Goal: Task Accomplishment & Management: Manage account settings

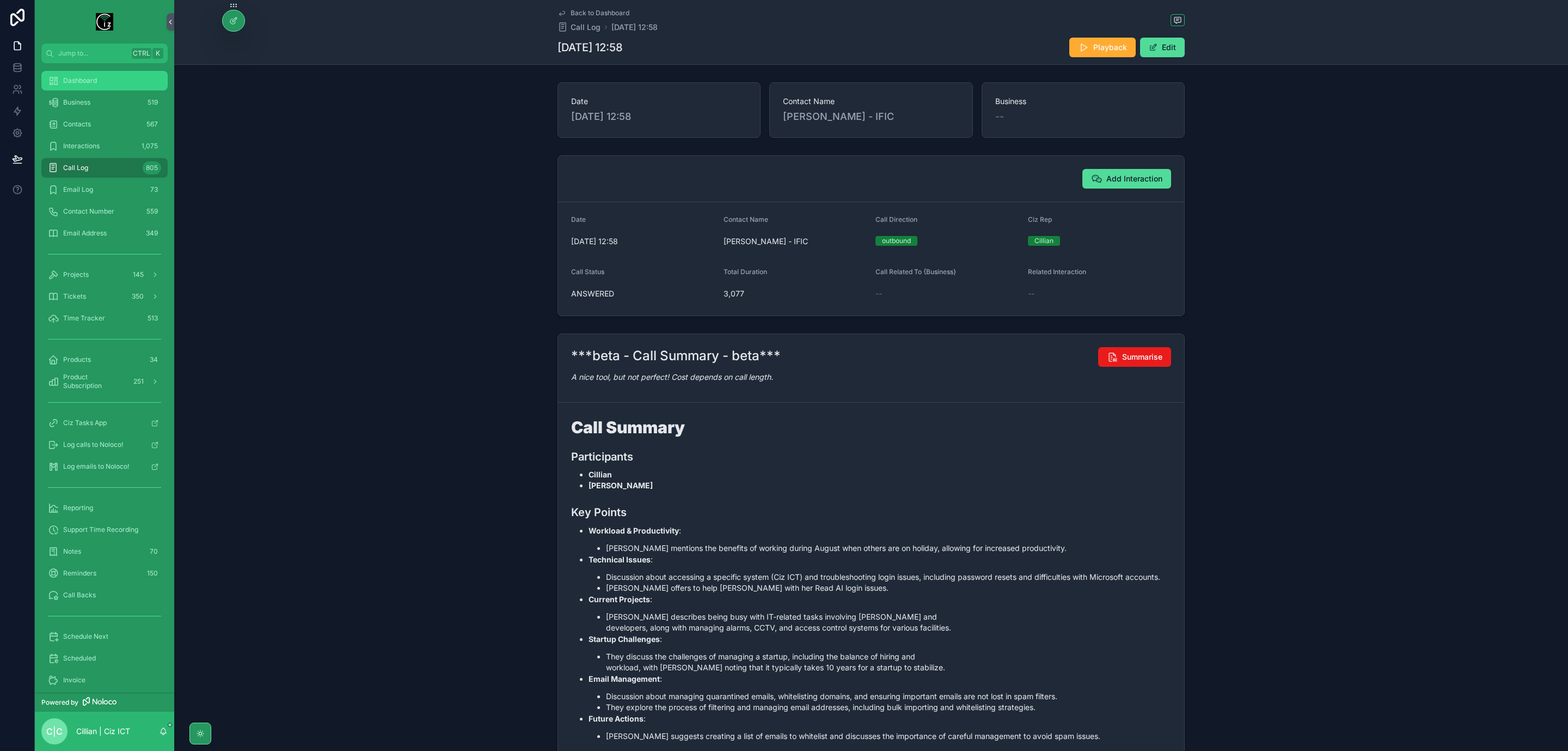
click at [92, 89] on div "Dashboard" at bounding box center [104, 80] width 113 height 17
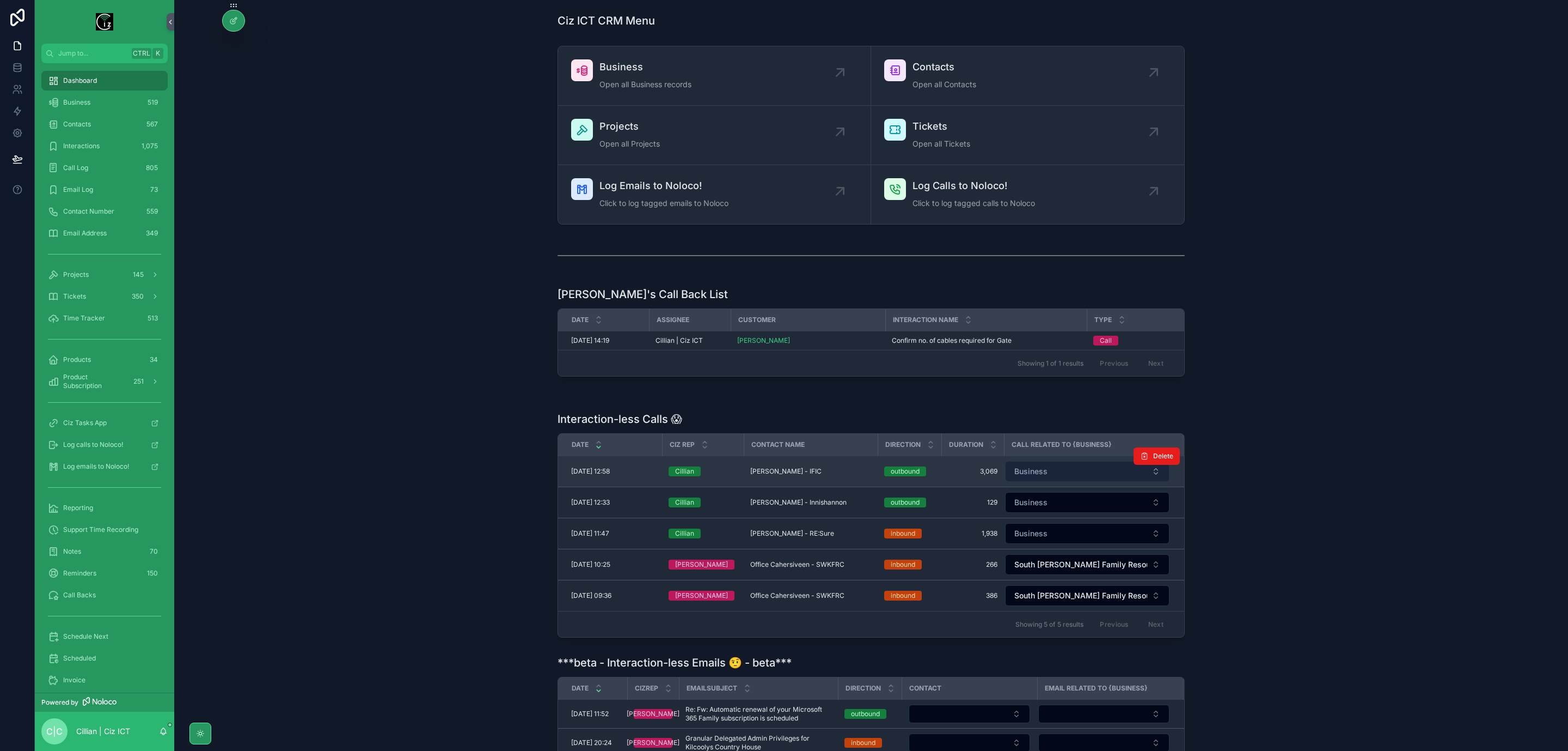
click at [1085, 482] on button "Business" at bounding box center [1087, 470] width 164 height 20
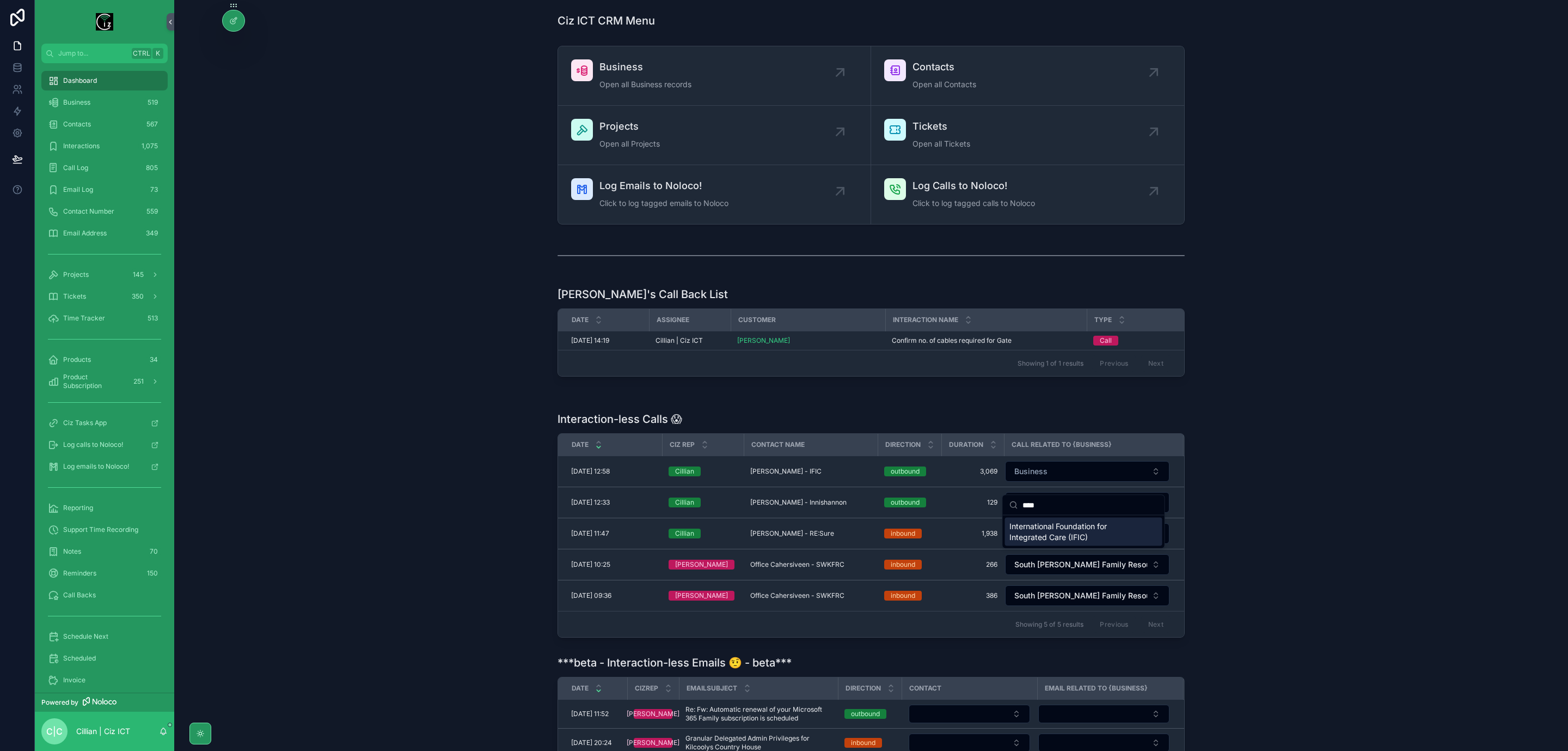
type input "****"
click at [1076, 538] on span "International Foundation for Integrated Care (IFIC)" at bounding box center [1077, 531] width 136 height 22
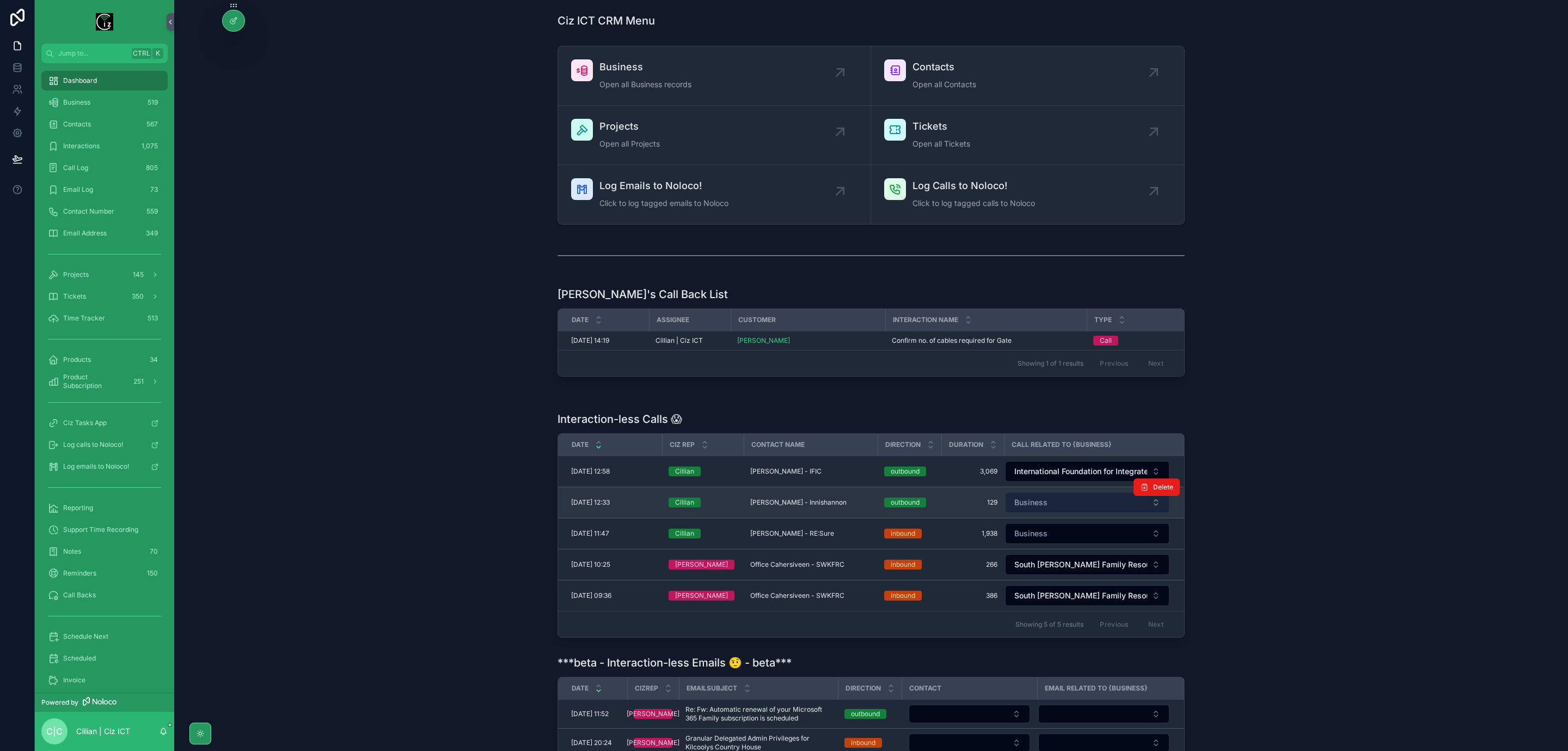
click at [1046, 507] on button "Business" at bounding box center [1087, 502] width 164 height 20
click at [1059, 513] on button "Business" at bounding box center [1087, 502] width 164 height 20
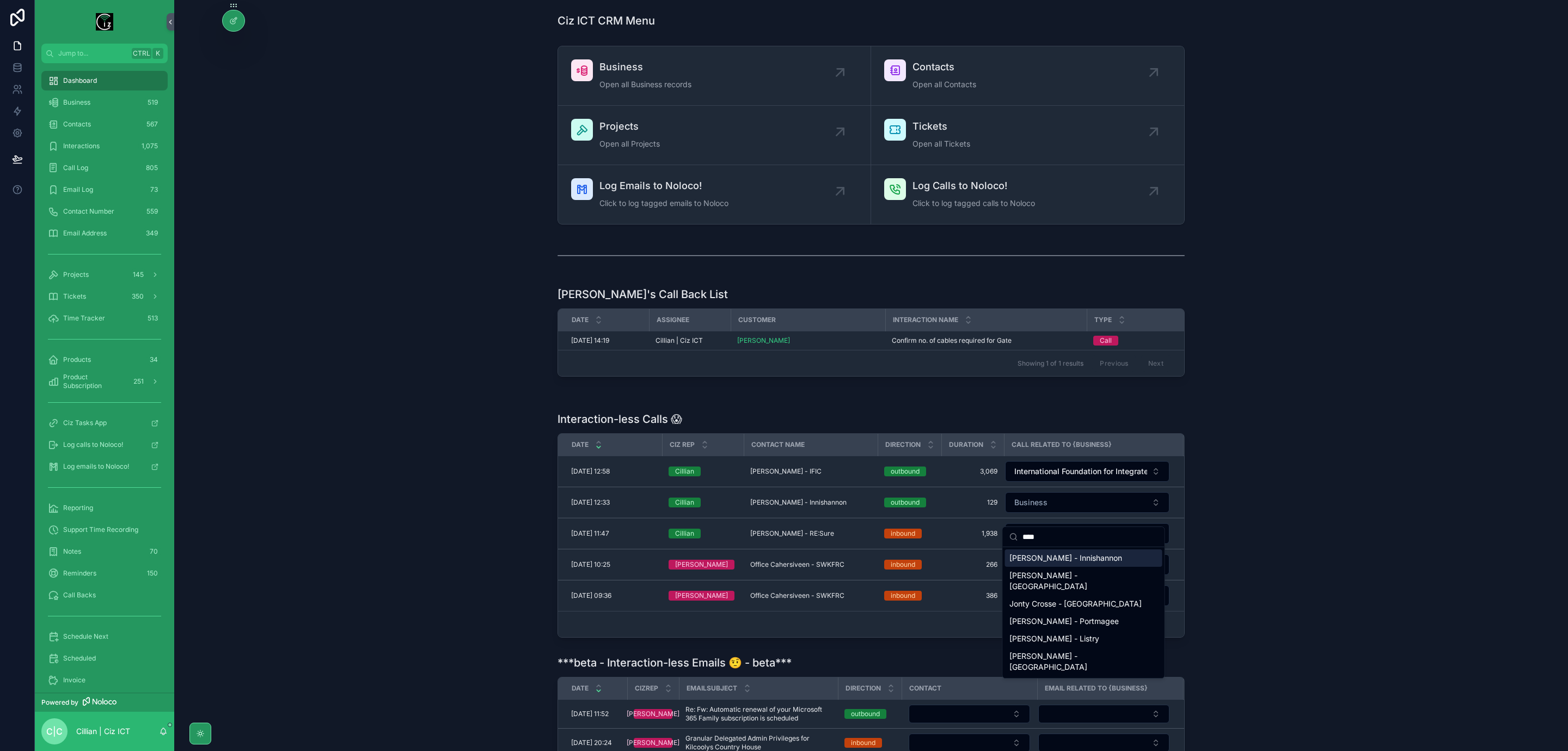
type input "****"
click at [1057, 556] on span "Mark Harnett - Innishannon" at bounding box center [1065, 557] width 113 height 11
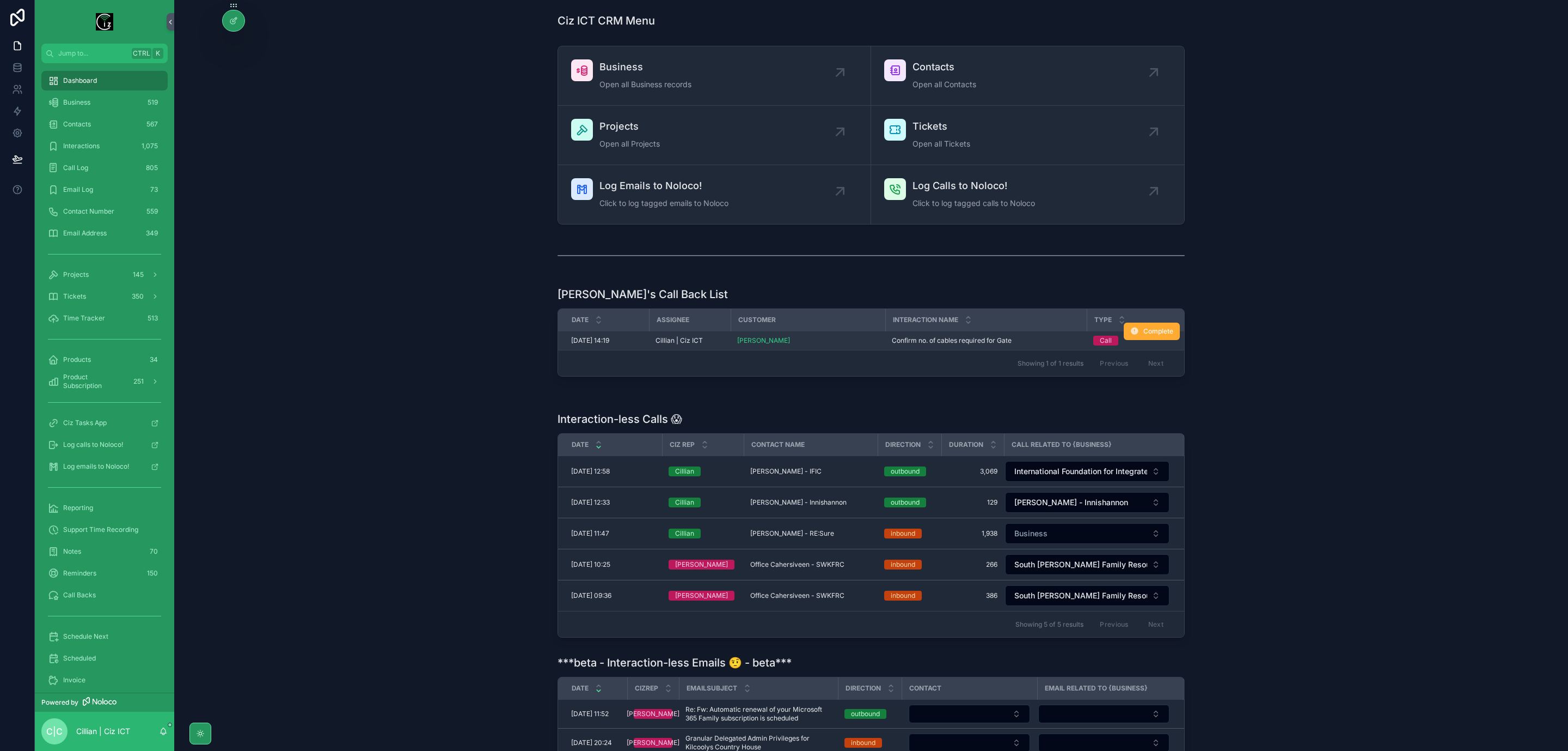
click at [929, 342] on span "Confirm no. of cables required for Gate" at bounding box center [951, 340] width 120 height 9
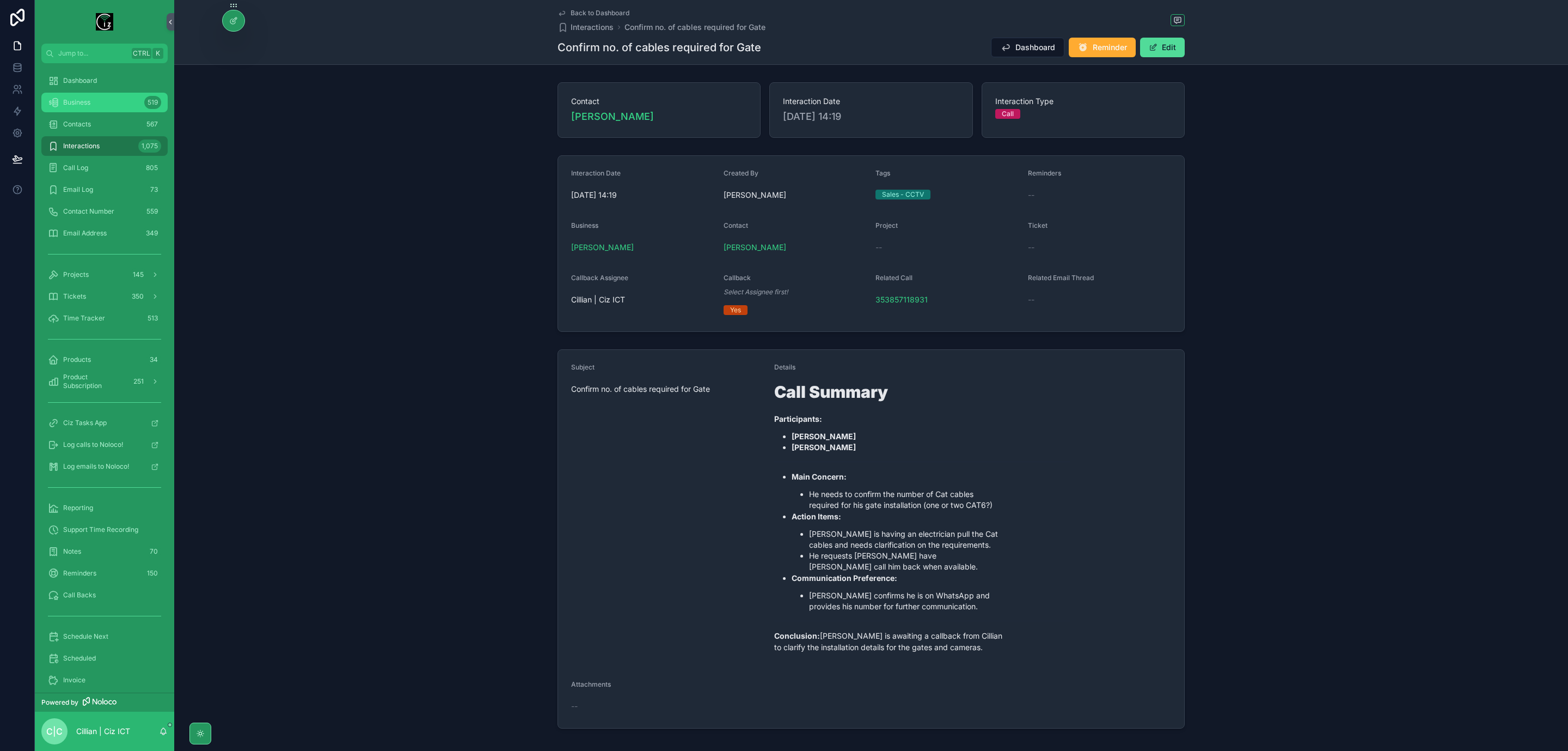
click at [95, 106] on div "Business 519" at bounding box center [104, 102] width 113 height 17
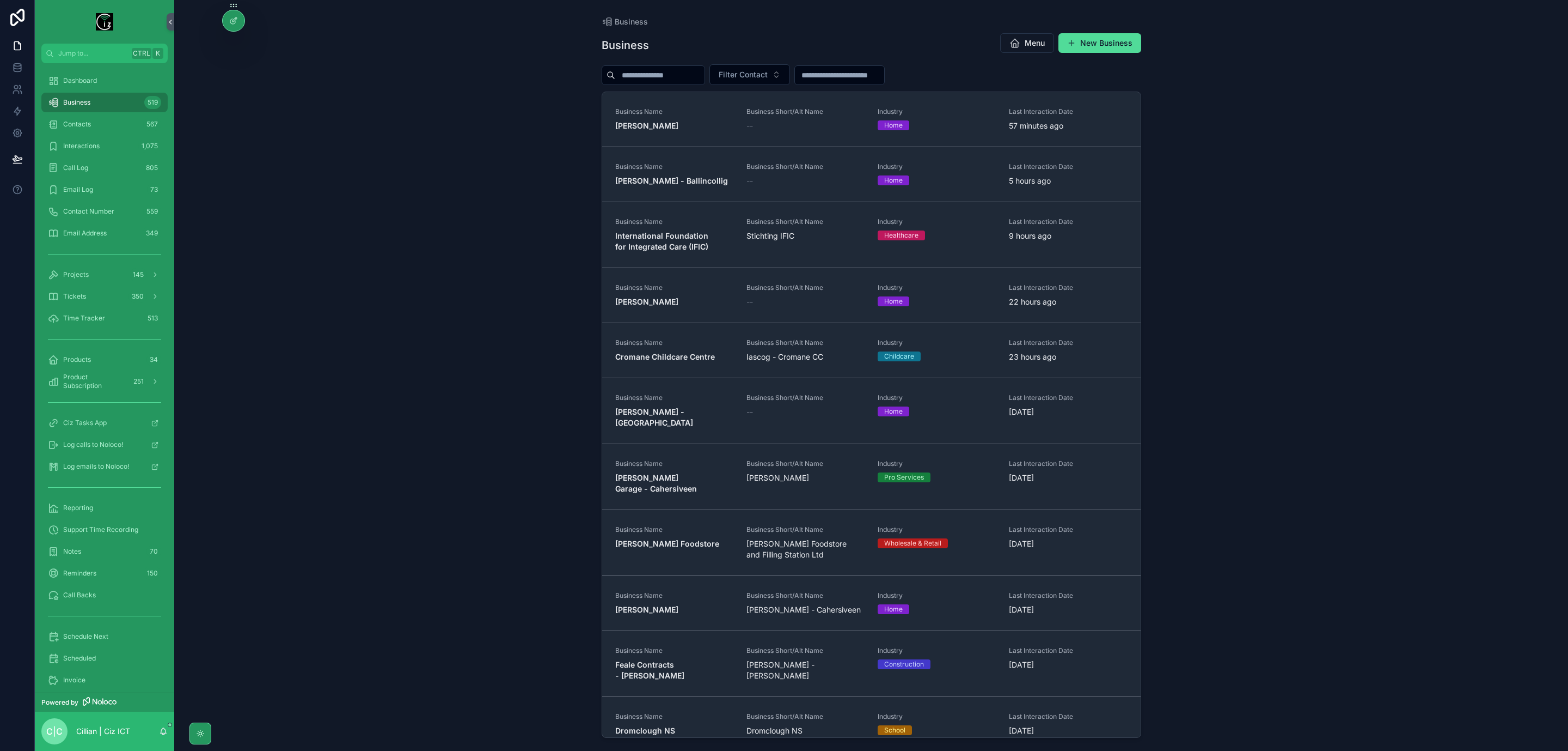
click at [687, 75] on input "scrollable content" at bounding box center [660, 75] width 90 height 15
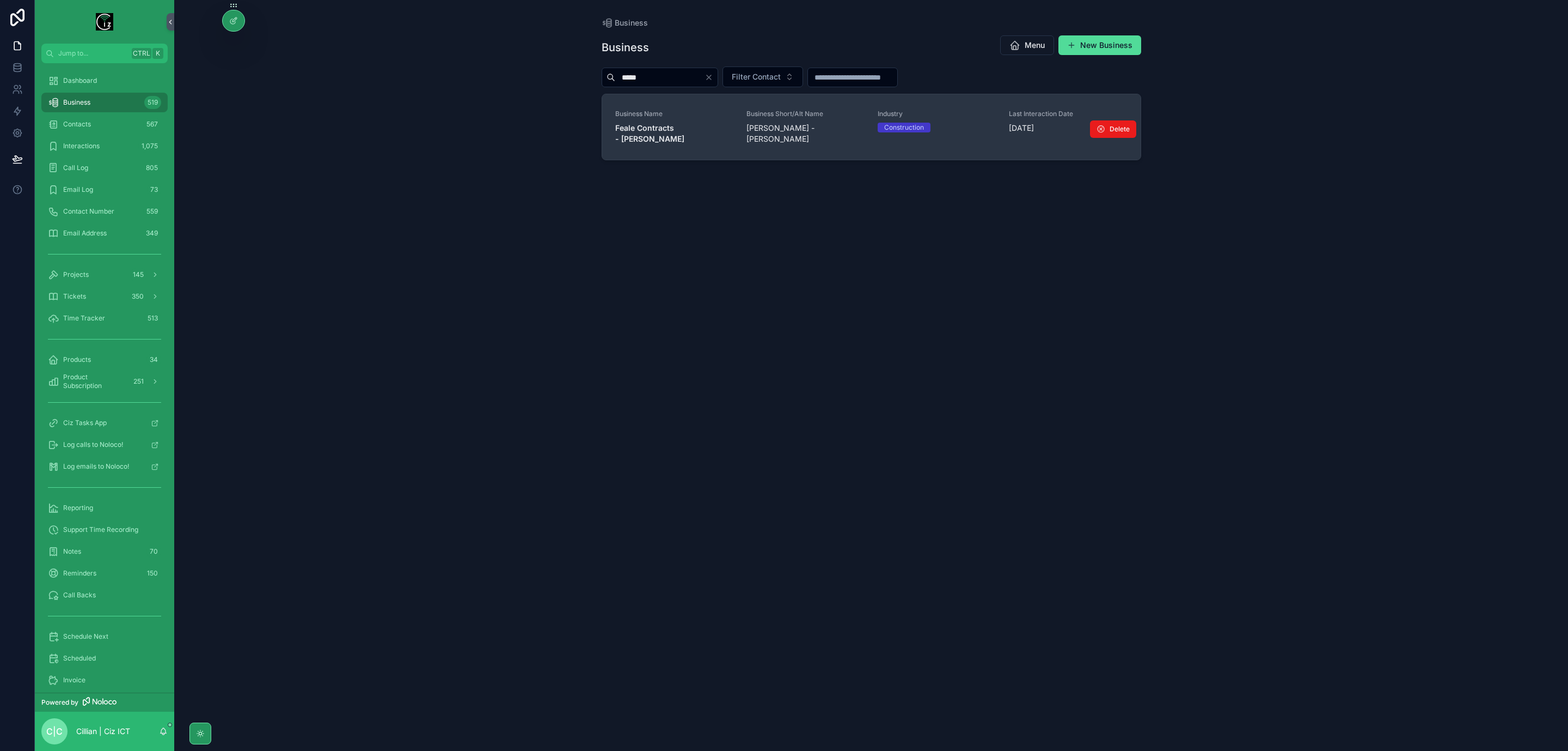
type input "*****"
click at [674, 130] on strong "Feale Contracts - Brian Collins" at bounding box center [650, 133] width 69 height 20
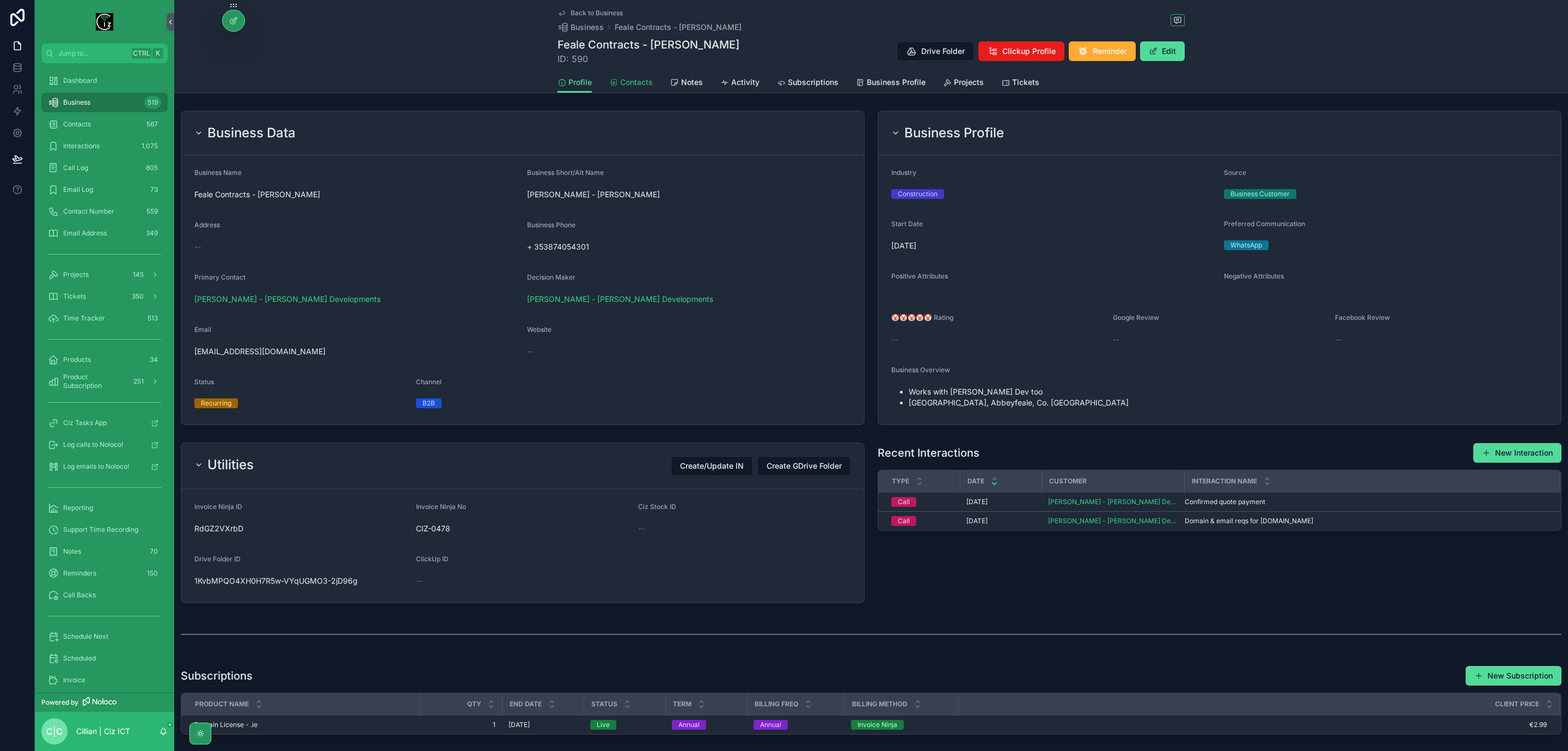
click at [629, 80] on span "Contacts" at bounding box center [637, 82] width 33 height 11
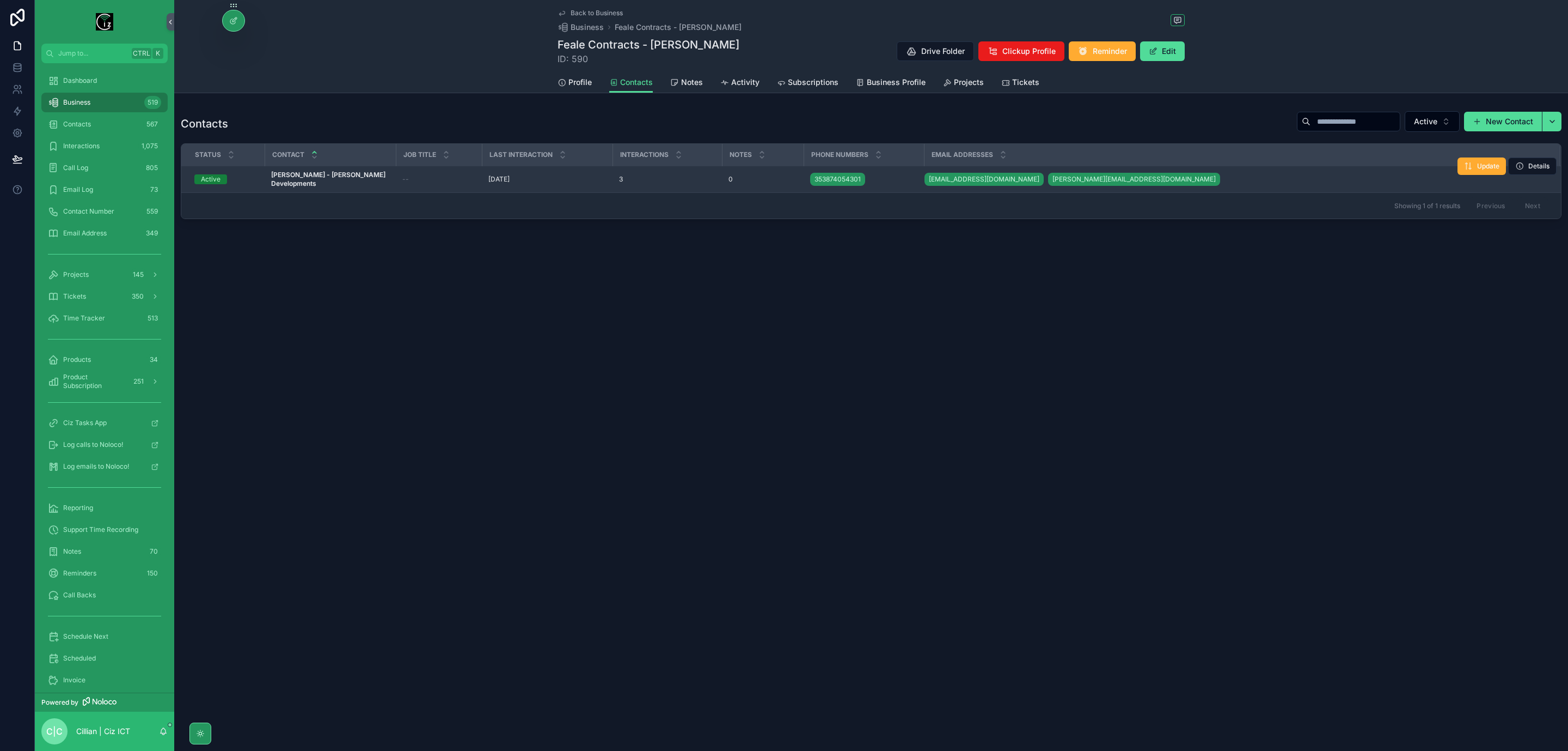
click at [335, 181] on span "Brian Collins - O Connell Developments" at bounding box center [330, 180] width 118 height 17
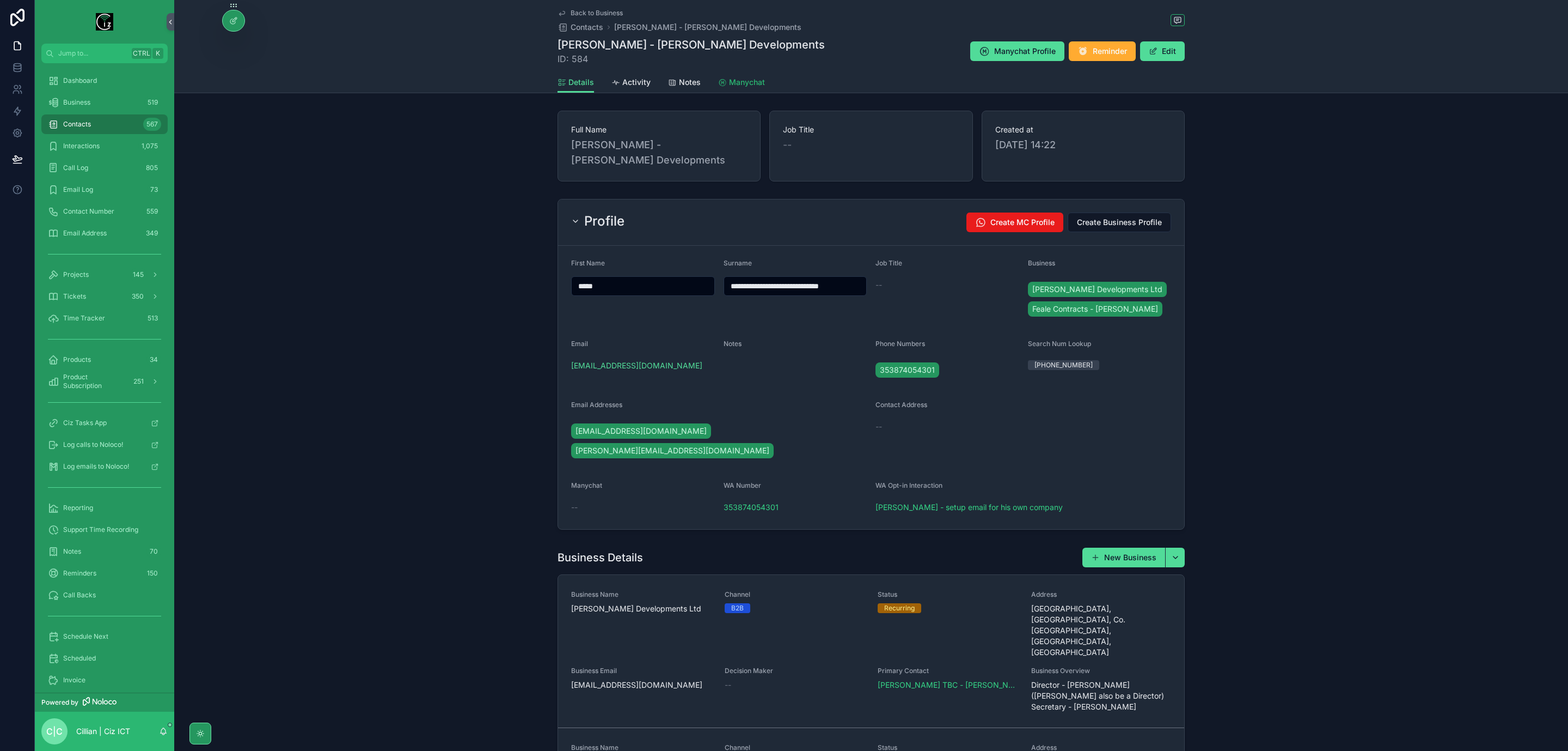
click at [730, 82] on span "Manychat" at bounding box center [747, 82] width 36 height 11
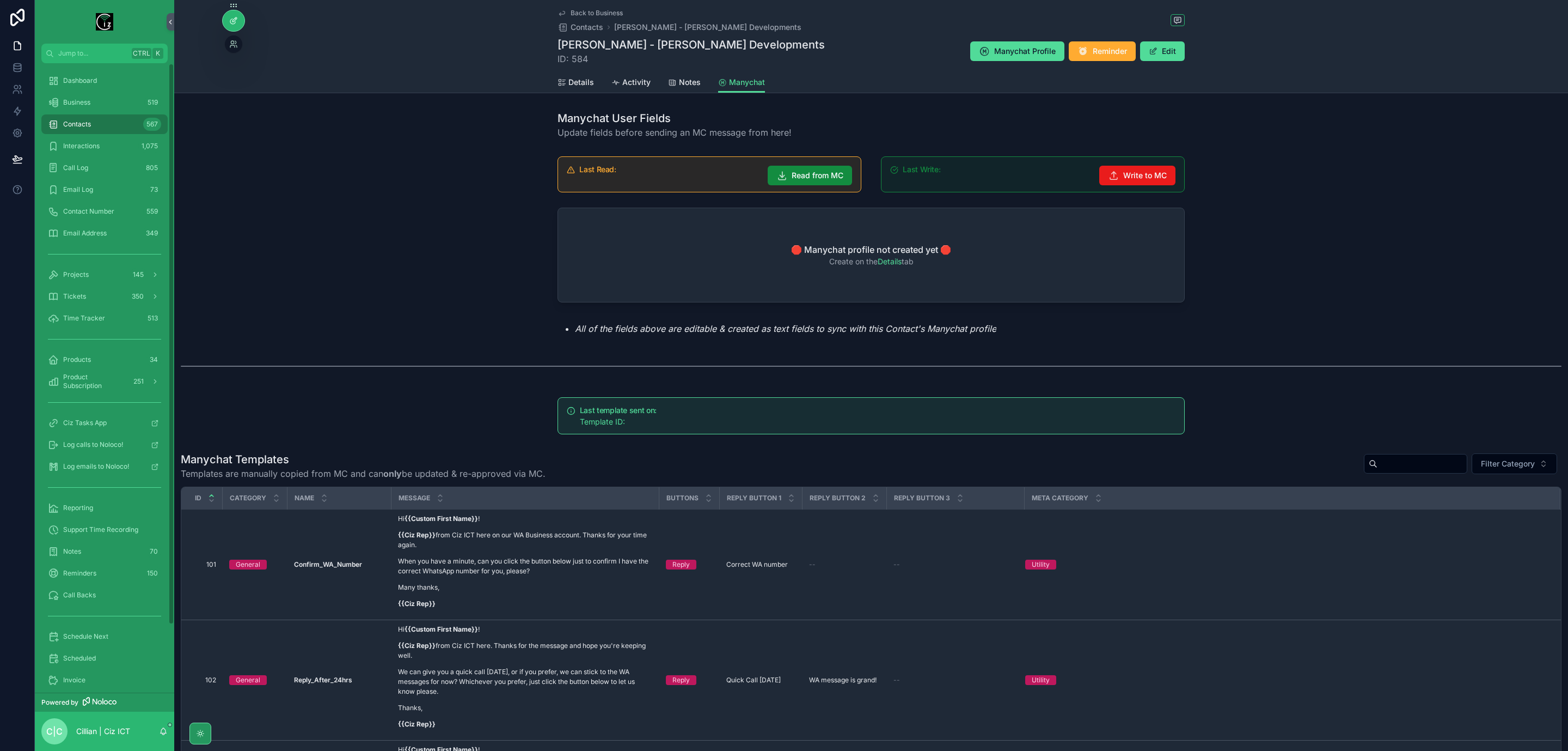
click at [232, 22] on icon at bounding box center [234, 20] width 9 height 9
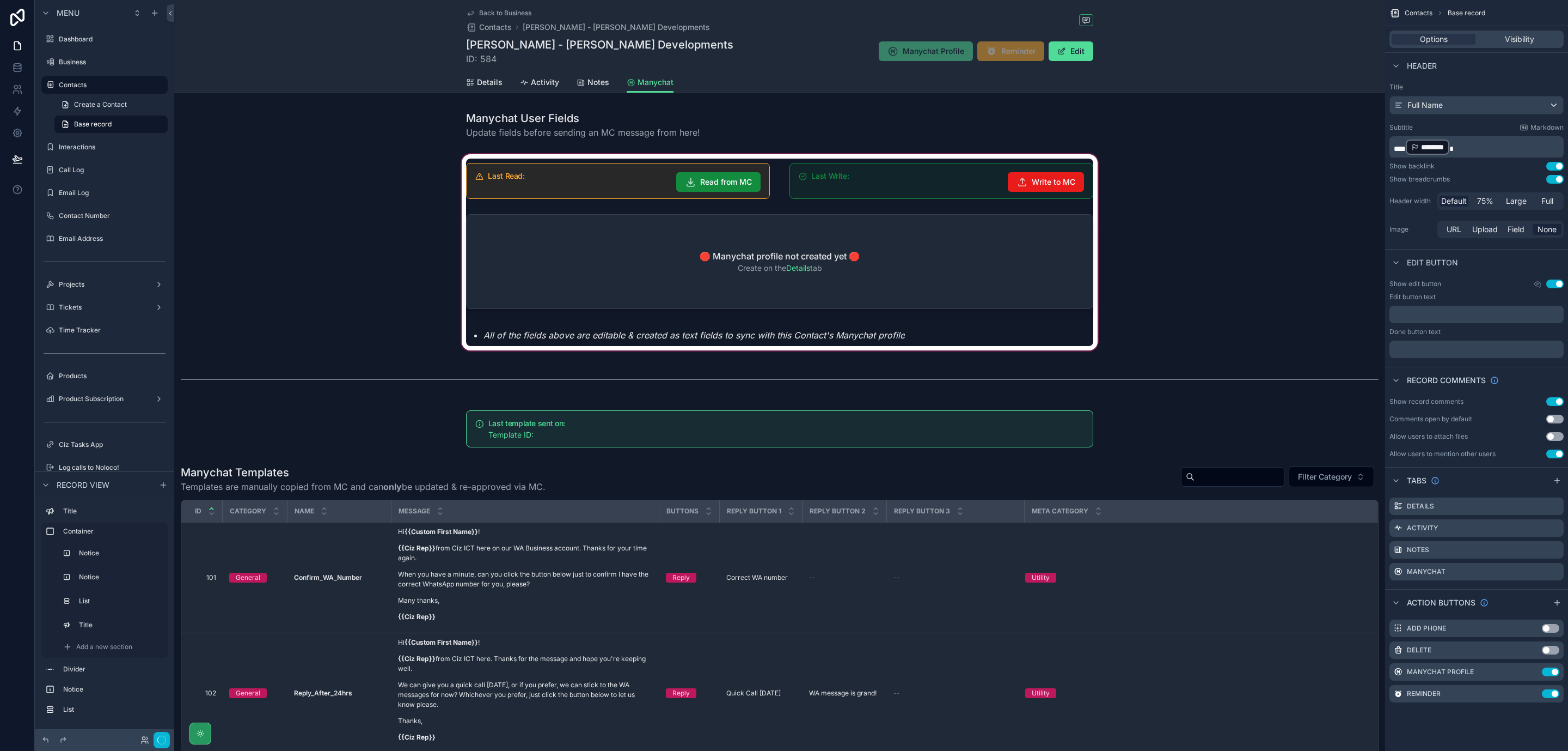
click at [912, 275] on div "scrollable content" at bounding box center [780, 252] width 1211 height 201
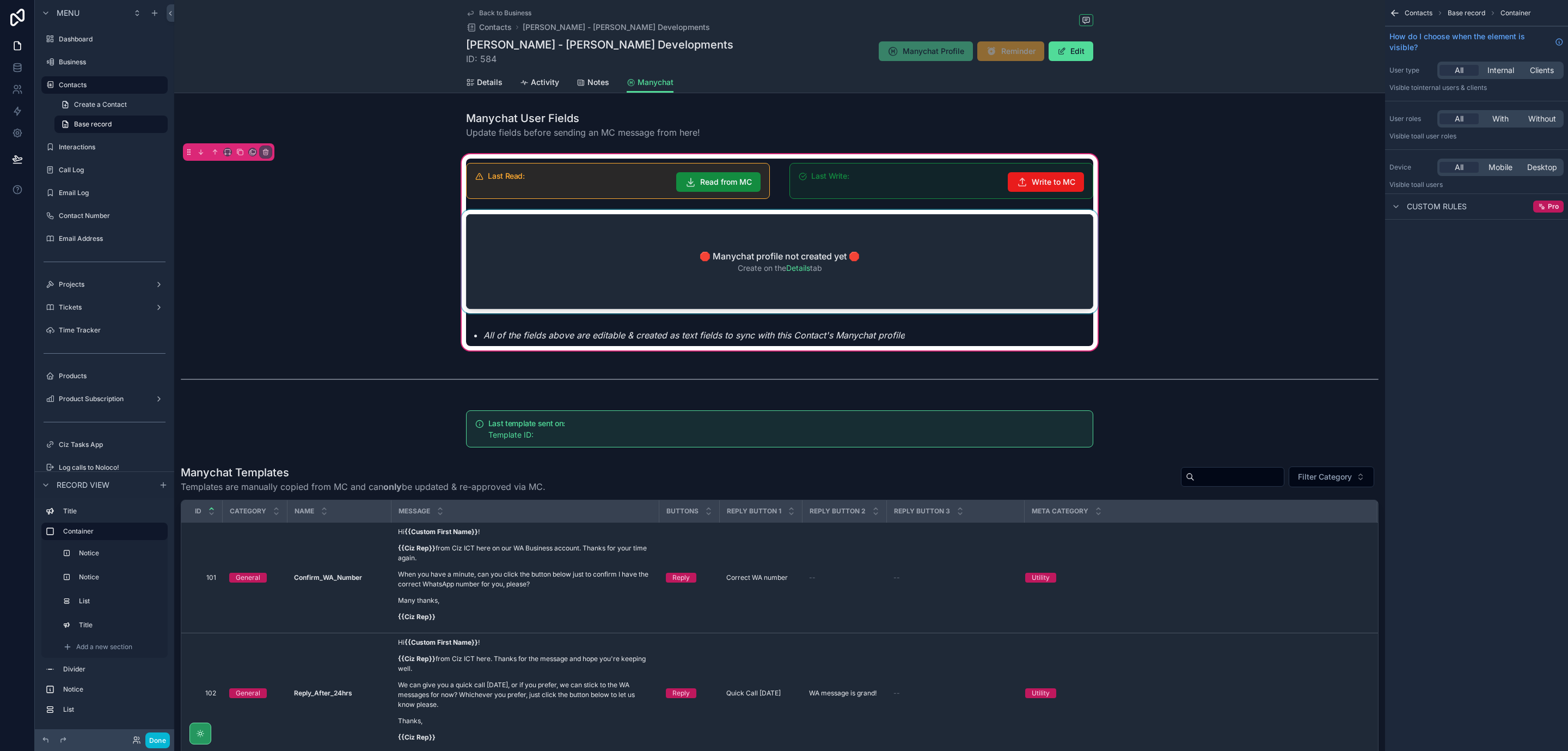
click at [922, 273] on div "scrollable content" at bounding box center [780, 264] width 641 height 108
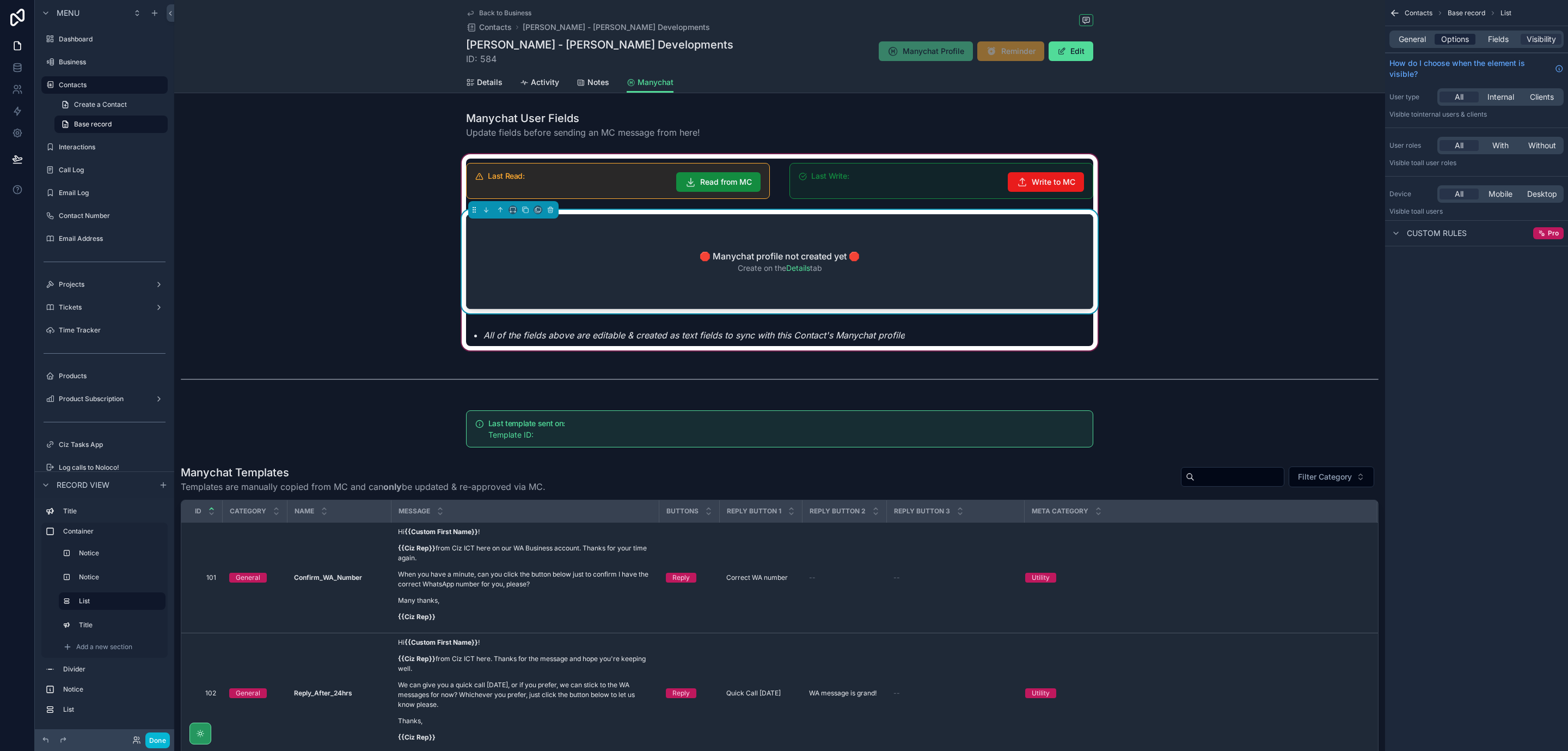
click at [1450, 40] on span "Options" at bounding box center [1455, 39] width 28 height 11
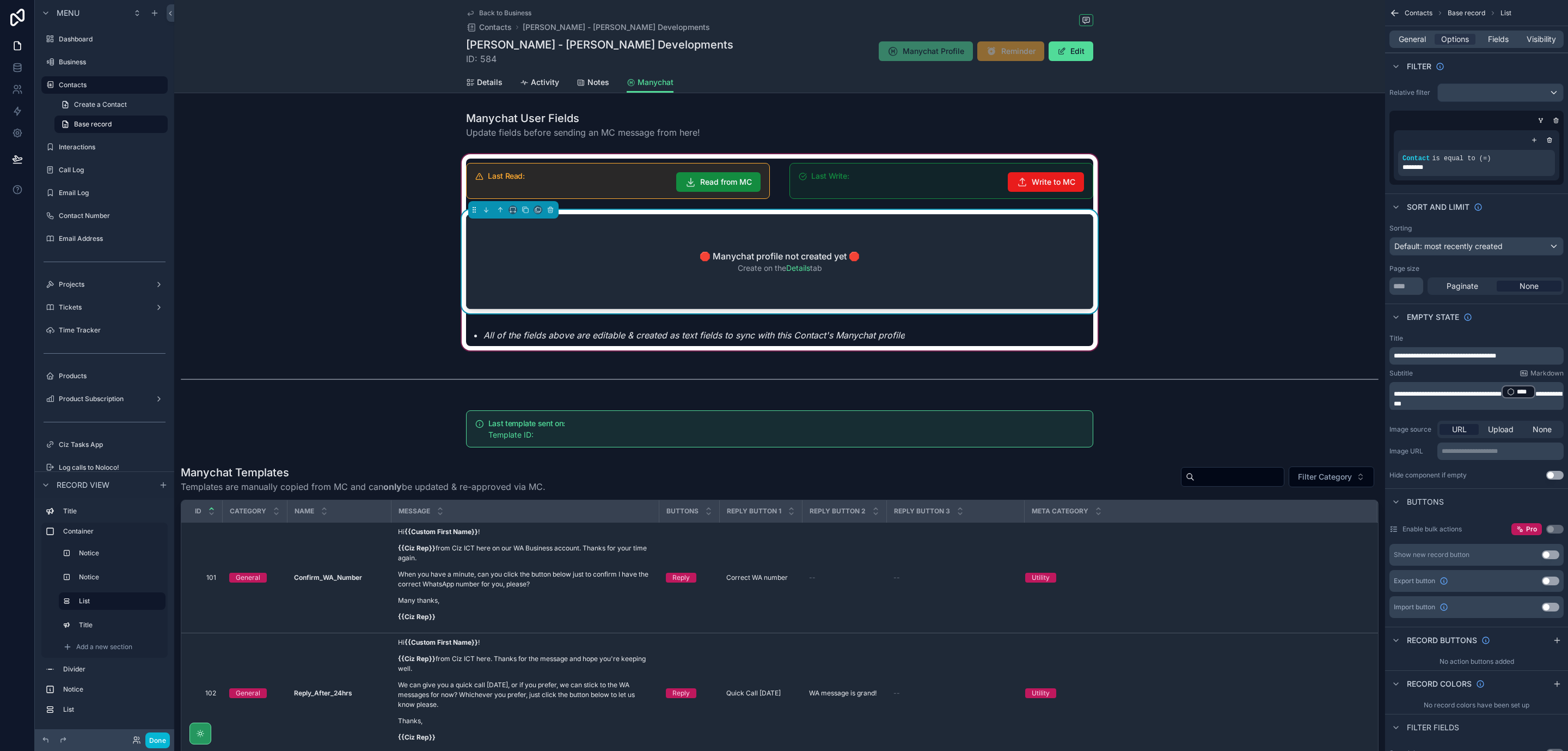
click at [1475, 394] on span "**********" at bounding box center [1448, 394] width 108 height 7
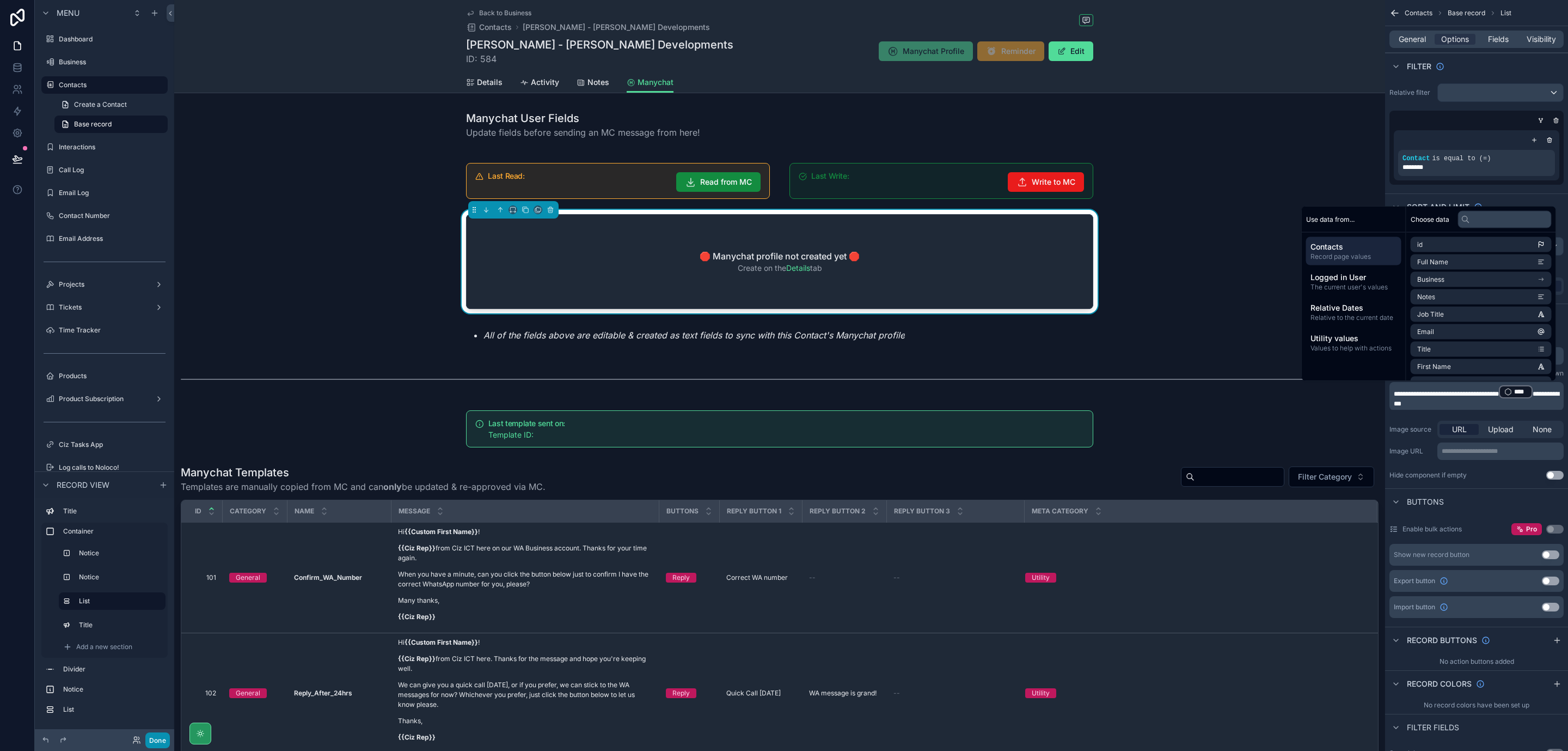
click at [151, 737] on button "Done" at bounding box center [157, 739] width 24 height 15
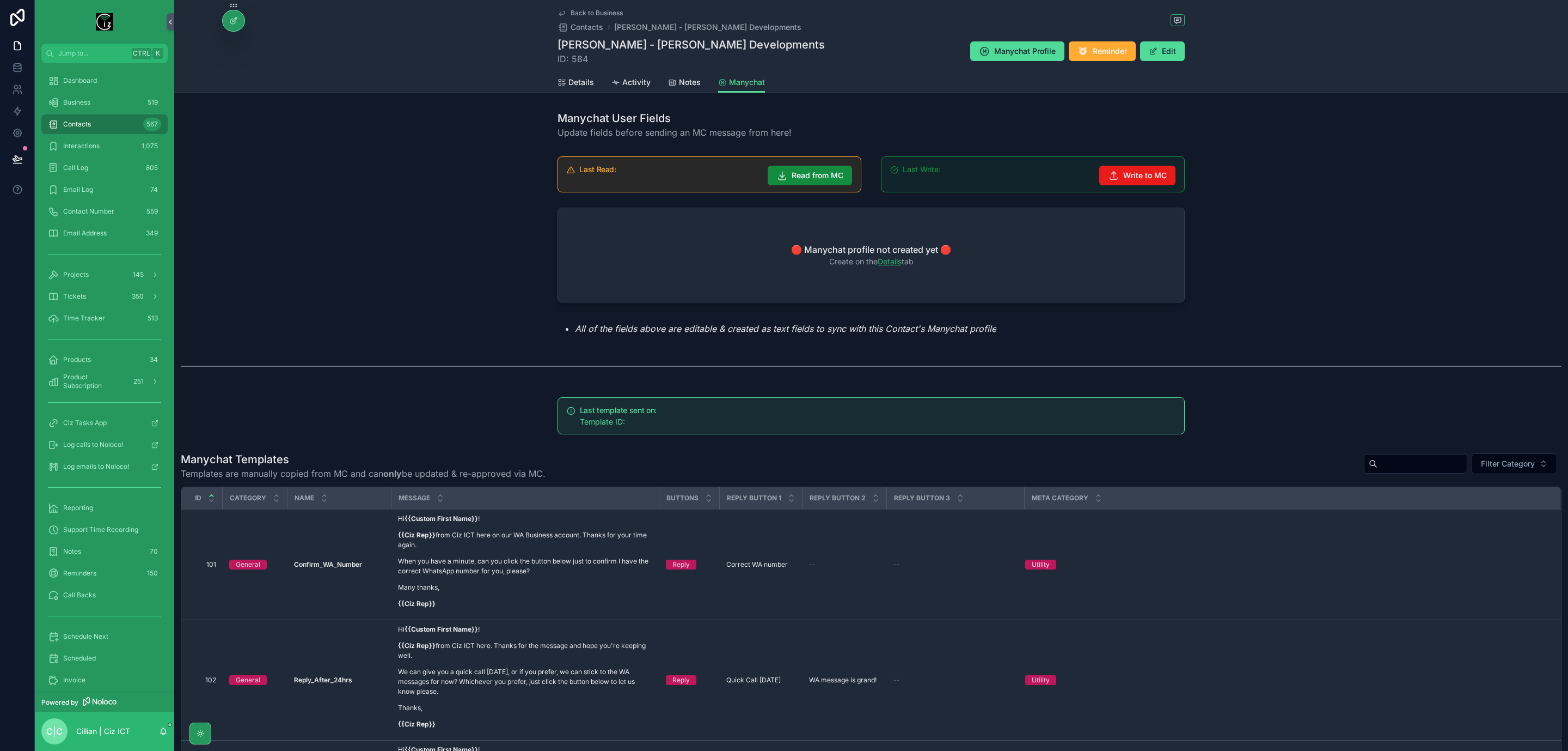
click at [882, 265] on link "Details" at bounding box center [890, 262] width 24 height 10
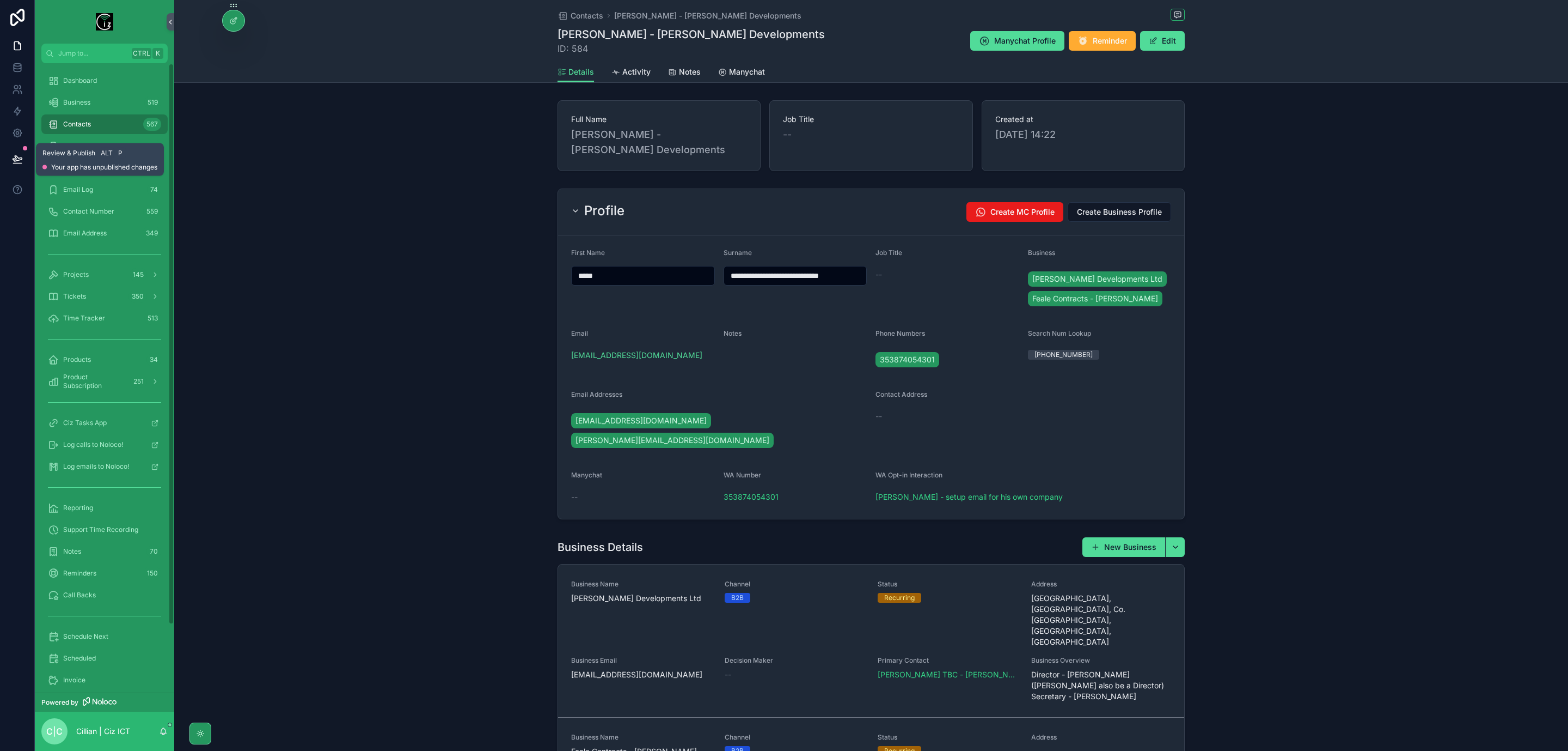
click at [18, 160] on icon at bounding box center [16, 158] width 11 height 11
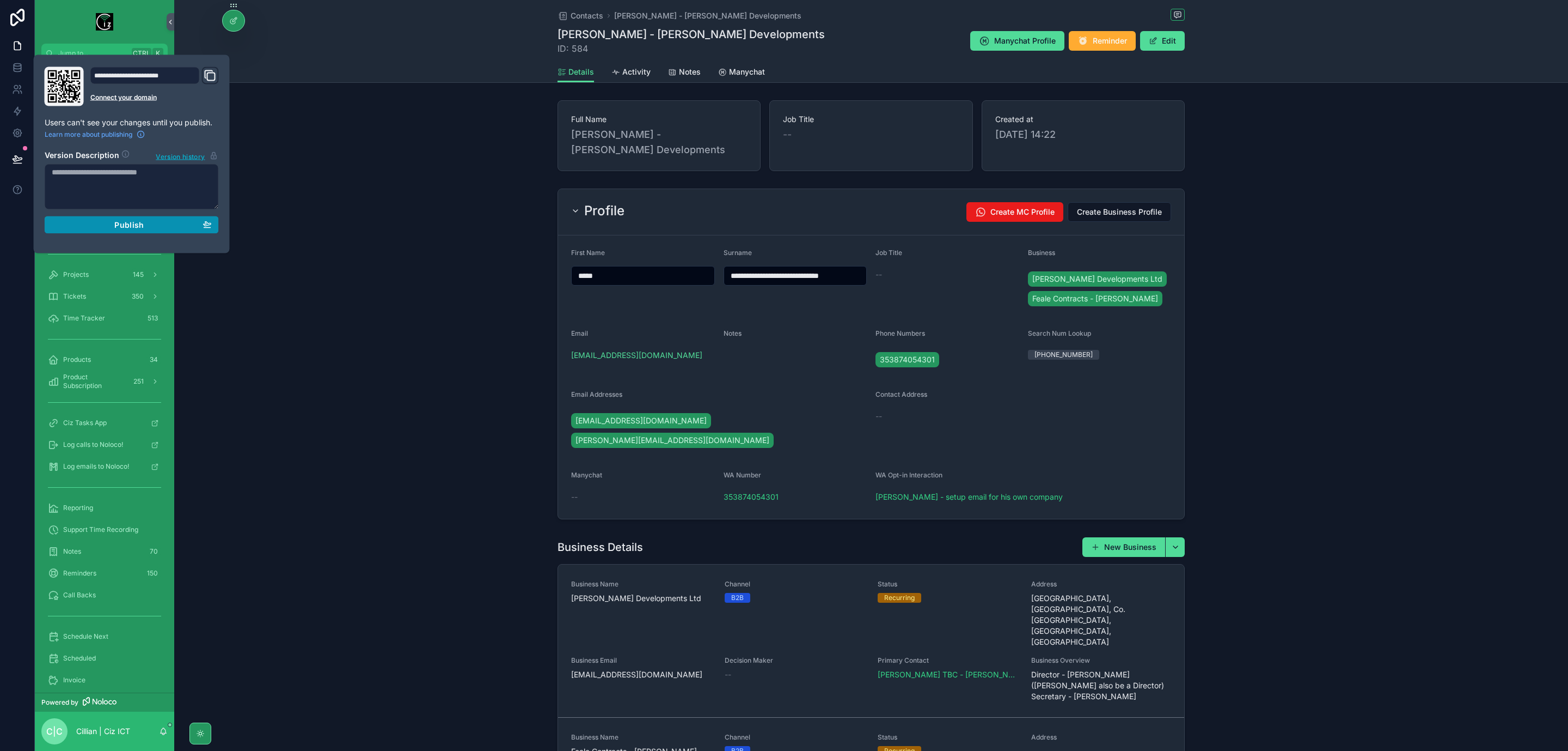
click at [172, 223] on div "Publish" at bounding box center [132, 225] width 160 height 10
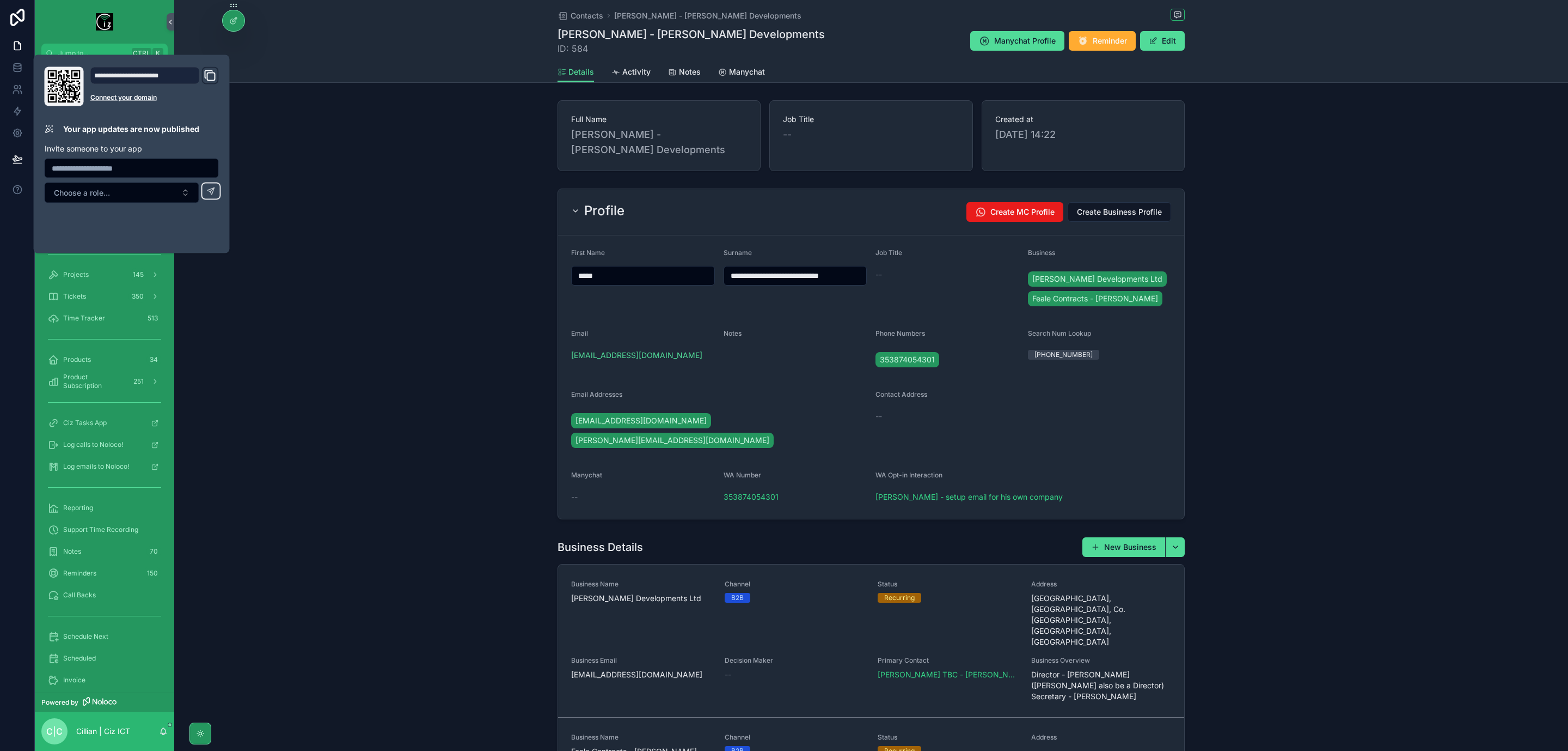
click at [332, 274] on div "**********" at bounding box center [871, 354] width 1394 height 340
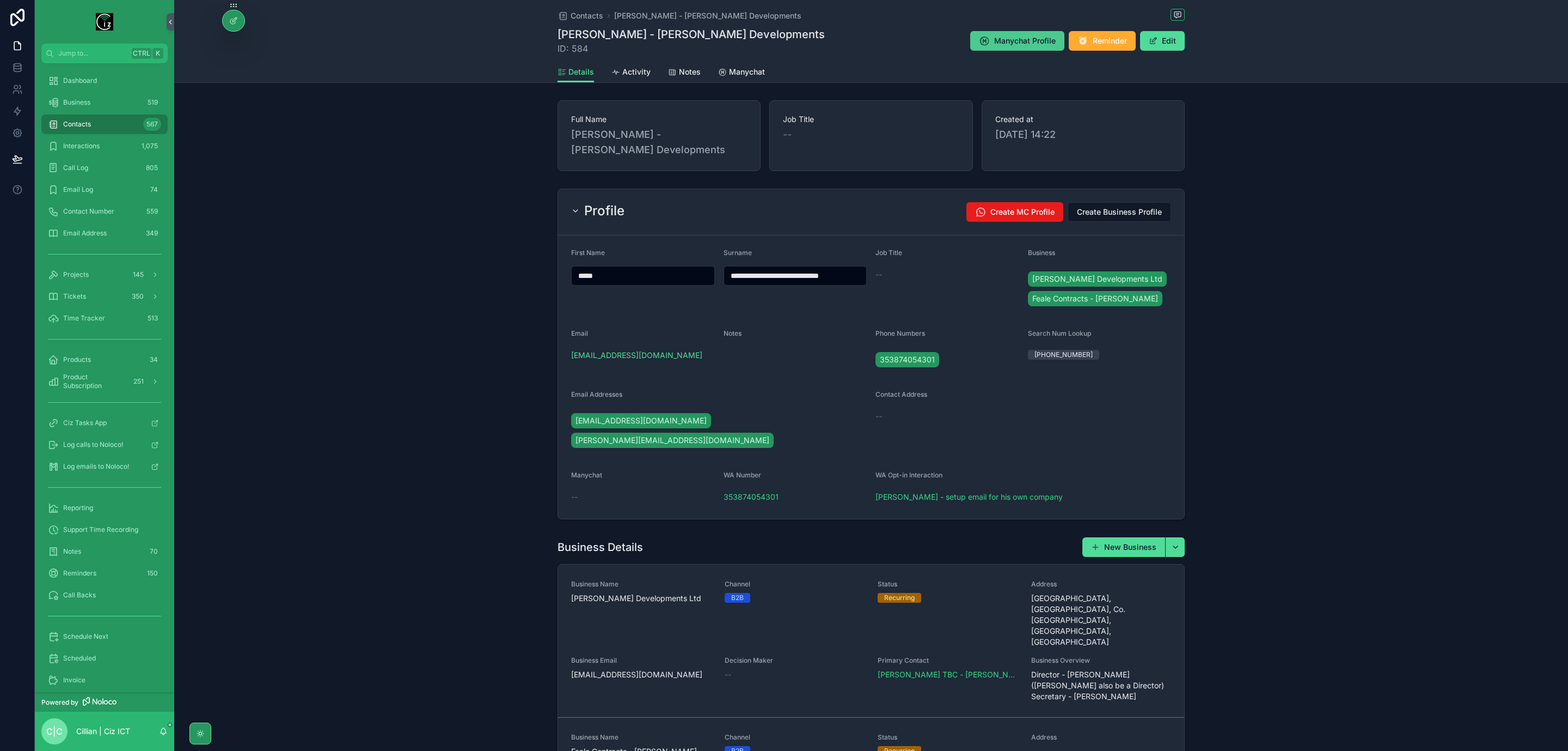
click at [1004, 44] on span "Manychat Profile" at bounding box center [1025, 41] width 62 height 11
click at [16, 66] on icon at bounding box center [16, 67] width 11 height 11
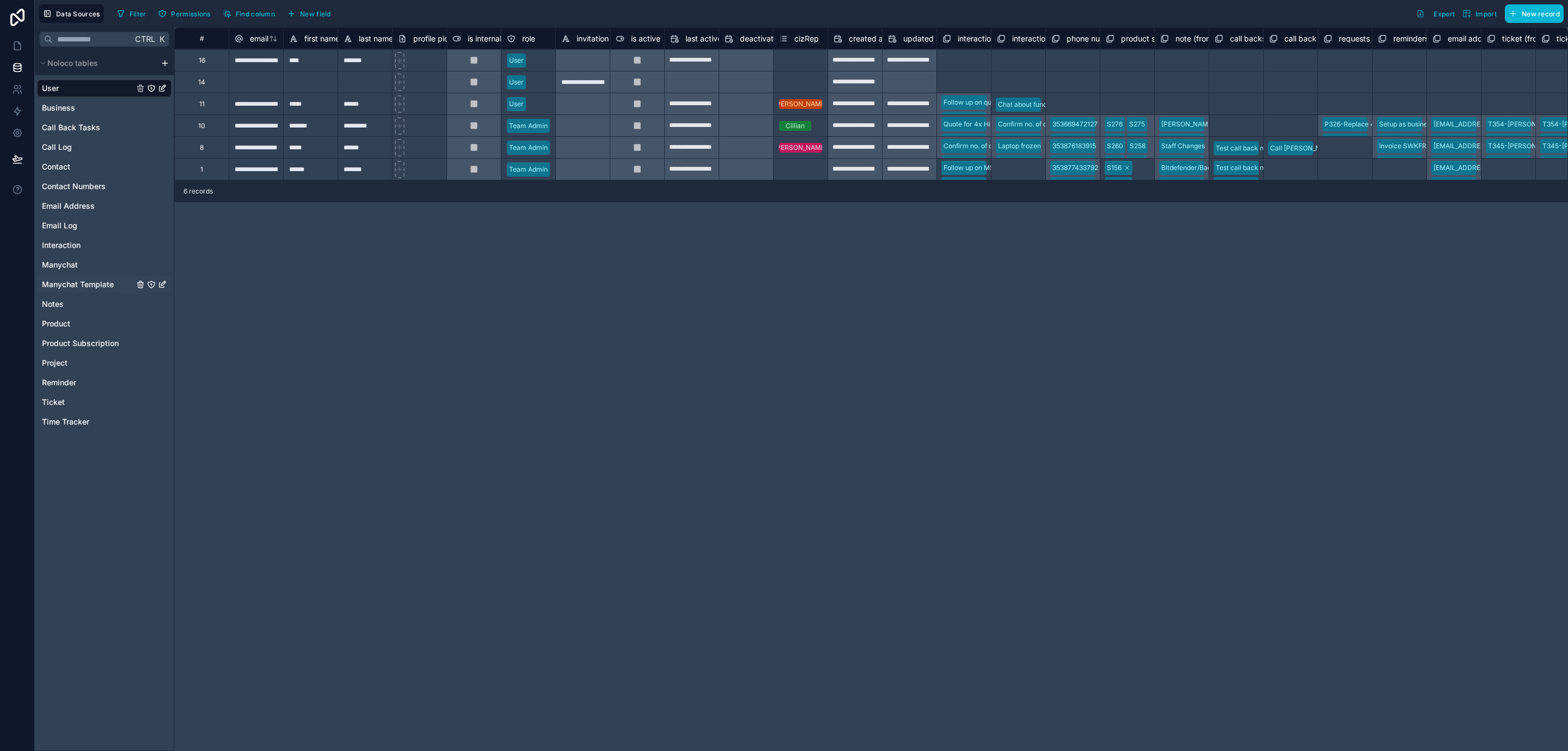
click at [103, 280] on span "Manychat Template" at bounding box center [77, 284] width 71 height 11
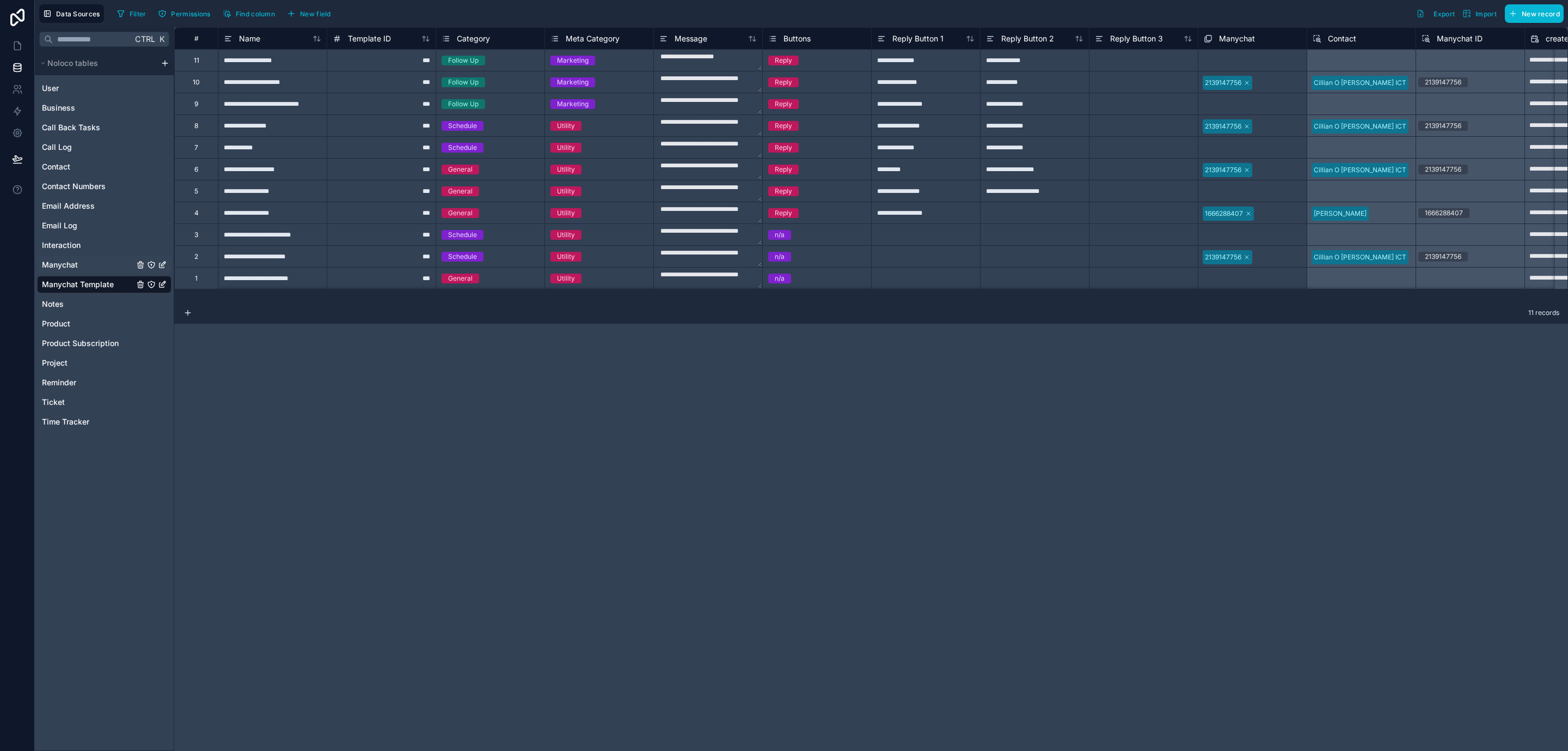
click at [80, 261] on div "Manychat" at bounding box center [103, 264] width 134 height 17
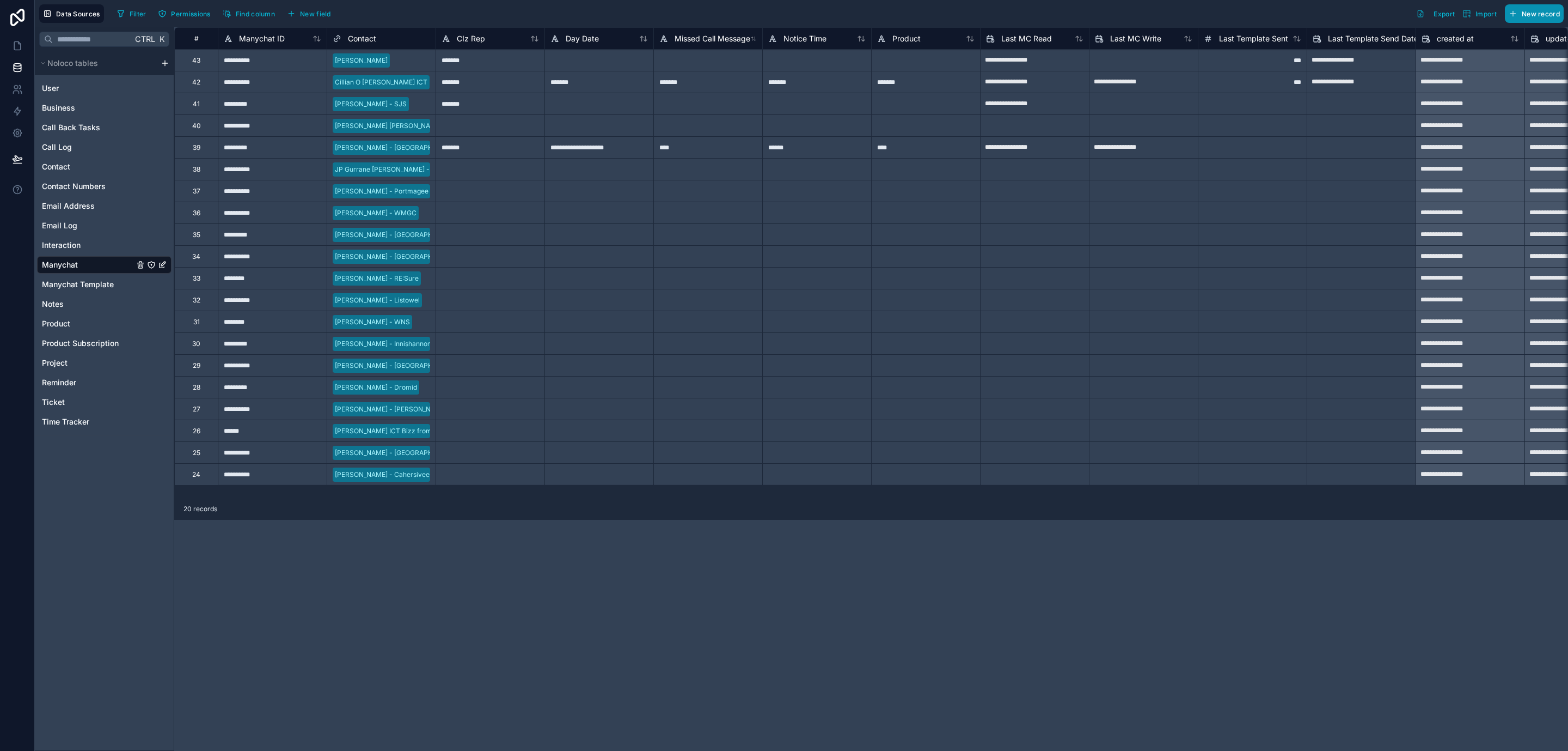
click at [1539, 16] on span "New record" at bounding box center [1541, 14] width 39 height 8
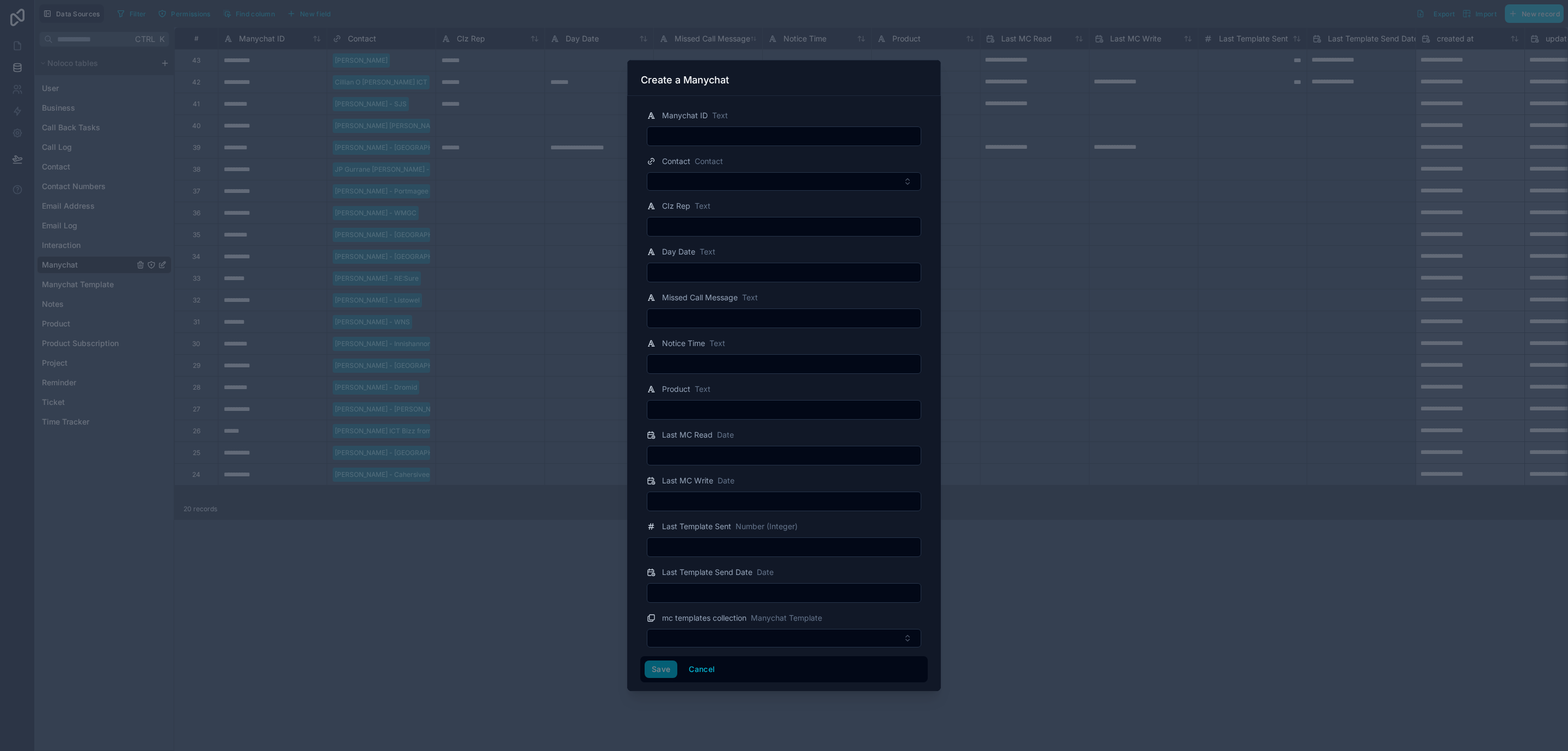
click at [756, 139] on input "text" at bounding box center [784, 136] width 273 height 15
paste input "**********"
type input "**********"
click at [663, 671] on button "Save" at bounding box center [661, 669] width 33 height 17
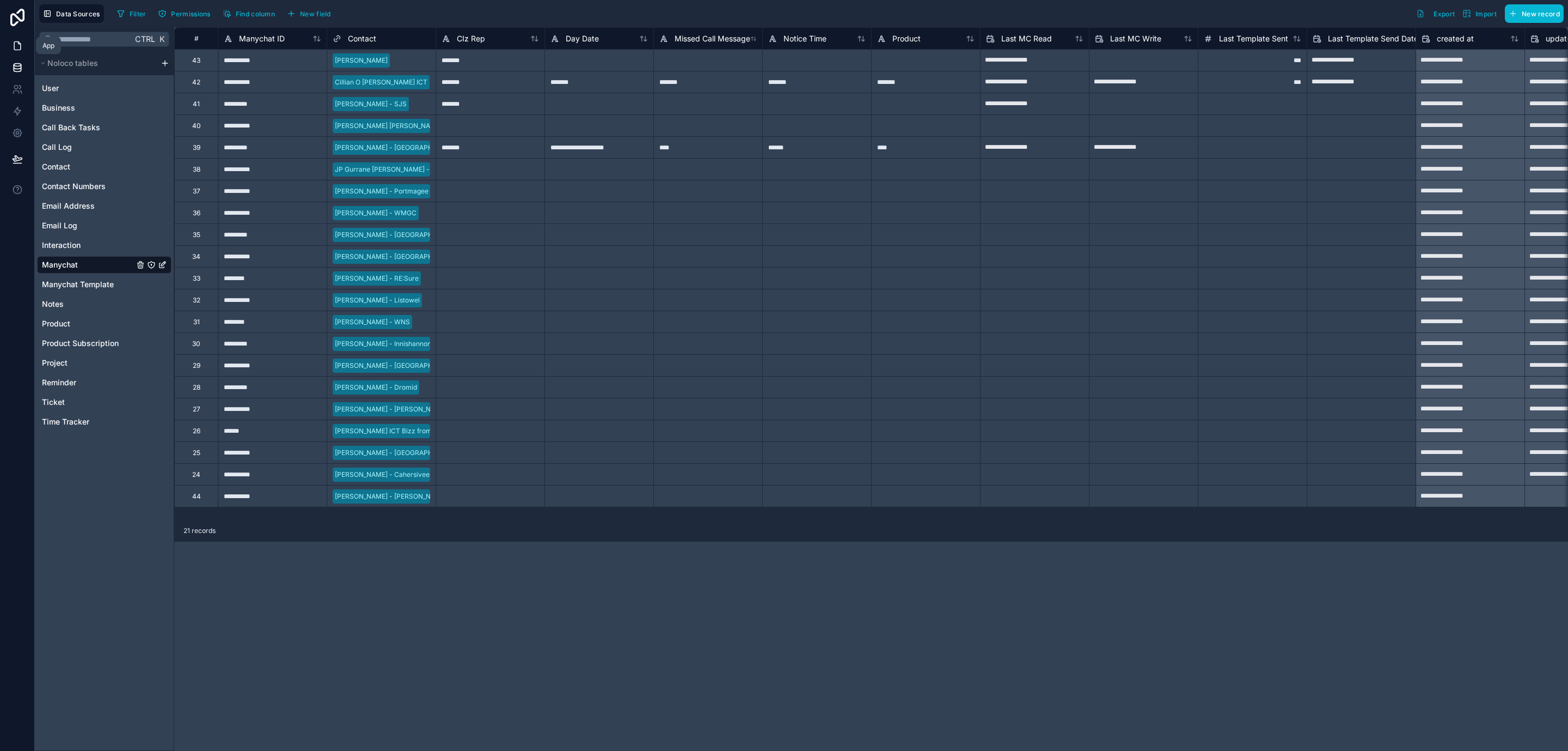
click at [7, 48] on link at bounding box center [17, 45] width 35 height 22
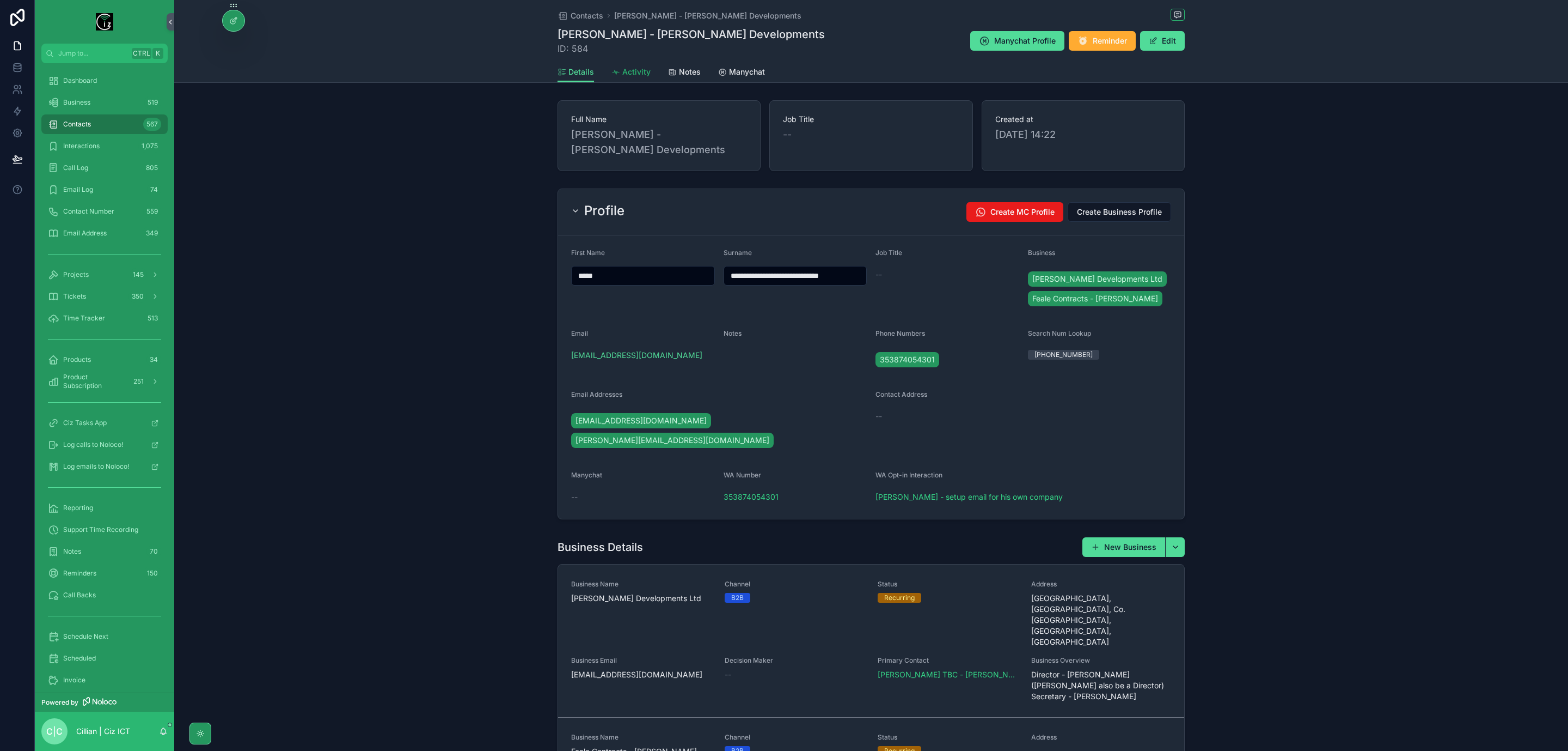
click at [624, 75] on span "Activity" at bounding box center [636, 71] width 28 height 11
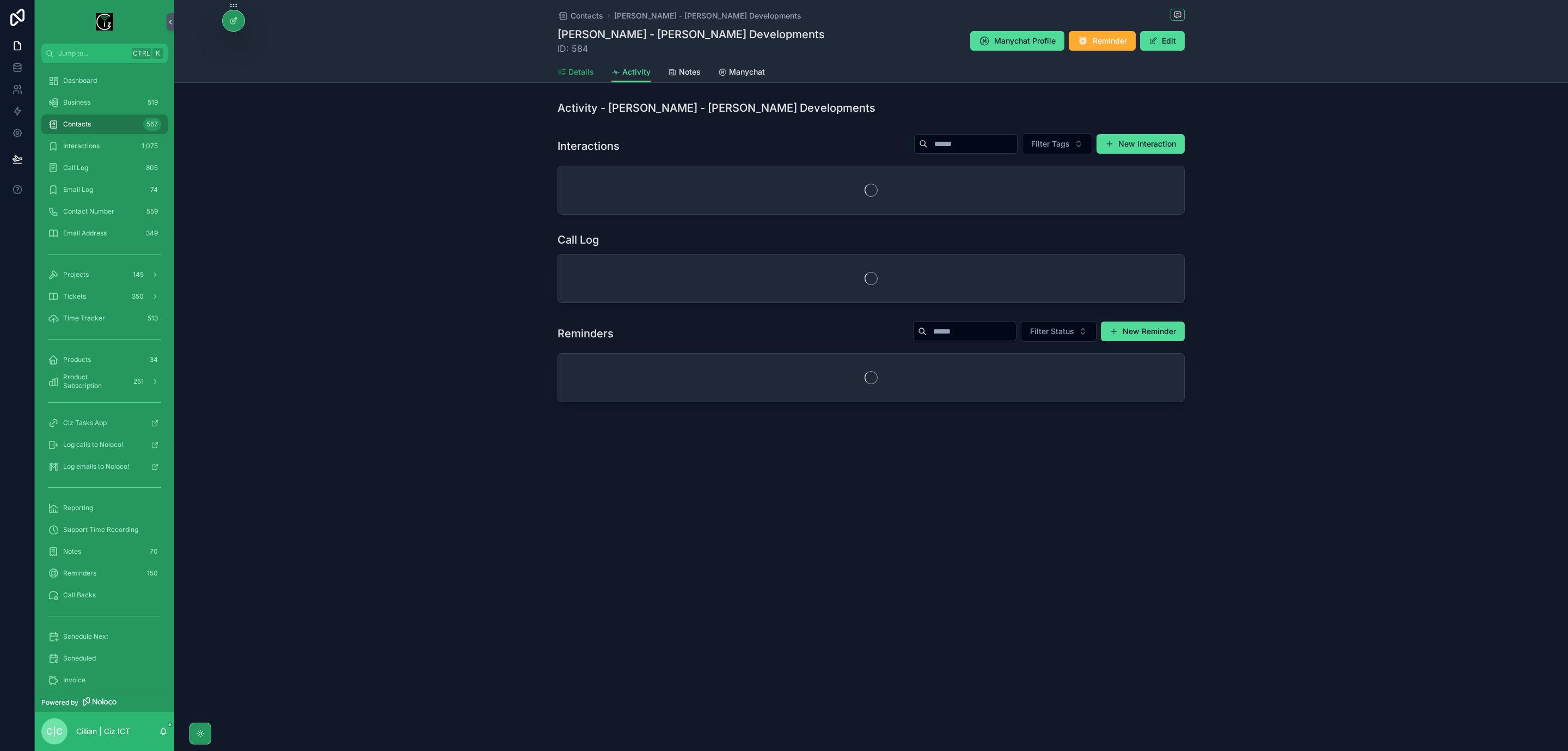
click at [572, 71] on span "Details" at bounding box center [581, 71] width 26 height 11
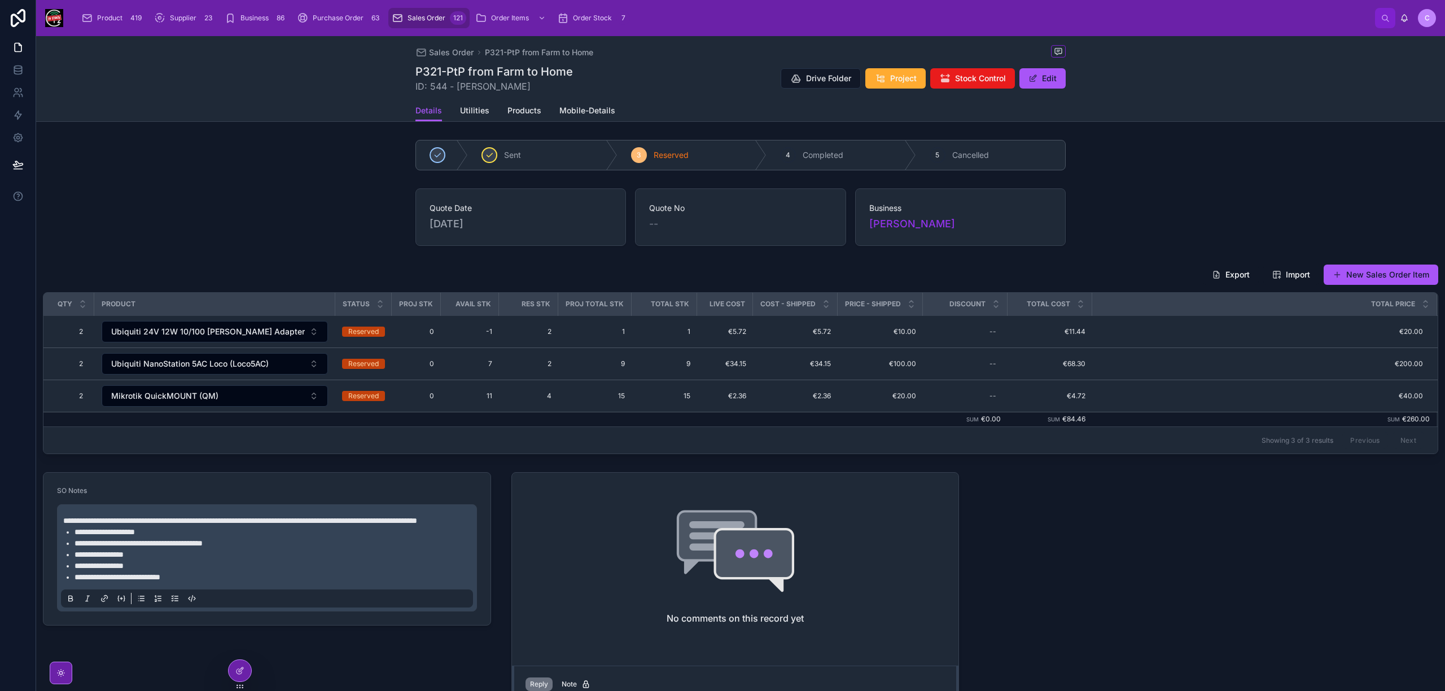
click at [428, 16] on span "Sales Order" at bounding box center [426, 18] width 38 height 9
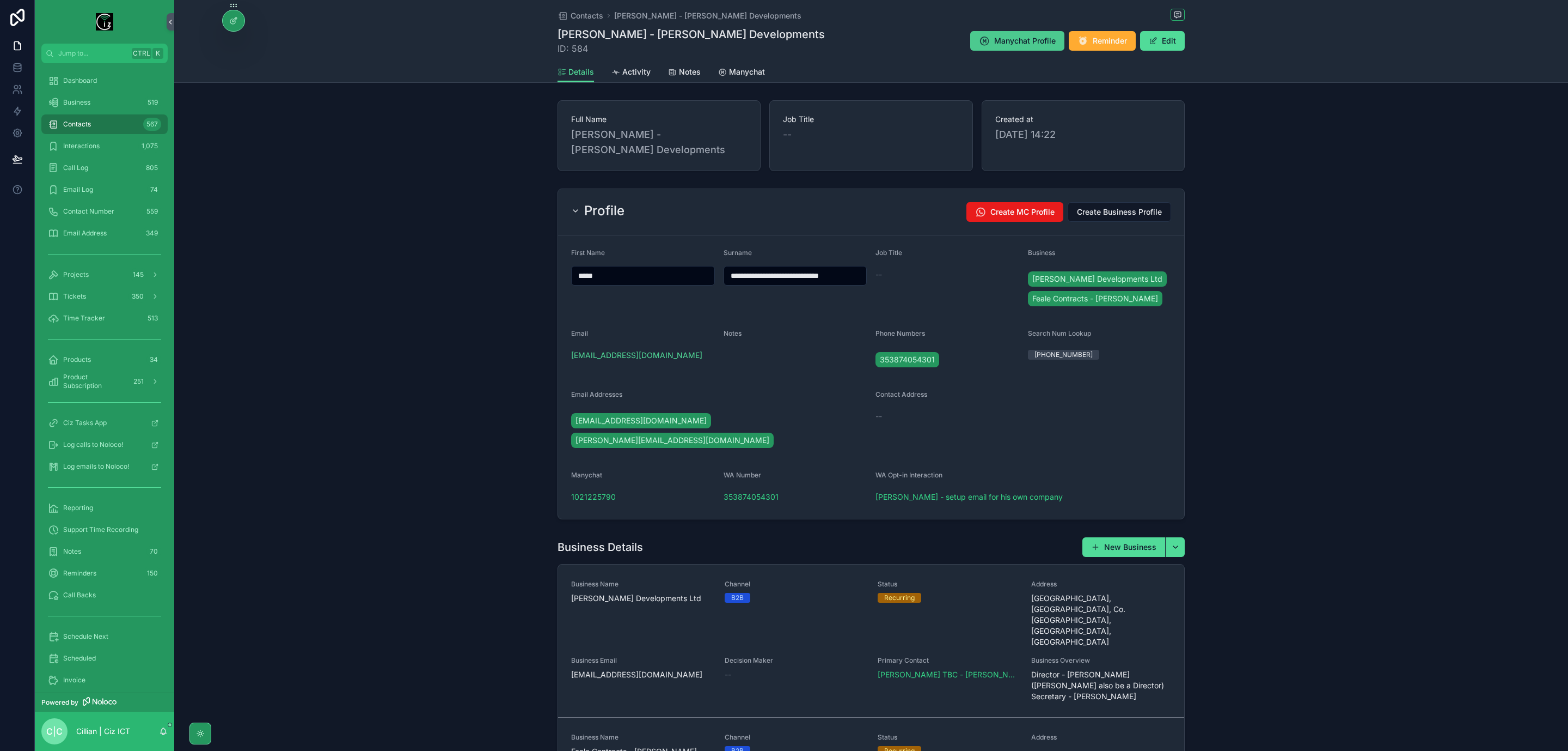
click at [1008, 40] on span "Manychat Profile" at bounding box center [1025, 41] width 62 height 11
click at [735, 75] on span "Manychat" at bounding box center [747, 71] width 36 height 11
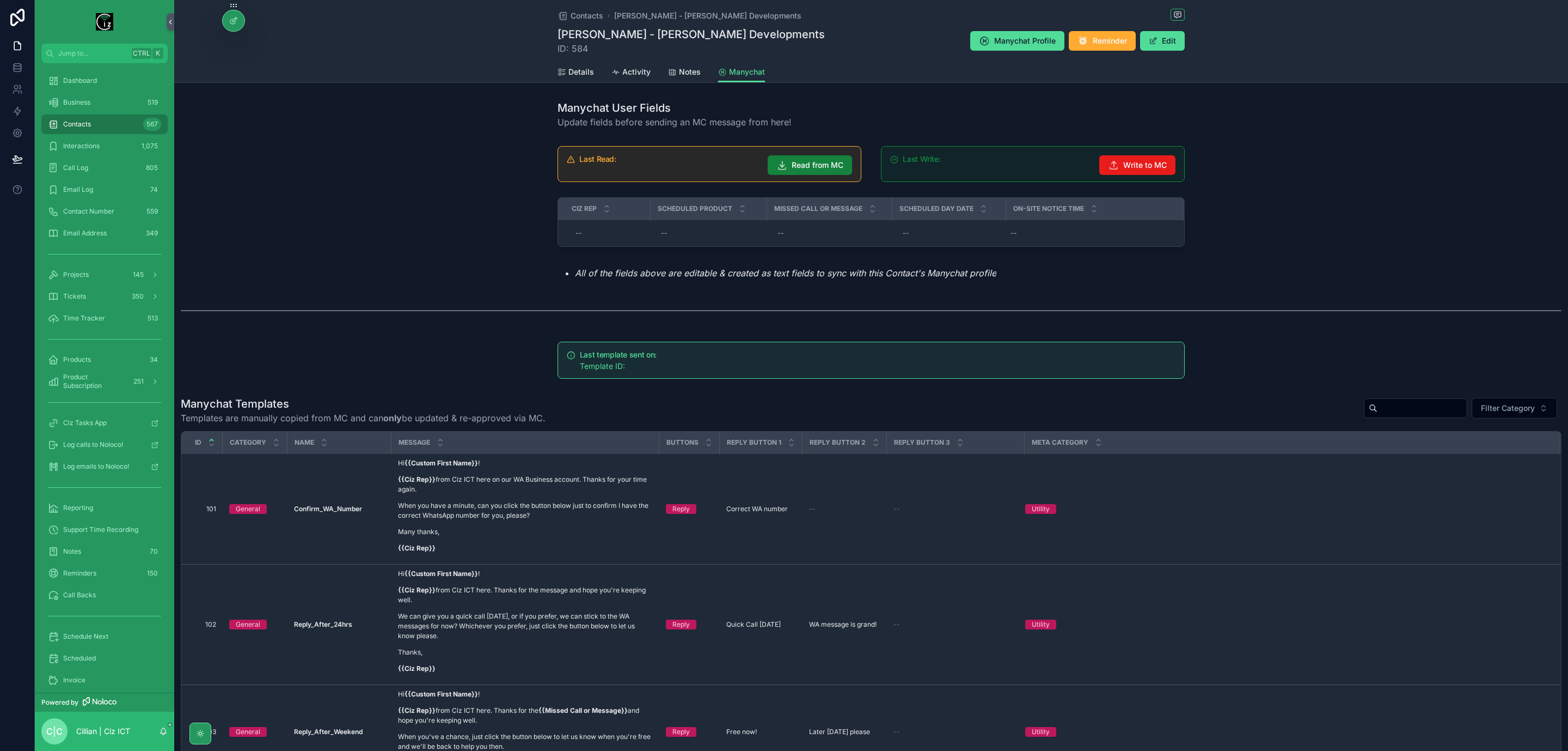
click at [803, 166] on span "Read from MC" at bounding box center [818, 164] width 52 height 11
click at [815, 164] on span "Read from MC" at bounding box center [818, 164] width 52 height 11
click at [584, 233] on div "--" at bounding box center [607, 234] width 72 height 17
type input "*******"
click button "scrollable content" at bounding box center [705, 250] width 14 height 14
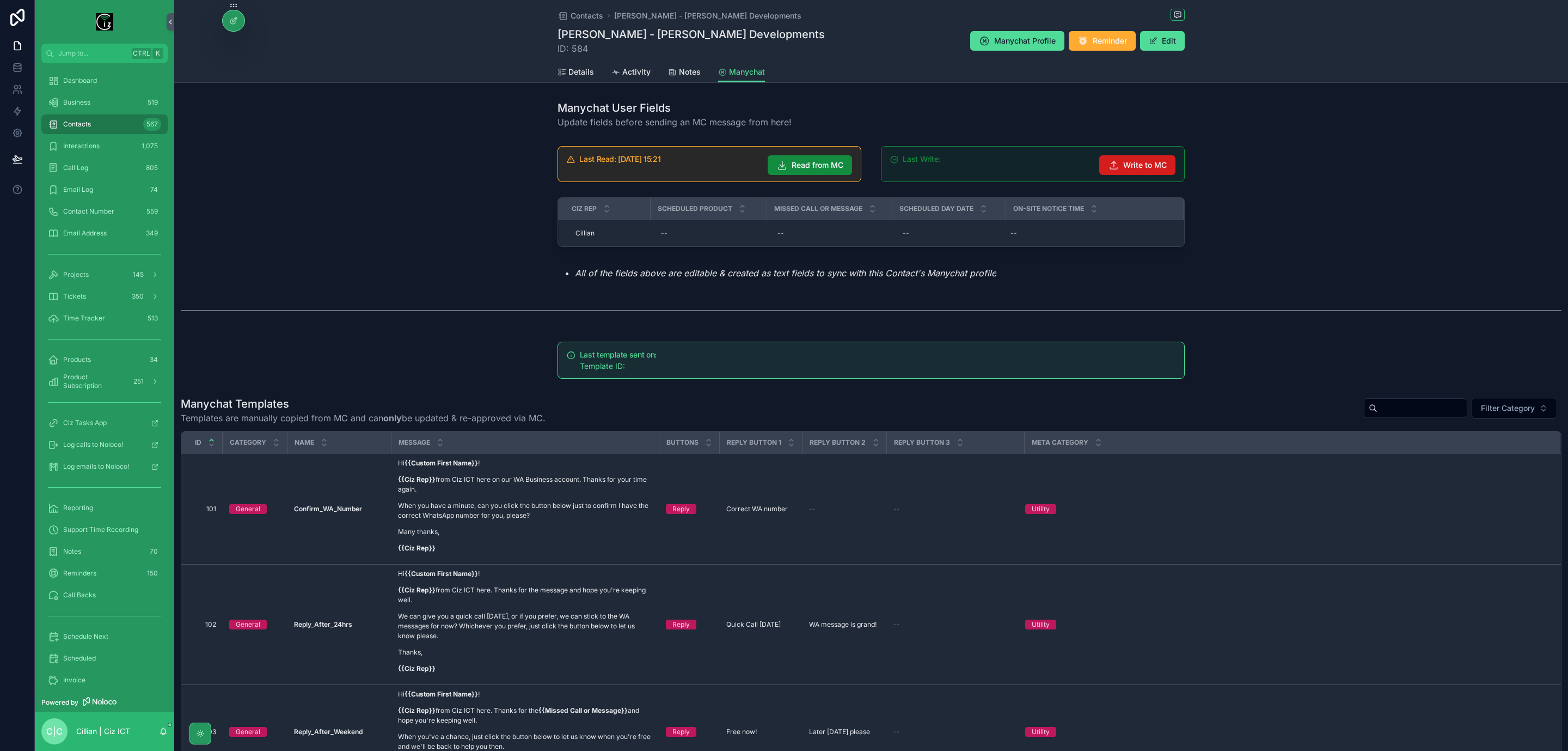
click at [1141, 167] on span "Write to MC" at bounding box center [1144, 164] width 43 height 11
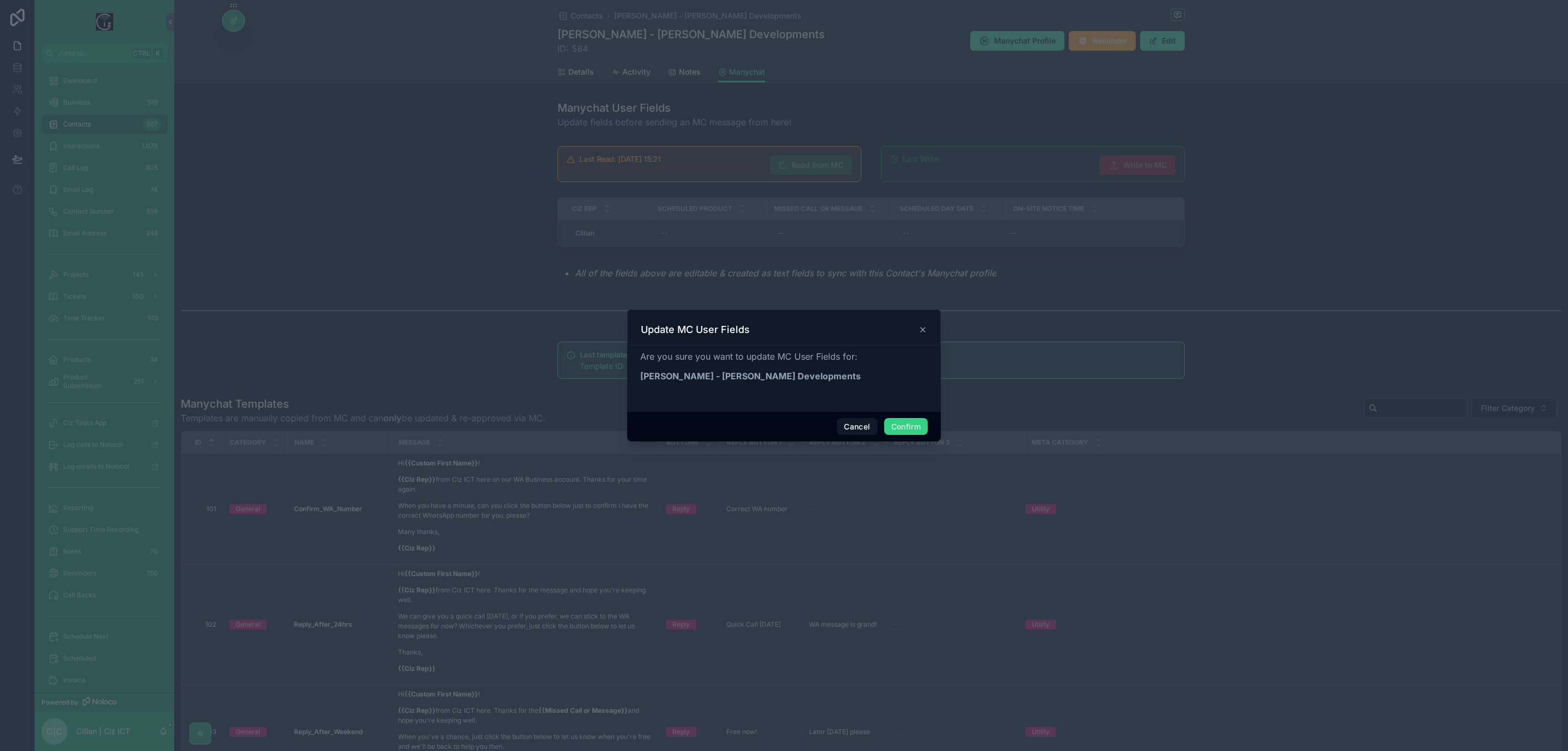
click at [911, 425] on button "Confirm" at bounding box center [905, 427] width 43 height 17
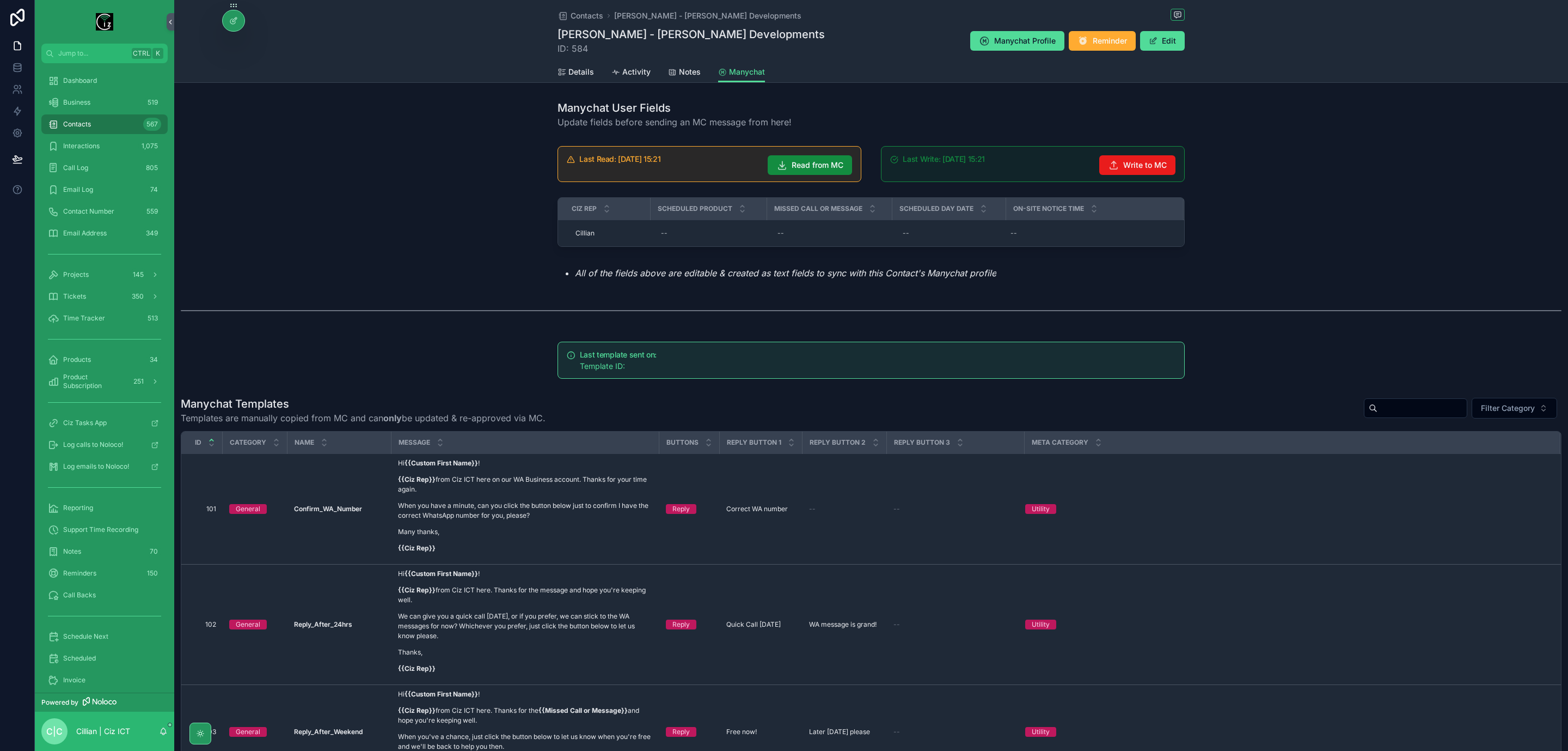
scroll to position [82, 0]
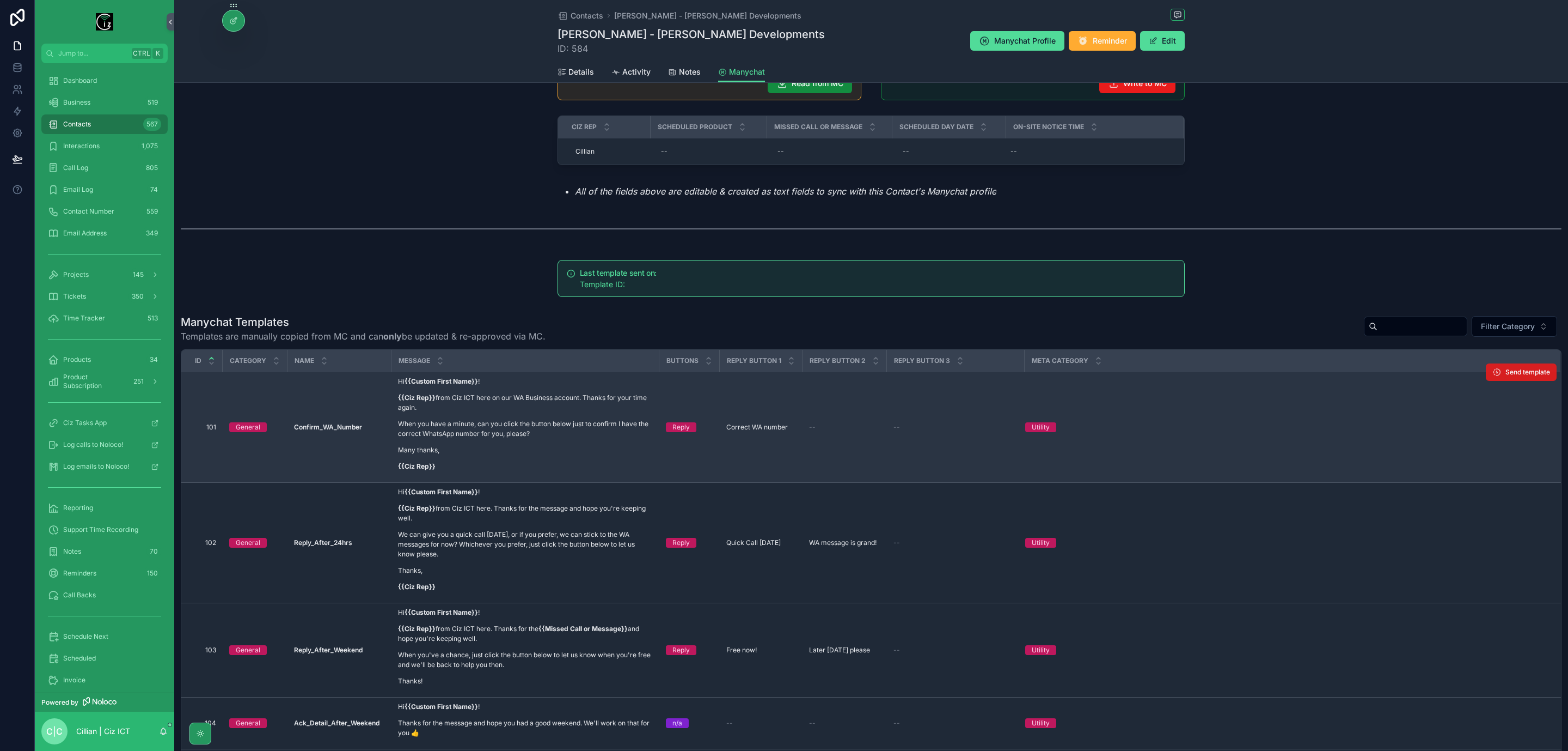
click at [1505, 374] on span "Send template" at bounding box center [1527, 372] width 44 height 9
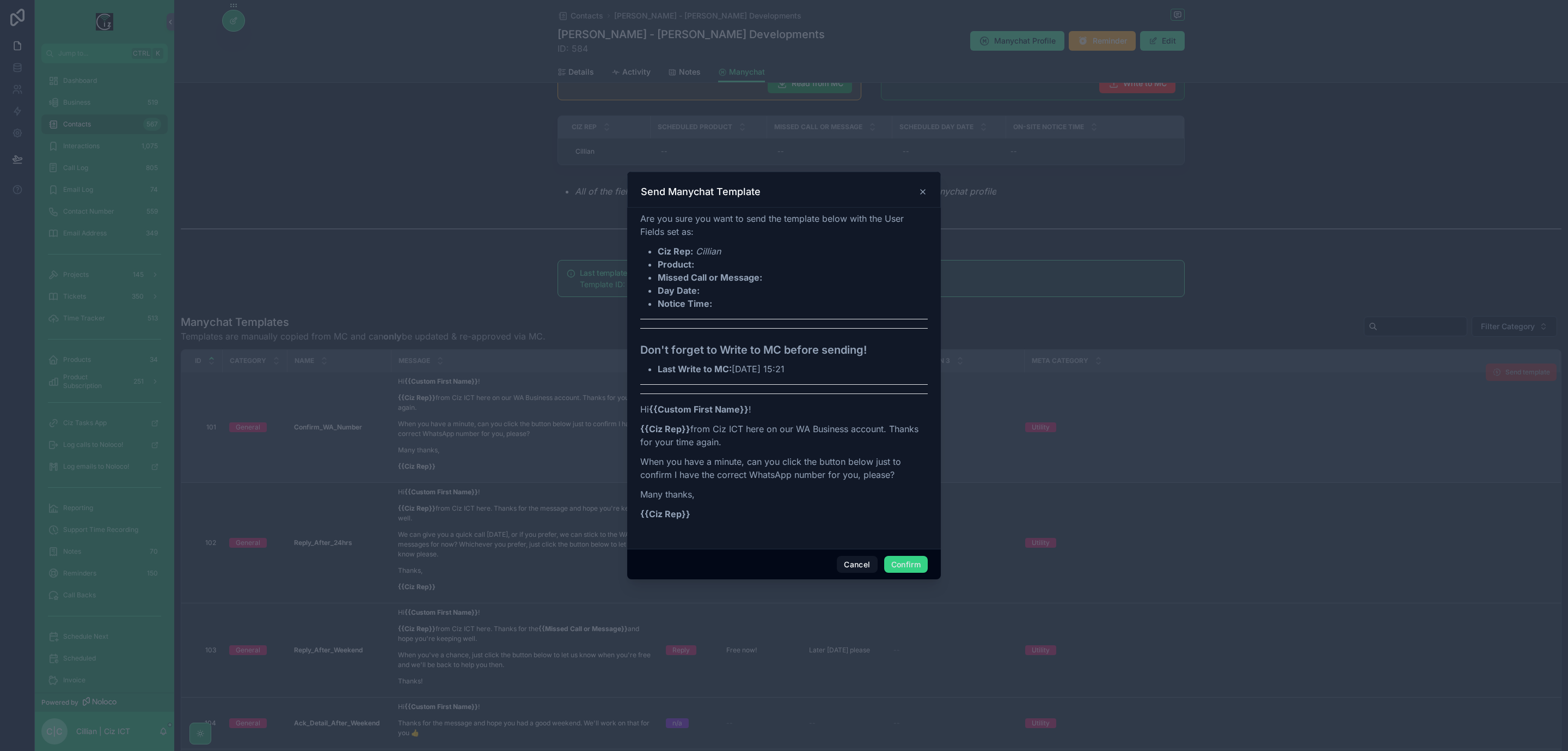
click at [910, 568] on button "Confirm" at bounding box center [905, 565] width 43 height 17
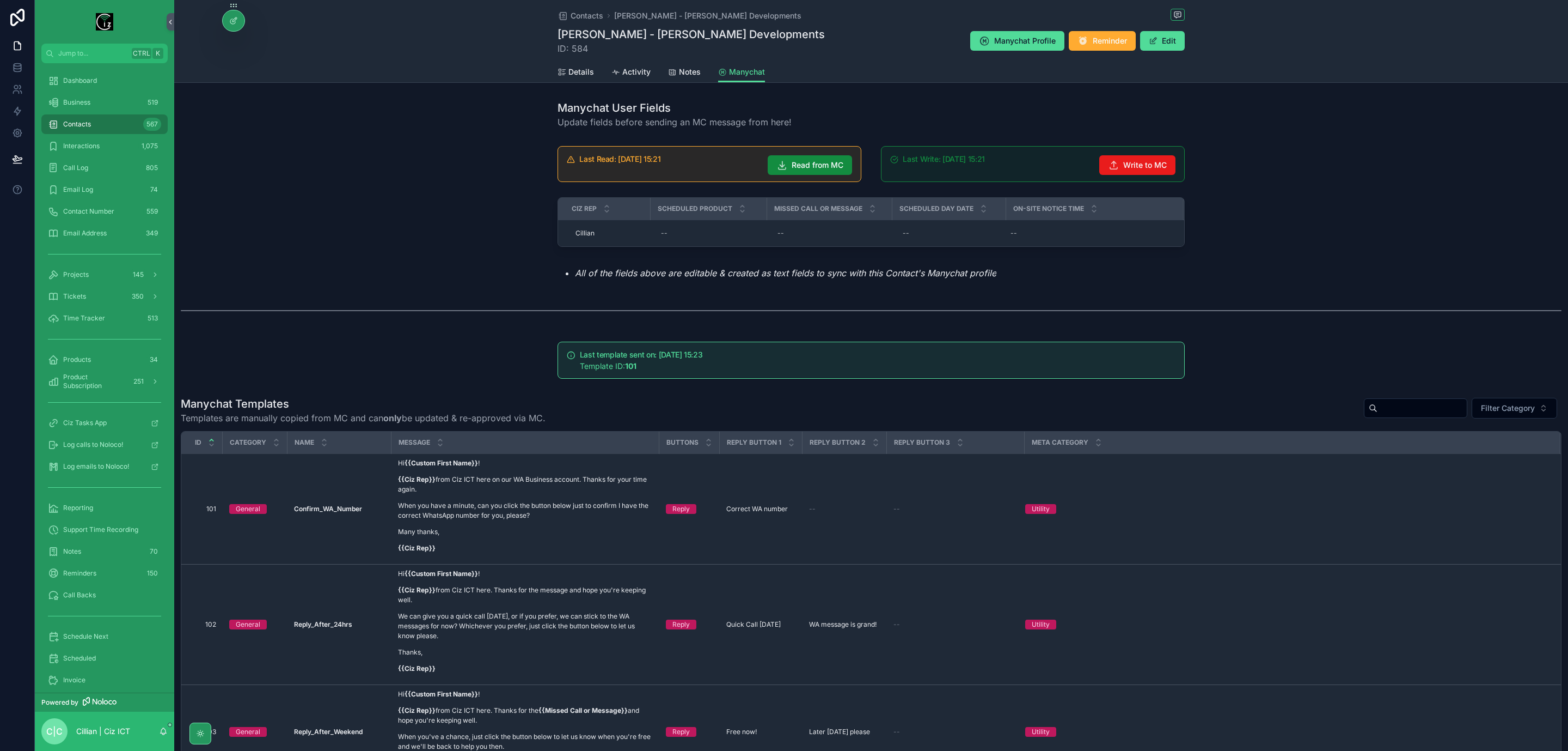
scroll to position [245, 0]
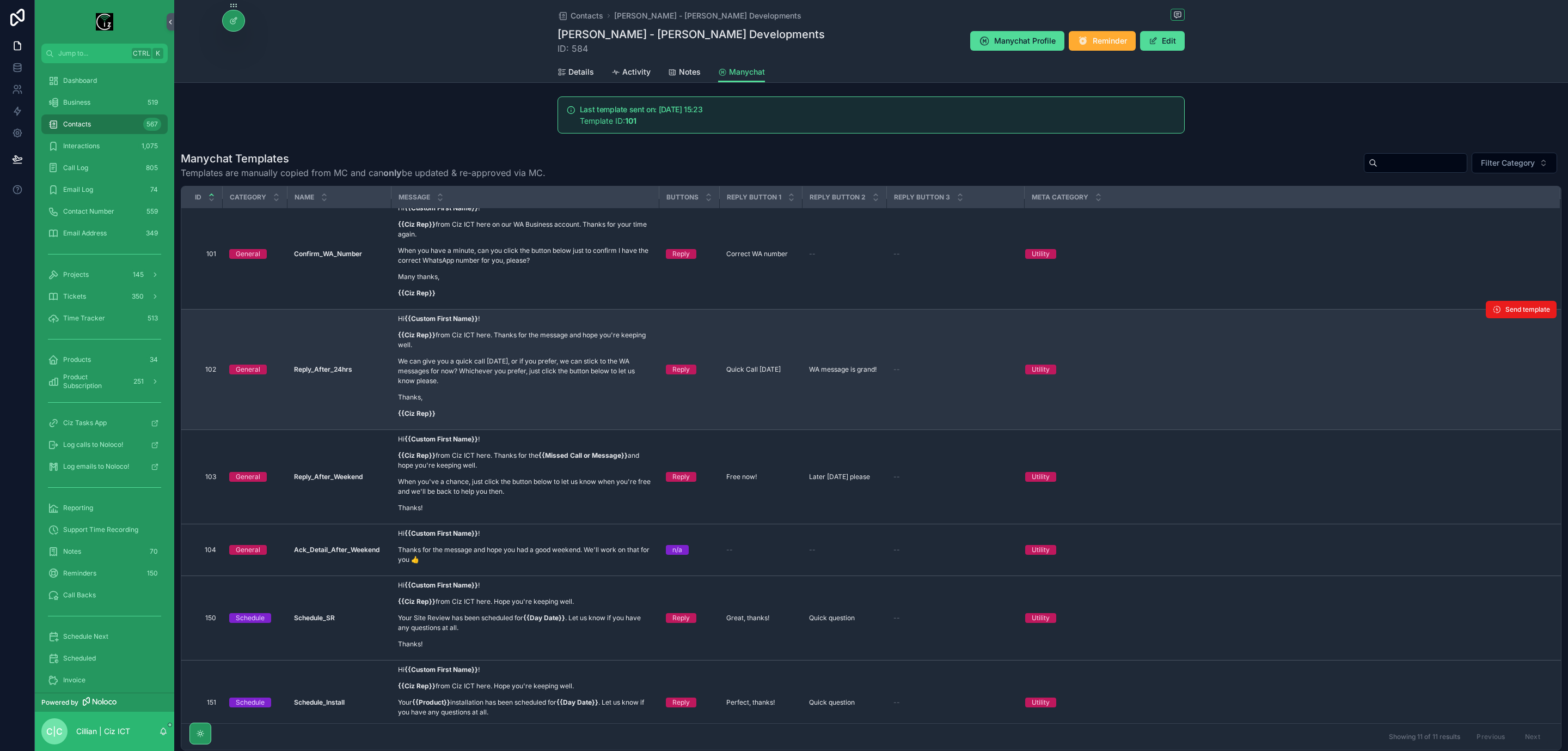
drag, startPoint x: 893, startPoint y: 309, endPoint x: 1388, endPoint y: 325, distance: 495.3
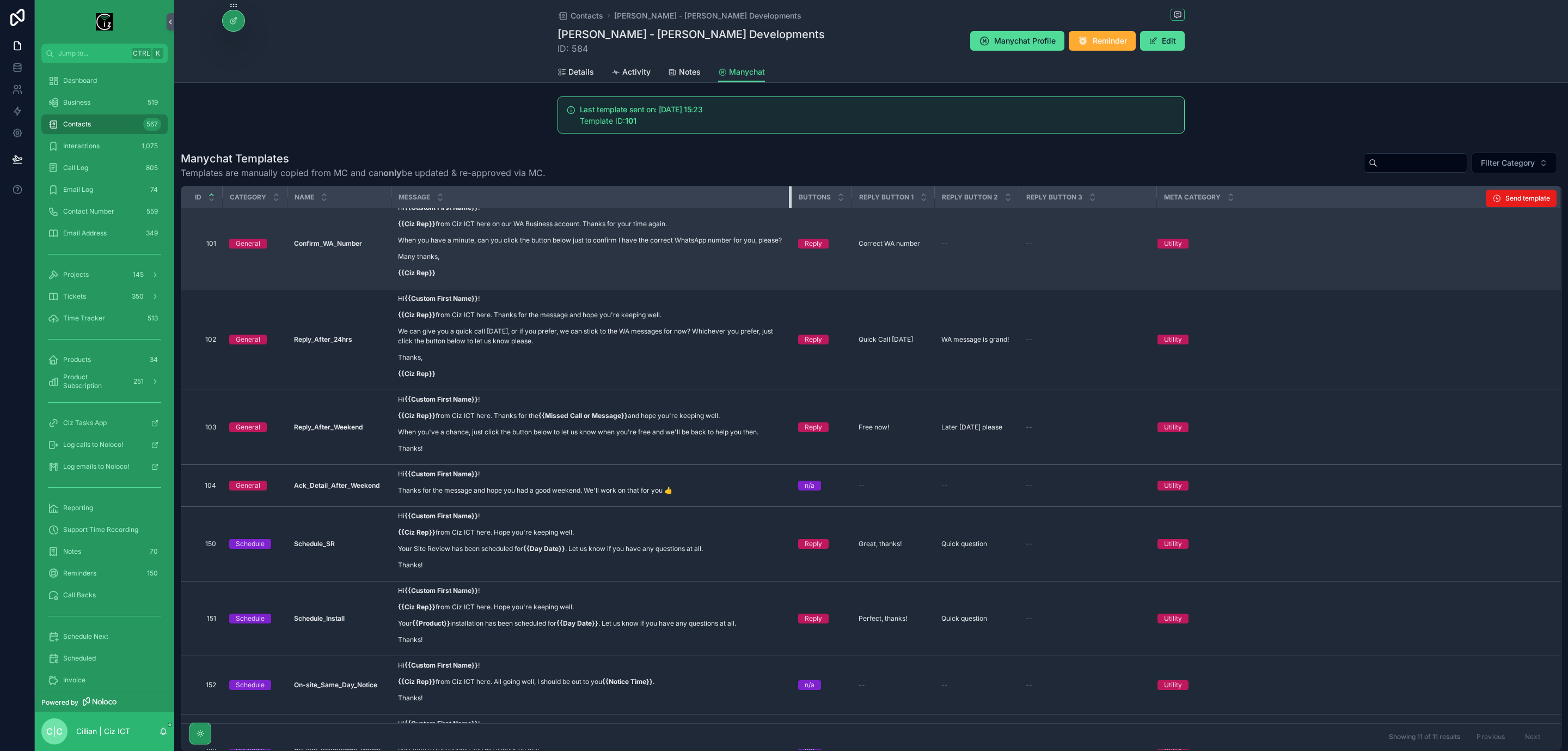
scroll to position [0, 0]
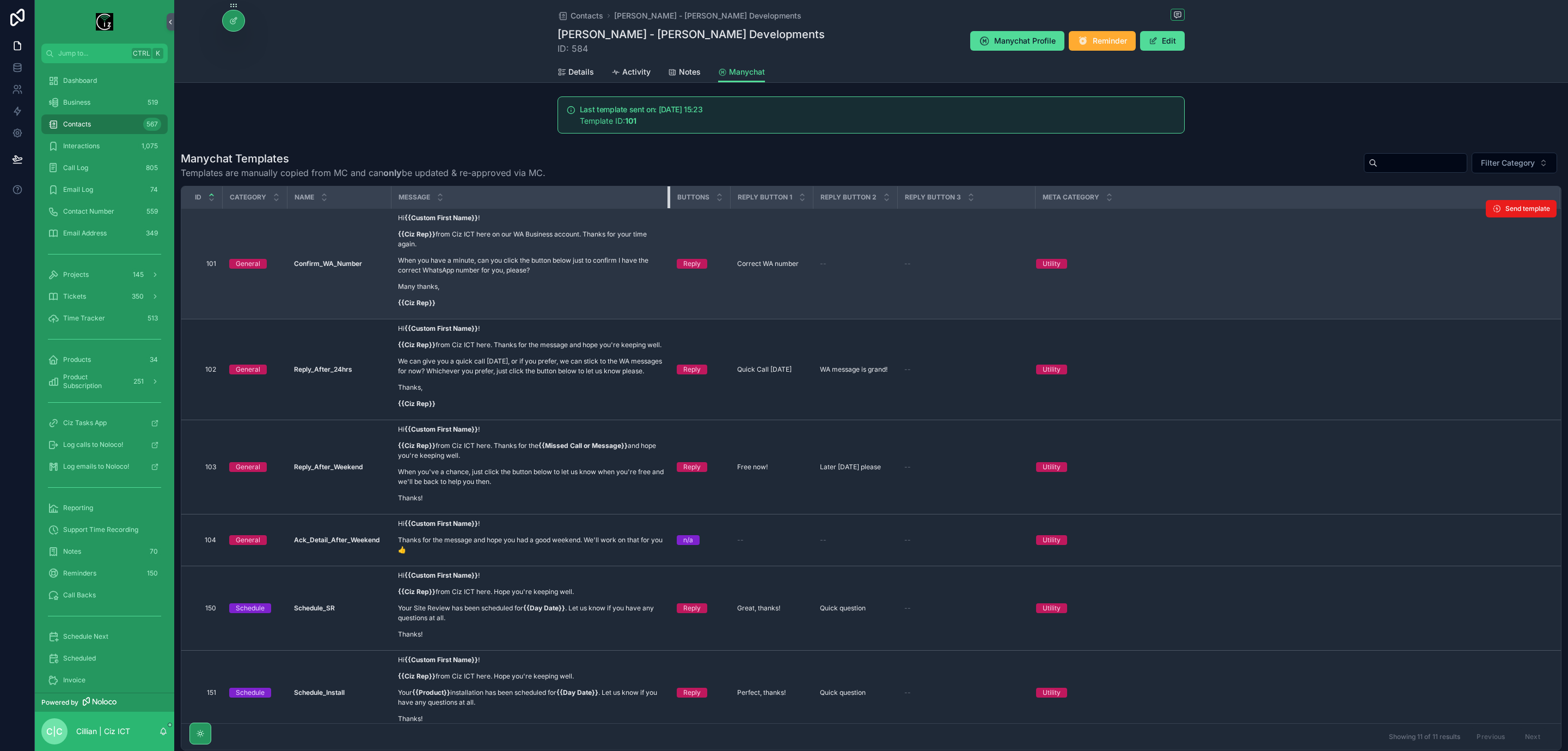
drag, startPoint x: 657, startPoint y: 198, endPoint x: 668, endPoint y: 229, distance: 32.9
click at [668, 229] on table "ID Category Name Message Buttons Reply Button 1 Reply Button 2 Reply Button 3 M…" at bounding box center [871, 665] width 1380 height 958
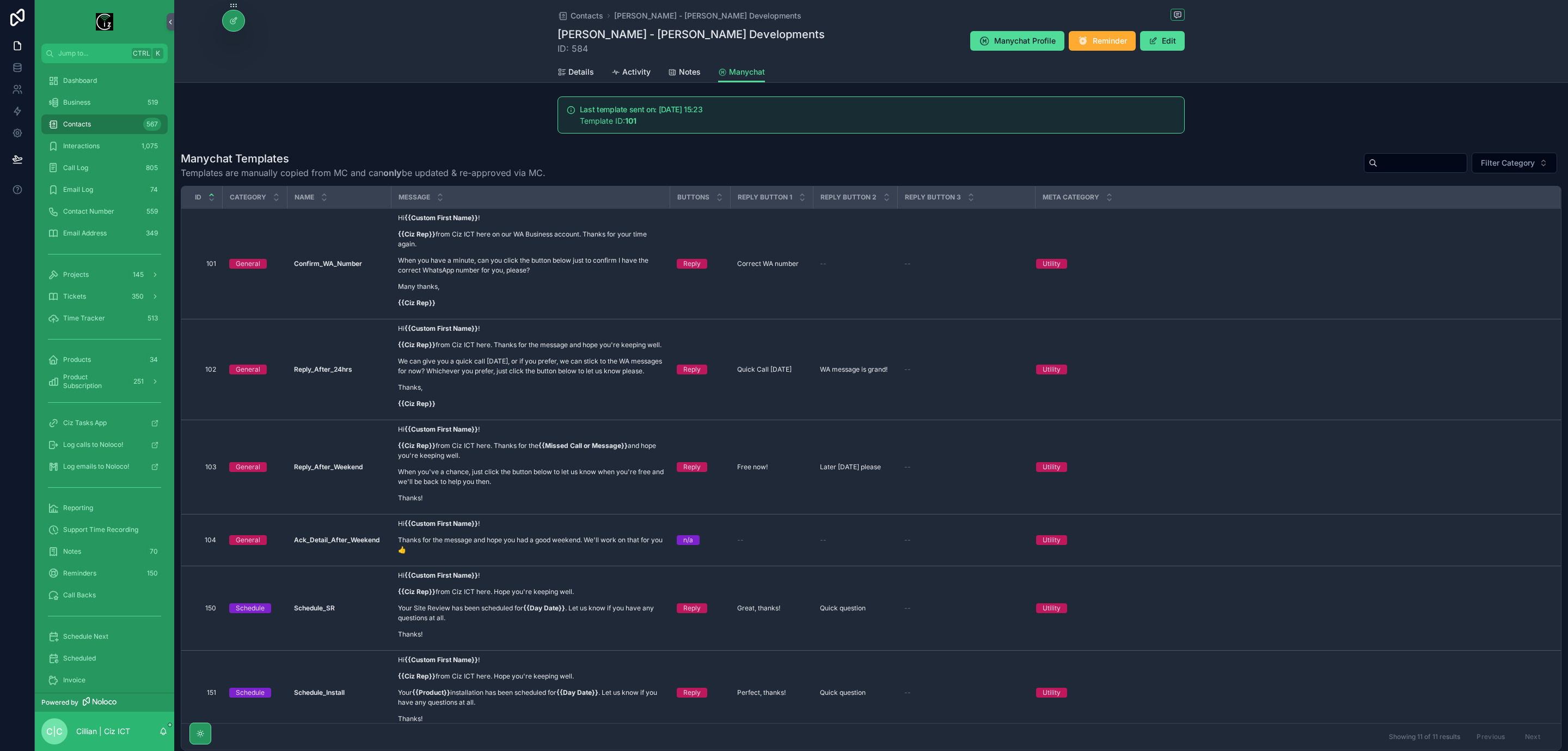
scroll to position [82, 0]
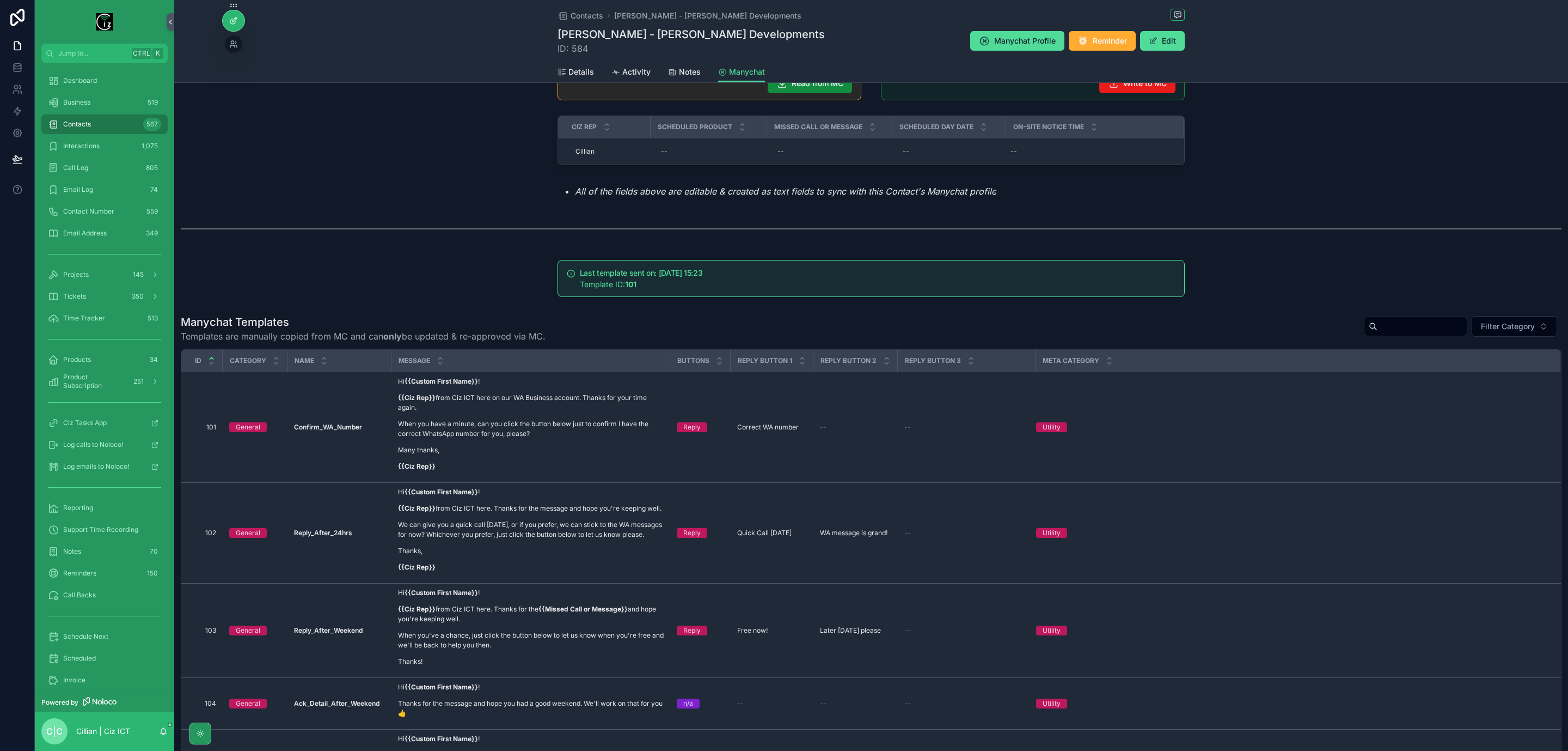
click at [231, 22] on icon at bounding box center [233, 21] width 5 height 5
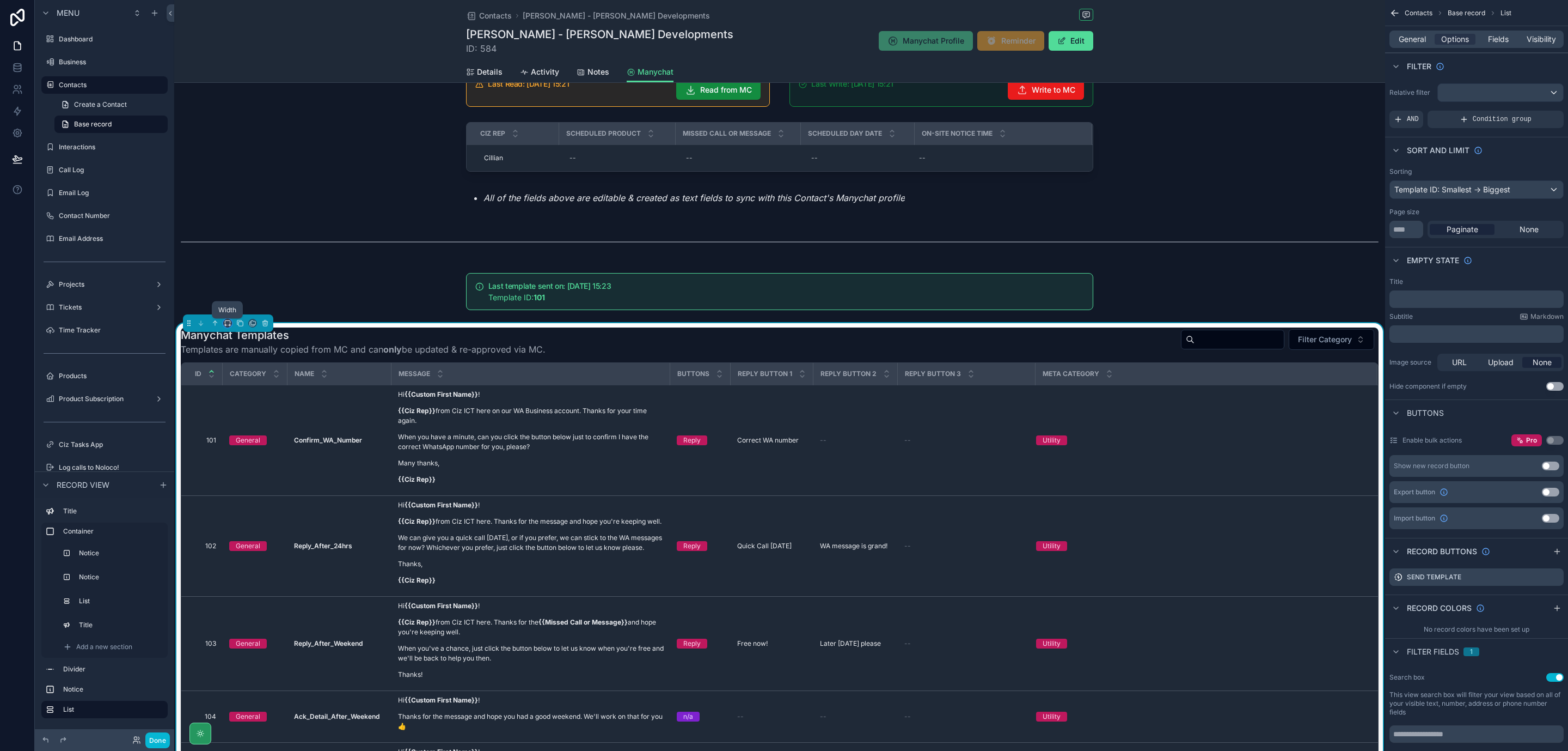
click at [226, 323] on icon "scrollable content" at bounding box center [227, 321] width 5 height 3
click at [252, 450] on div "75%" at bounding box center [251, 450] width 37 height 14
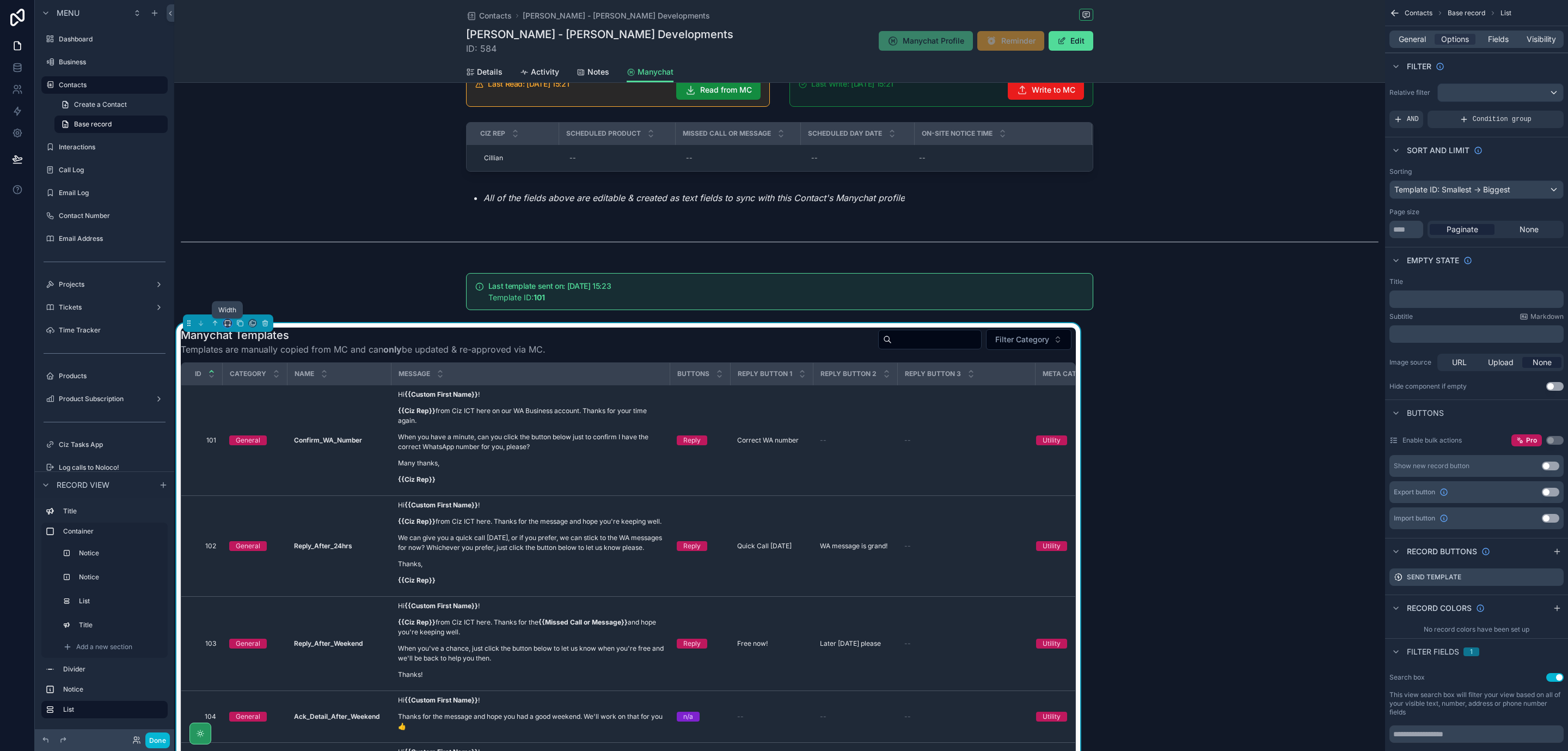
click at [228, 323] on icon "scrollable content" at bounding box center [228, 323] width 8 height 8
click at [252, 459] on span "Large" at bounding box center [242, 461] width 20 height 14
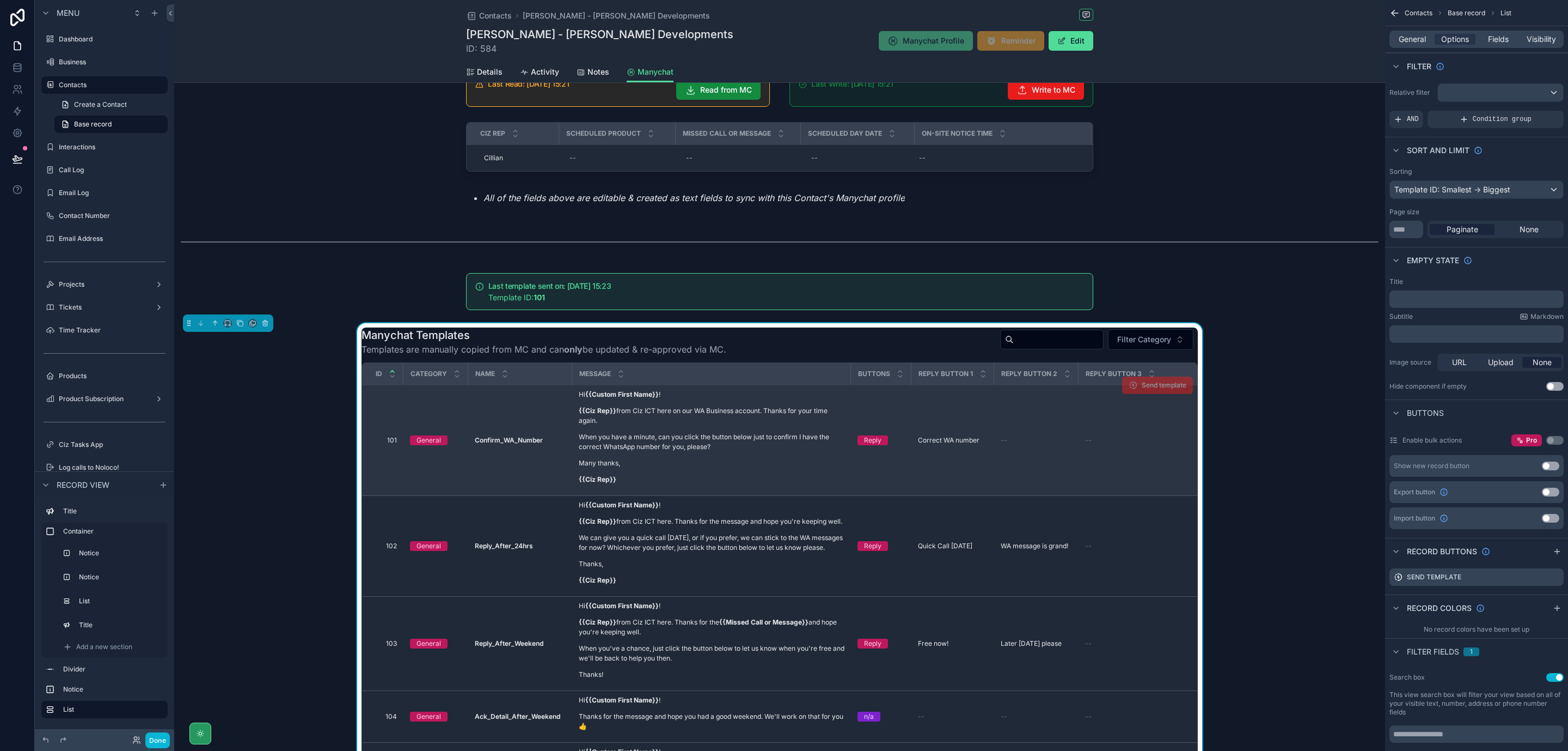
drag, startPoint x: 897, startPoint y: 441, endPoint x: 1112, endPoint y: 448, distance: 215.1
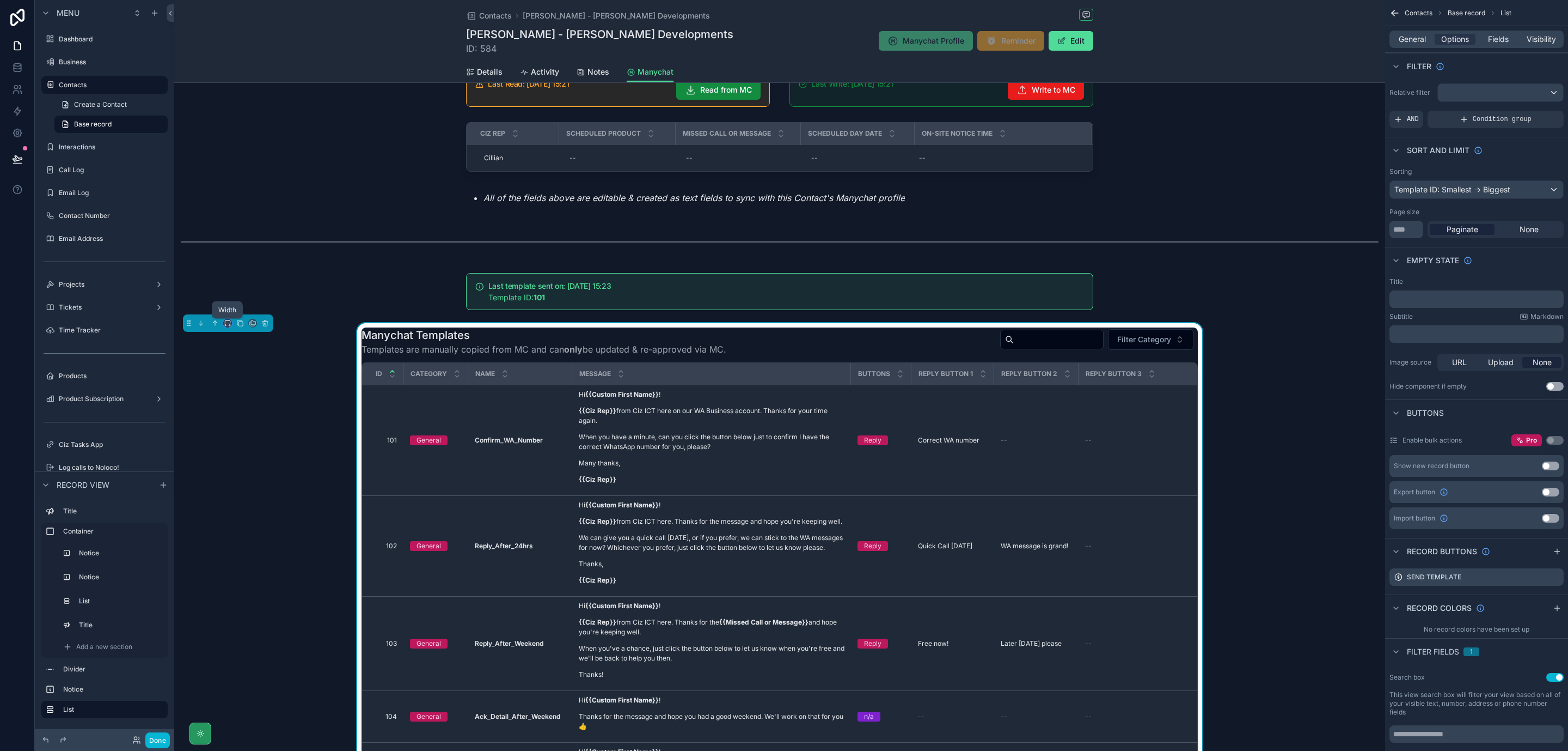
click at [229, 327] on icon "scrollable content" at bounding box center [228, 323] width 8 height 8
click at [260, 443] on span "Full width" at bounding box center [249, 441] width 34 height 14
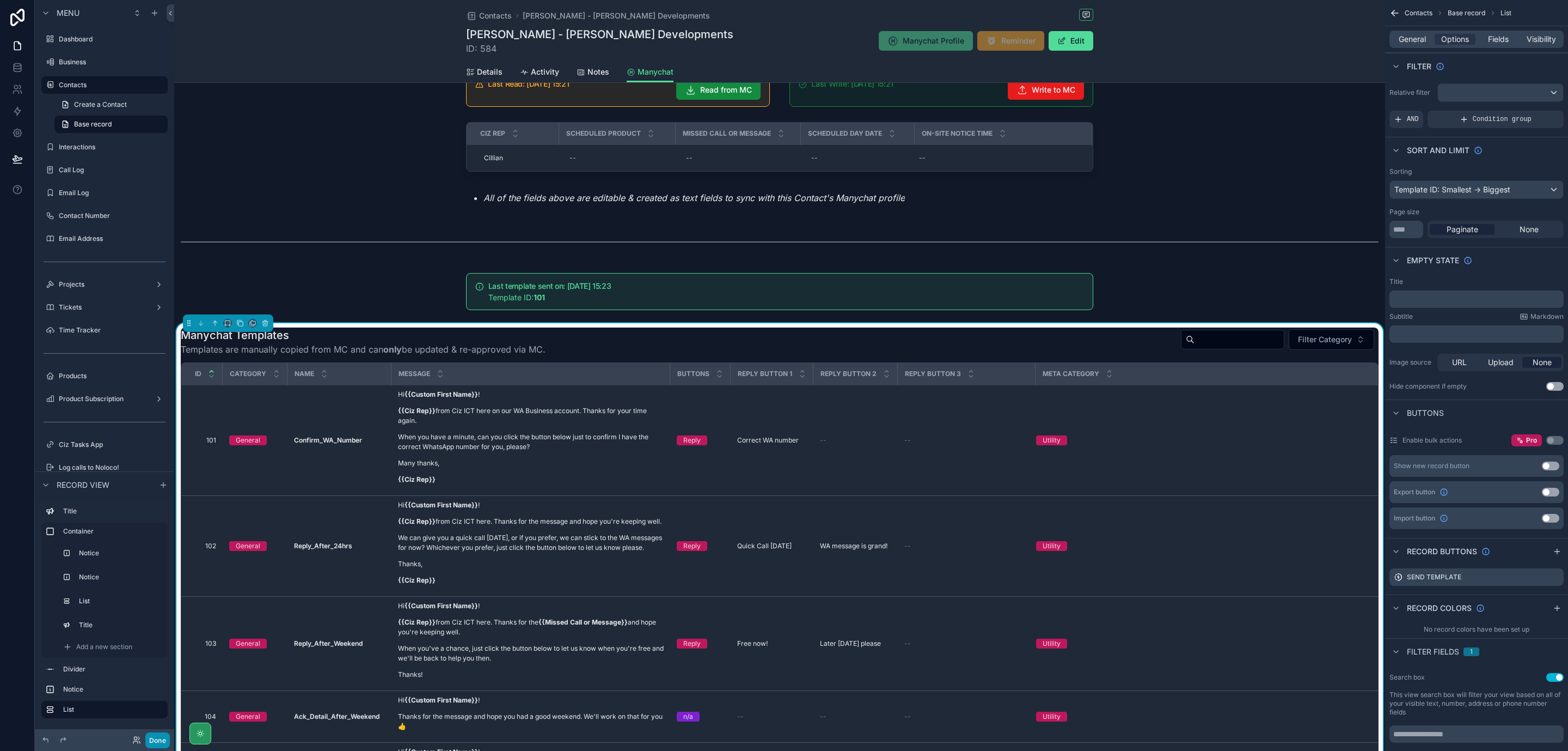
click at [151, 740] on button "Done" at bounding box center [157, 739] width 24 height 15
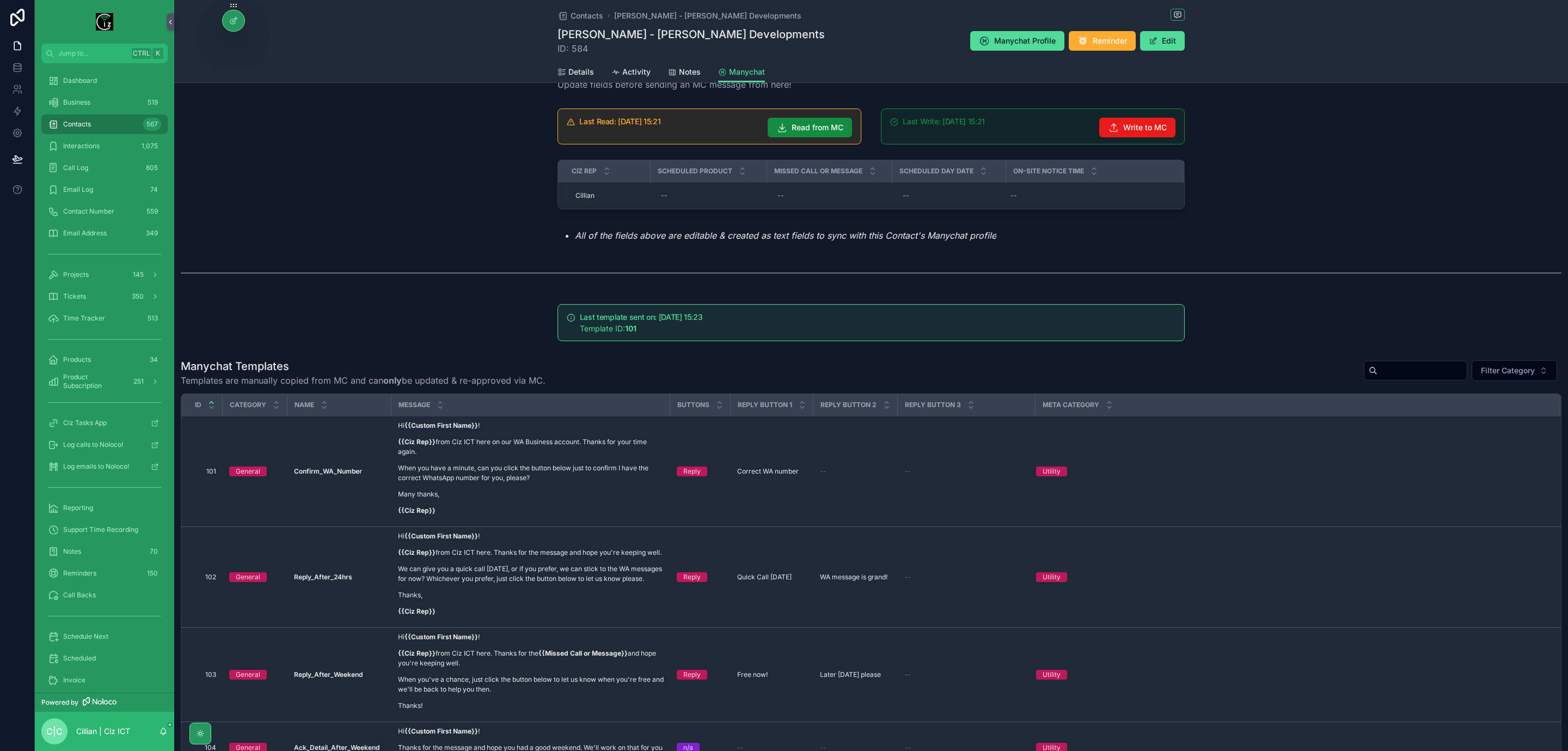
scroll to position [0, 0]
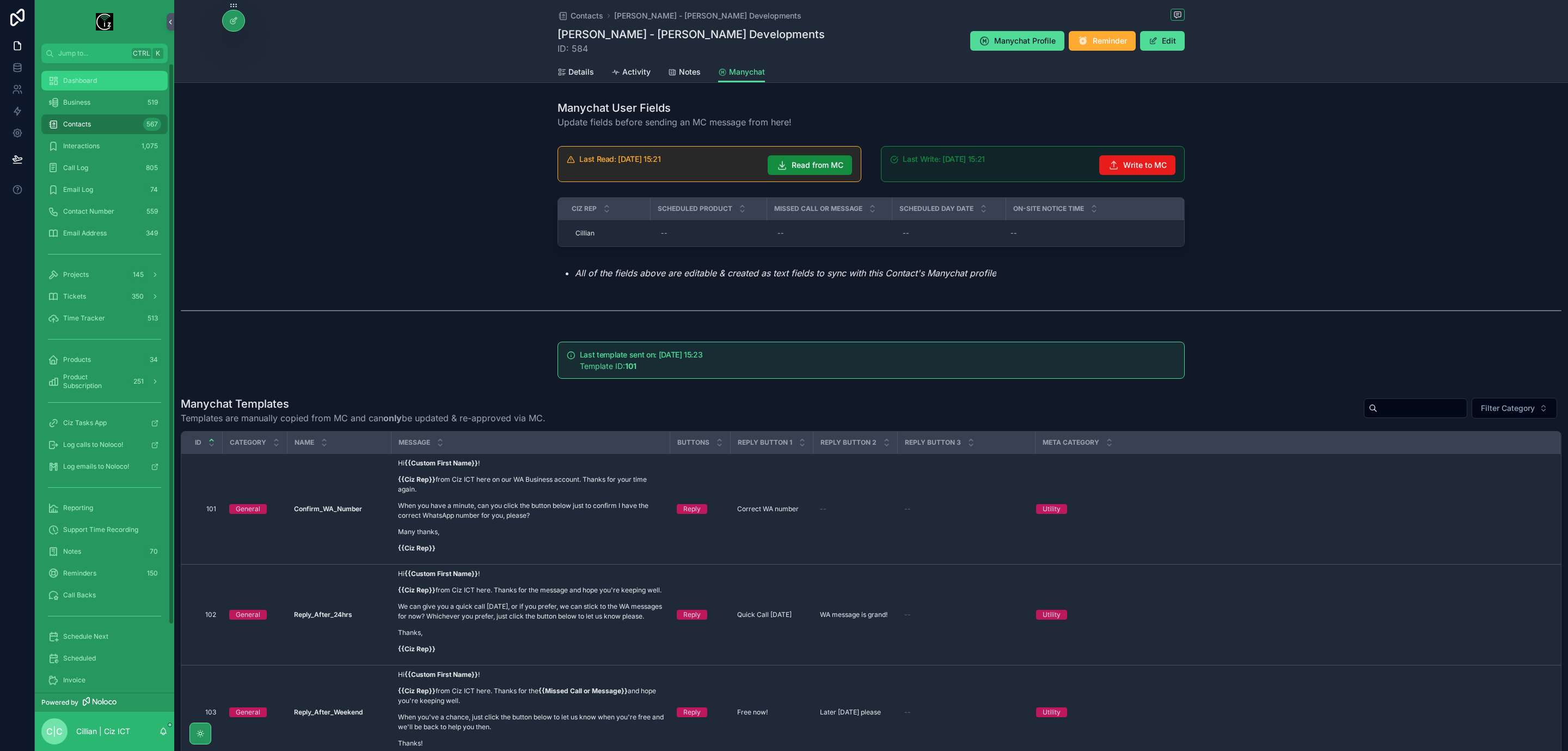
click at [99, 75] on div "Dashboard" at bounding box center [104, 80] width 113 height 17
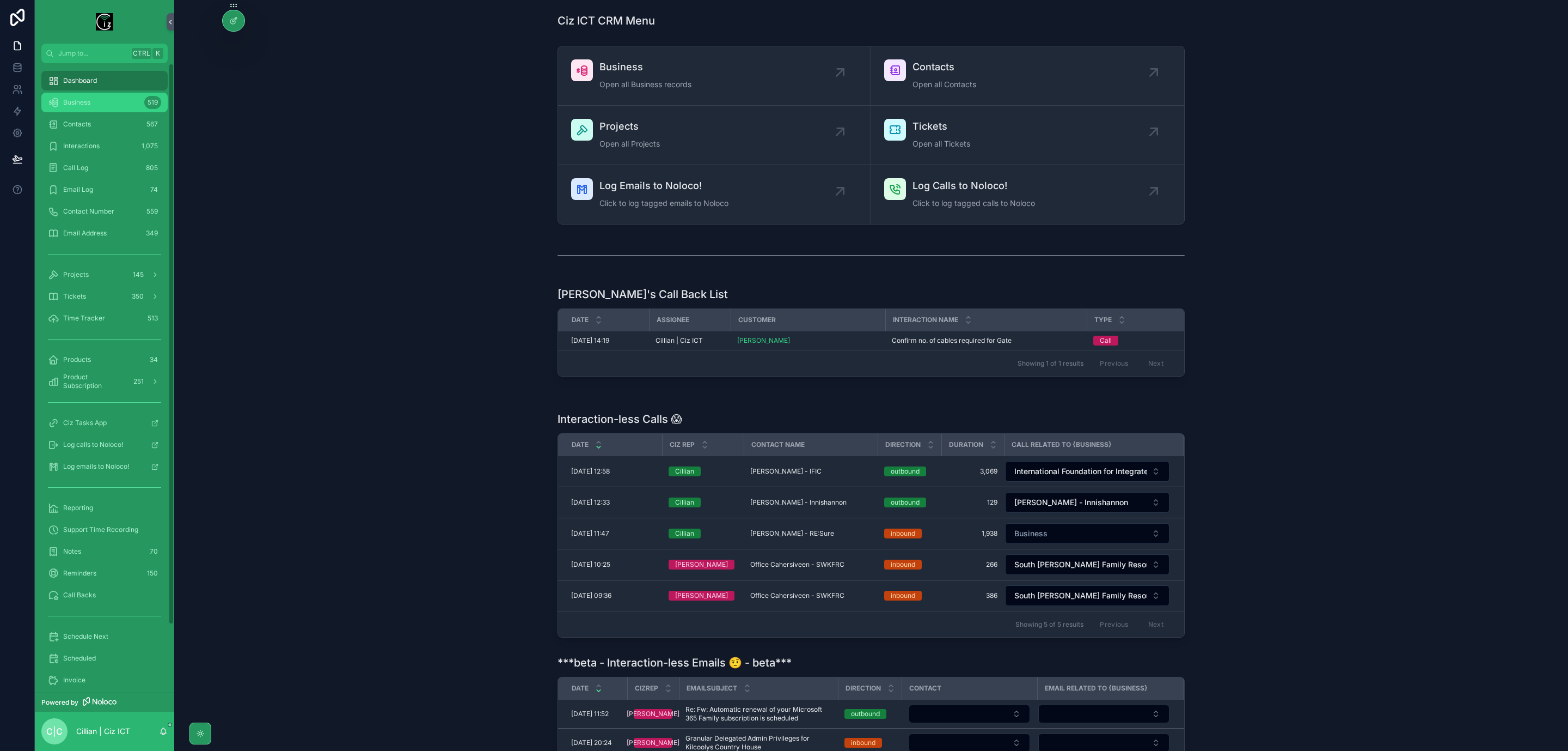
click at [91, 105] on span "Business" at bounding box center [76, 102] width 27 height 9
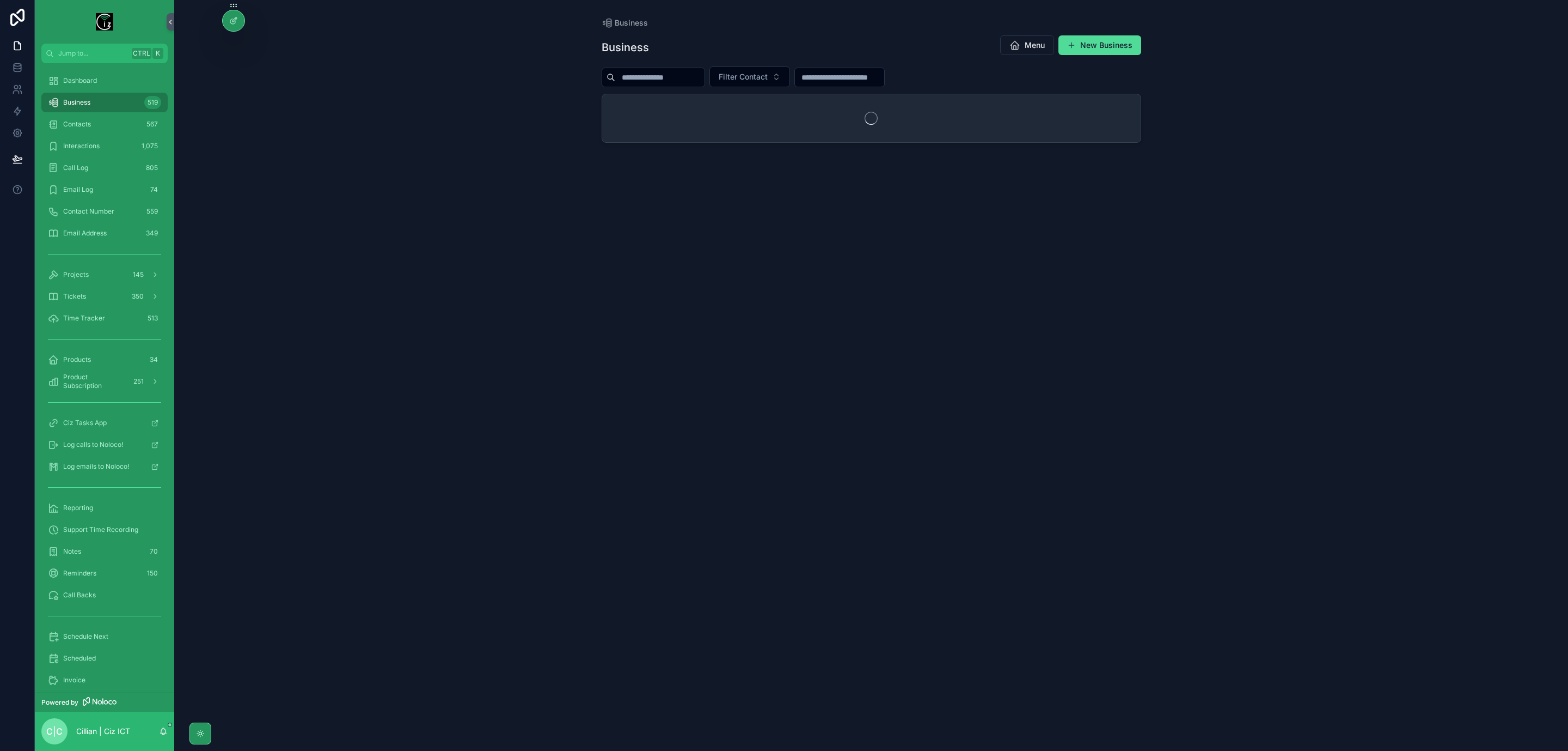
click at [688, 82] on input "scrollable content" at bounding box center [660, 77] width 90 height 15
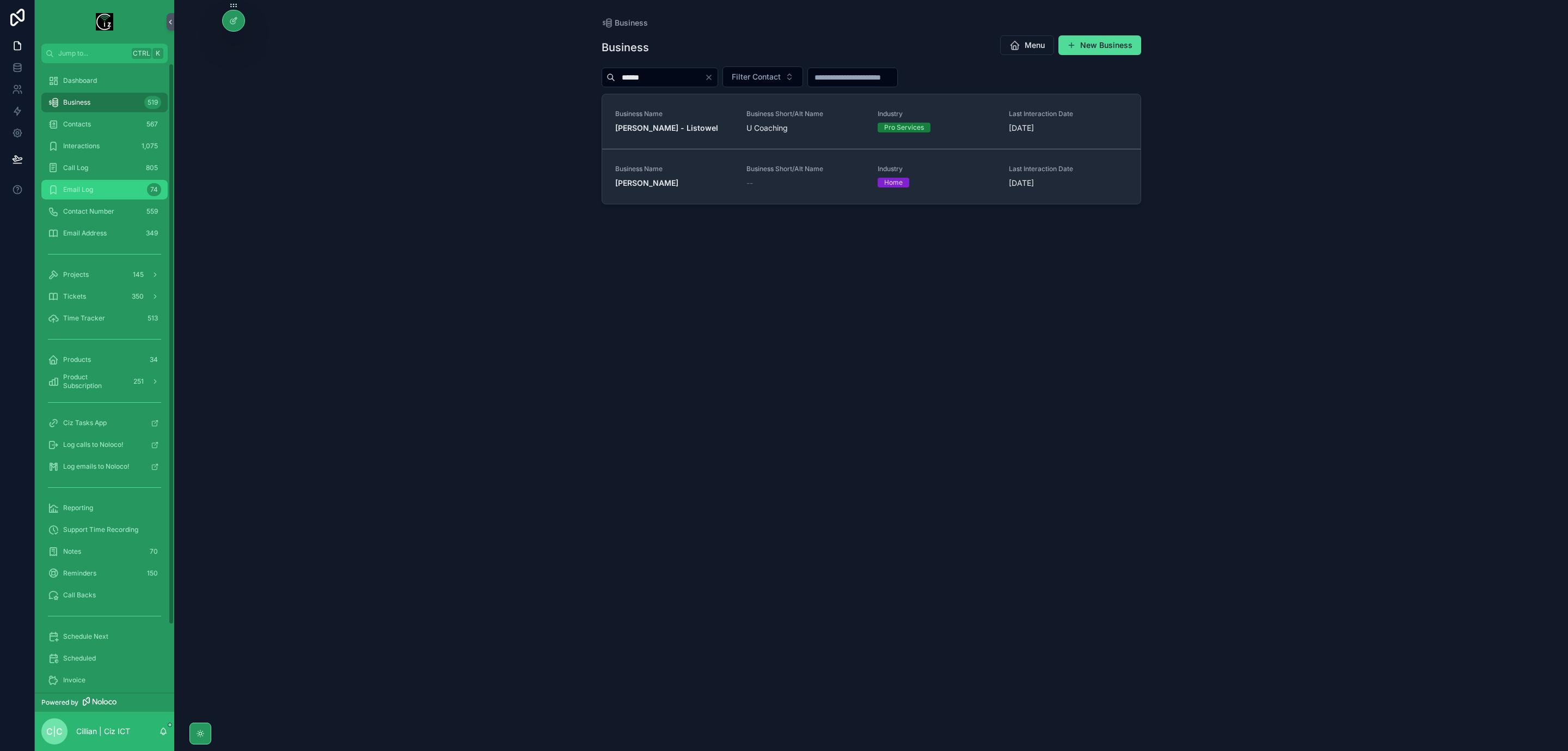
type input "******"
drag, startPoint x: 78, startPoint y: 83, endPoint x: 1, endPoint y: 144, distance: 98.2
click at [78, 83] on span "Dashboard" at bounding box center [79, 80] width 34 height 9
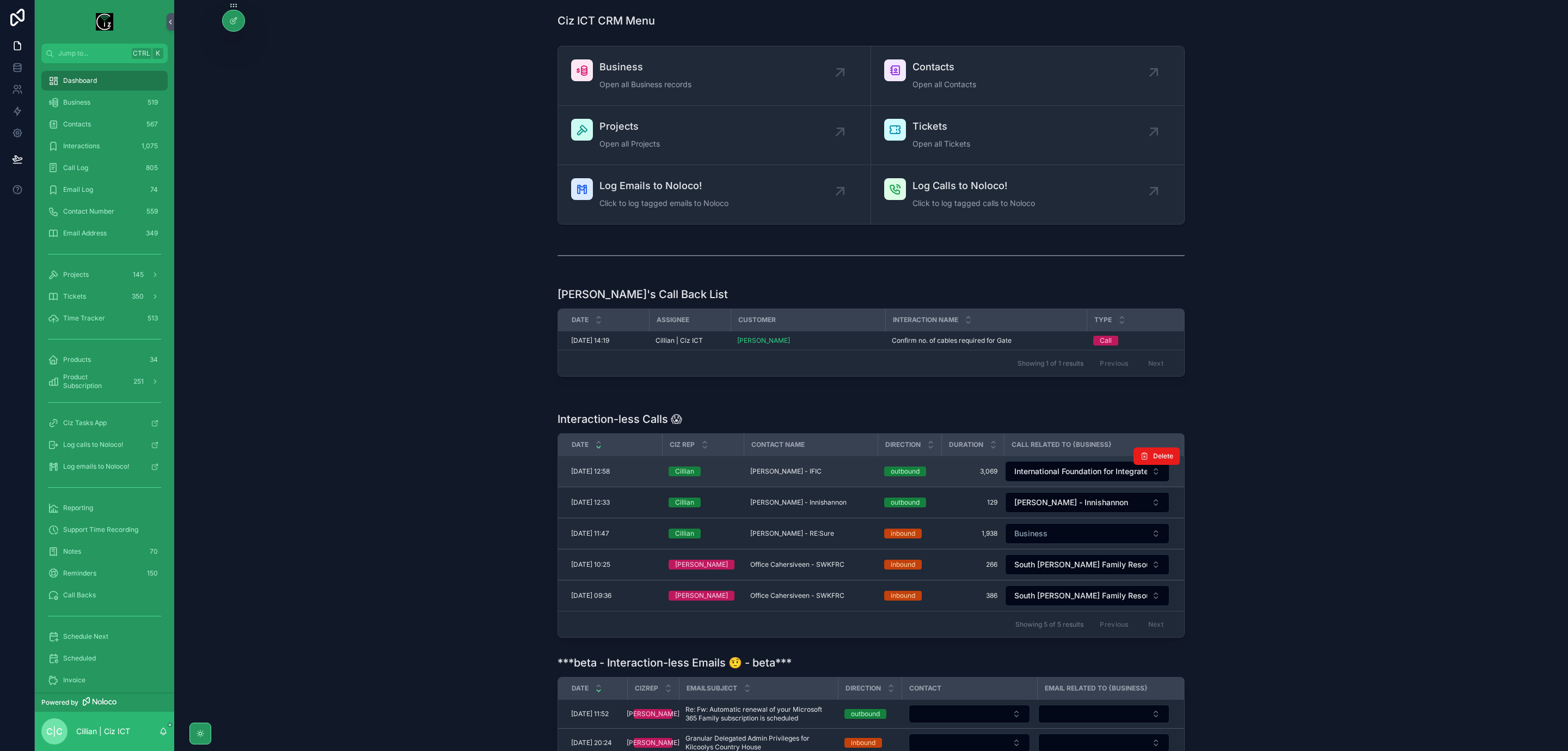
click at [841, 476] on div "Fiona Lyne - IFIC Fiona Lyne - IFIC" at bounding box center [811, 471] width 121 height 9
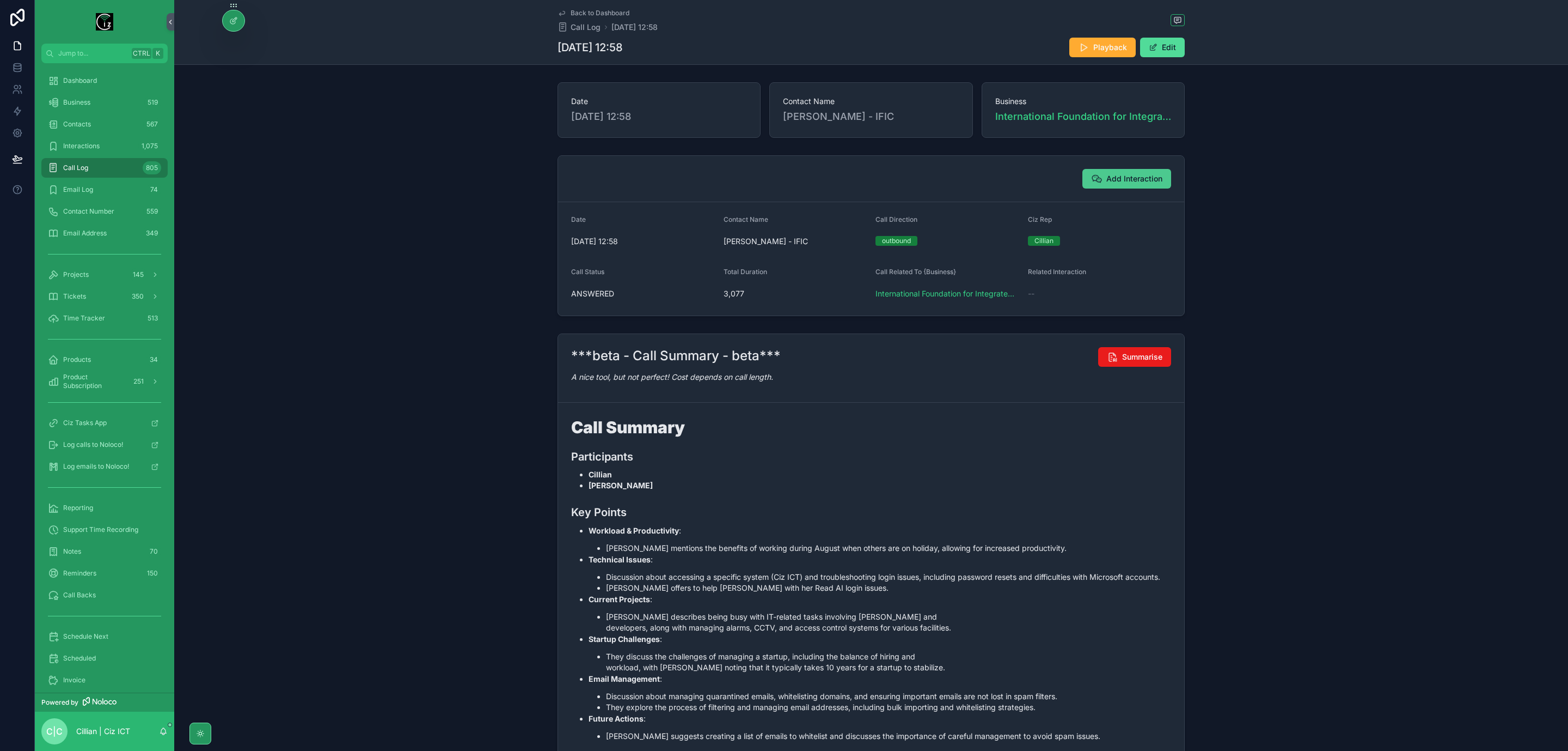
click at [1136, 180] on span "Add Interaction" at bounding box center [1135, 178] width 56 height 11
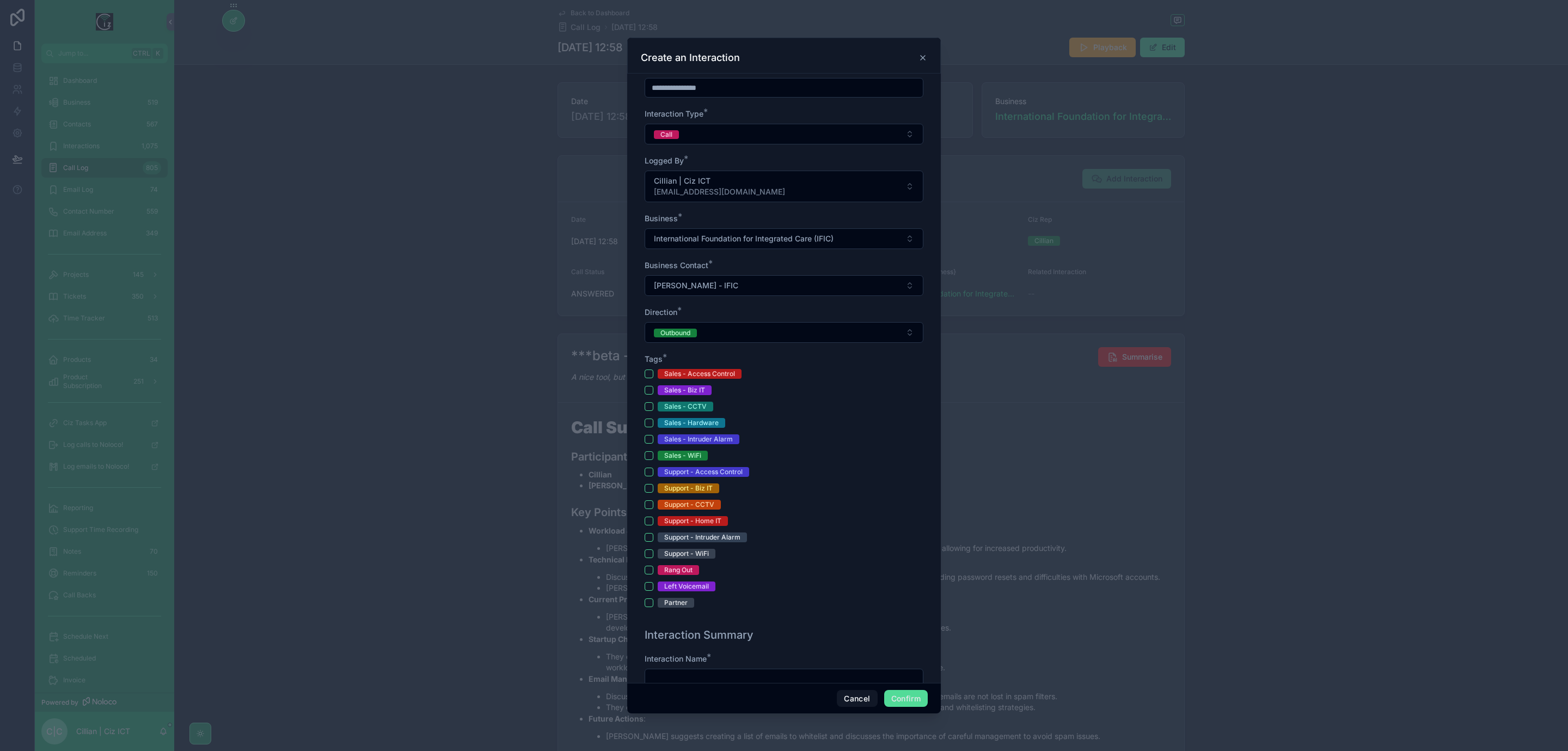
scroll to position [163, 0]
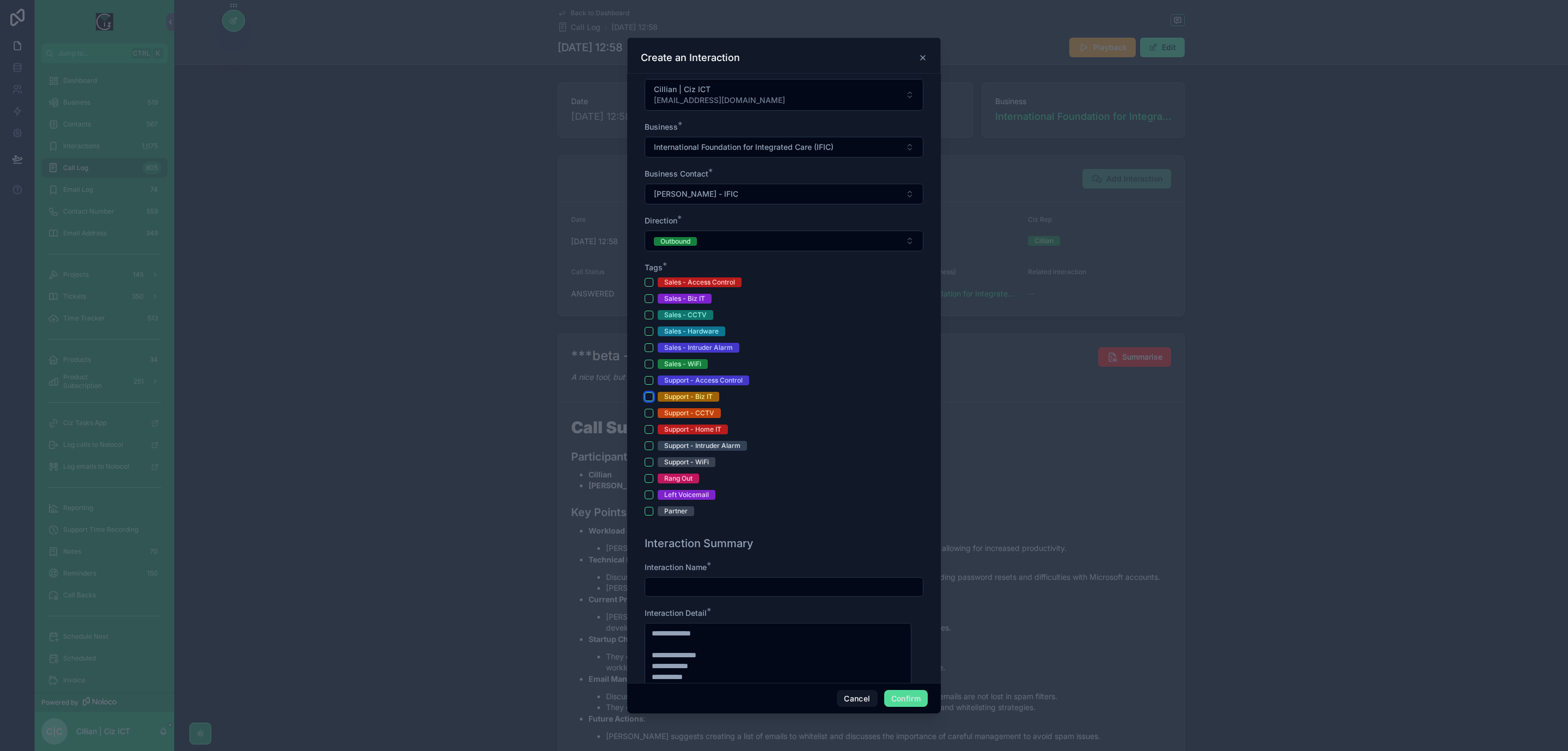
click at [649, 399] on button "Support - Biz IT" at bounding box center [648, 396] width 9 height 9
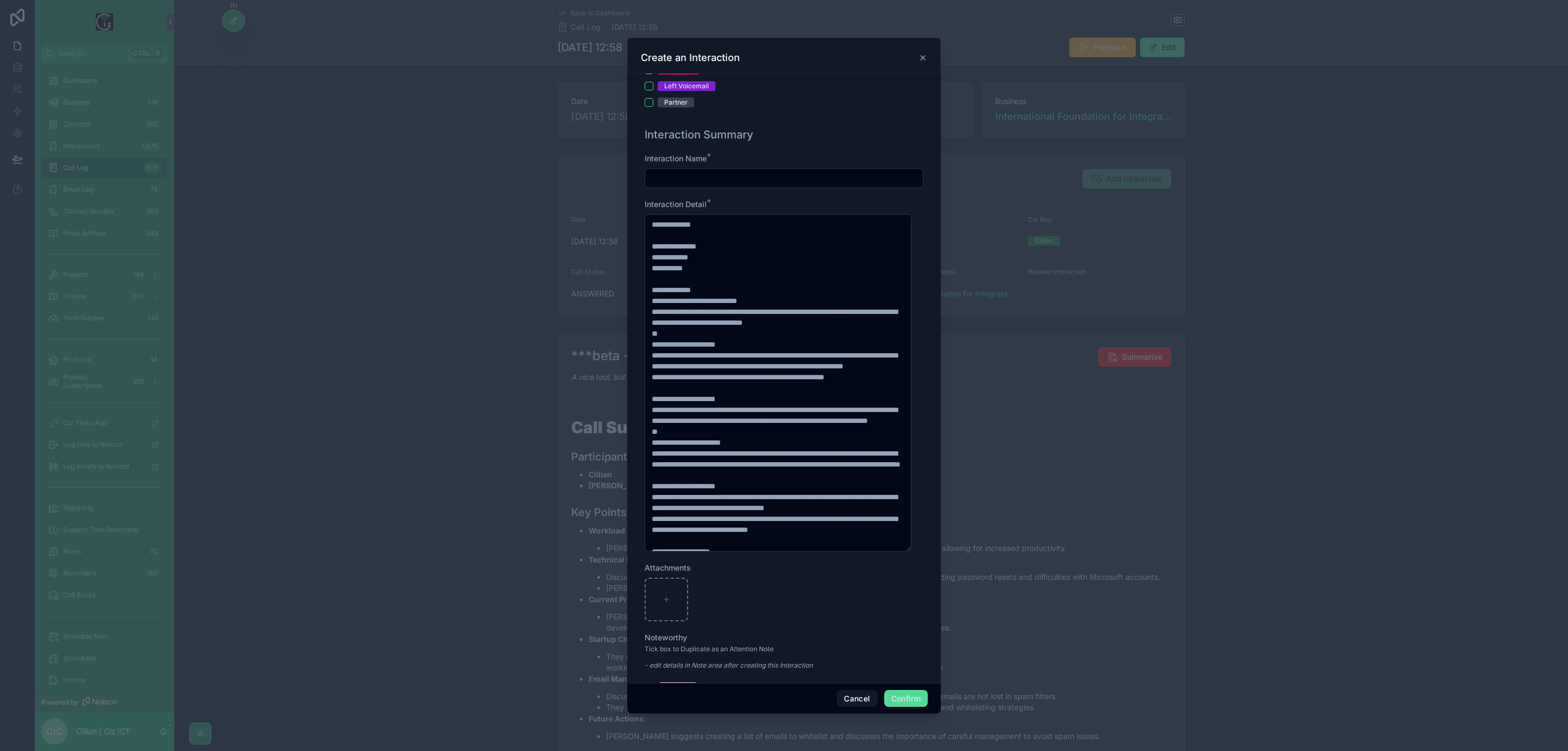
scroll to position [327, 0]
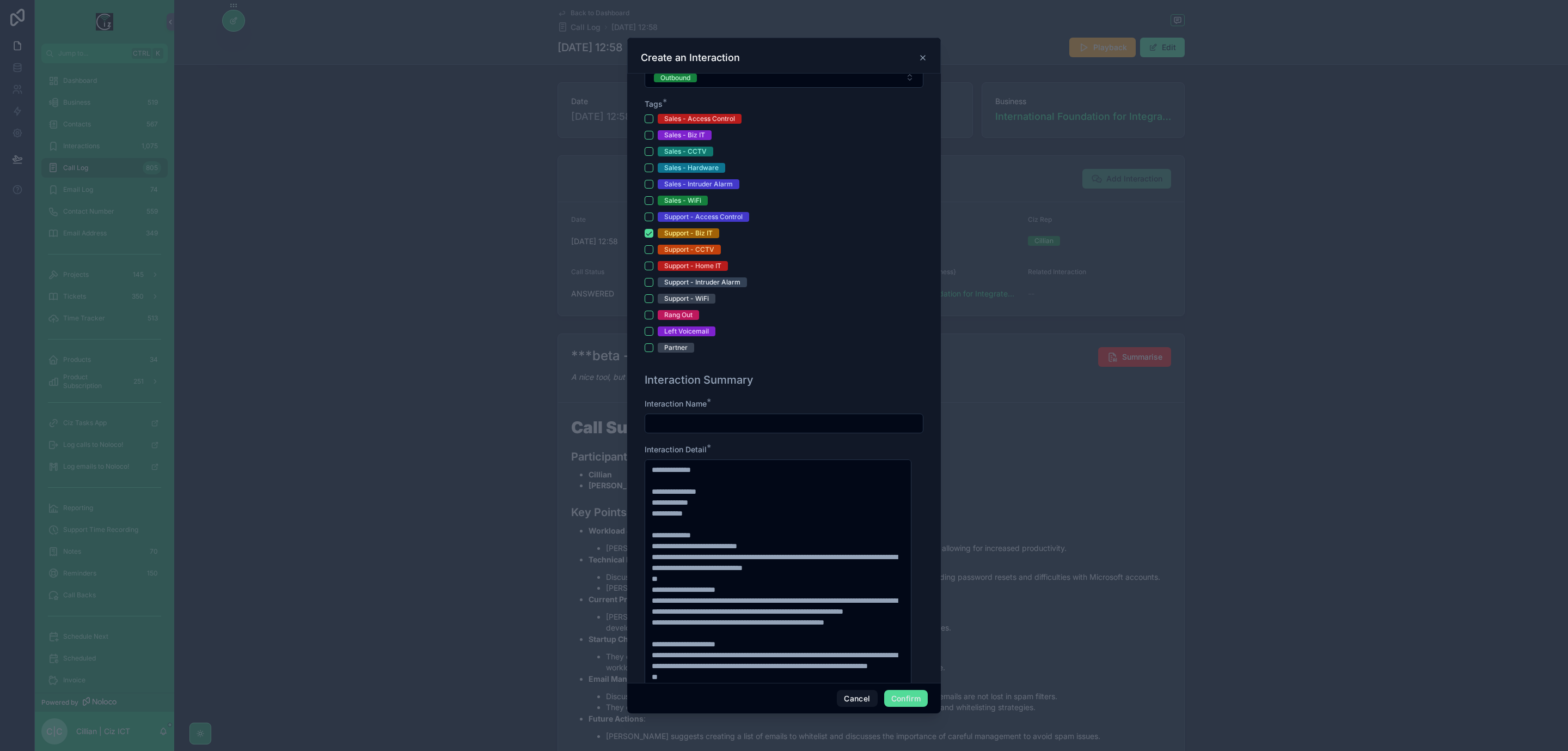
click at [919, 56] on icon at bounding box center [922, 57] width 9 height 9
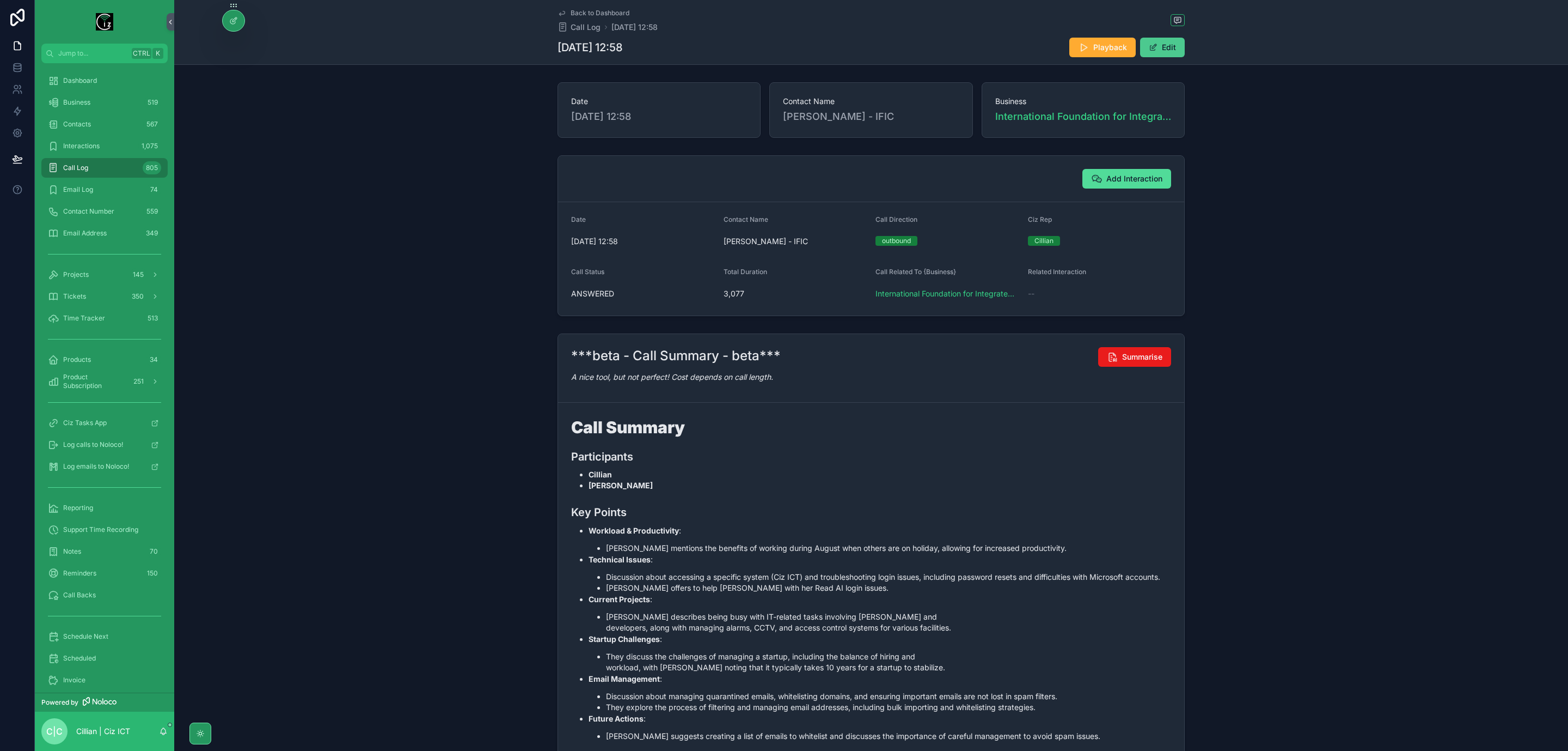
click at [1159, 52] on button "Edit" at bounding box center [1163, 47] width 44 height 19
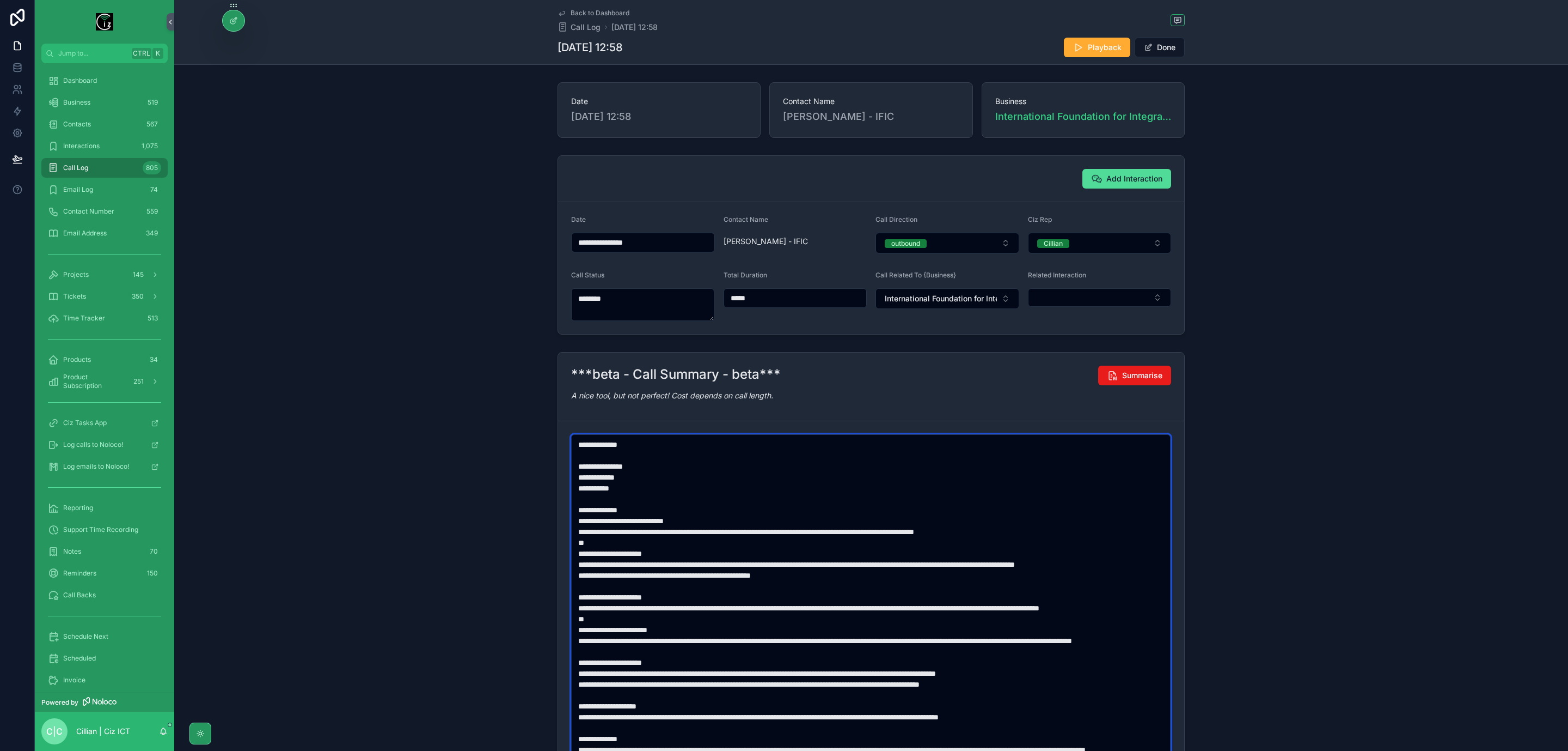
drag, startPoint x: 585, startPoint y: 514, endPoint x: 558, endPoint y: 522, distance: 28.2
click at [558, 522] on form "scrollable content" at bounding box center [870, 602] width 626 height 363
paste textarea "****"
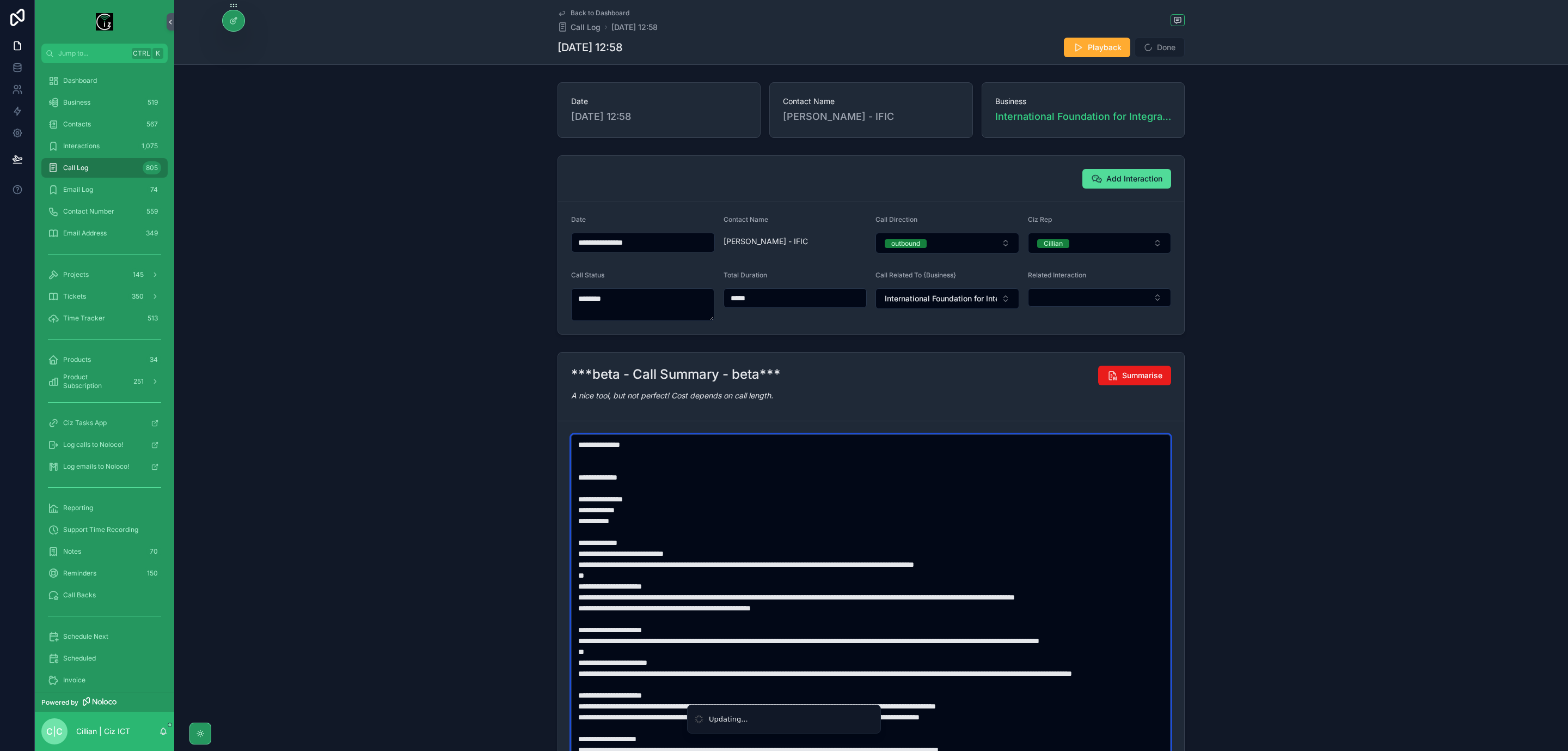
paste textarea "****"
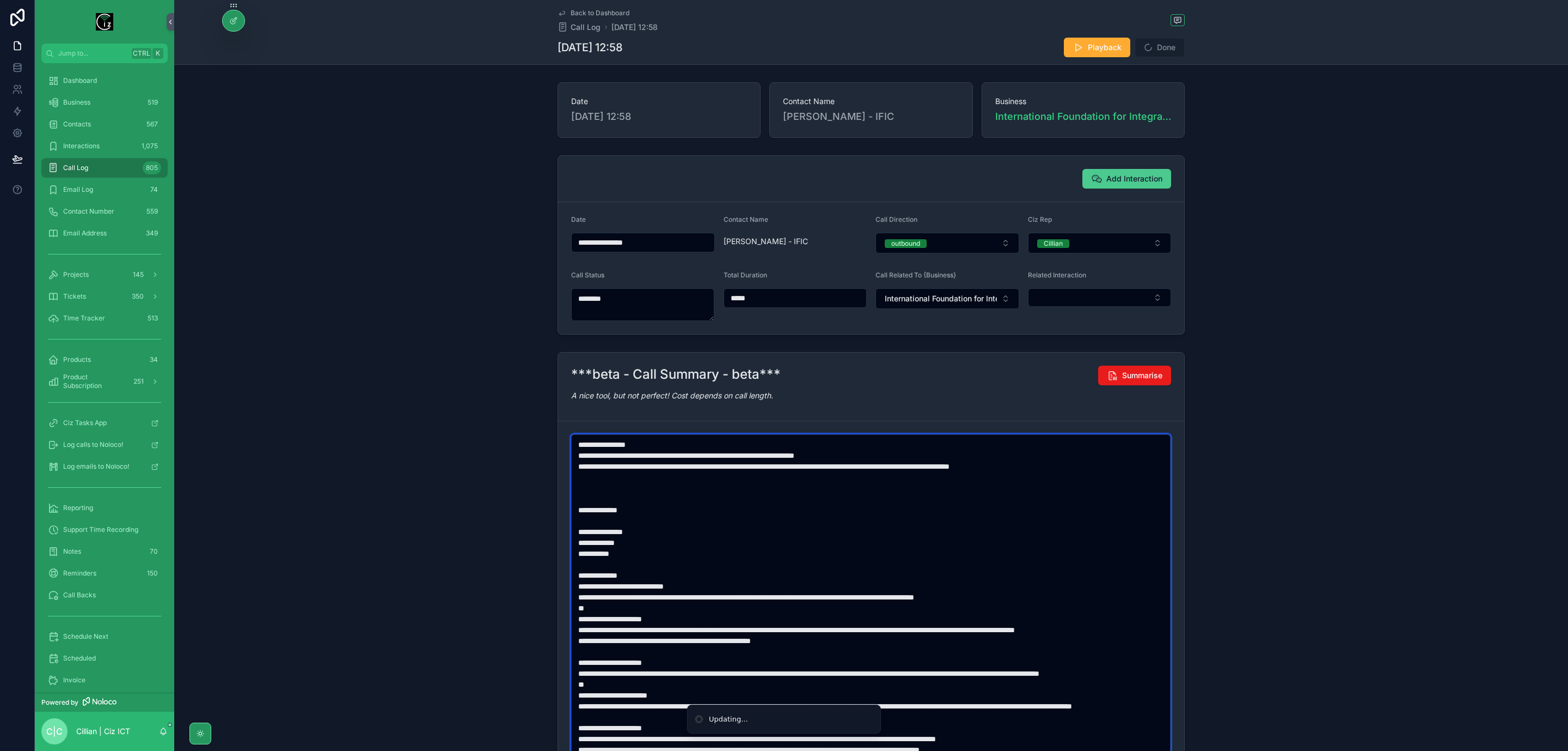
type textarea "**********"
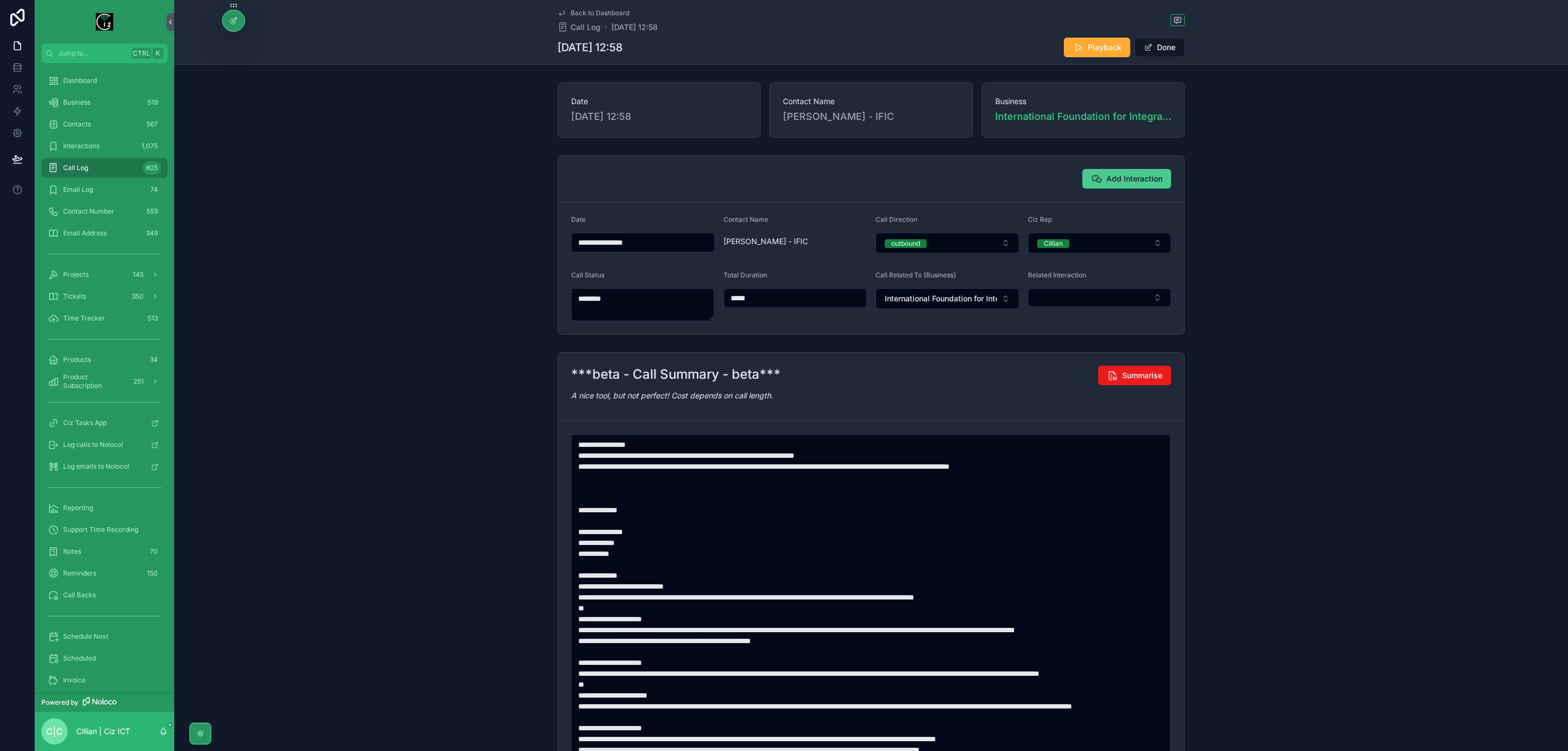
click at [1114, 179] on span "Add Interaction" at bounding box center [1135, 178] width 56 height 11
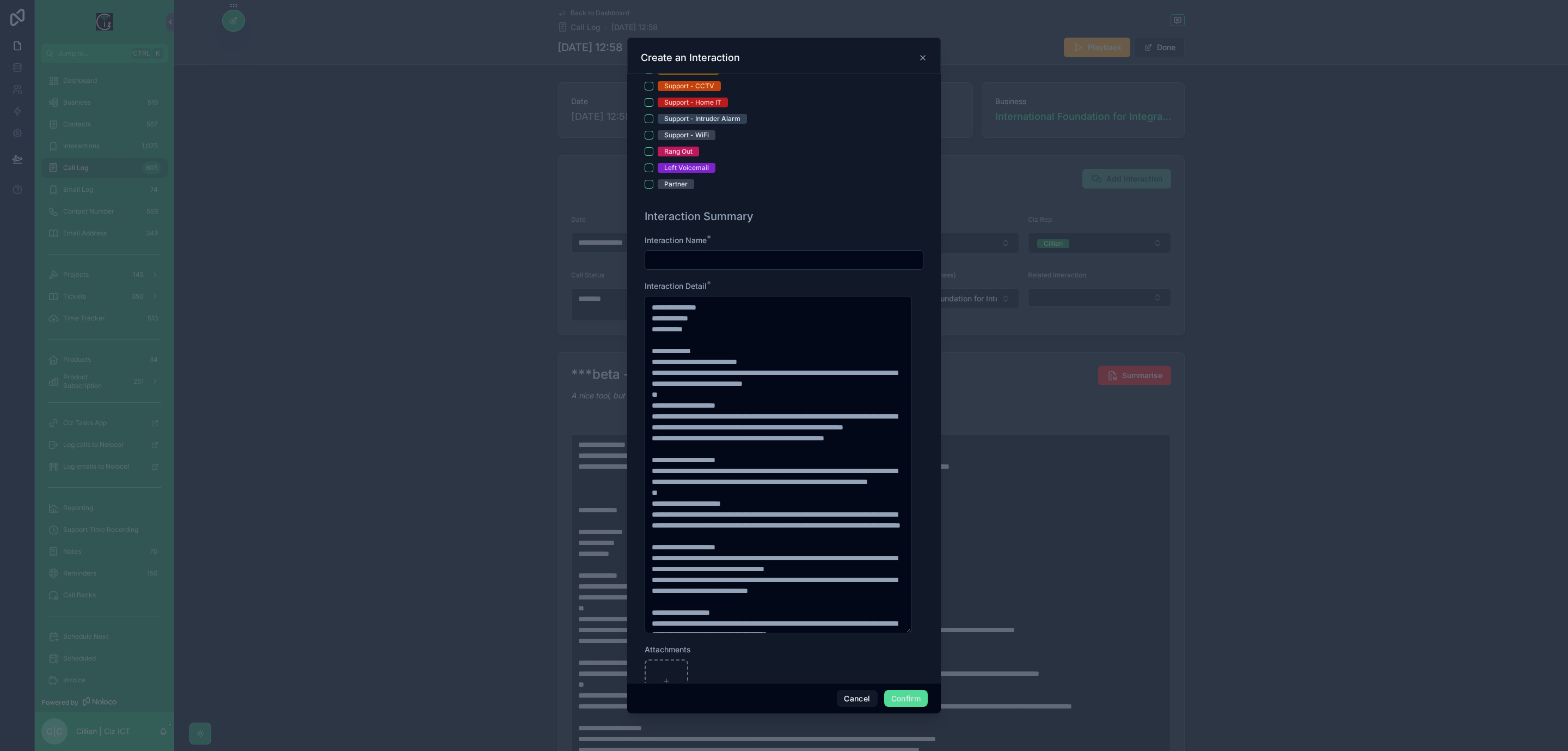
scroll to position [0, 0]
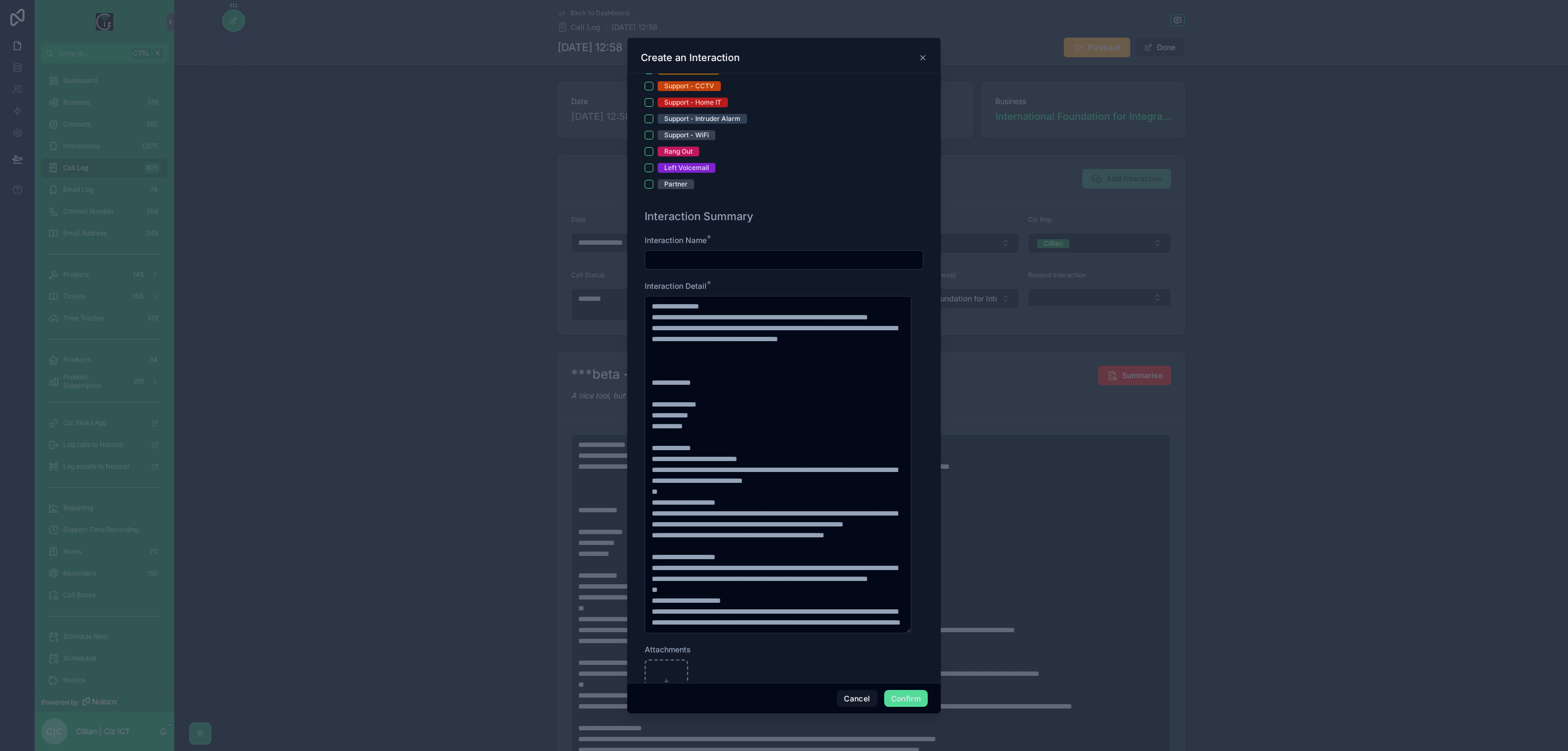
click at [714, 264] on input "text" at bounding box center [784, 260] width 278 height 15
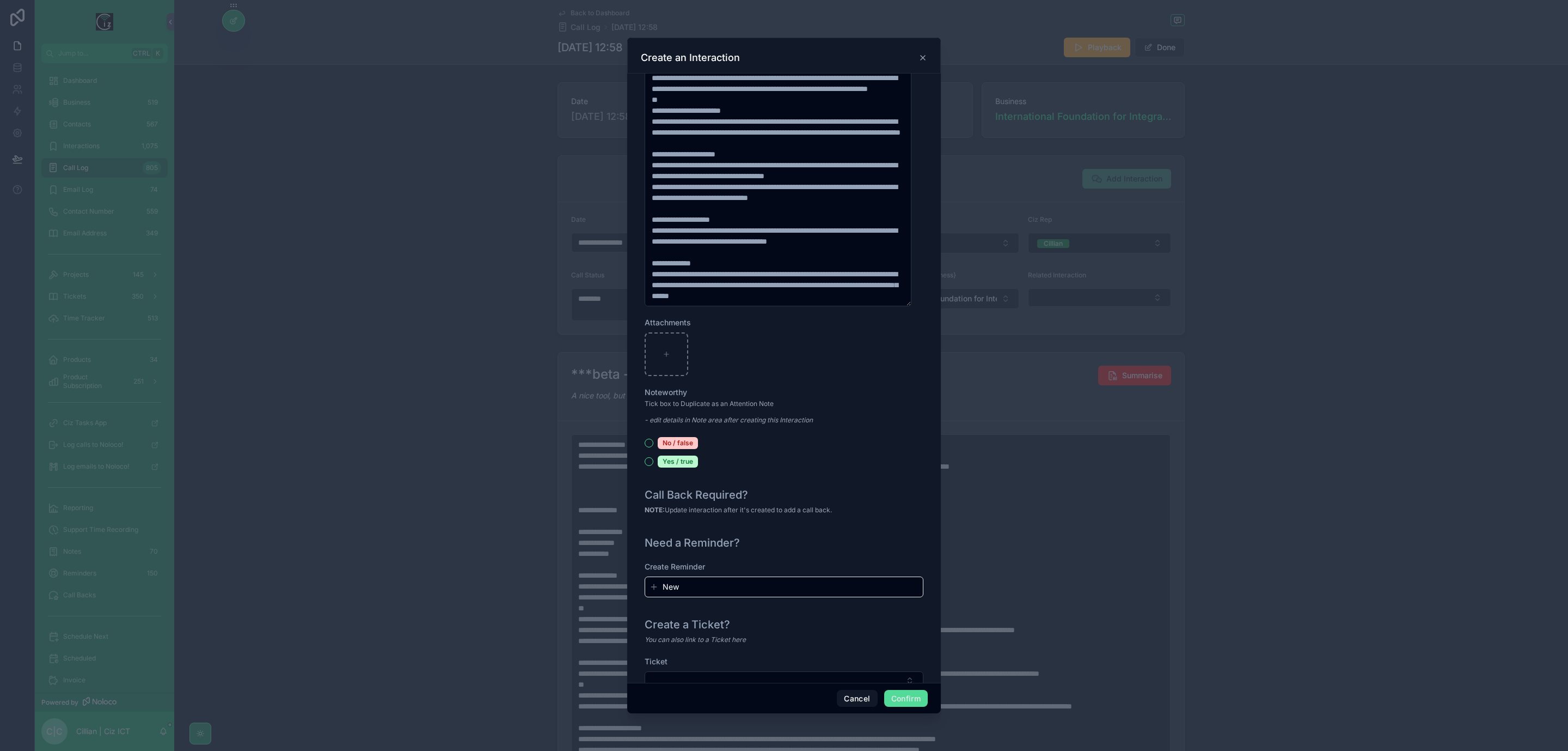
scroll to position [947, 0]
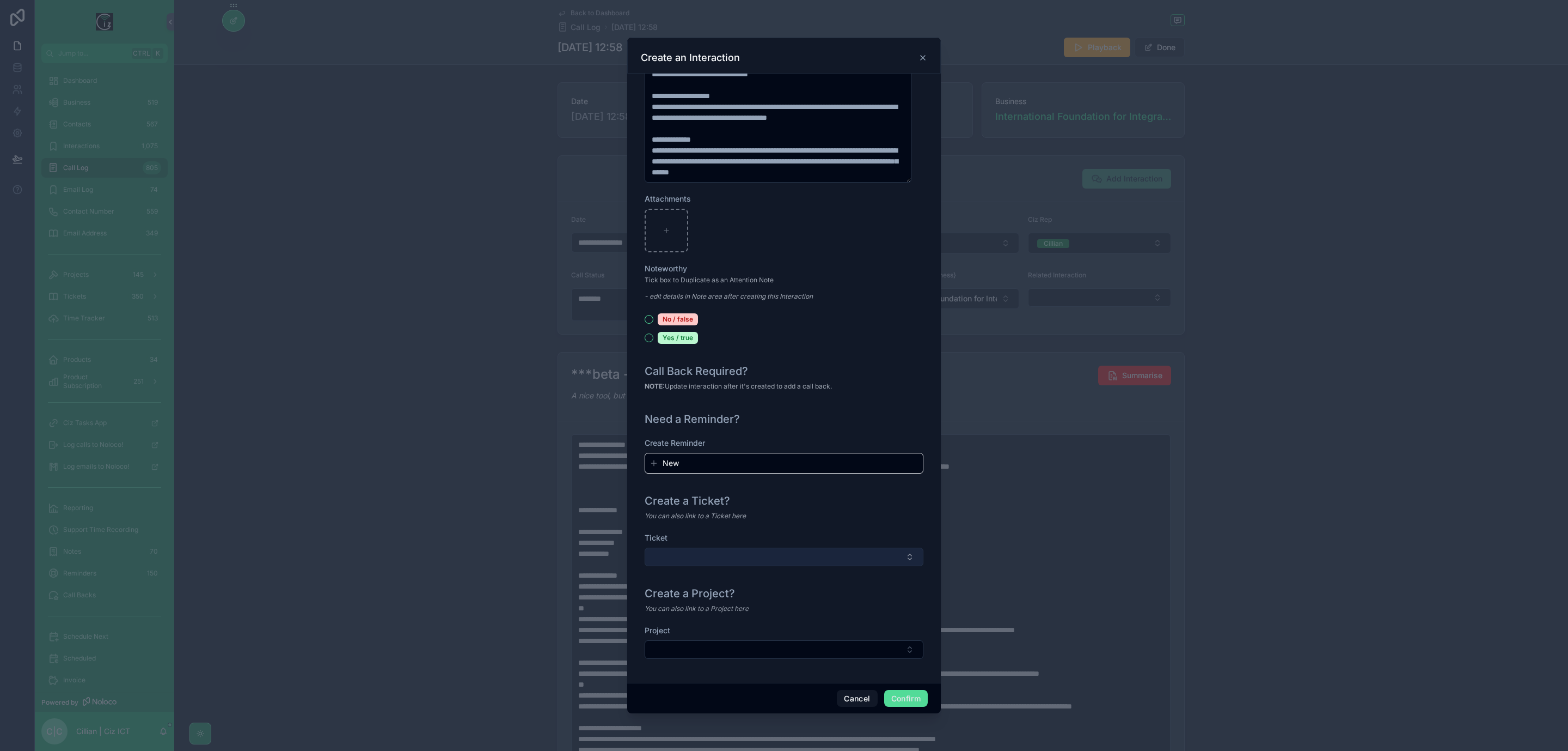
type input "**********"
click at [837, 548] on button "Select Button" at bounding box center [784, 556] width 279 height 18
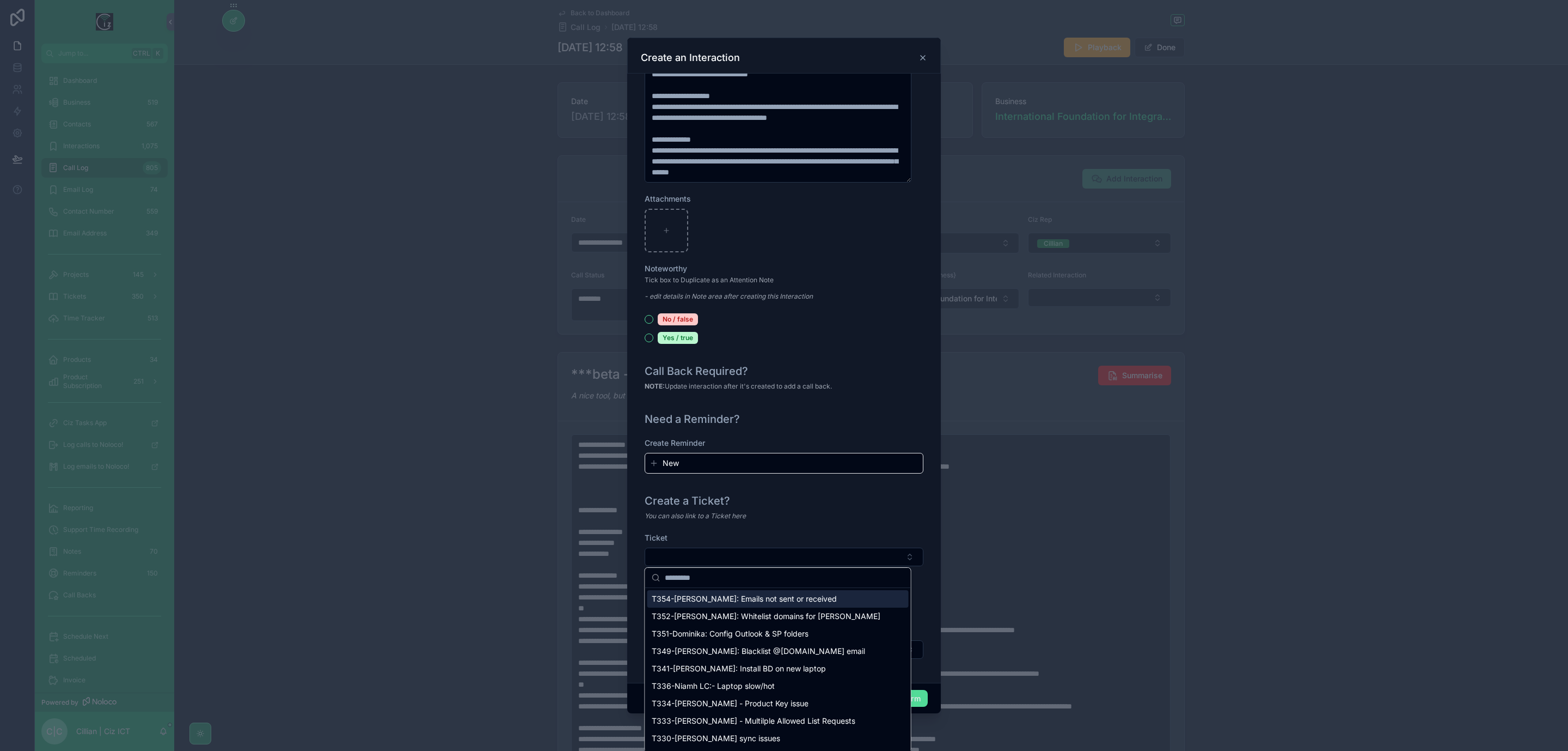
click at [804, 595] on div "T354-Fiona: Emails not sent or received" at bounding box center [778, 598] width 261 height 17
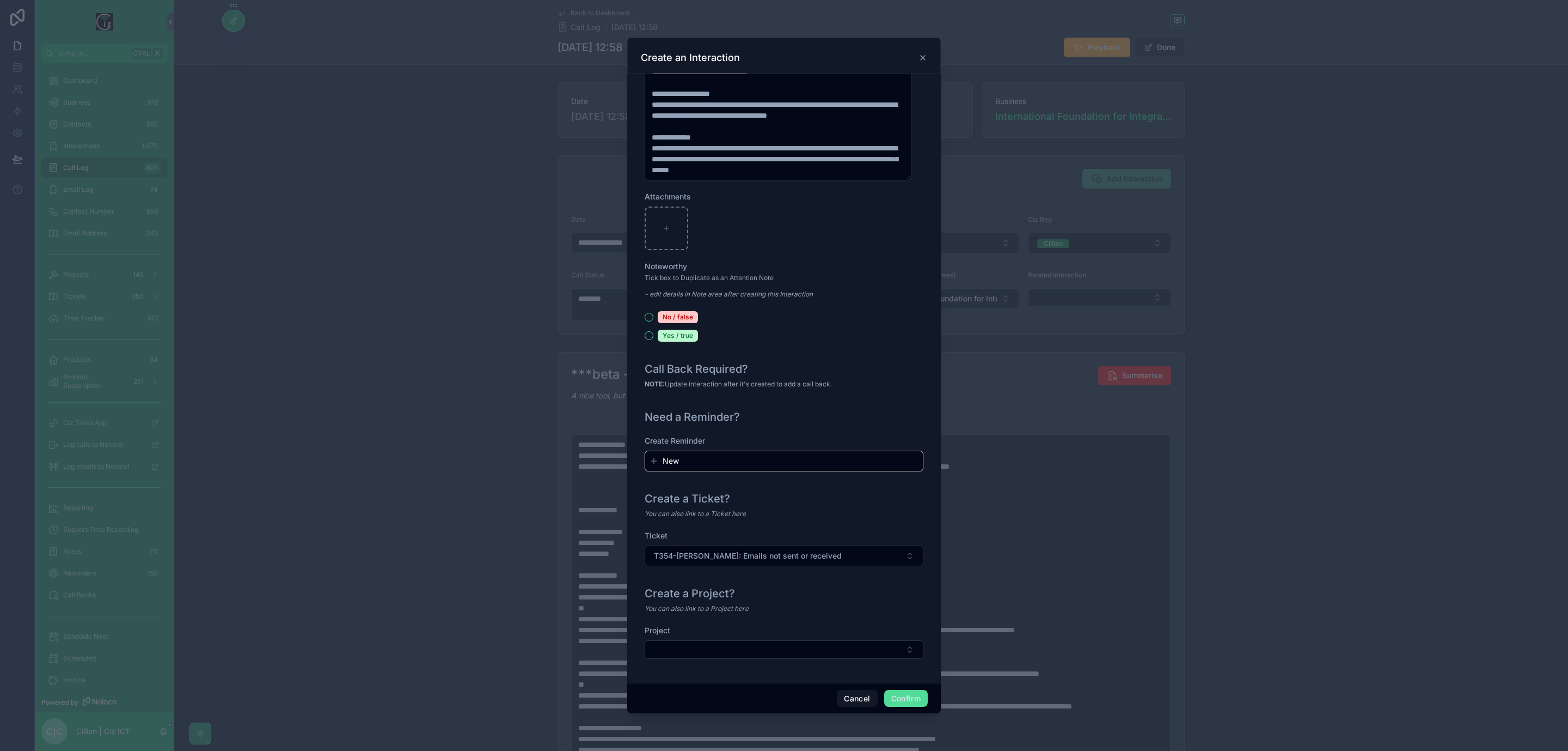
scroll to position [948, 0]
click at [912, 698] on button "Confirm" at bounding box center [905, 698] width 43 height 17
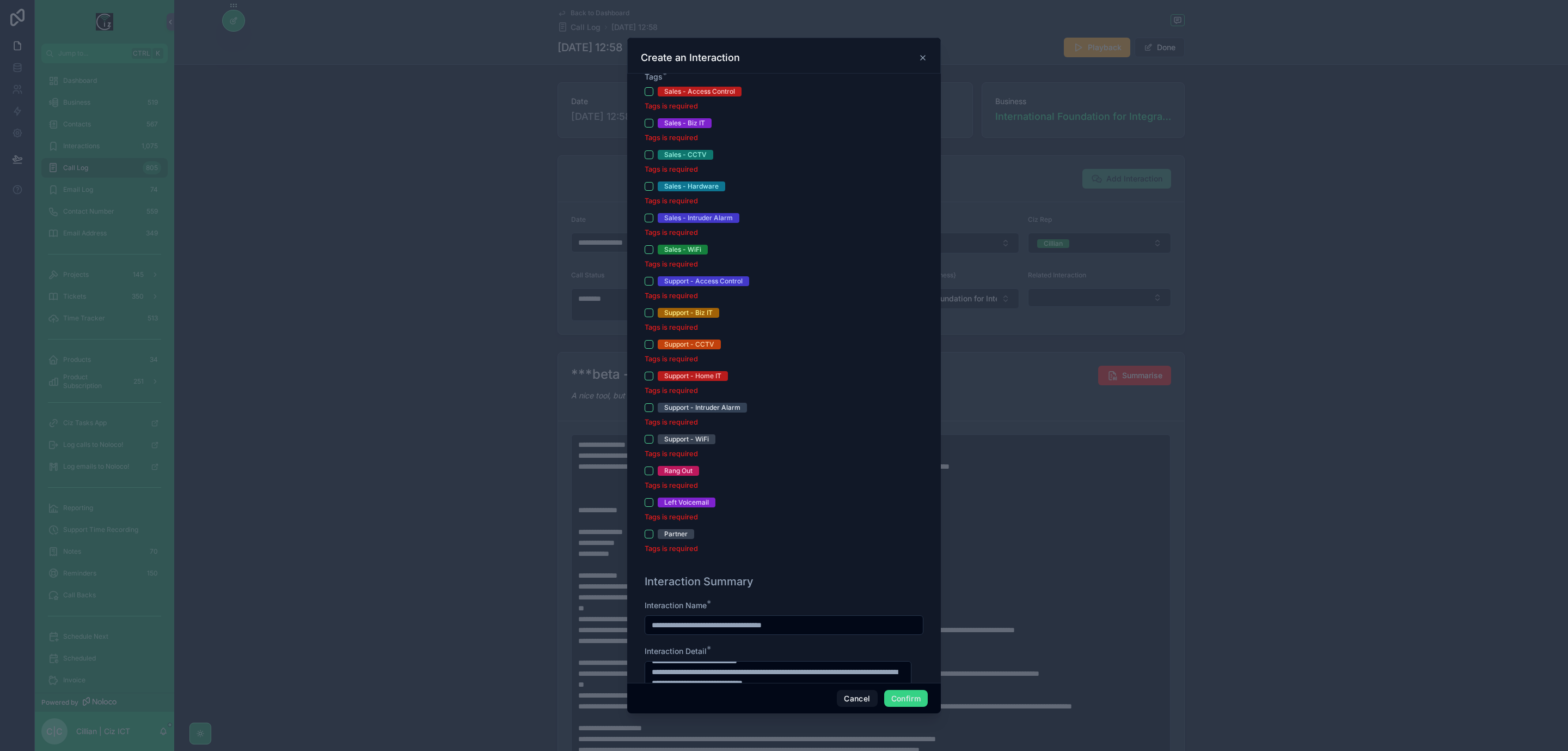
scroll to position [327, 0]
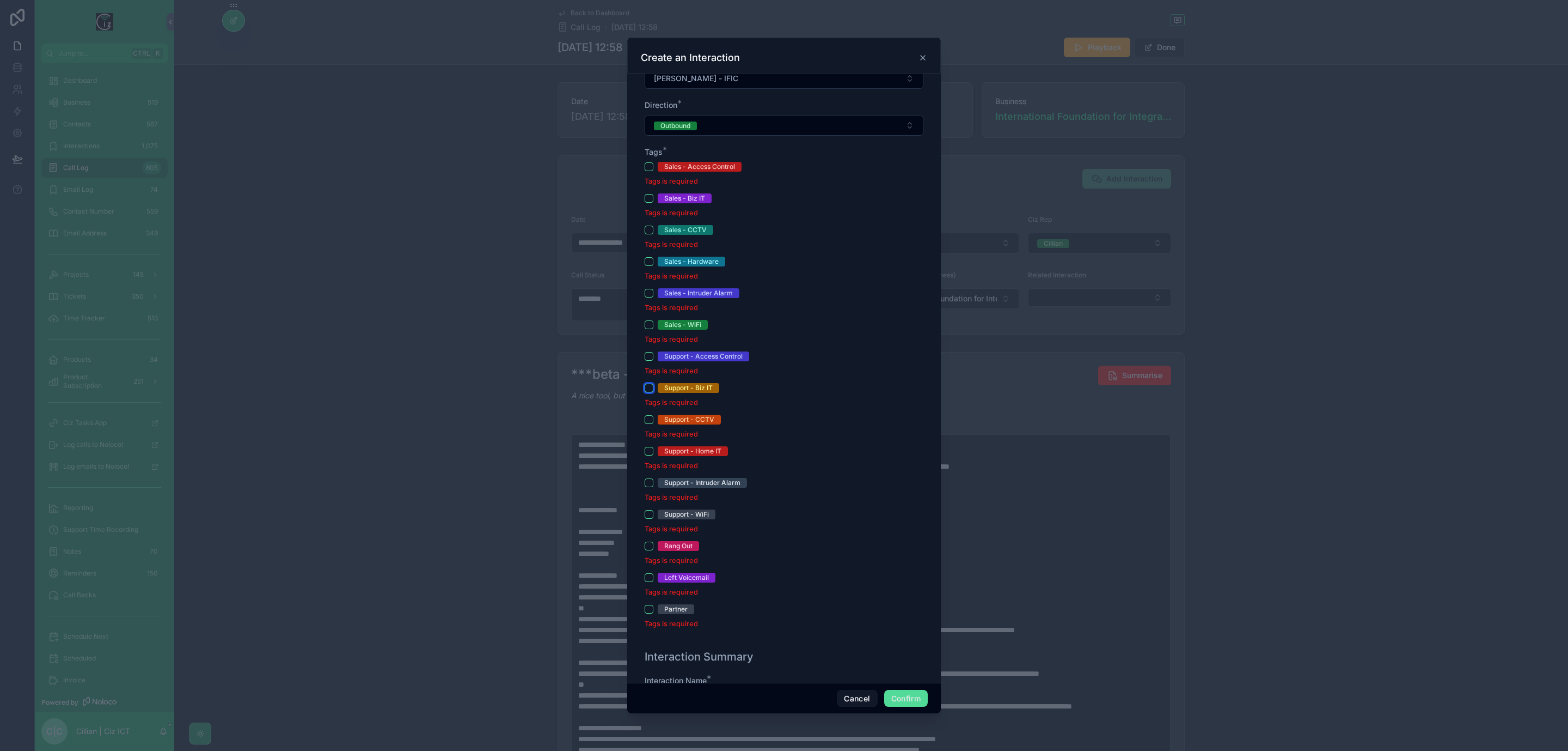
click at [646, 388] on button "Support - Biz IT" at bounding box center [648, 387] width 9 height 9
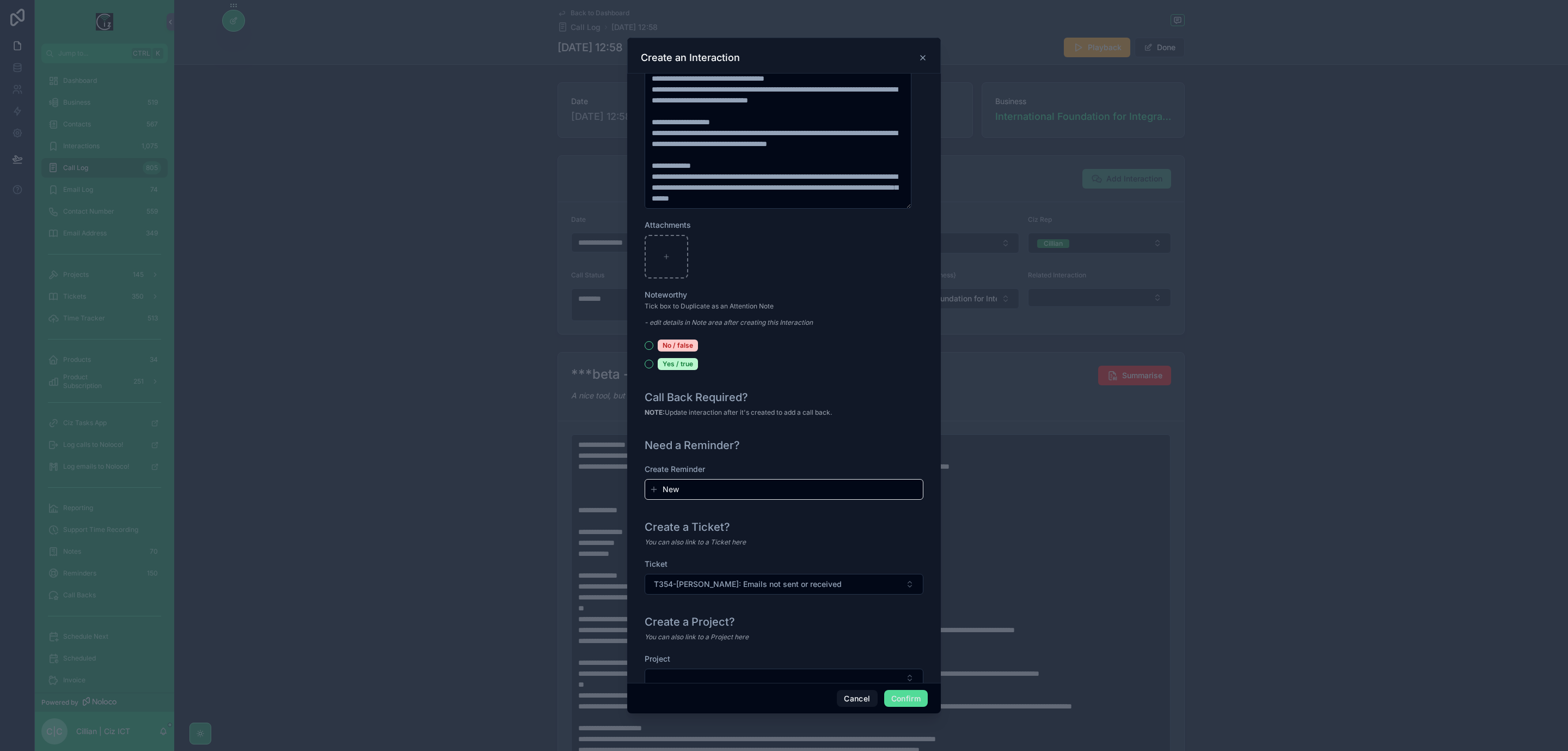
scroll to position [997, 0]
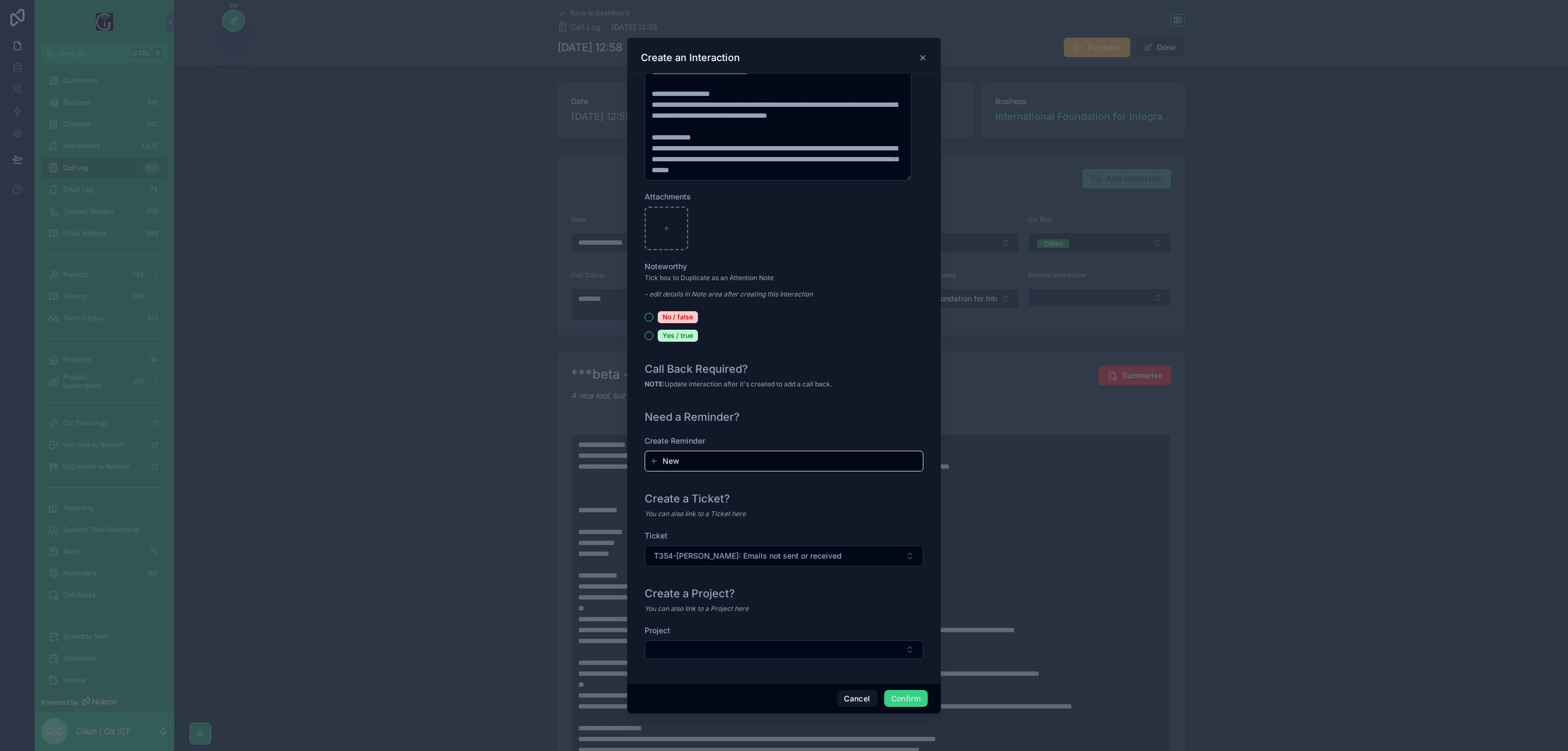
click at [903, 698] on button "Confirm" at bounding box center [905, 698] width 43 height 17
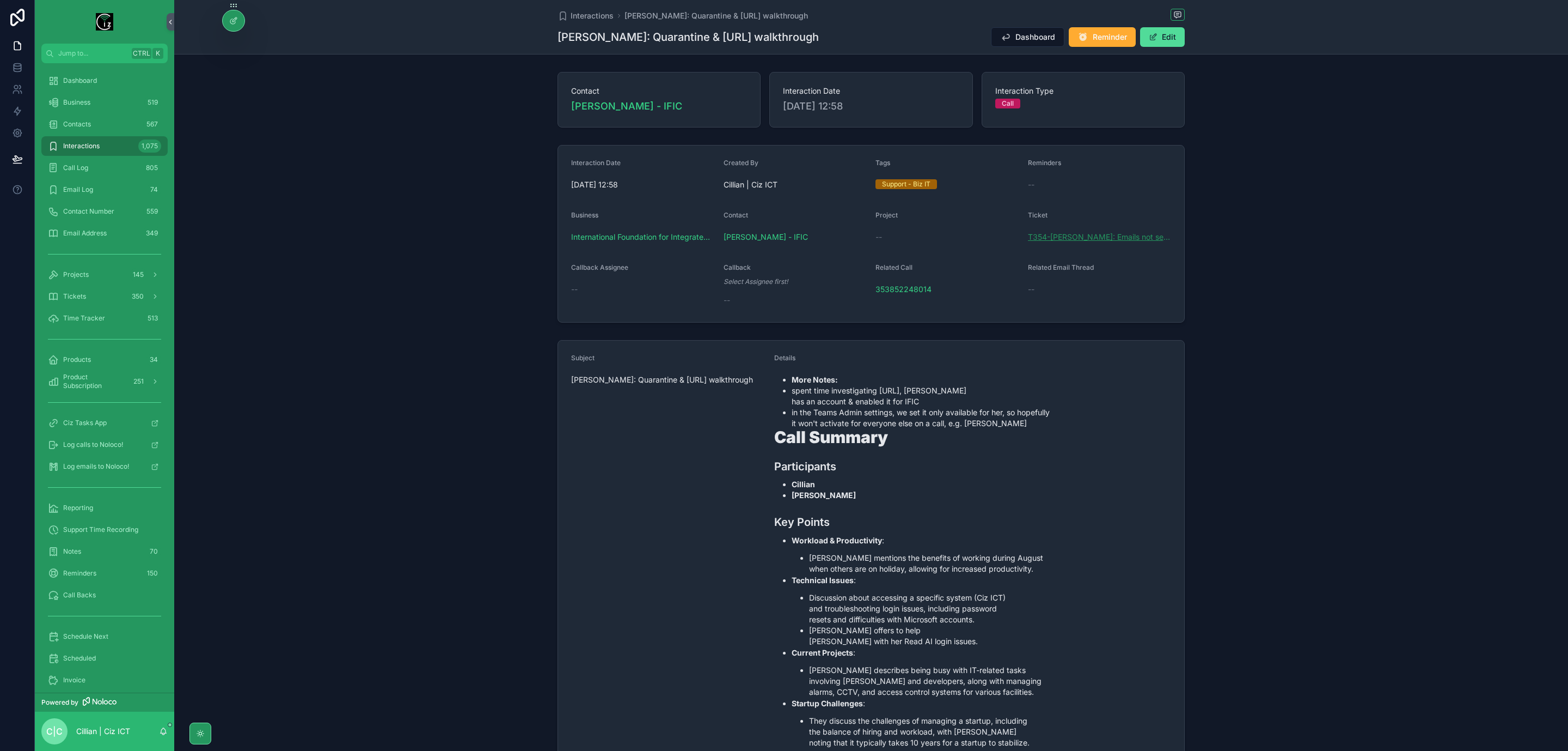
click at [1131, 236] on span "T354-Fiona: Emails not sent or received" at bounding box center [1099, 236] width 144 height 11
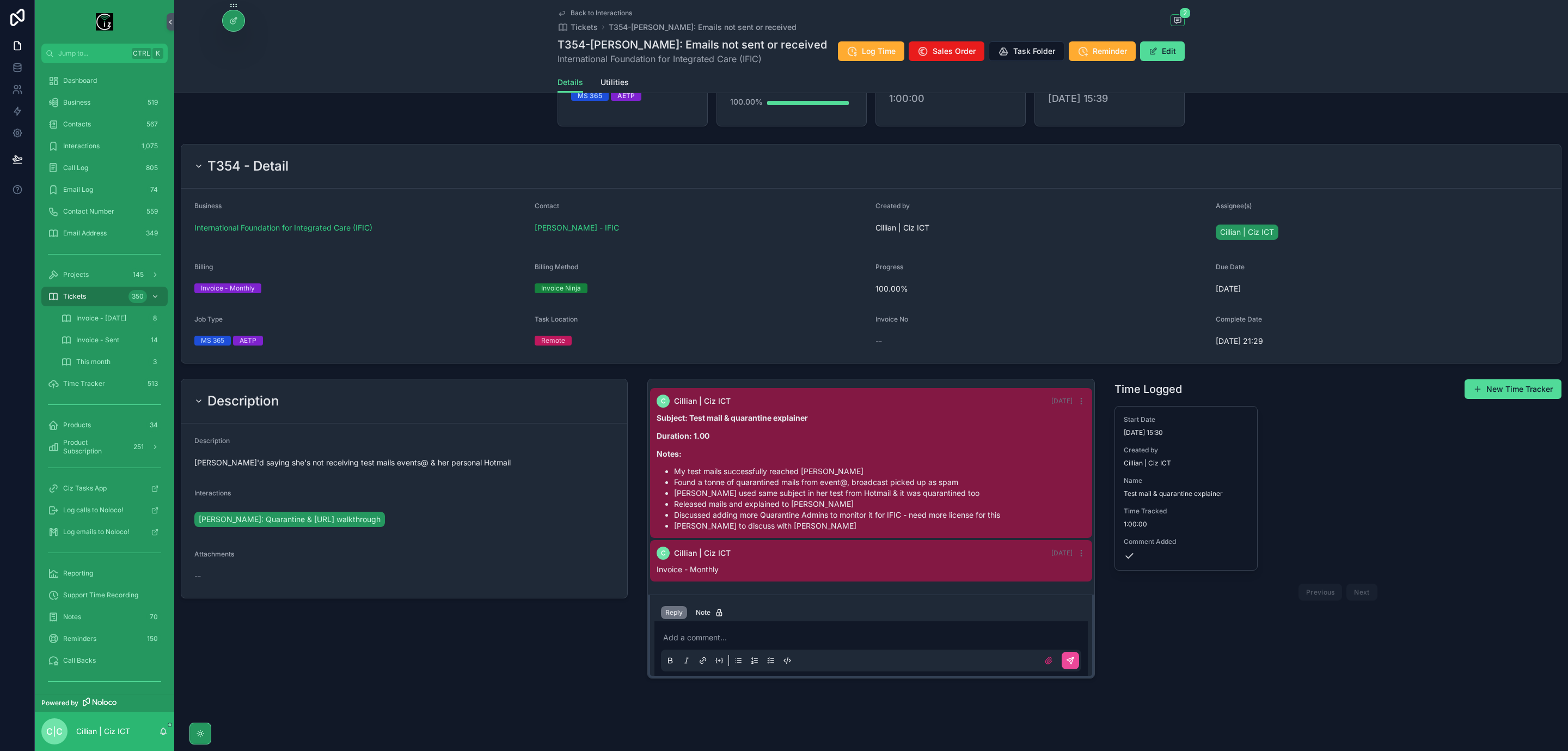
scroll to position [97, 0]
click at [1514, 386] on button "New Time Tracker" at bounding box center [1513, 387] width 96 height 19
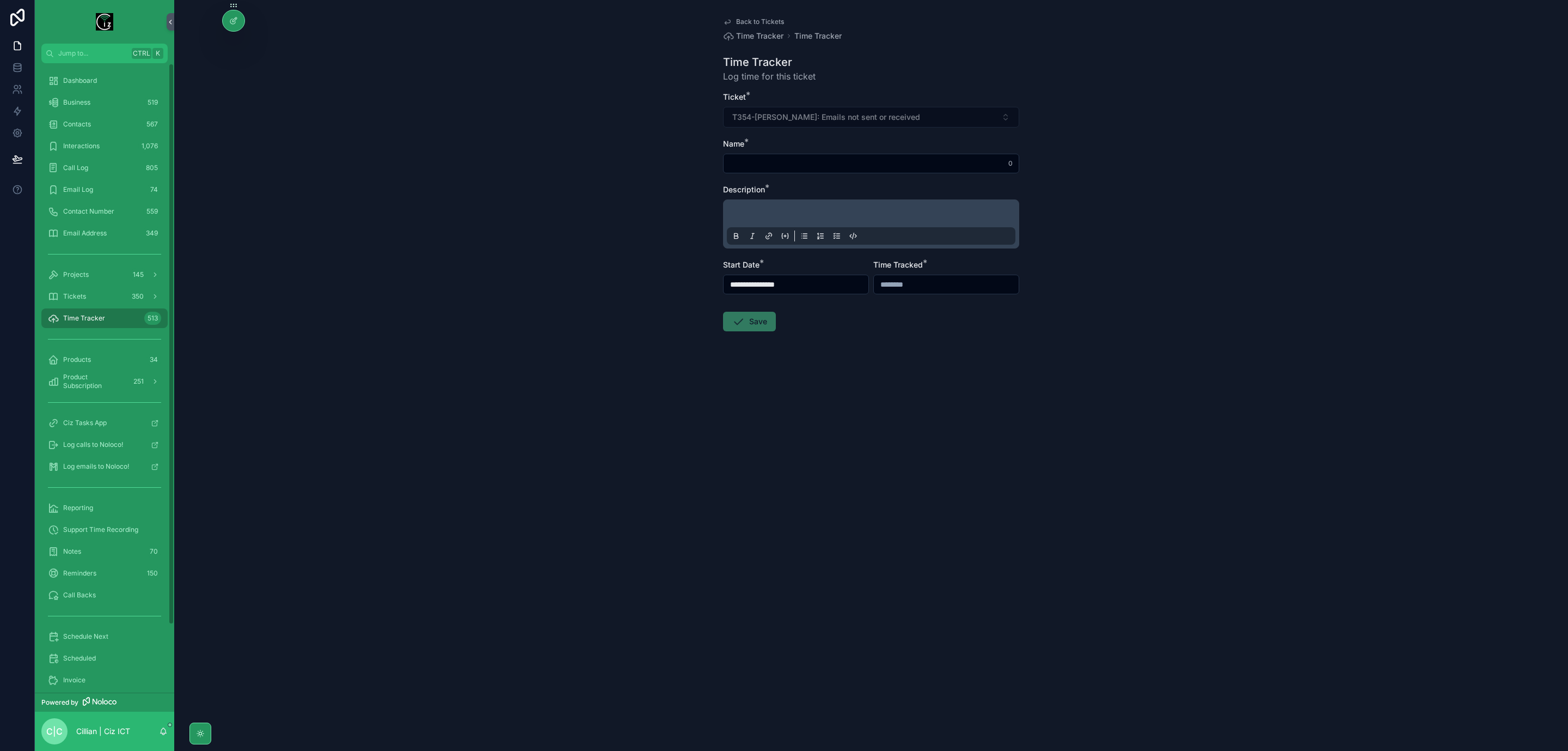
click at [819, 288] on input "**********" at bounding box center [796, 285] width 145 height 15
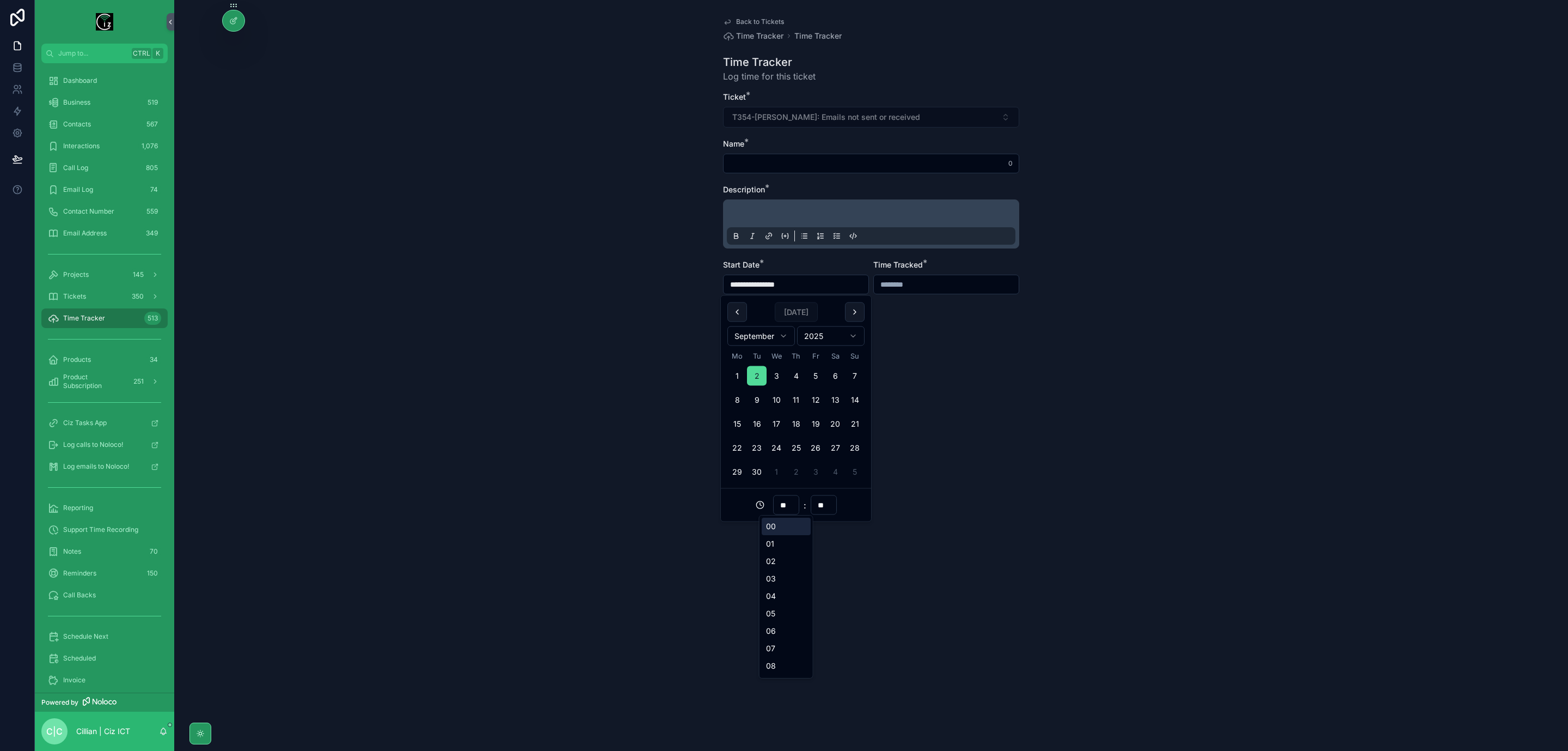
click at [784, 505] on input "**" at bounding box center [786, 505] width 25 height 15
click at [776, 653] on div "12" at bounding box center [785, 654] width 49 height 17
type input "**********"
type input "**"
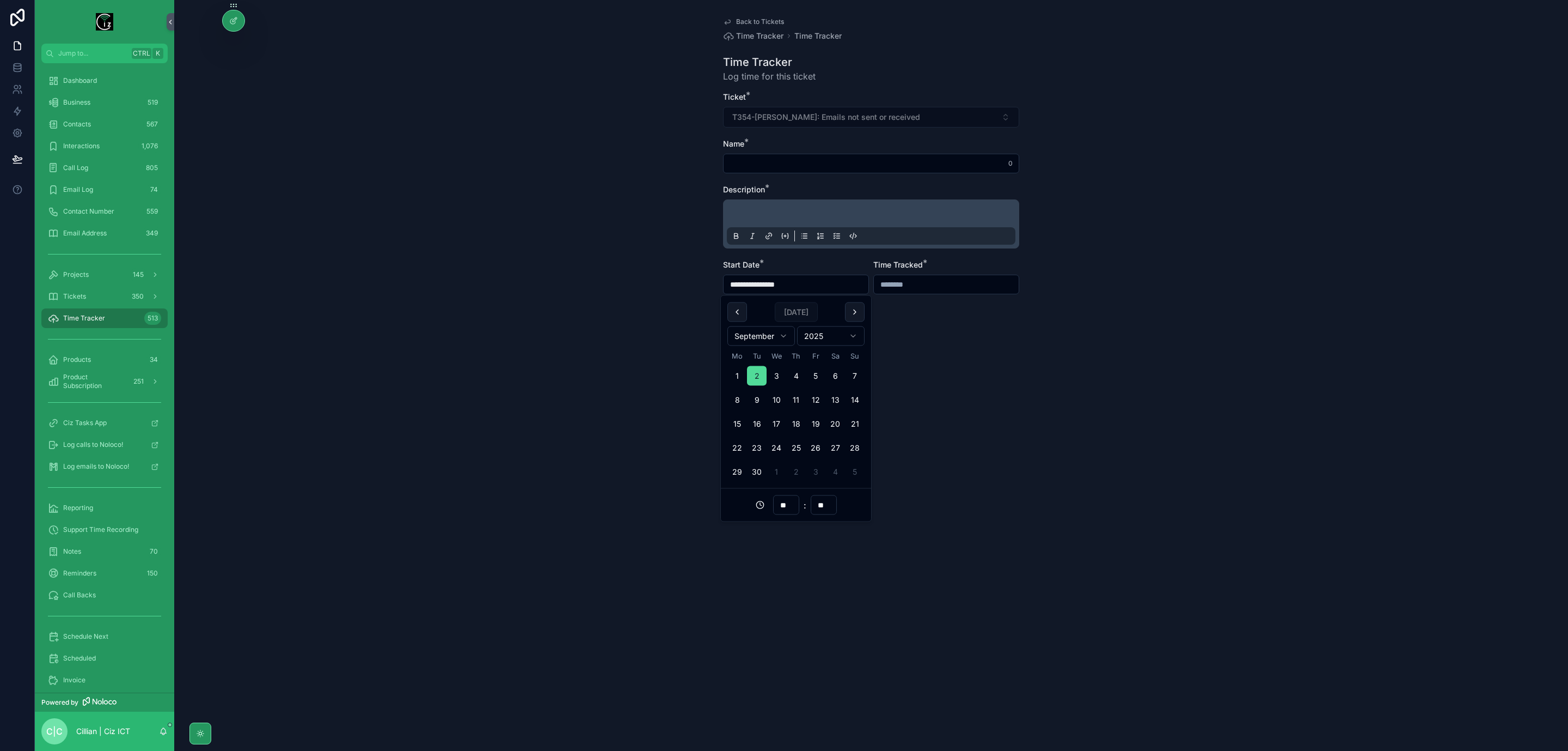
click at [827, 504] on input "**" at bounding box center [824, 505] width 25 height 15
click at [815, 631] on div "30" at bounding box center [823, 630] width 49 height 17
type input "**********"
type input "**"
click at [918, 287] on input "scrollable content" at bounding box center [947, 285] width 145 height 15
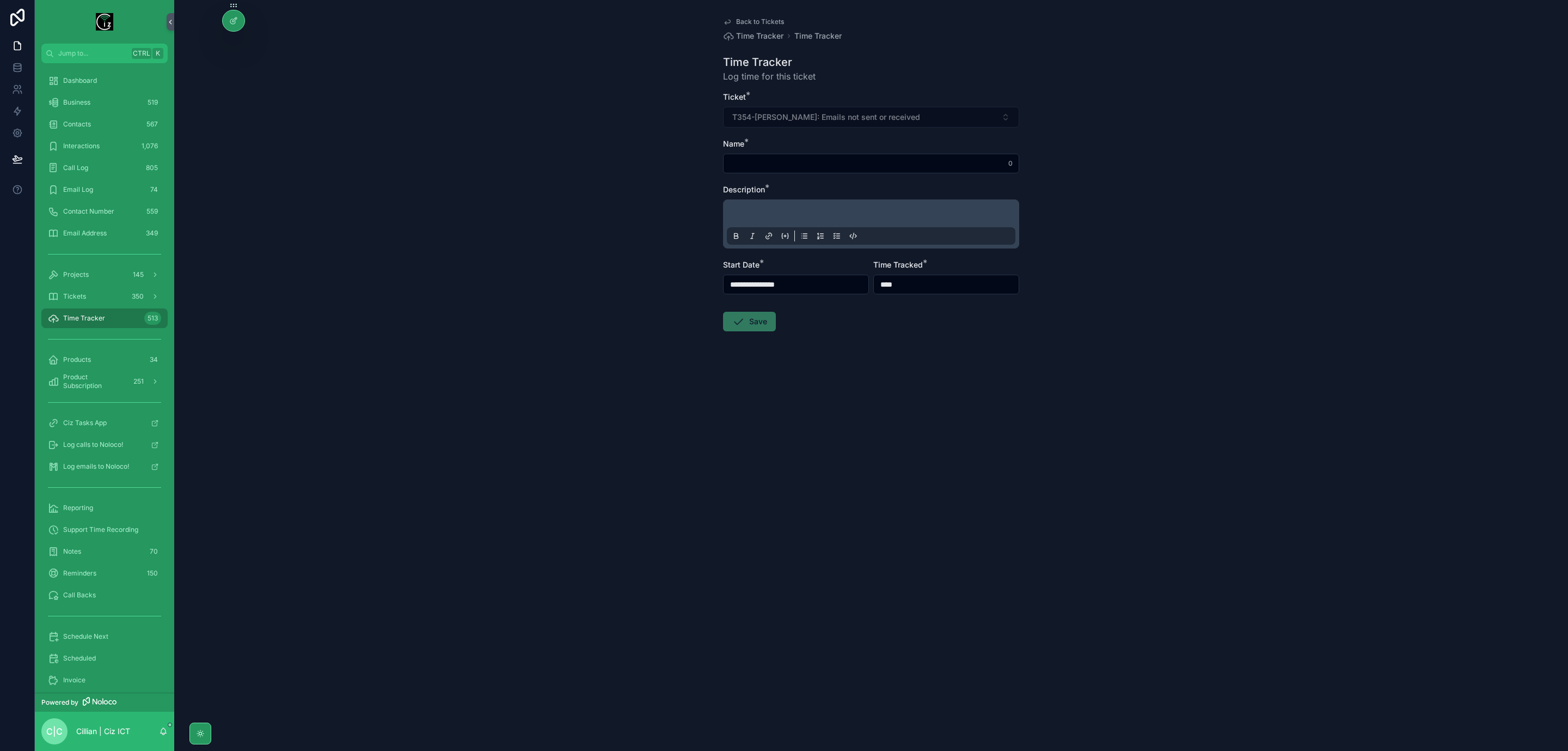
type input "*******"
click at [815, 157] on input "scrollable content" at bounding box center [871, 163] width 295 height 15
click at [822, 162] on input "**********" at bounding box center [871, 163] width 295 height 15
type input "**********"
click at [863, 213] on p "scrollable content" at bounding box center [873, 214] width 289 height 11
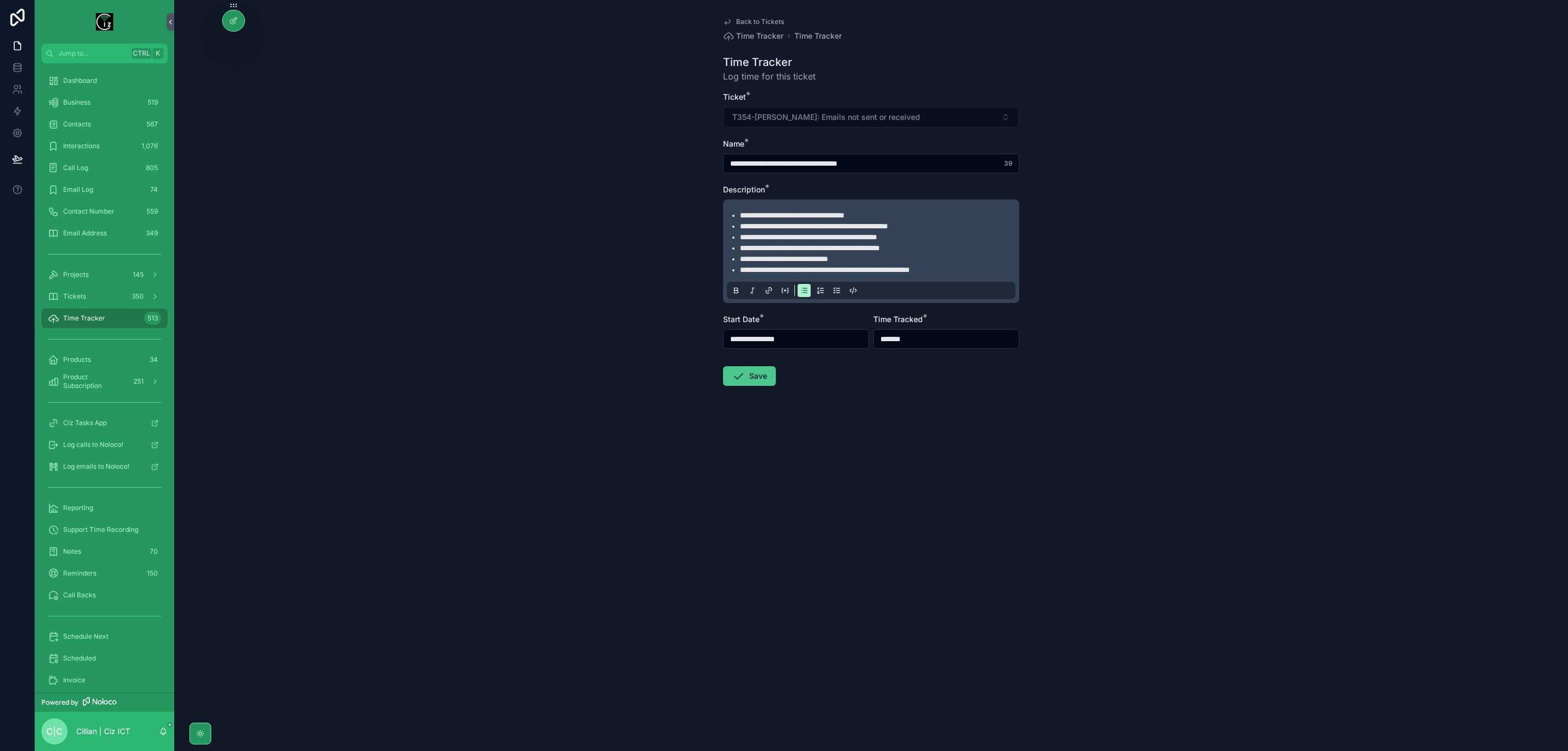
click at [758, 376] on button "Save" at bounding box center [749, 376] width 53 height 19
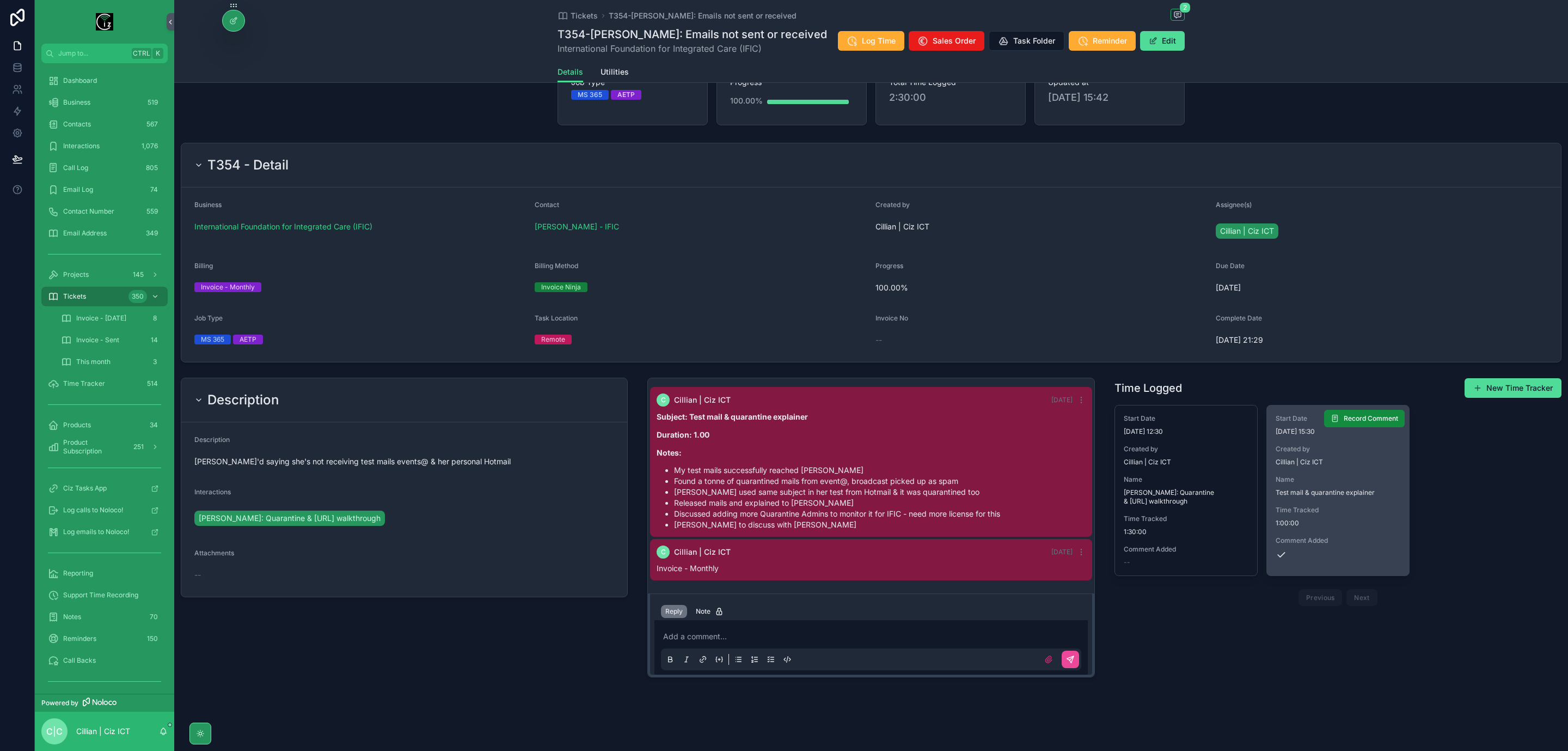
scroll to position [87, 0]
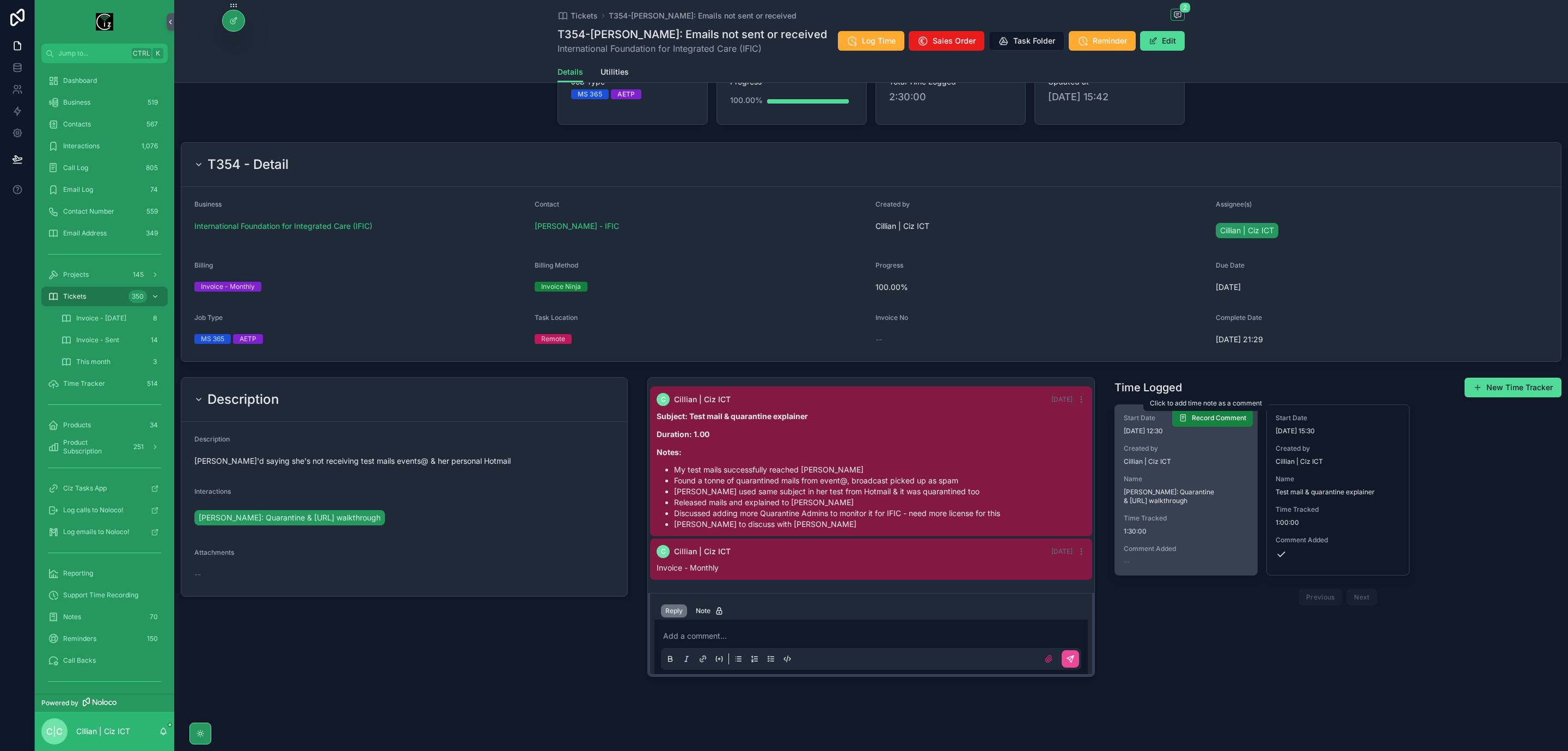
click at [1222, 418] on span "Record Comment" at bounding box center [1219, 417] width 54 height 9
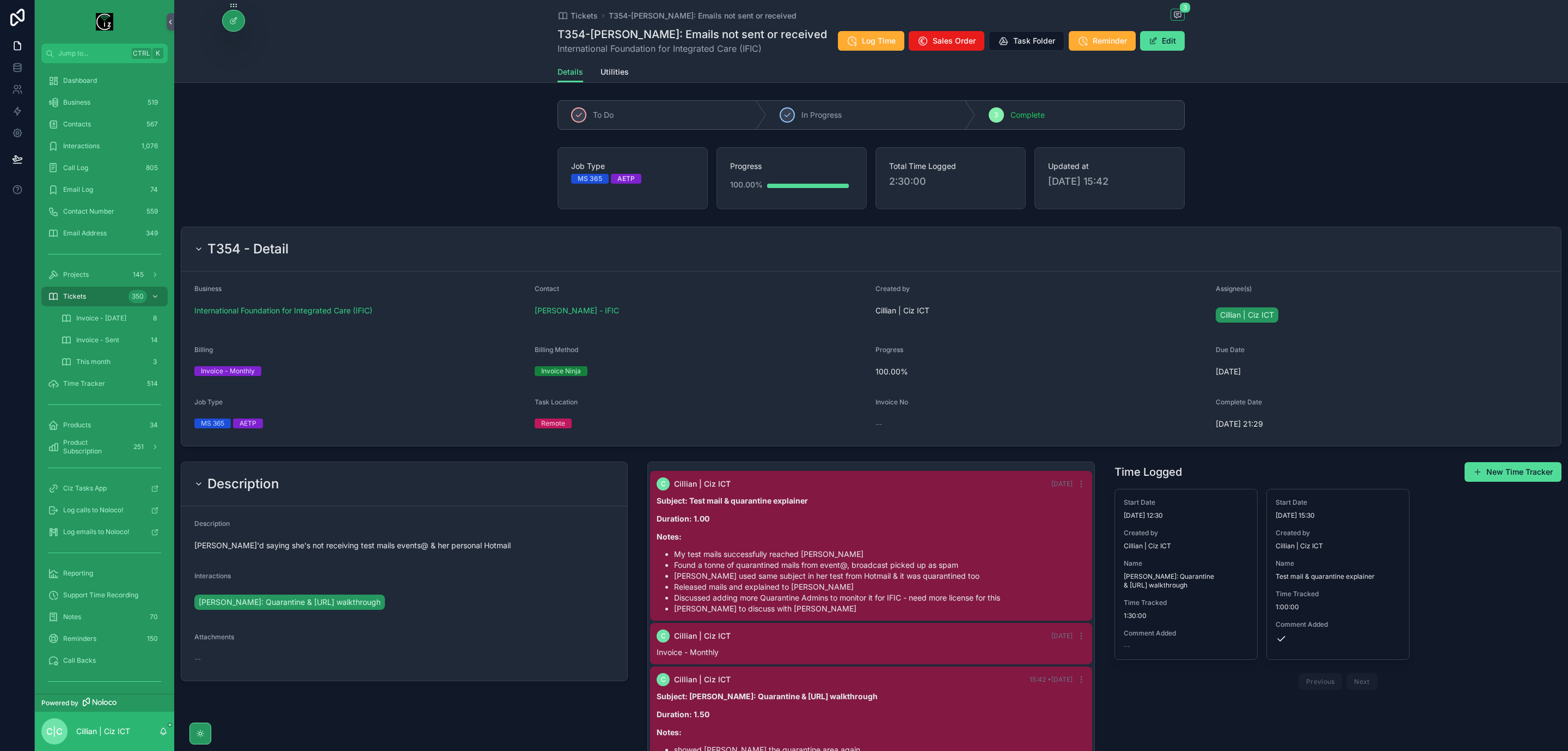
scroll to position [163, 0]
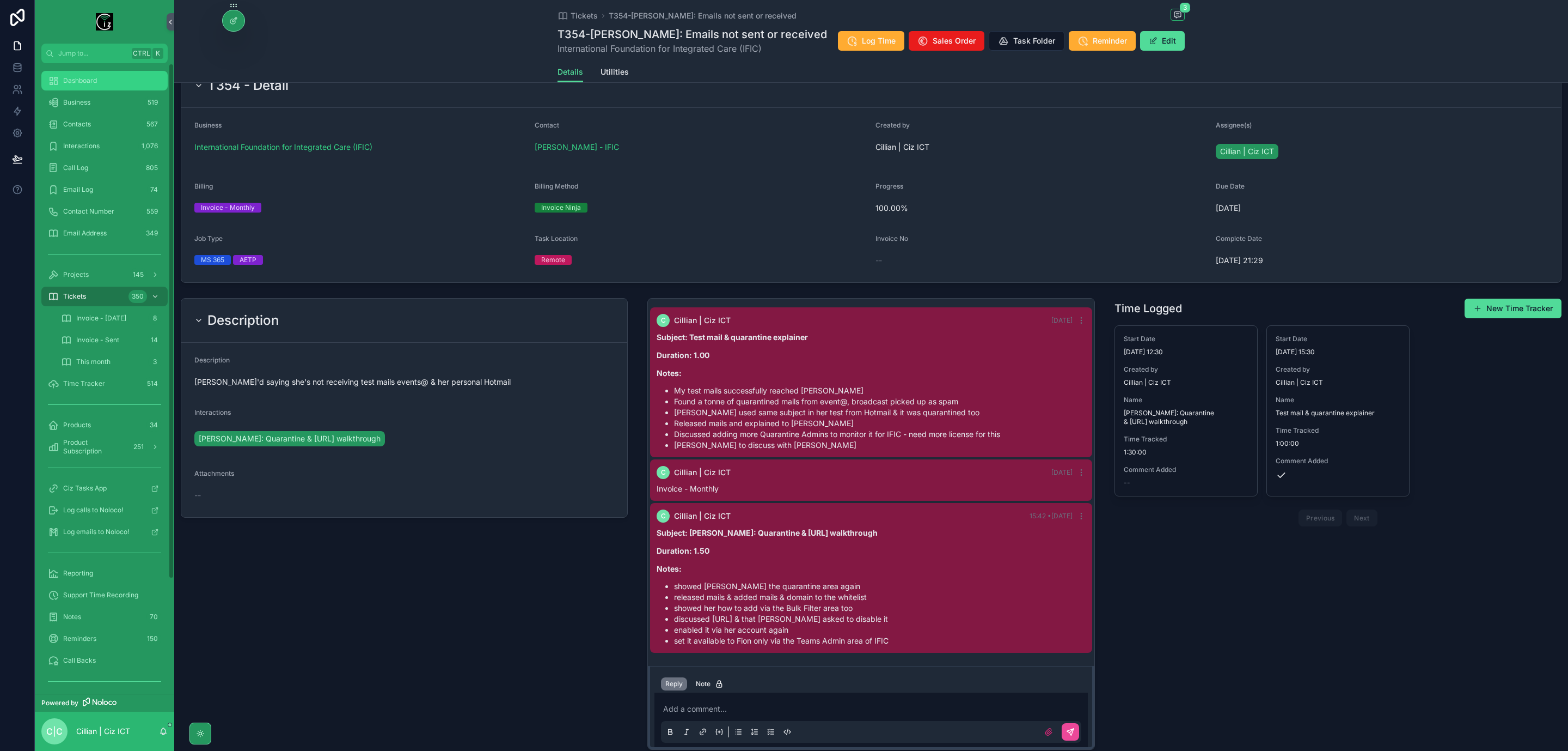
click at [103, 79] on div "Dashboard" at bounding box center [104, 80] width 113 height 17
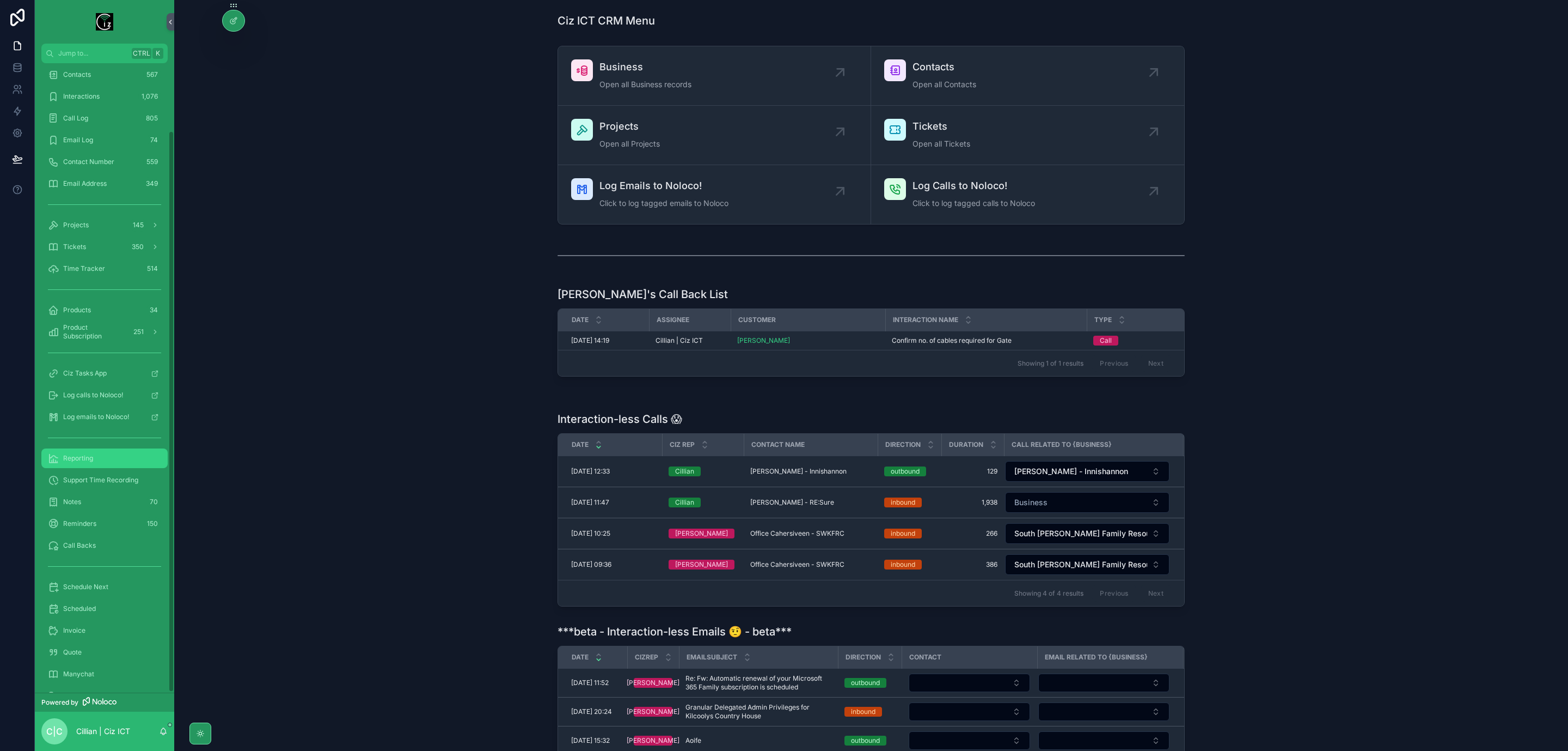
scroll to position [75, 0]
click at [78, 595] on link "Invoice" at bounding box center [104, 604] width 126 height 19
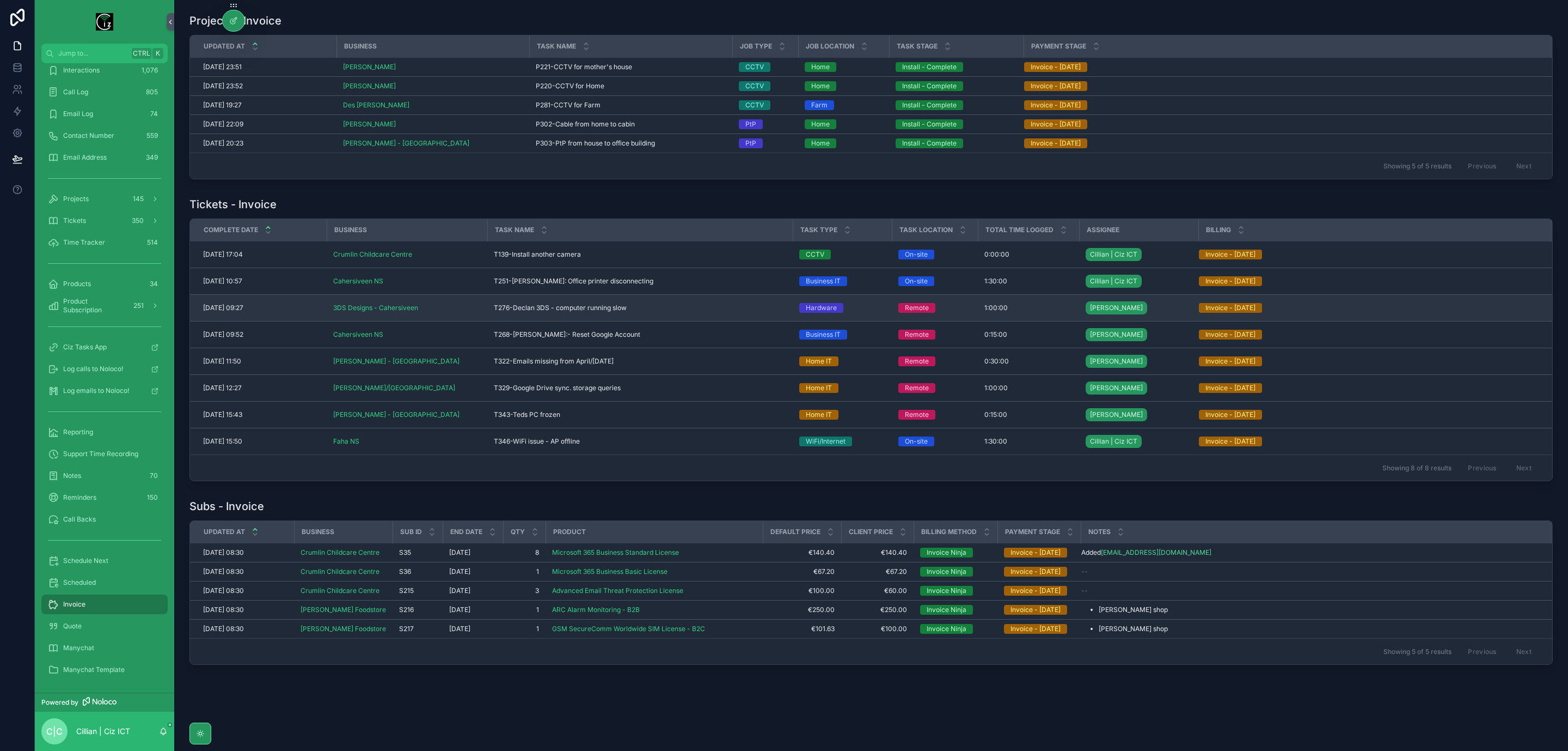
click at [581, 306] on span "T276-Declan 3DS - computer running slow" at bounding box center [561, 307] width 133 height 9
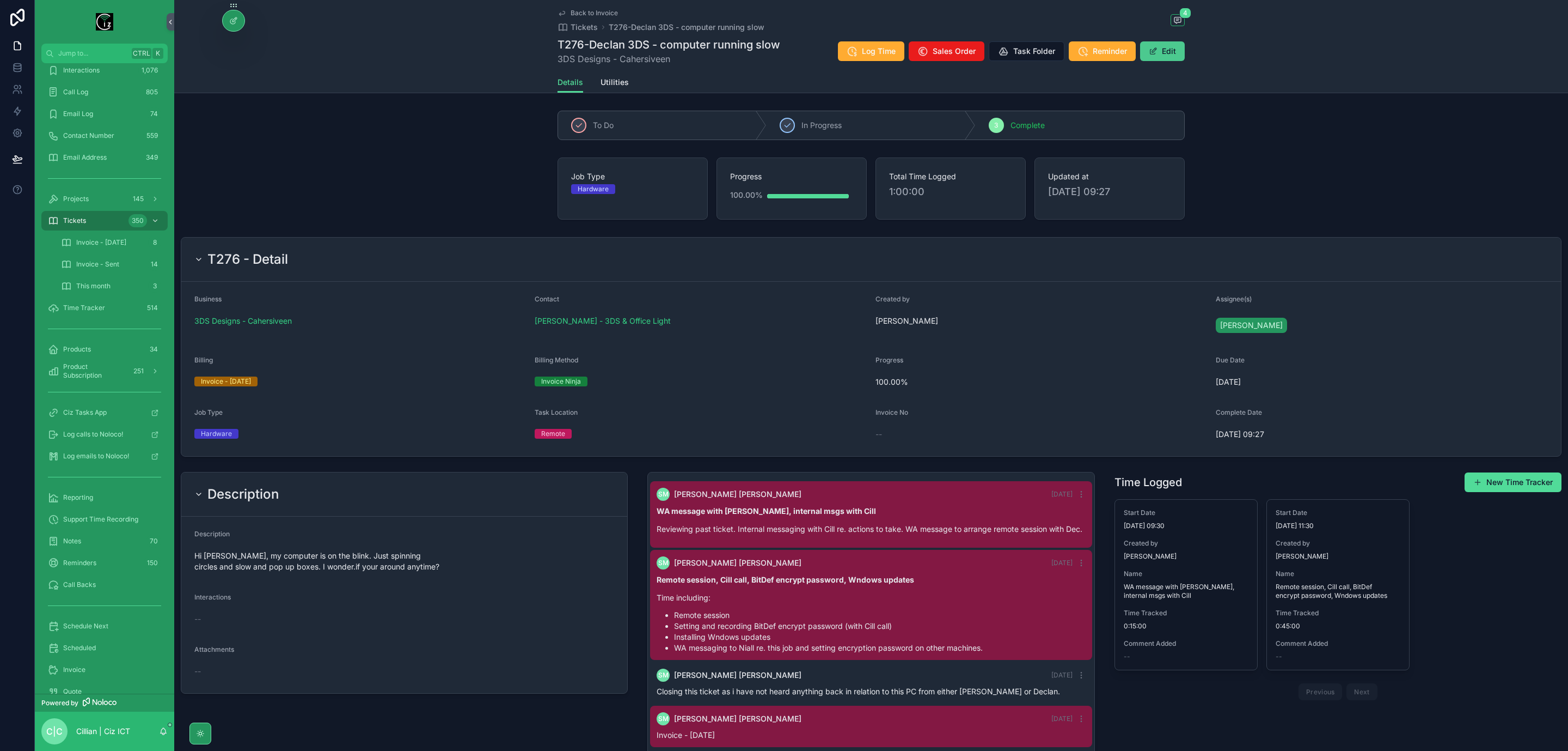
click at [1169, 60] on button "Edit" at bounding box center [1163, 51] width 44 height 19
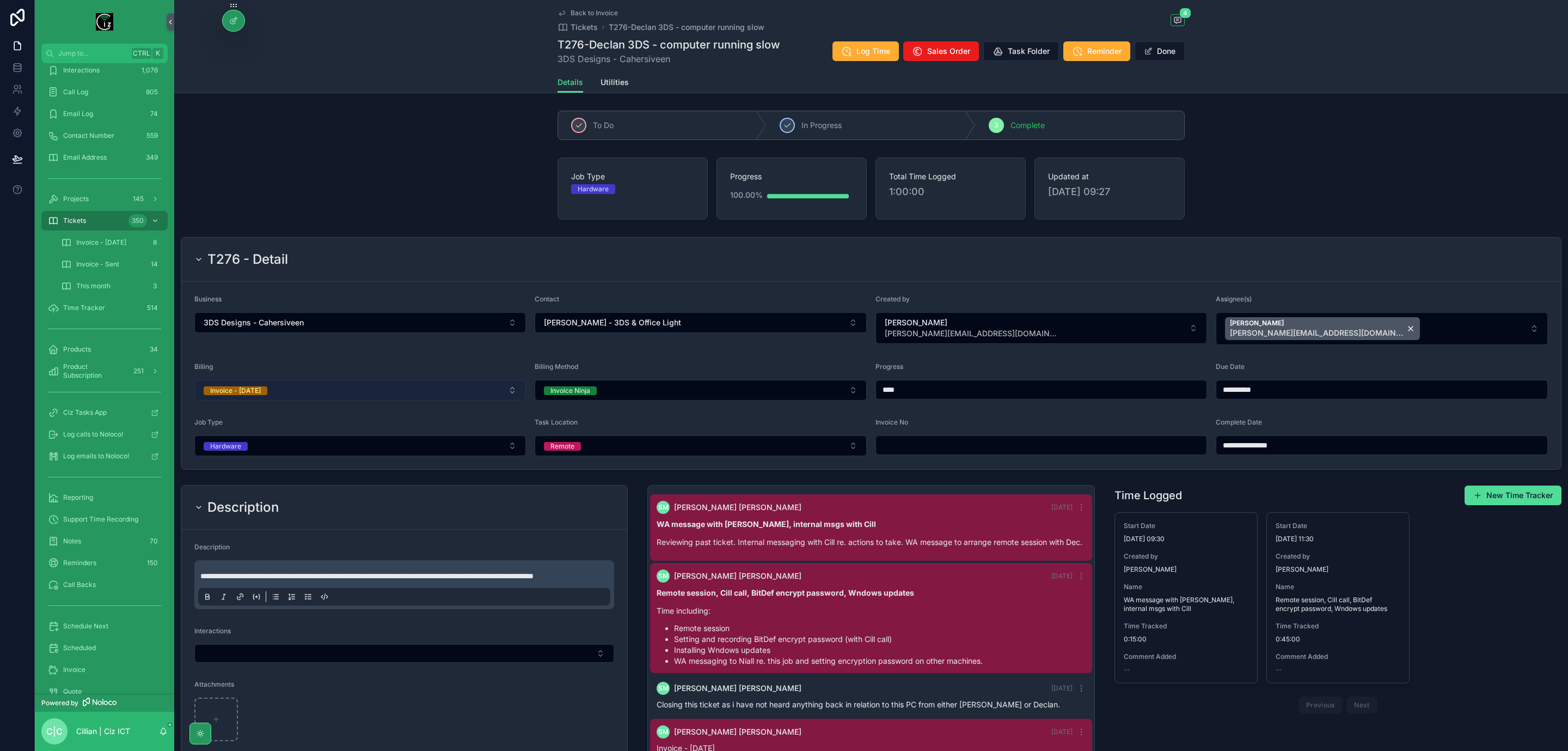
click at [352, 396] on button "Invoice - Today" at bounding box center [360, 389] width 332 height 20
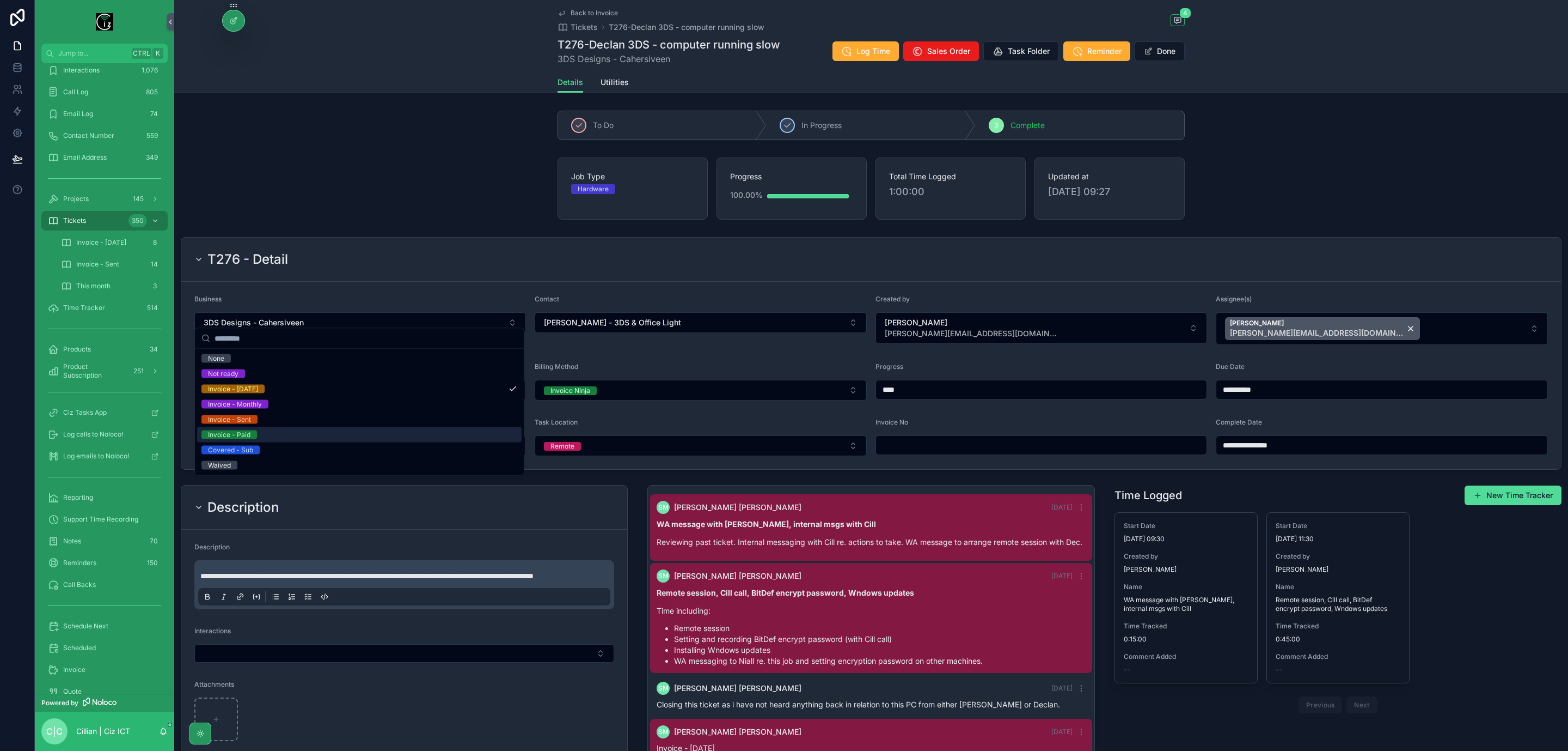
scroll to position [82, 0]
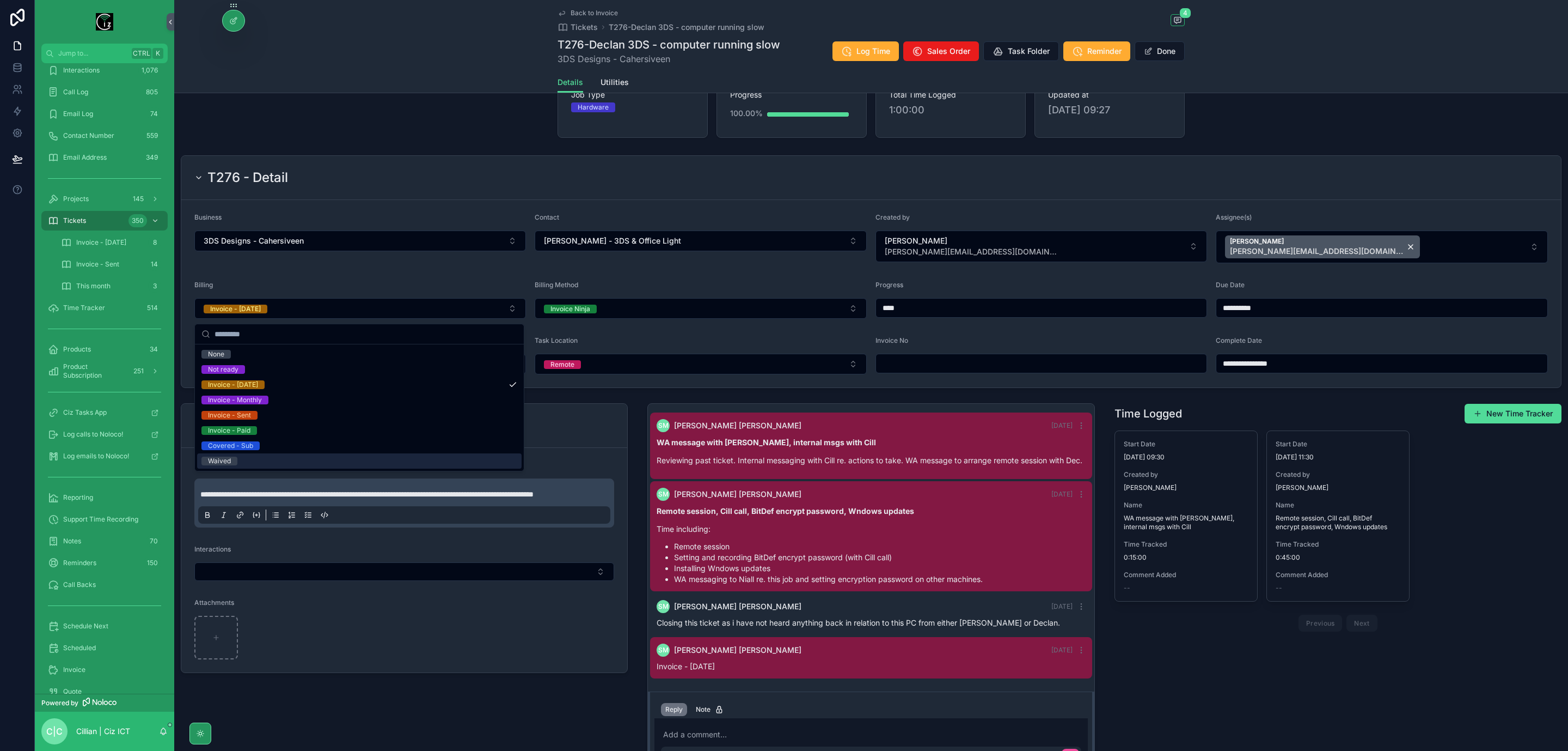
click at [230, 461] on div "Waived" at bounding box center [220, 460] width 23 height 9
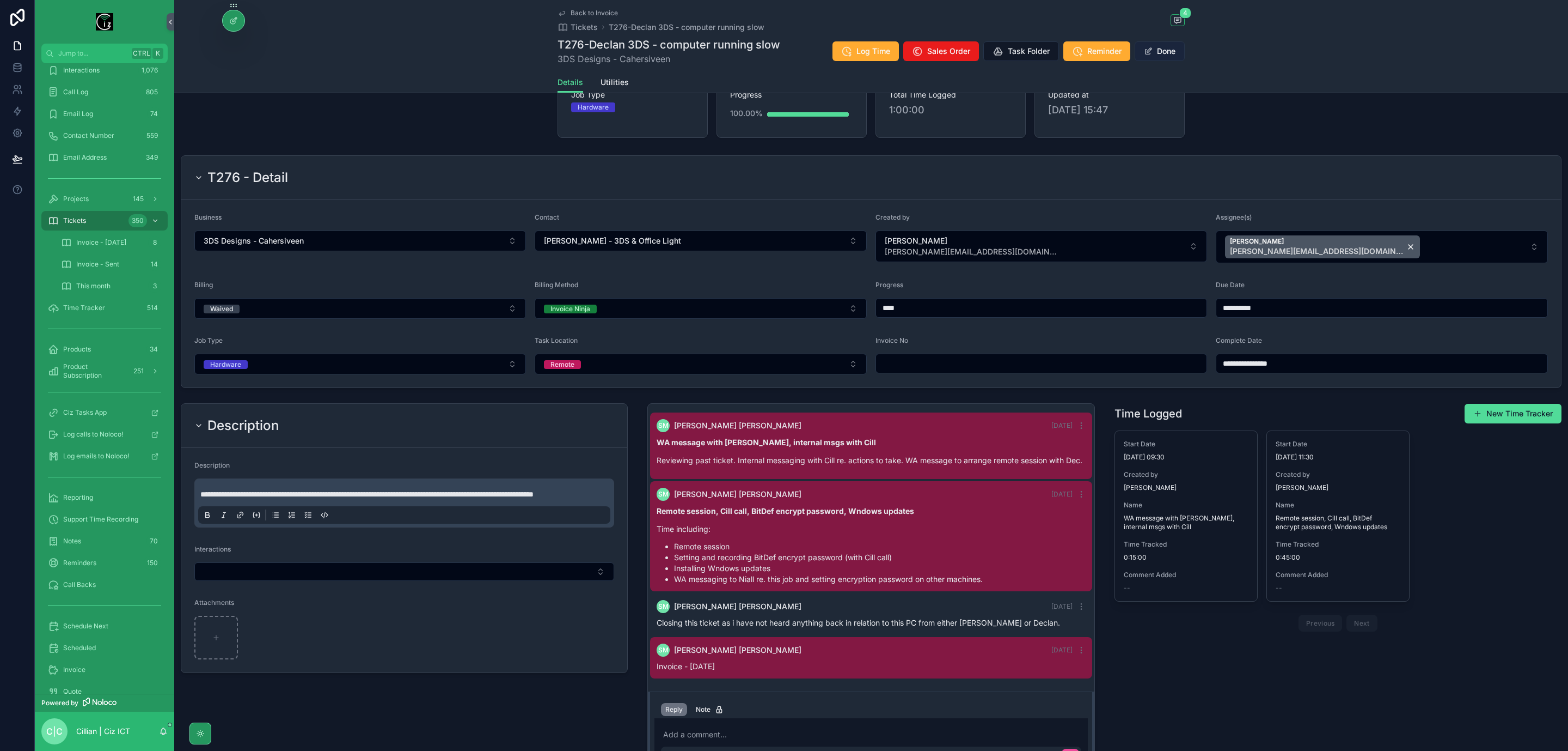
click at [1171, 49] on button "Done" at bounding box center [1160, 51] width 50 height 19
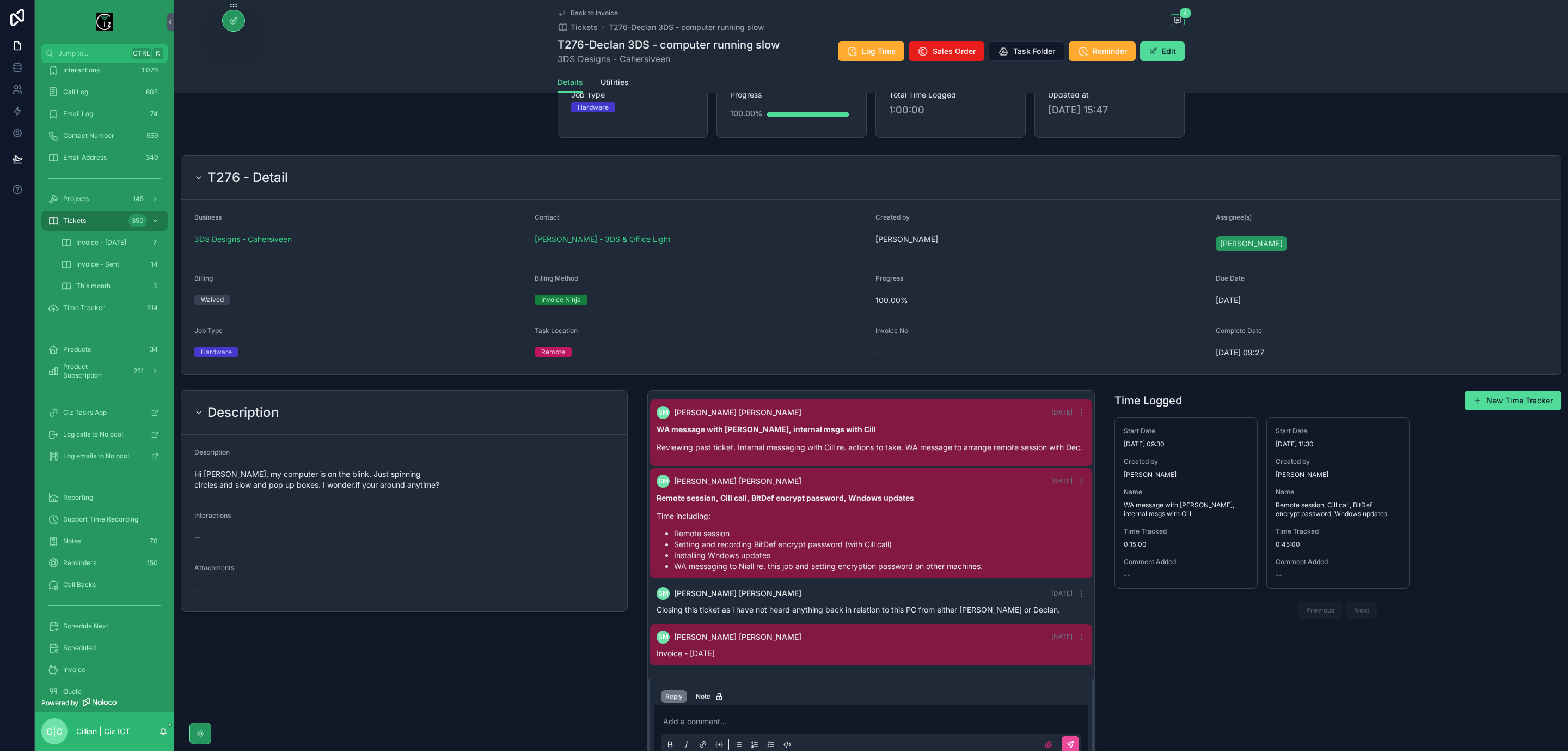
scroll to position [0, 0]
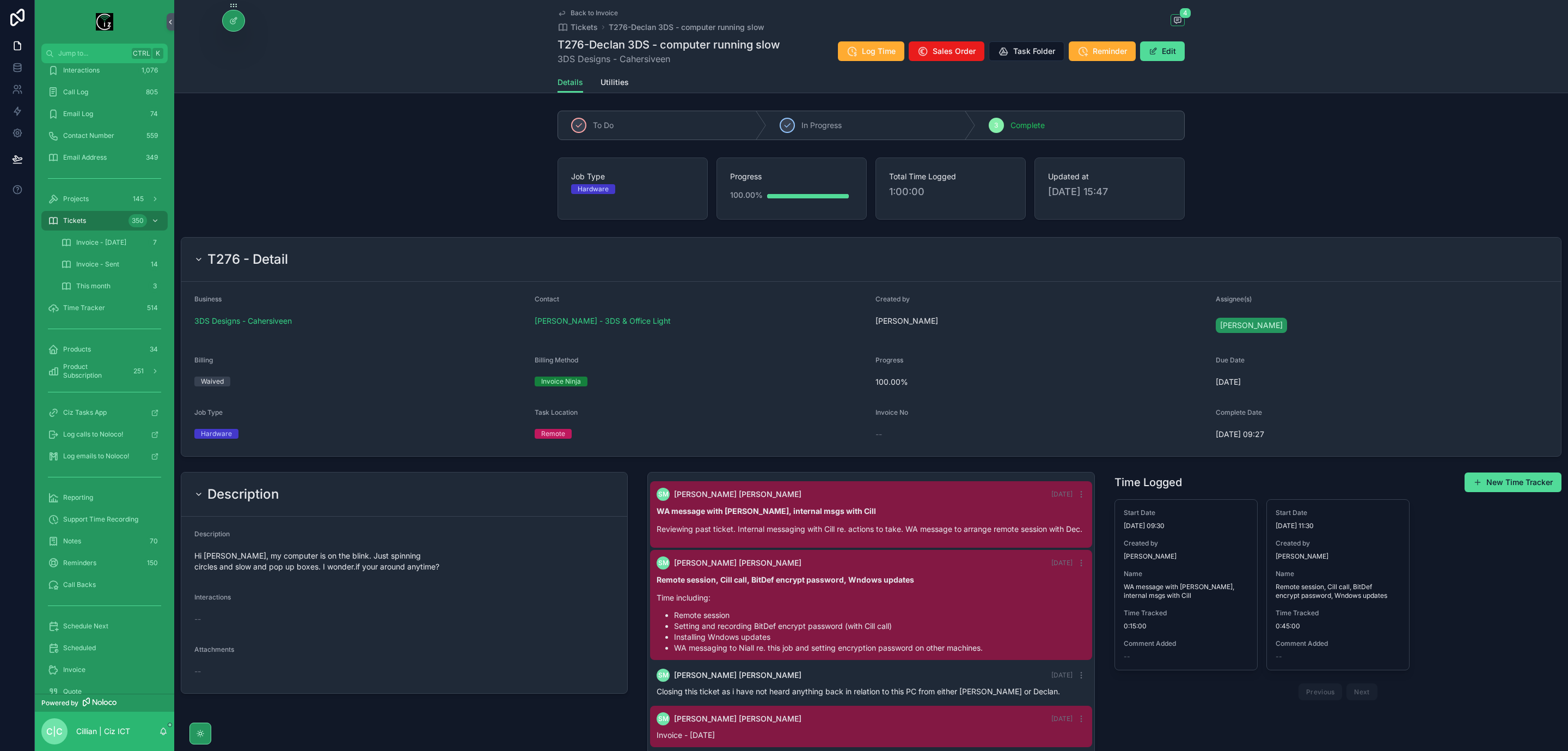
click at [582, 12] on span "Back to Invoice" at bounding box center [593, 13] width 47 height 9
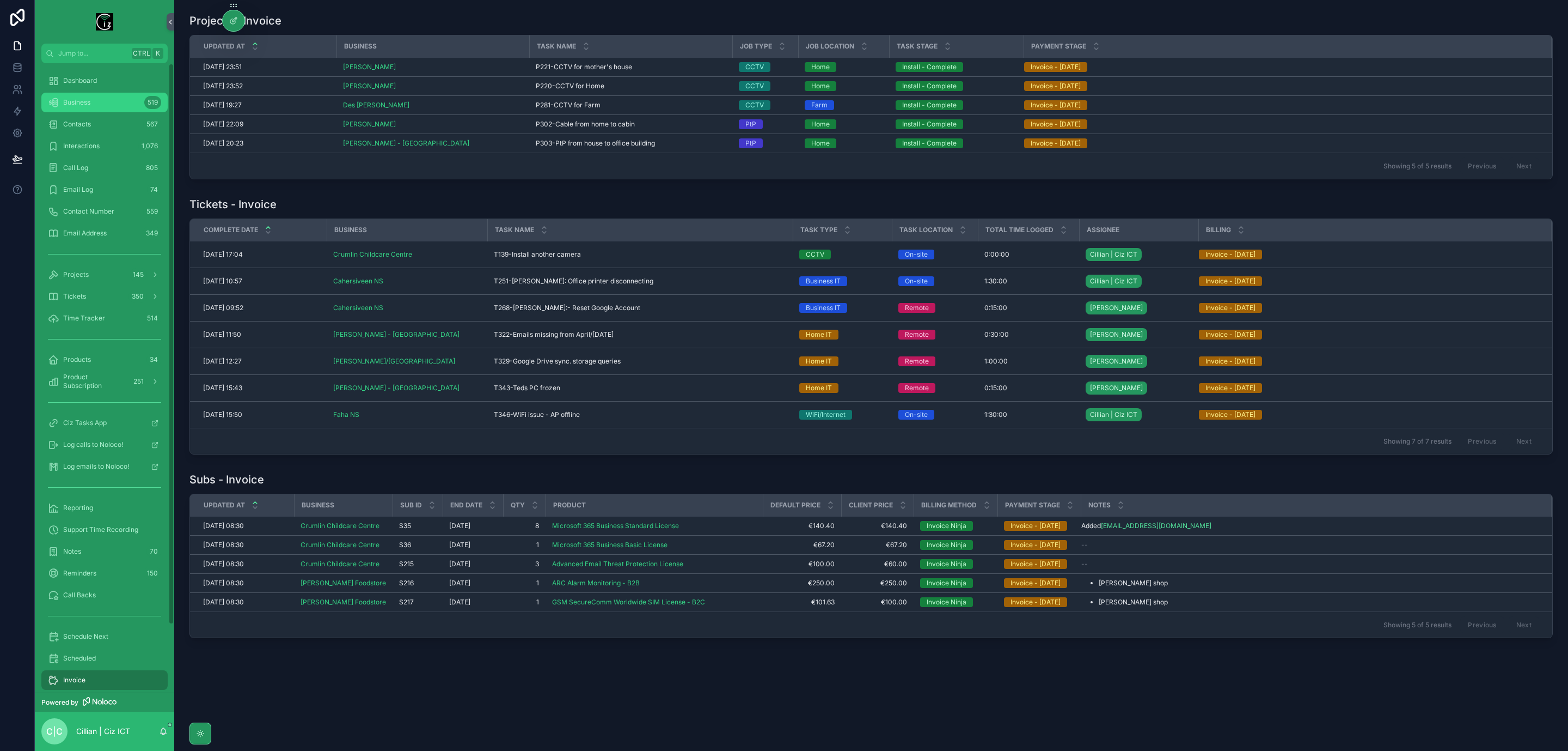
click at [96, 104] on div "Business 519" at bounding box center [104, 102] width 113 height 17
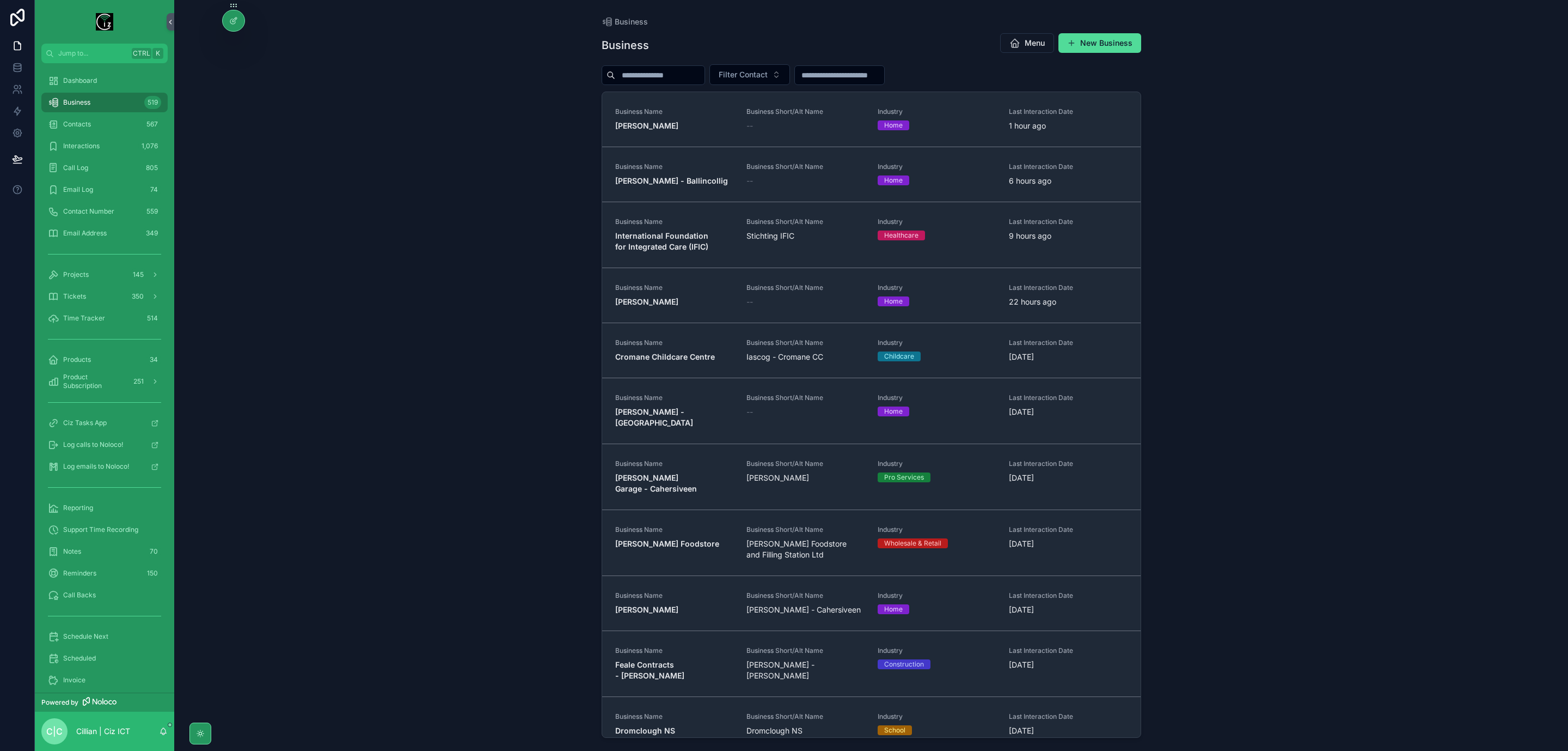
click at [671, 74] on input "scrollable content" at bounding box center [660, 75] width 90 height 15
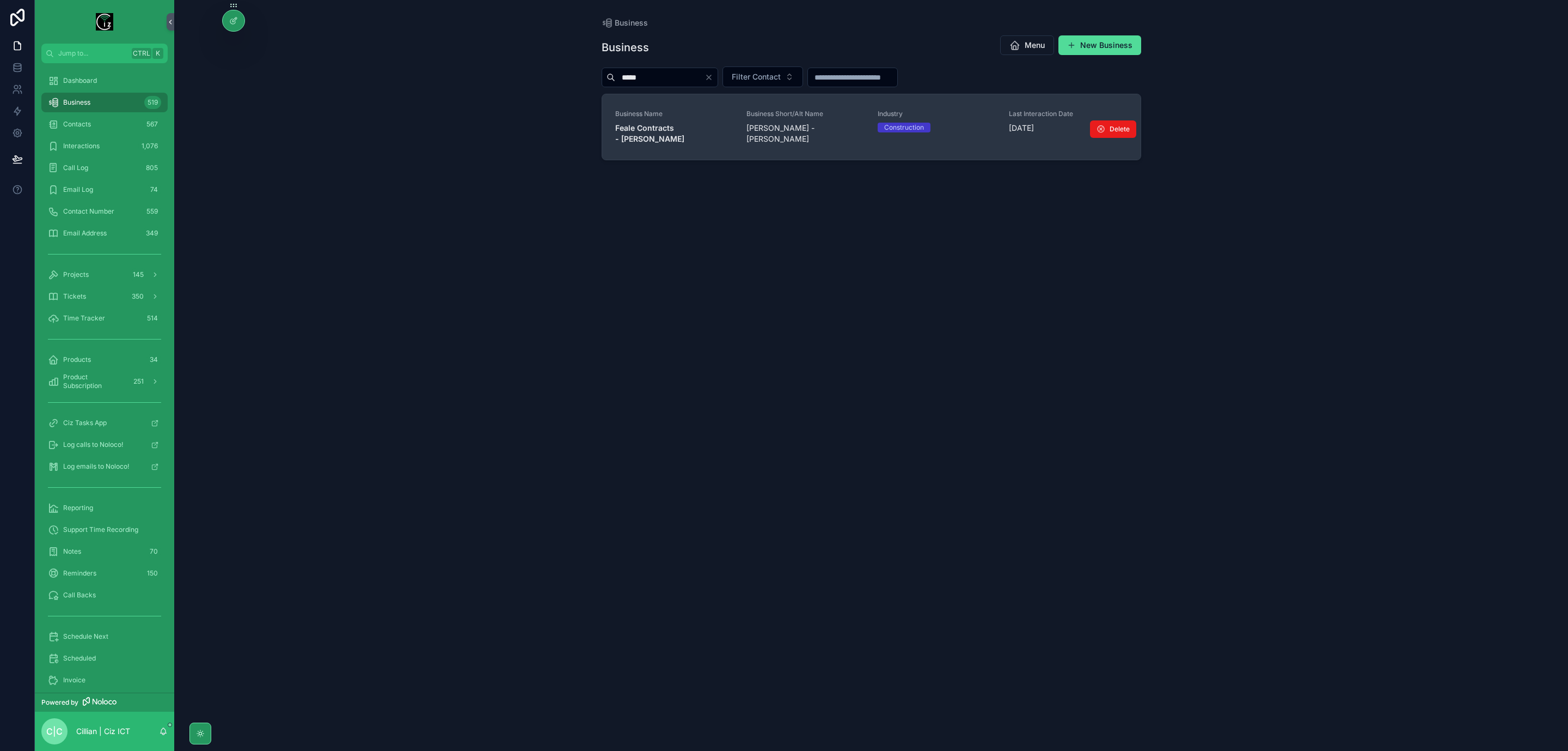
type input "*****"
click at [681, 137] on link "Business Name Feale Contracts - Brian Collins Business Short/Alt Name Brian Col…" at bounding box center [871, 127] width 538 height 66
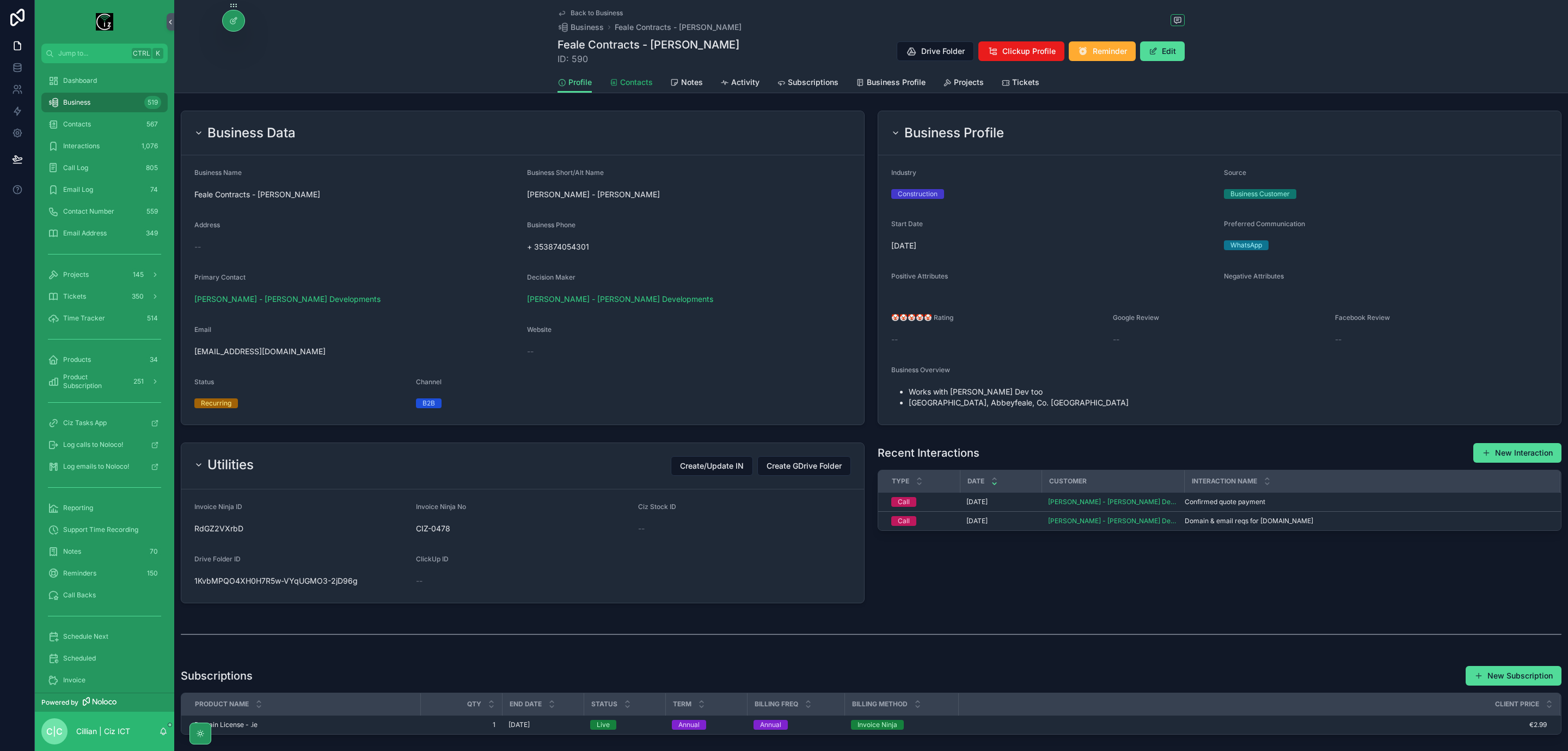
click at [642, 81] on span "Contacts" at bounding box center [637, 82] width 33 height 11
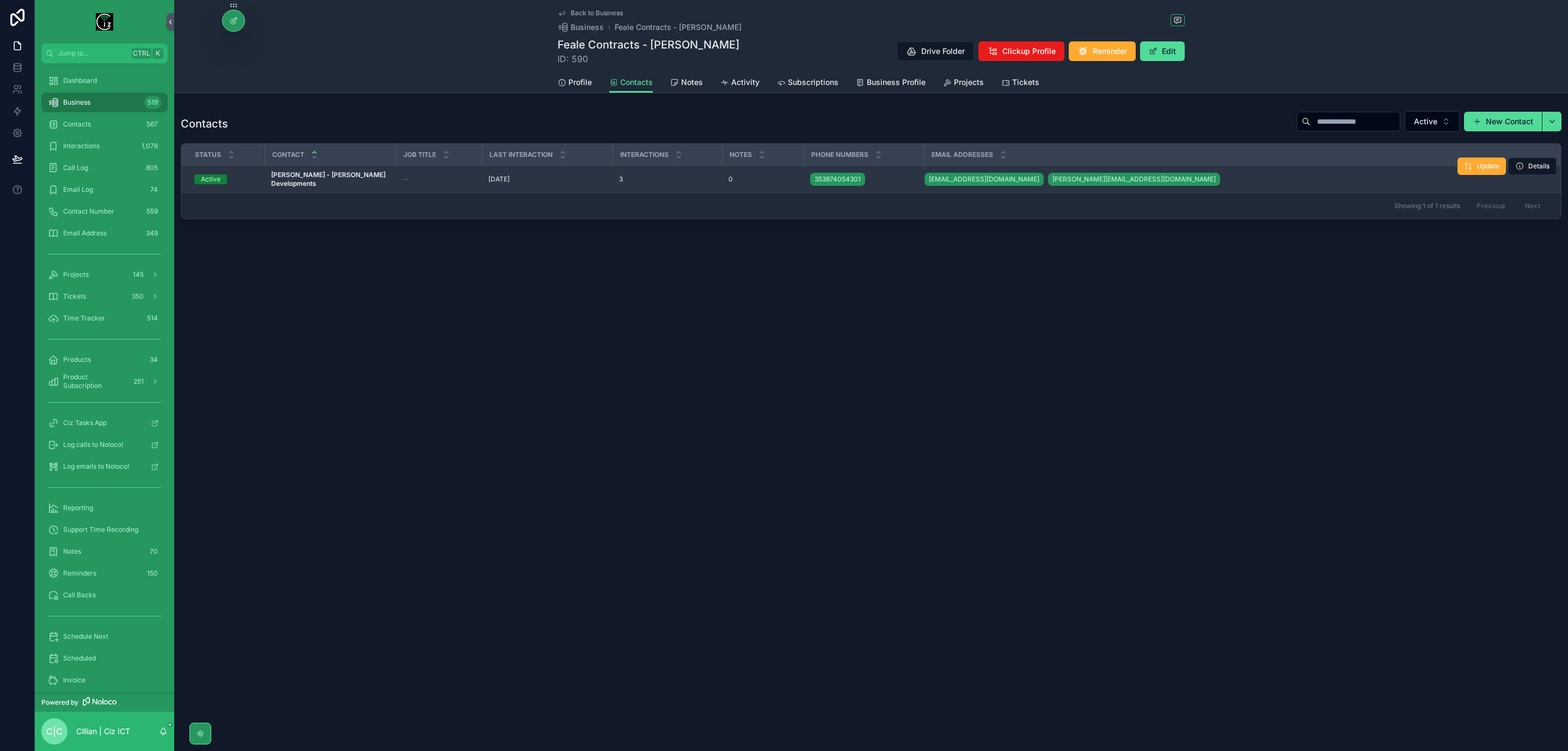
click at [346, 181] on span "Brian Collins - O Connell Developments" at bounding box center [330, 180] width 118 height 17
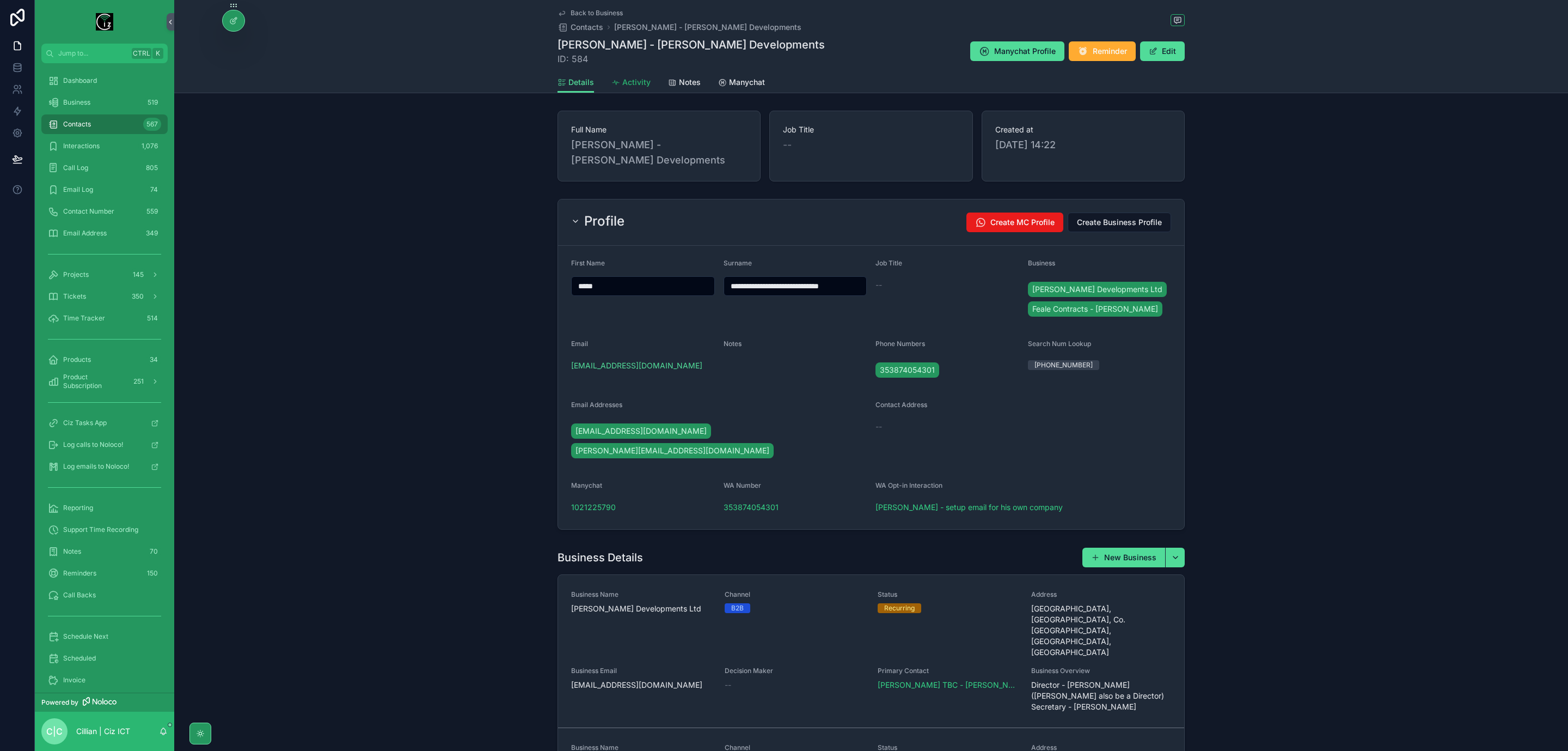
click at [640, 85] on span "Activity" at bounding box center [636, 82] width 28 height 11
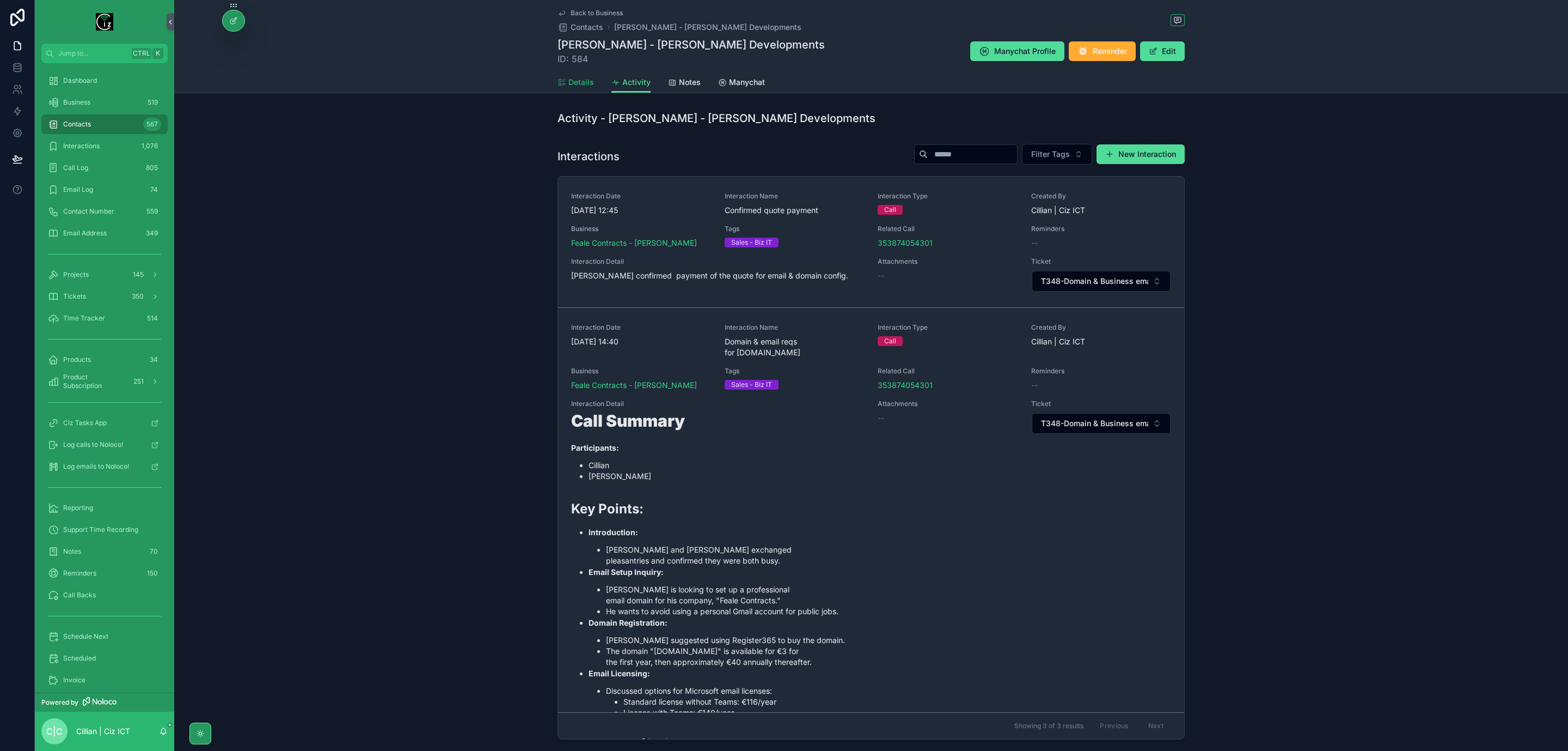
click at [572, 80] on span "Details" at bounding box center [581, 82] width 26 height 11
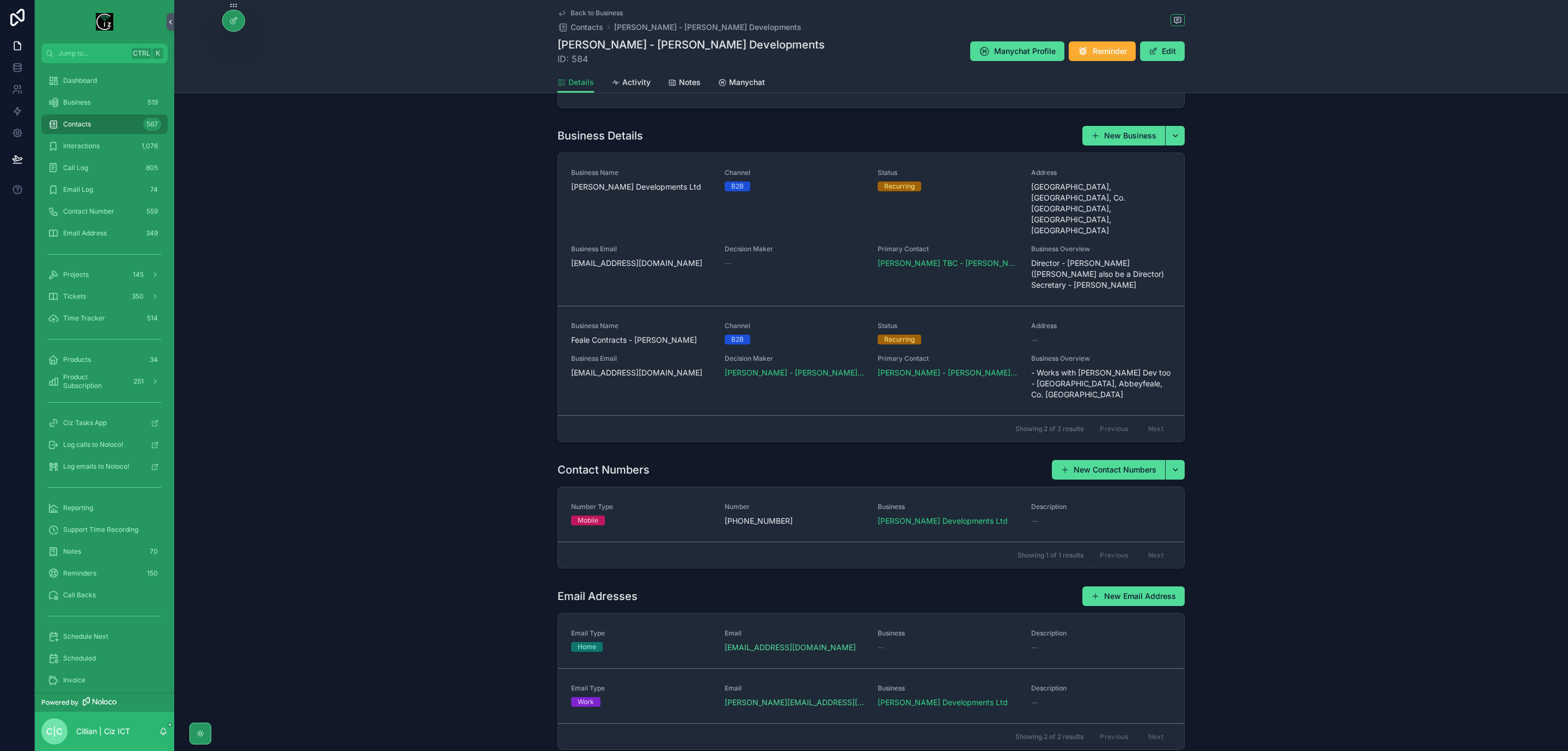
scroll to position [443, 0]
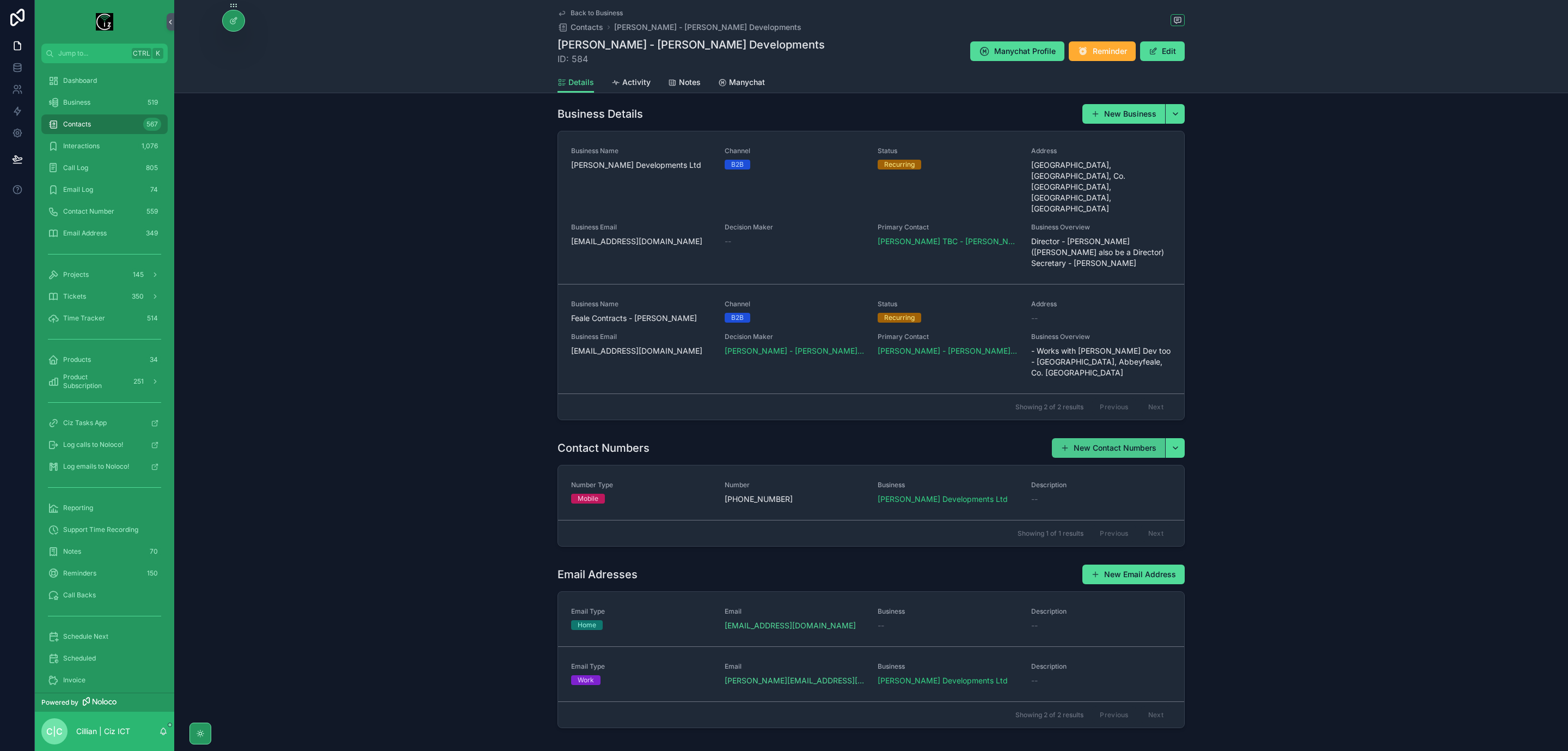
click at [1093, 438] on button "New Contact Numbers" at bounding box center [1108, 448] width 113 height 19
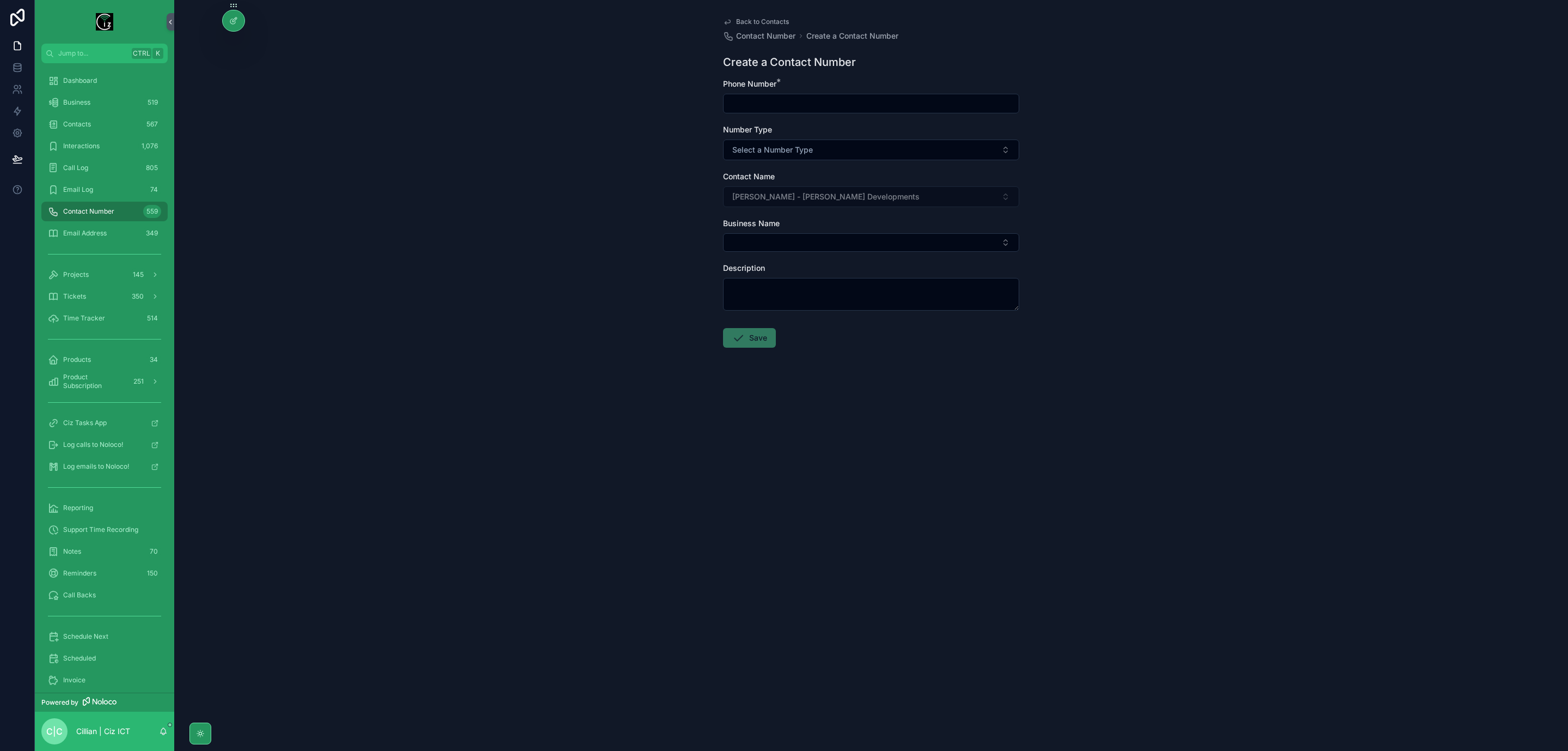
click at [811, 103] on input "scrollable content" at bounding box center [871, 103] width 295 height 15
paste input "*********"
type input "**********"
click at [846, 154] on button "Select a Number Type" at bounding box center [870, 149] width 296 height 20
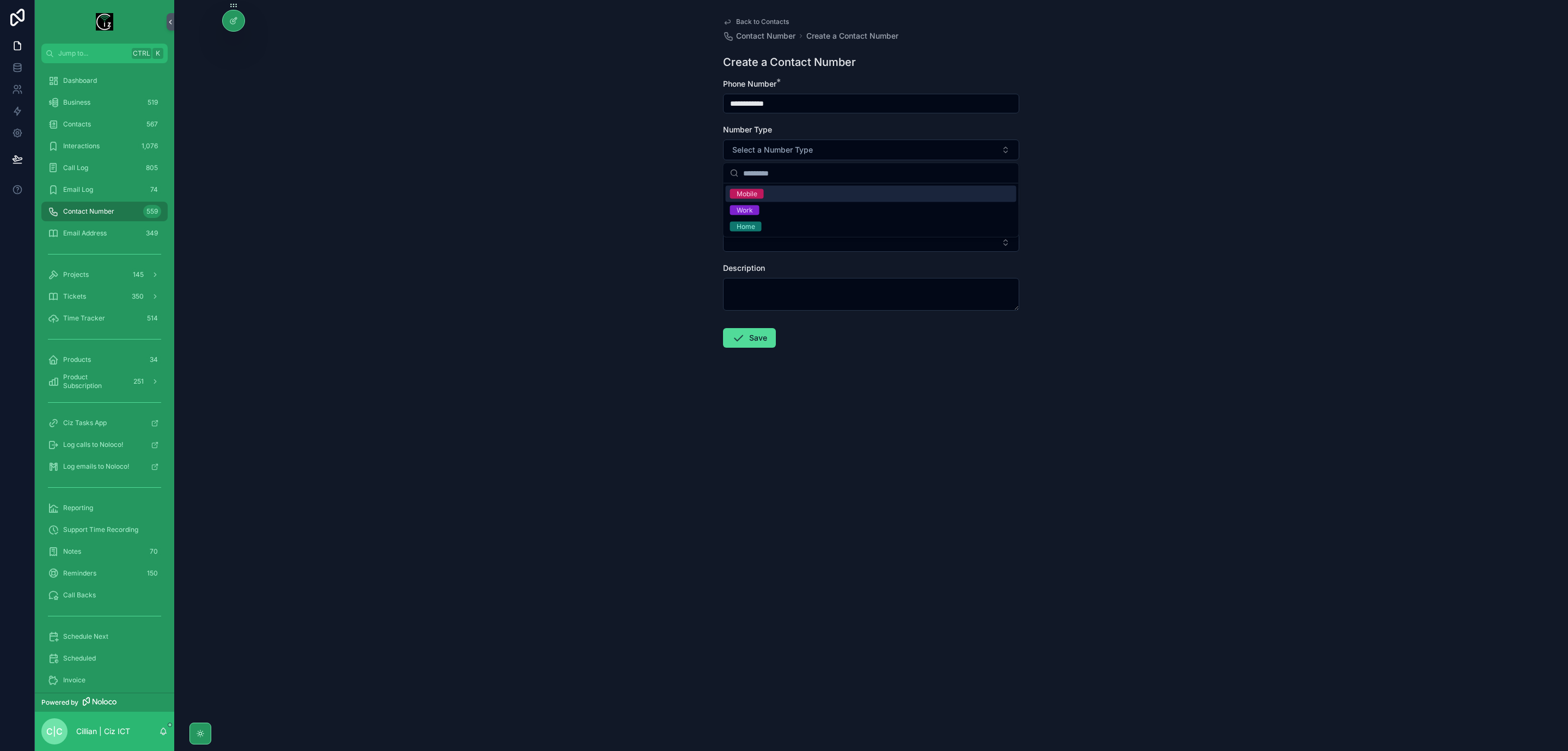
click at [801, 193] on div "Mobile" at bounding box center [870, 193] width 290 height 16
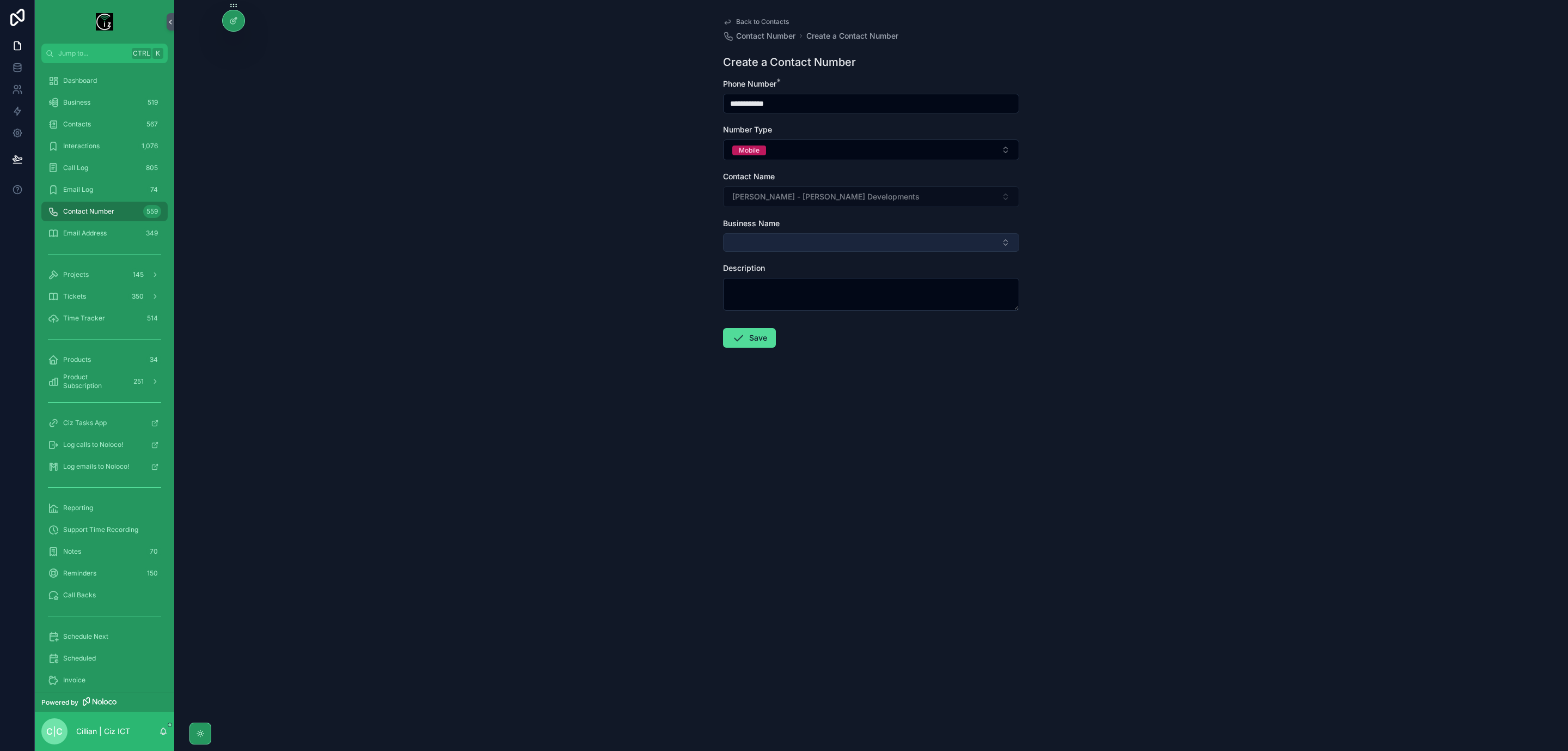
click at [831, 242] on button "Select Button" at bounding box center [870, 242] width 296 height 18
type input "*****"
click at [1225, 273] on div "**********" at bounding box center [871, 376] width 1394 height 751
click at [744, 18] on span "Back to Contacts" at bounding box center [762, 21] width 53 height 9
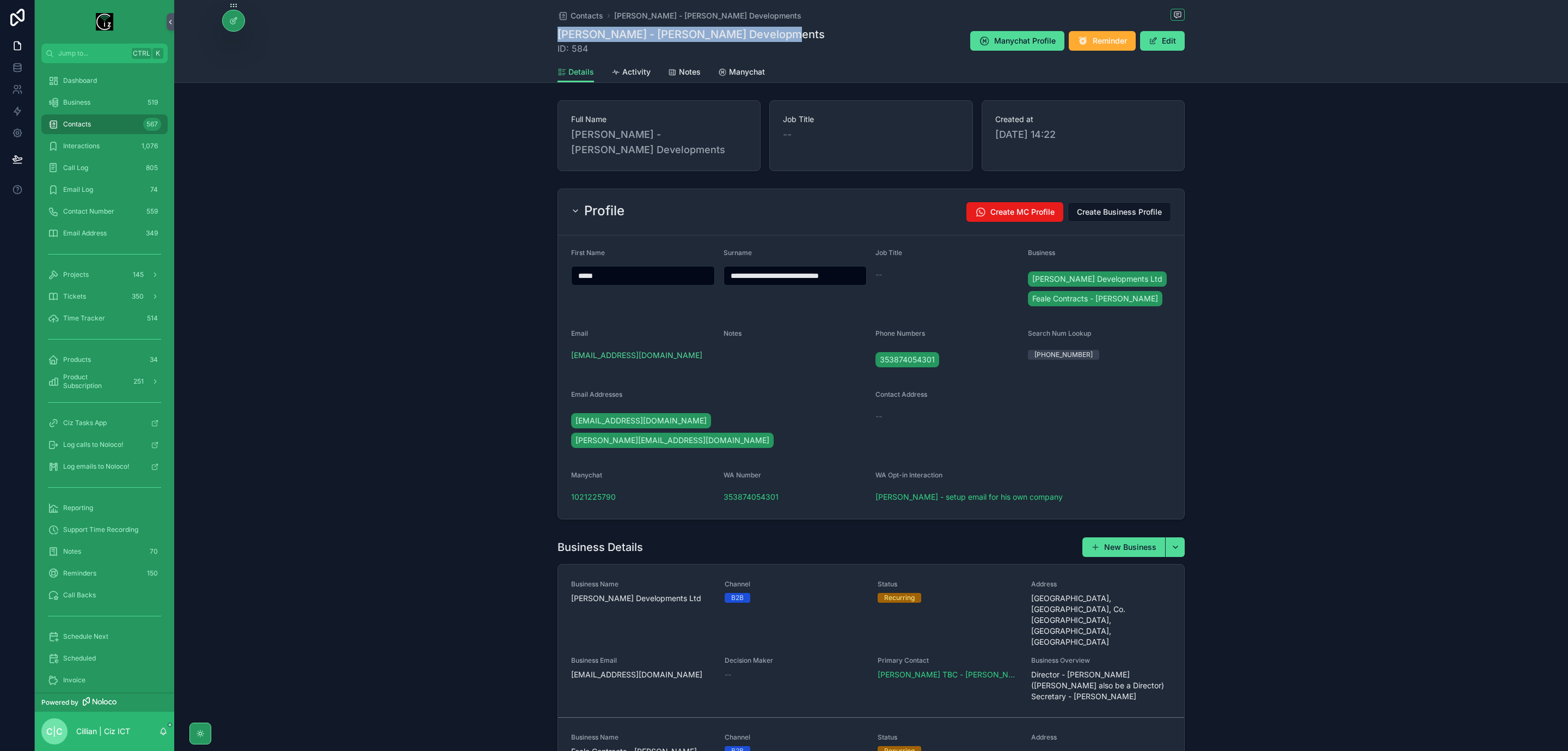
drag, startPoint x: 559, startPoint y: 28, endPoint x: 773, endPoint y: 39, distance: 214.3
click at [773, 39] on div "Contacts Brian Collins - O Connell Developments Brian Collins - O Connell Devel…" at bounding box center [871, 42] width 1394 height 83
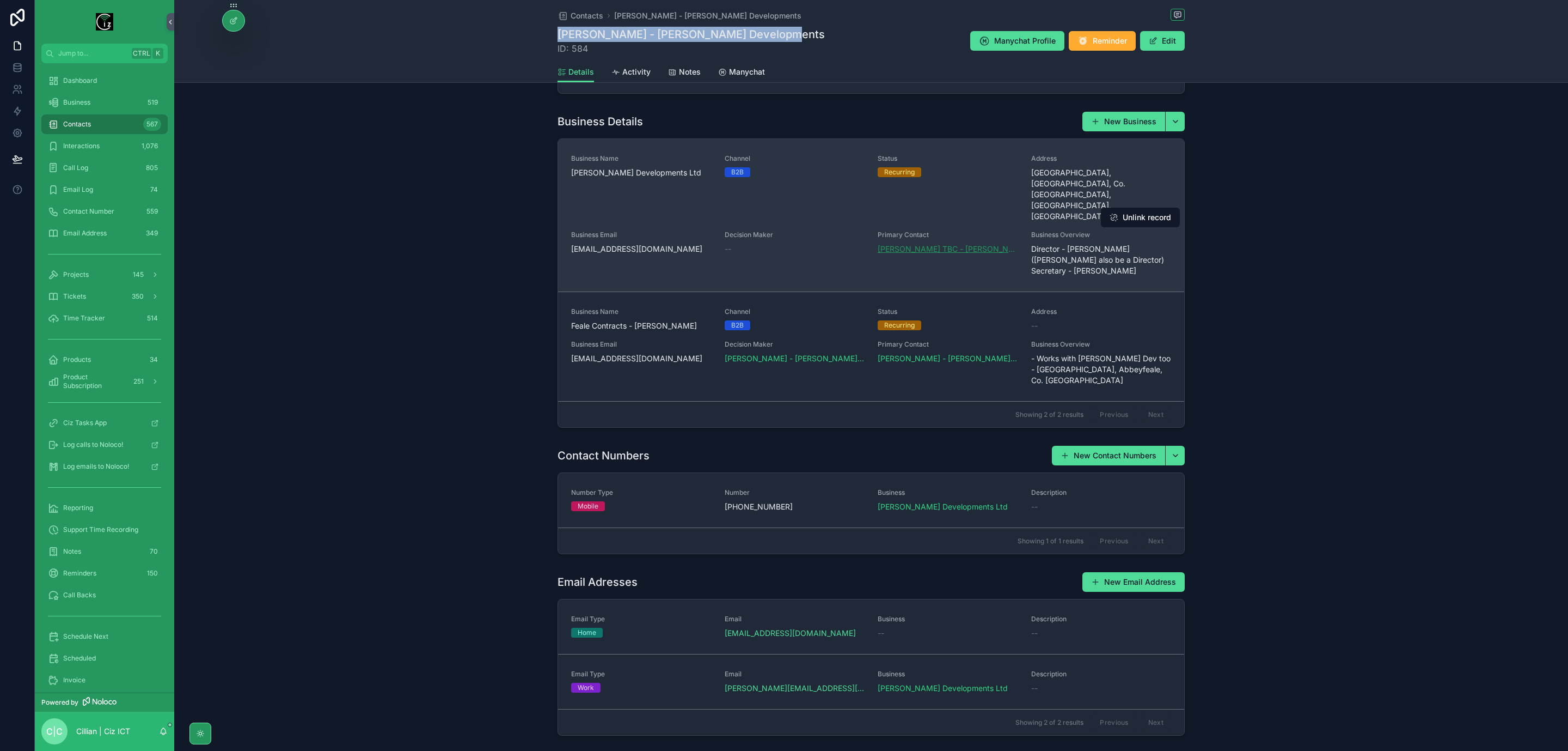
scroll to position [434, 0]
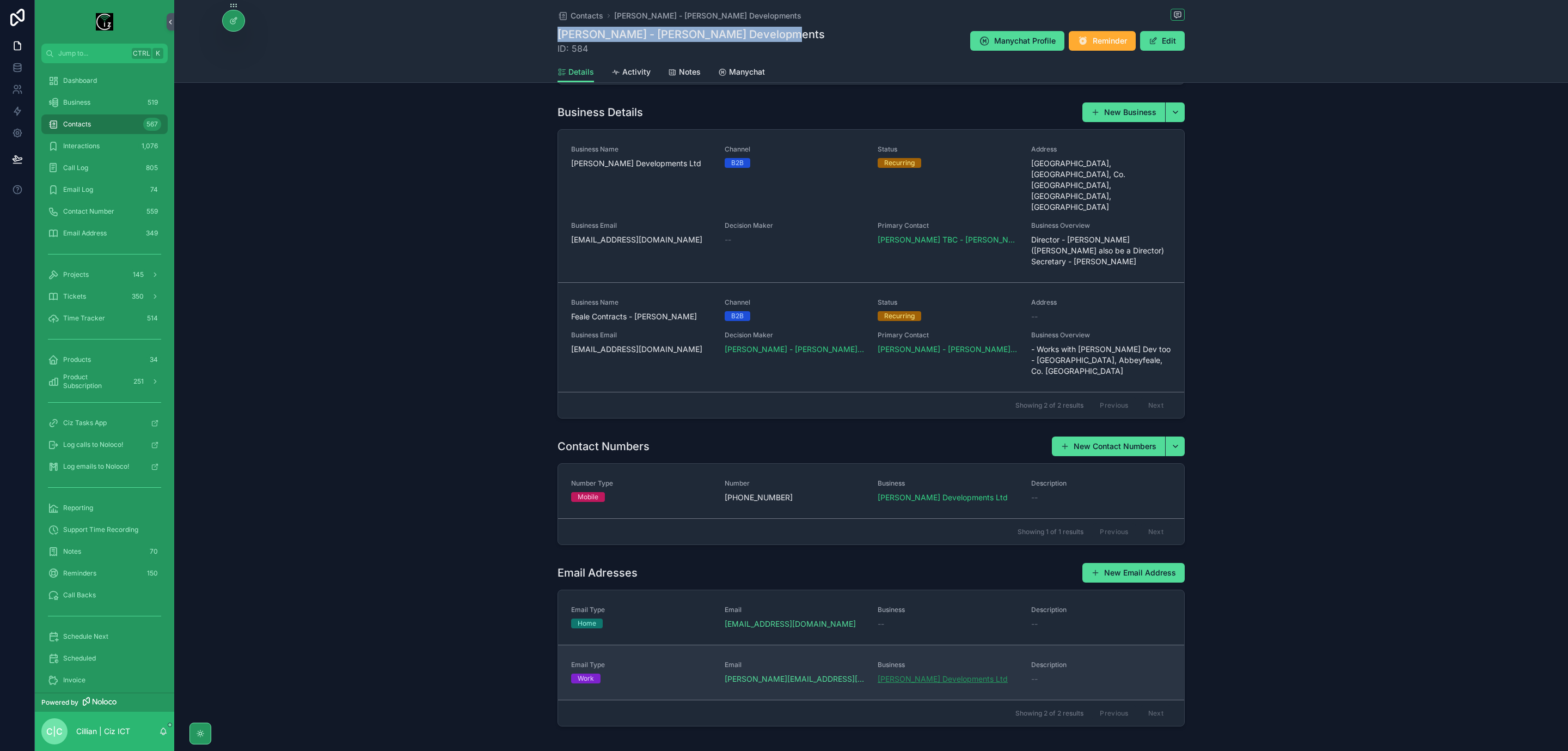
click at [956, 674] on span "O Connell Developments Ltd" at bounding box center [943, 679] width 130 height 11
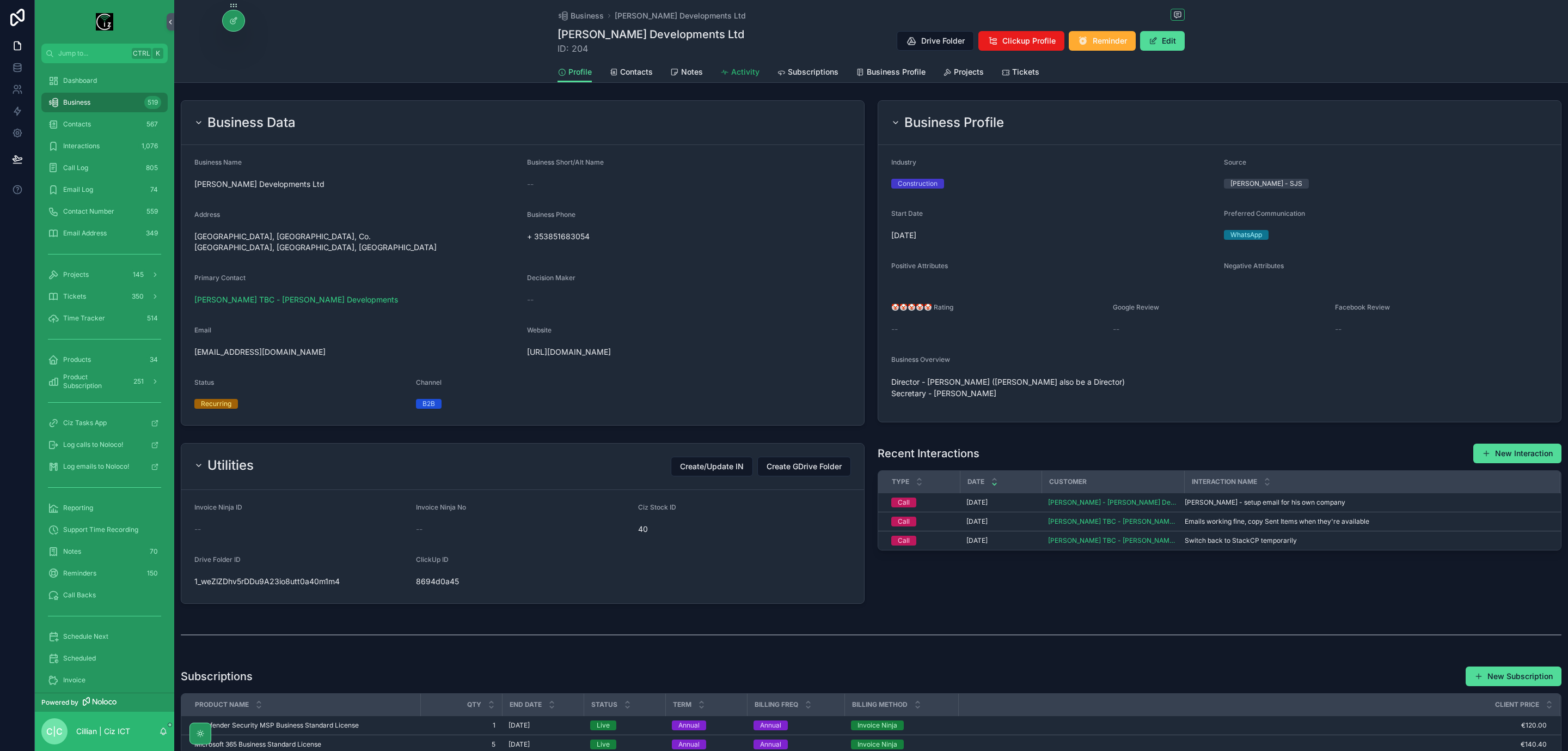
click at [731, 74] on span "Activity" at bounding box center [745, 71] width 28 height 11
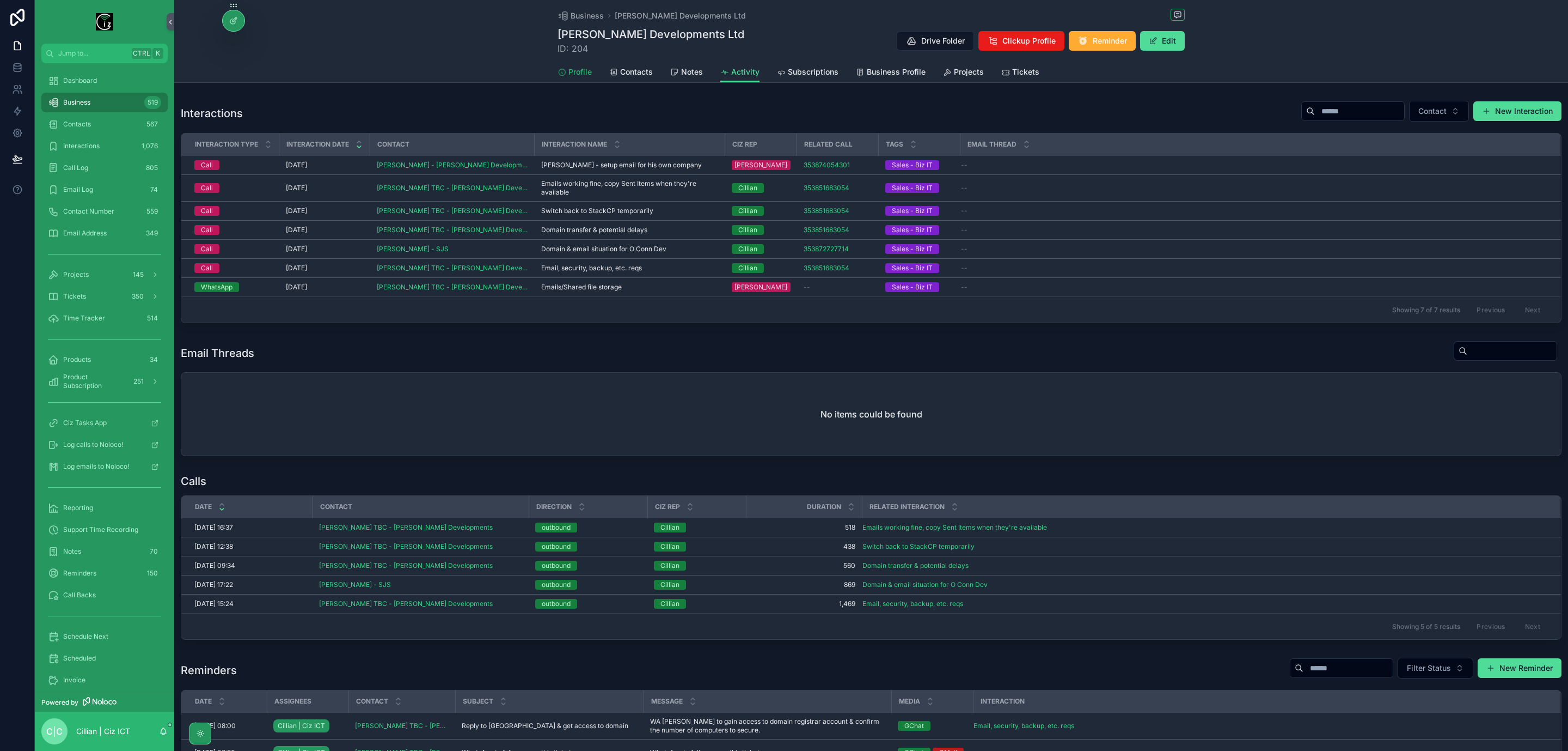
drag, startPoint x: 568, startPoint y: 68, endPoint x: 566, endPoint y: 73, distance: 5.4
click at [568, 68] on span "Profile" at bounding box center [580, 71] width 23 height 11
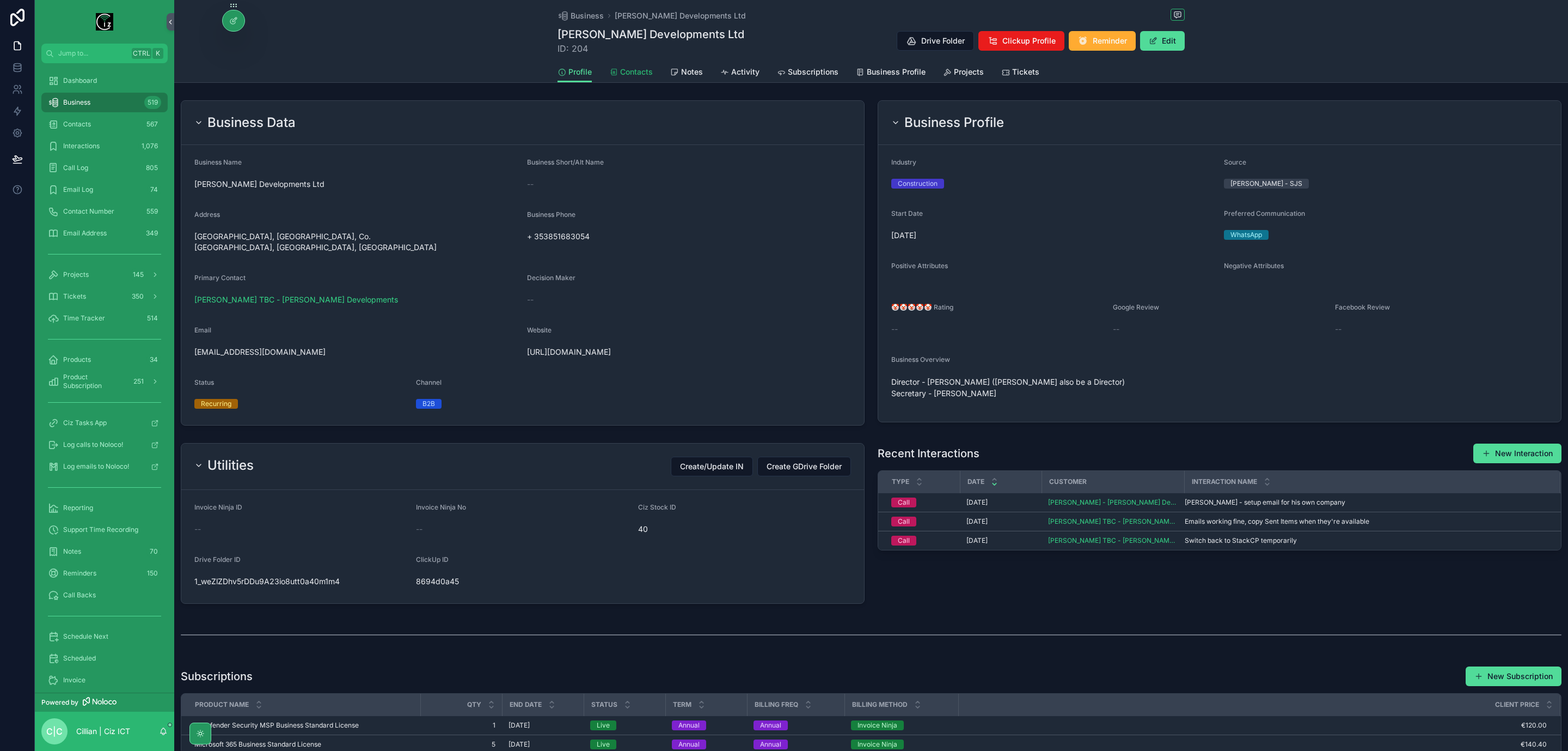
click at [636, 73] on span "Contacts" at bounding box center [637, 71] width 33 height 11
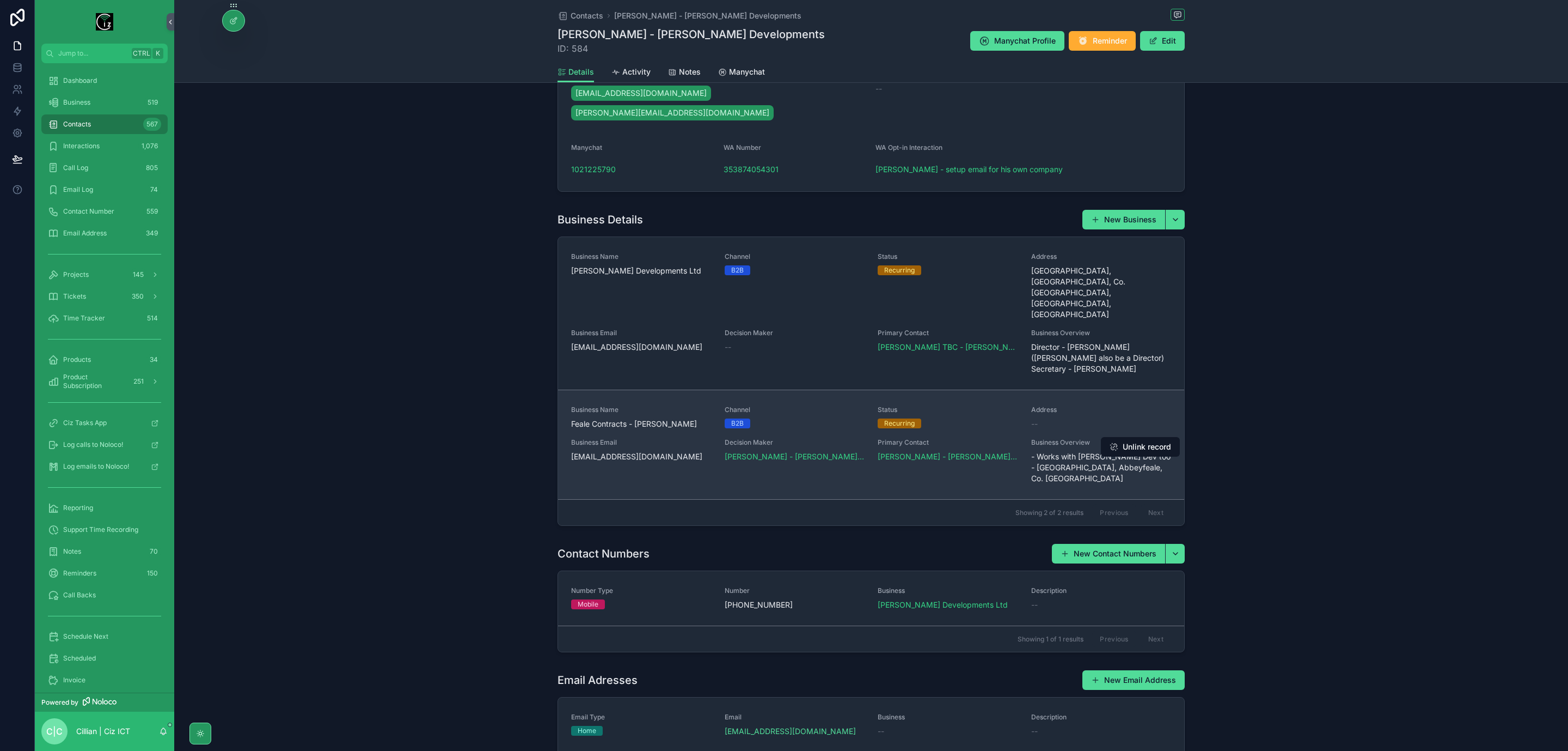
scroll to position [434, 0]
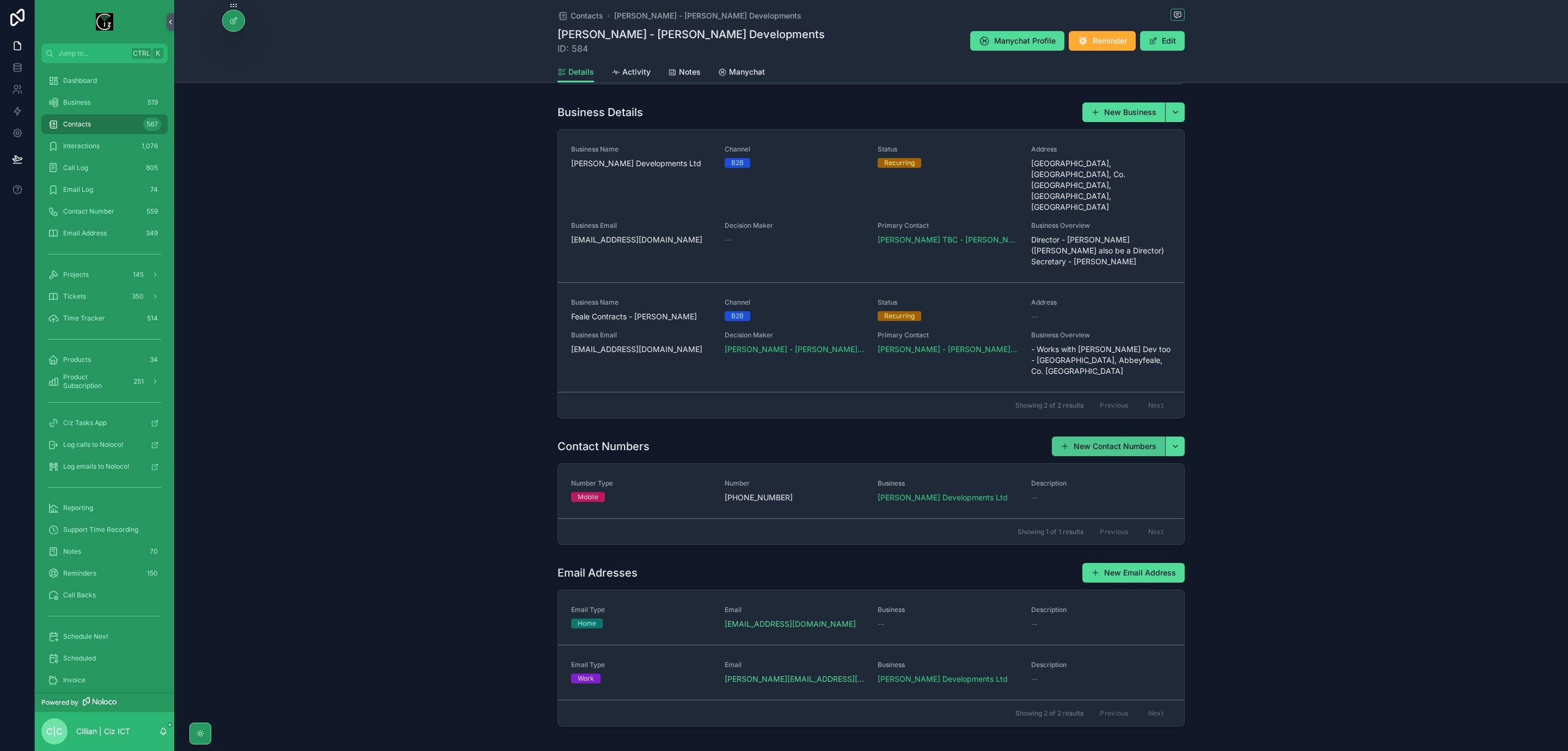
click at [1090, 436] on button "New Contact Numbers" at bounding box center [1108, 446] width 113 height 19
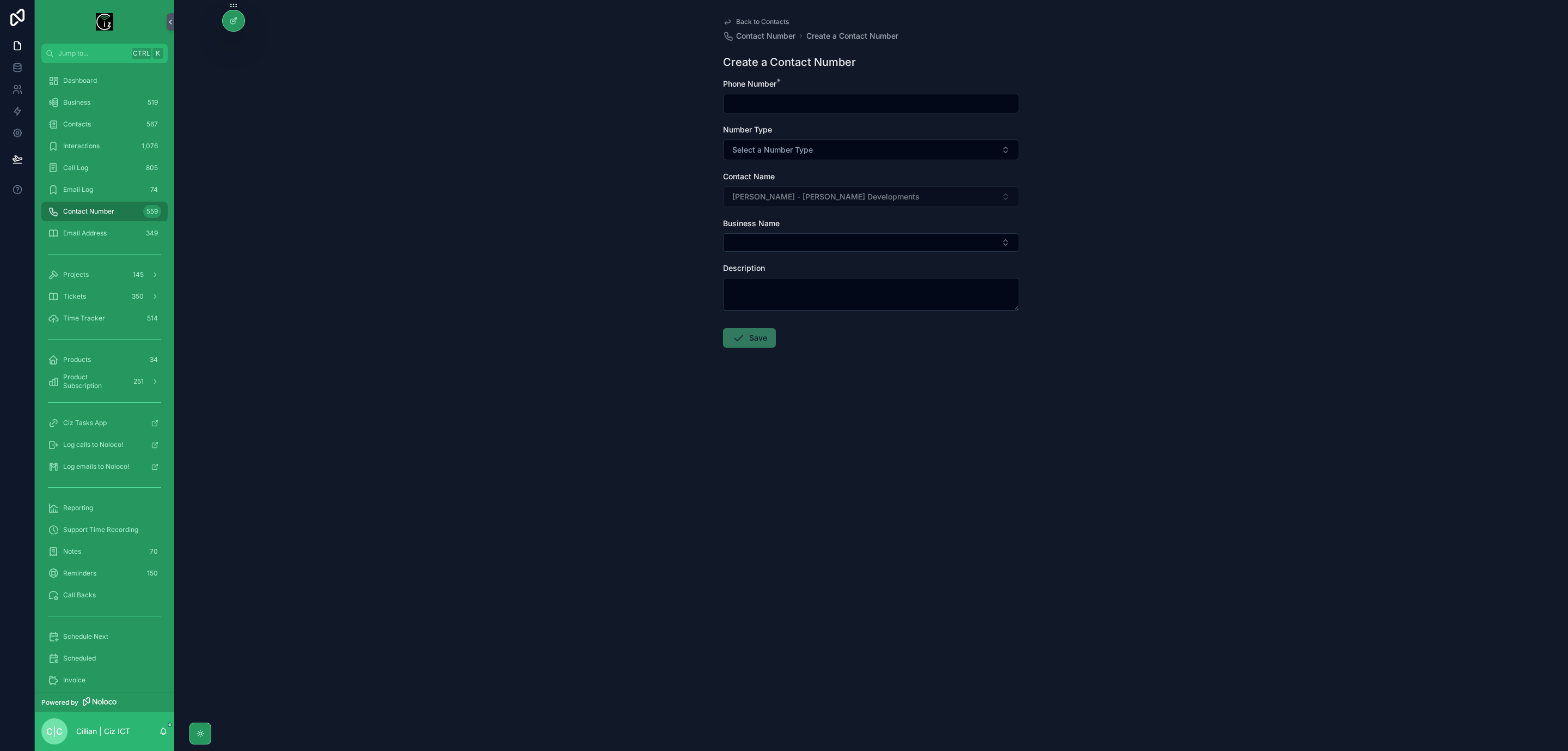
click at [827, 95] on div "scrollable content" at bounding box center [870, 103] width 296 height 19
click at [814, 105] on input "scrollable content" at bounding box center [871, 103] width 295 height 15
paste input "*********"
type input "**********"
click at [853, 150] on button "Select a Number Type" at bounding box center [870, 149] width 296 height 20
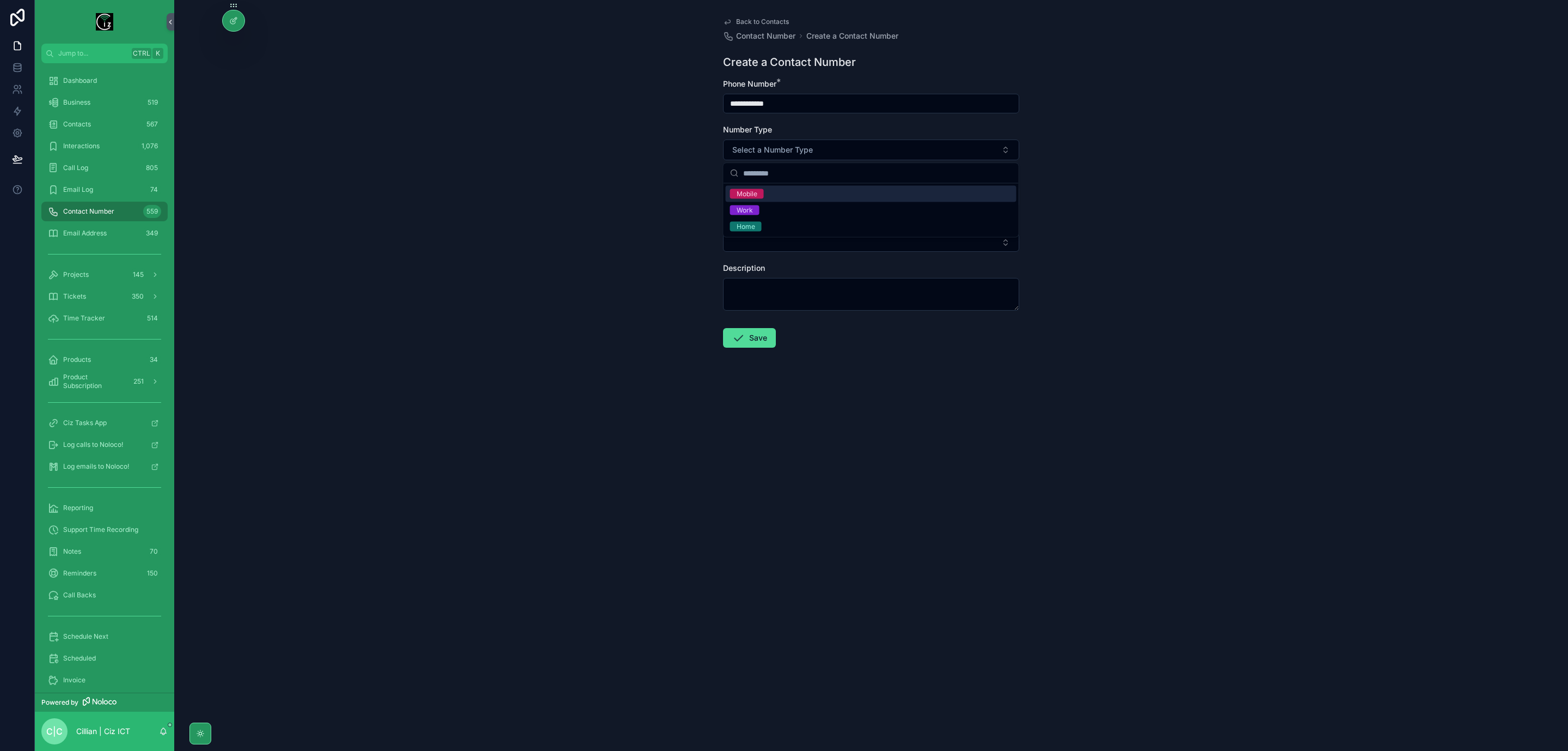
click at [841, 195] on div "Mobile" at bounding box center [870, 193] width 290 height 16
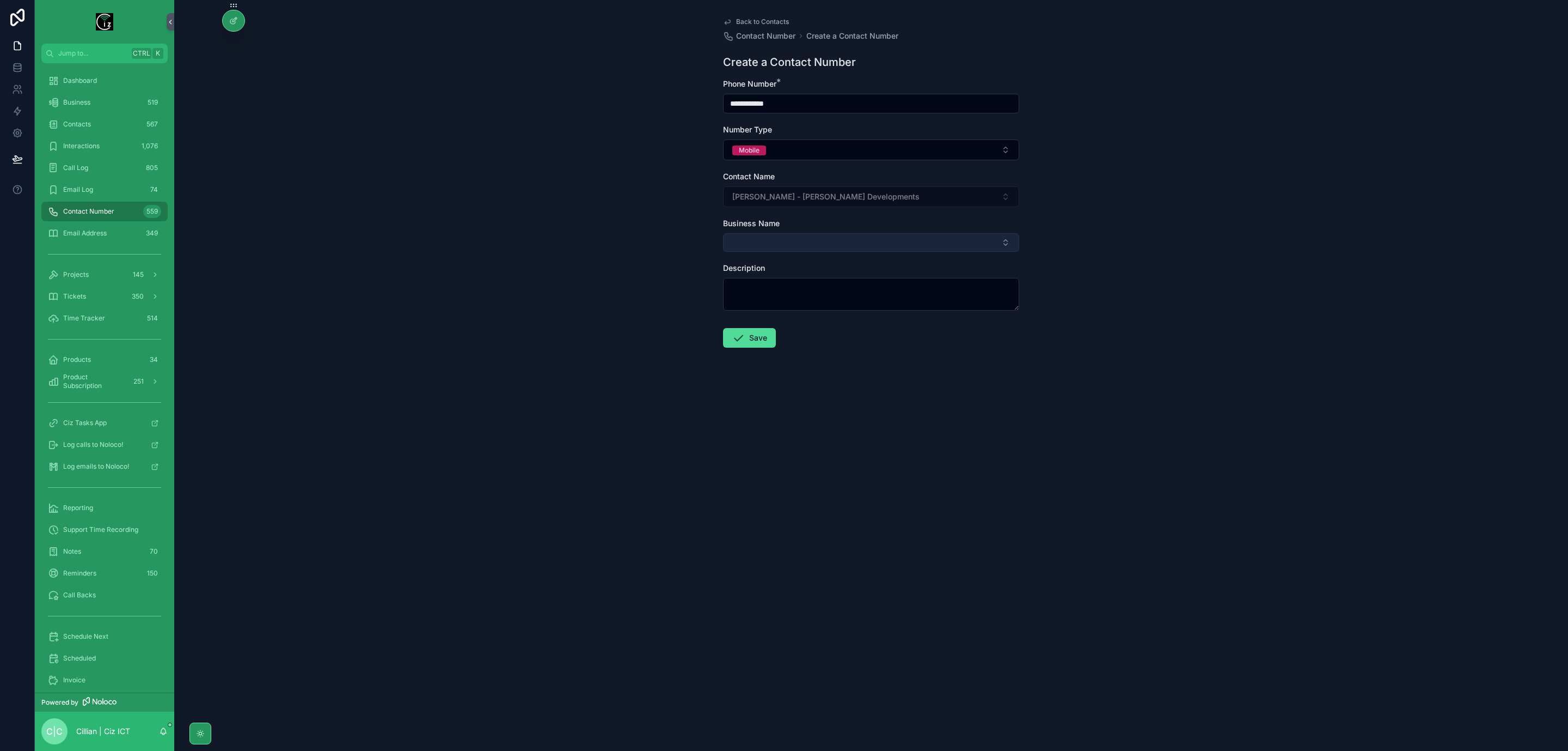
click at [839, 240] on button "Select Button" at bounding box center [870, 242] width 296 height 18
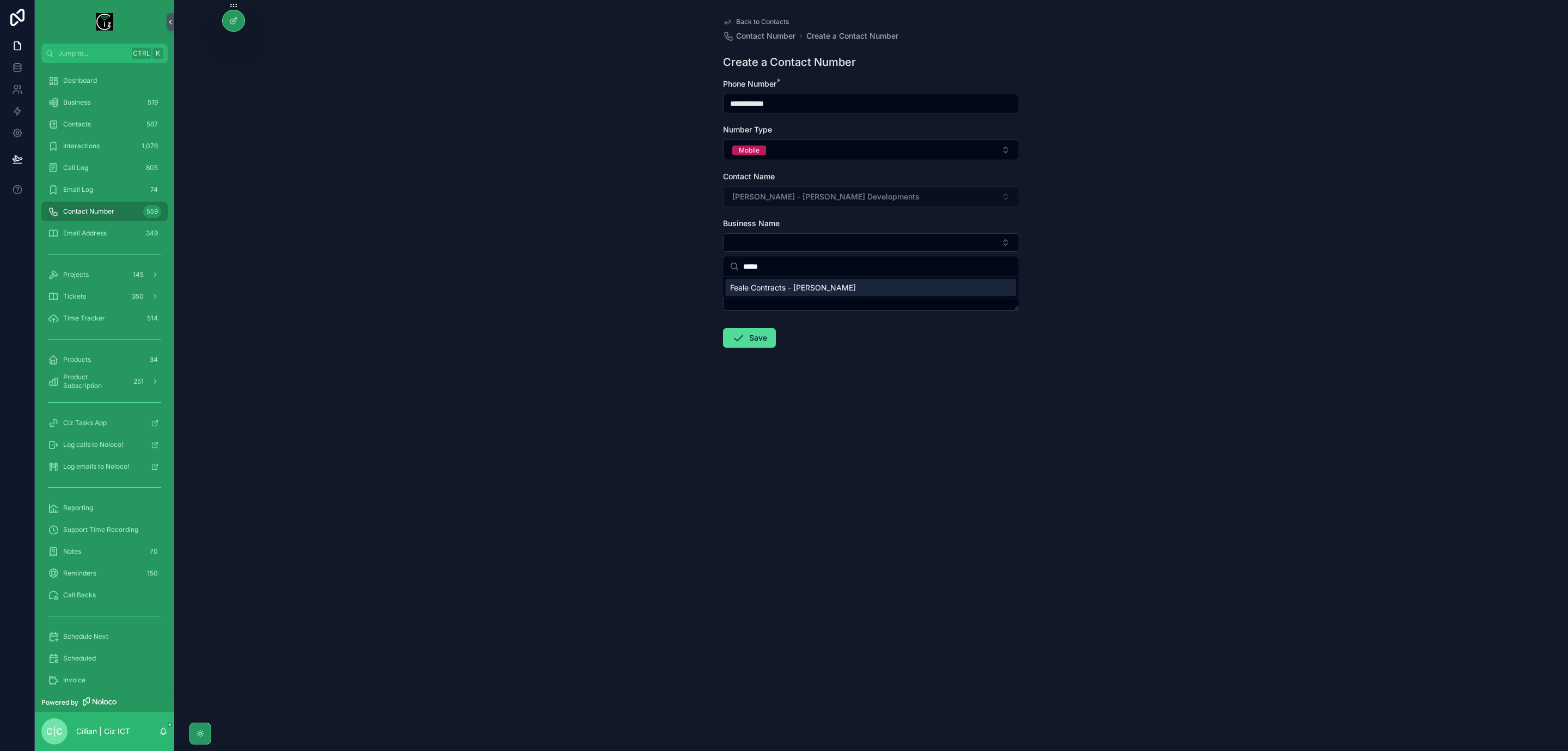
type input "*****"
click at [843, 288] on div "Feale Contracts - Brian Collins" at bounding box center [870, 288] width 290 height 17
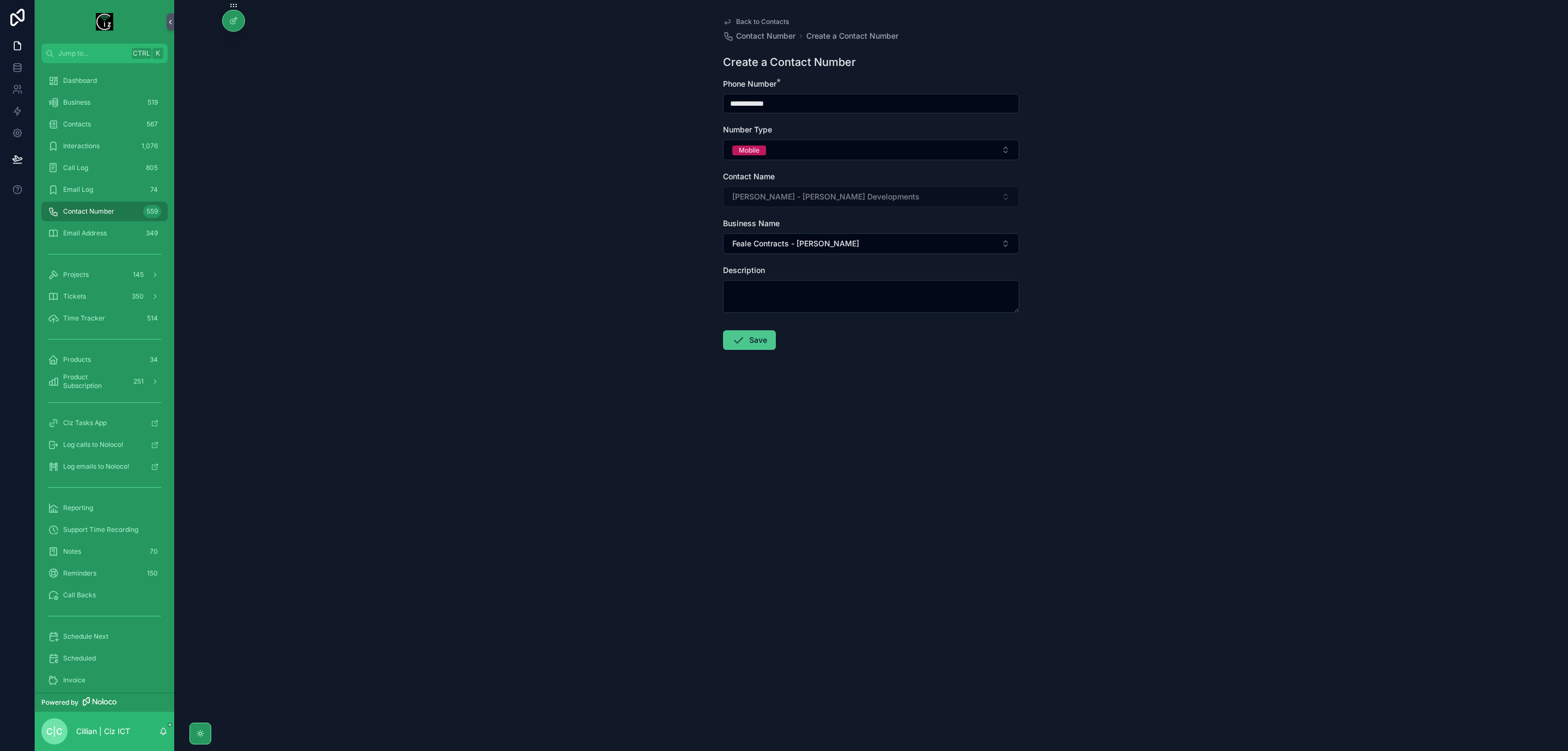
click at [754, 341] on button "Save" at bounding box center [749, 340] width 53 height 19
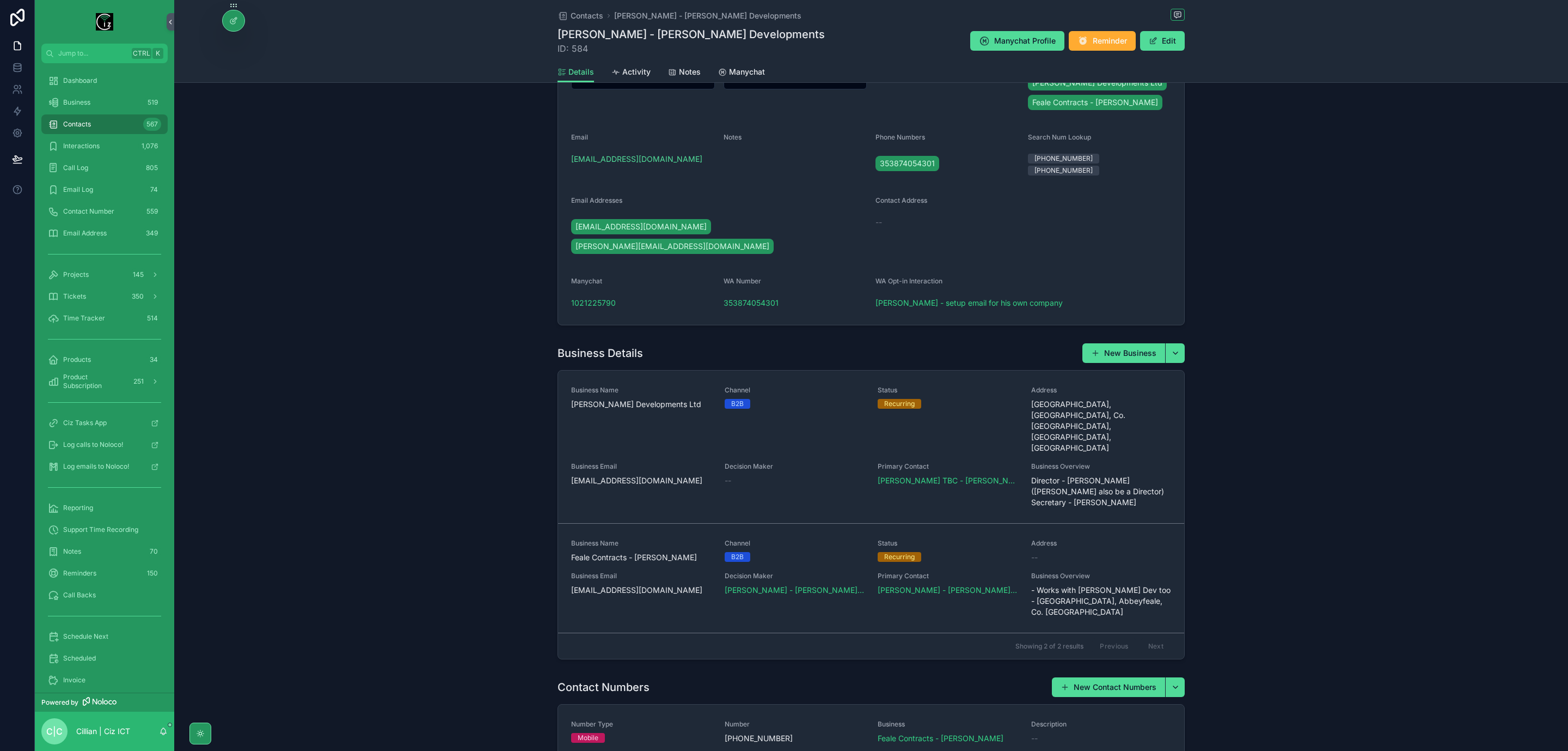
scroll to position [490, 0]
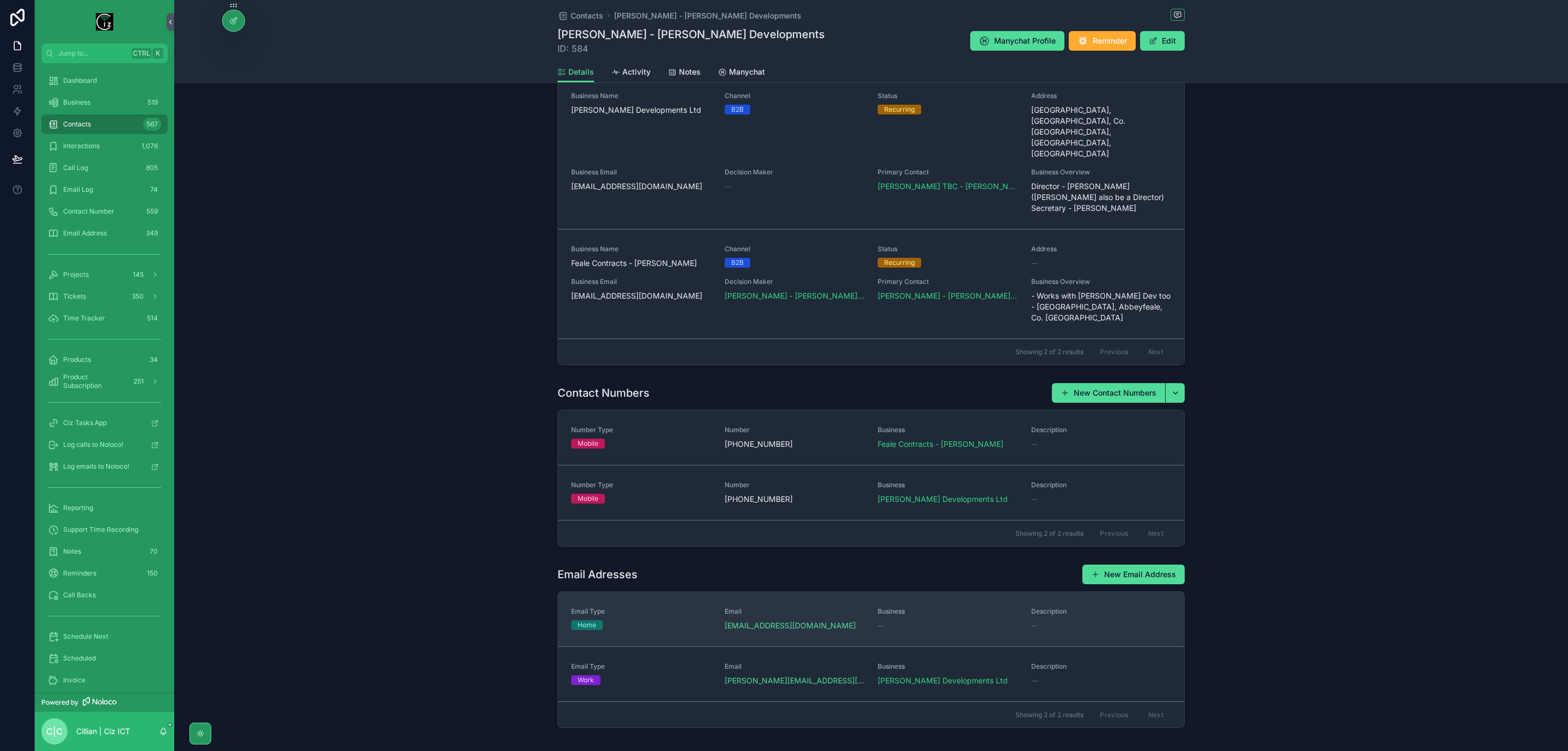
click at [934, 620] on div "--" at bounding box center [949, 625] width 141 height 11
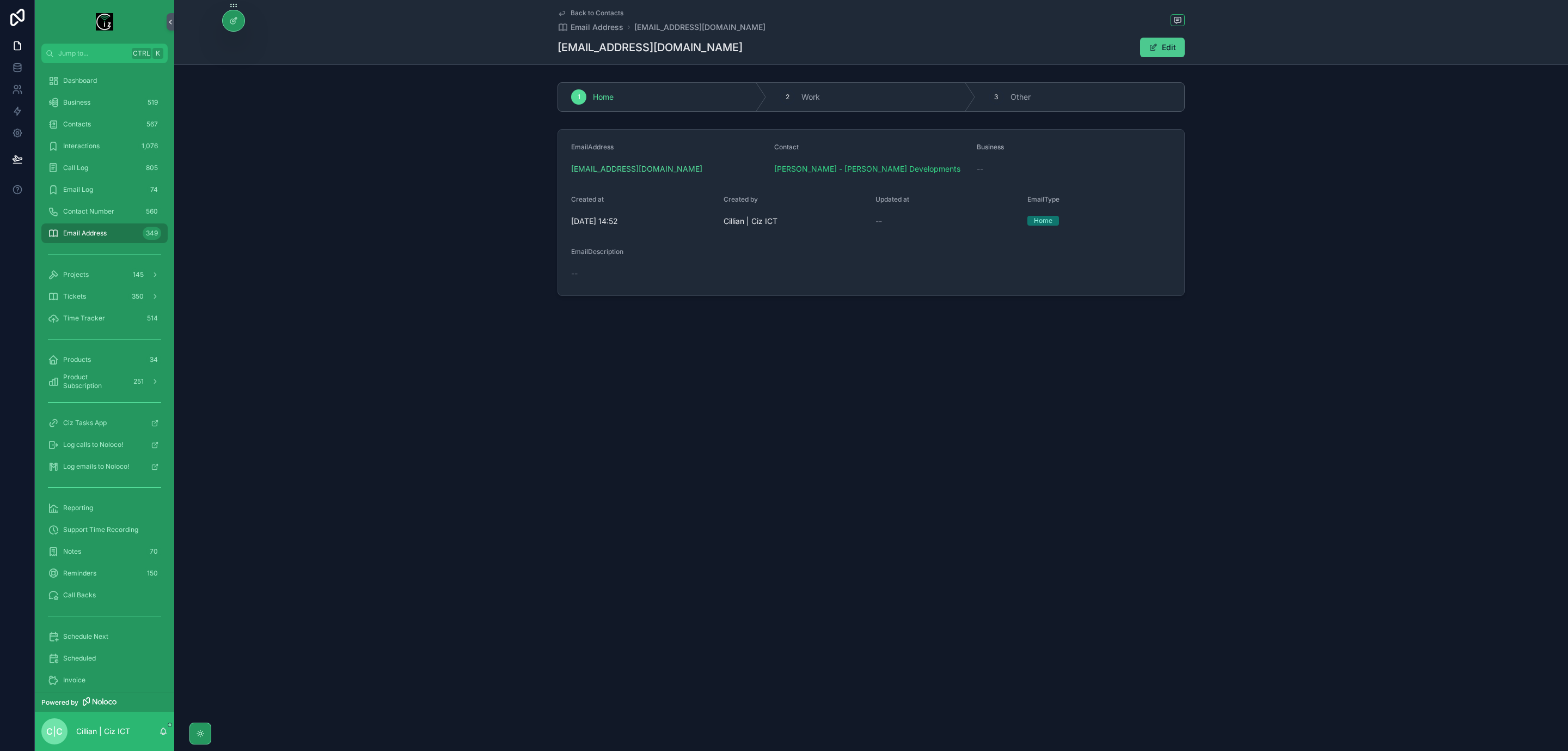
click at [1164, 51] on button "Edit" at bounding box center [1163, 47] width 44 height 19
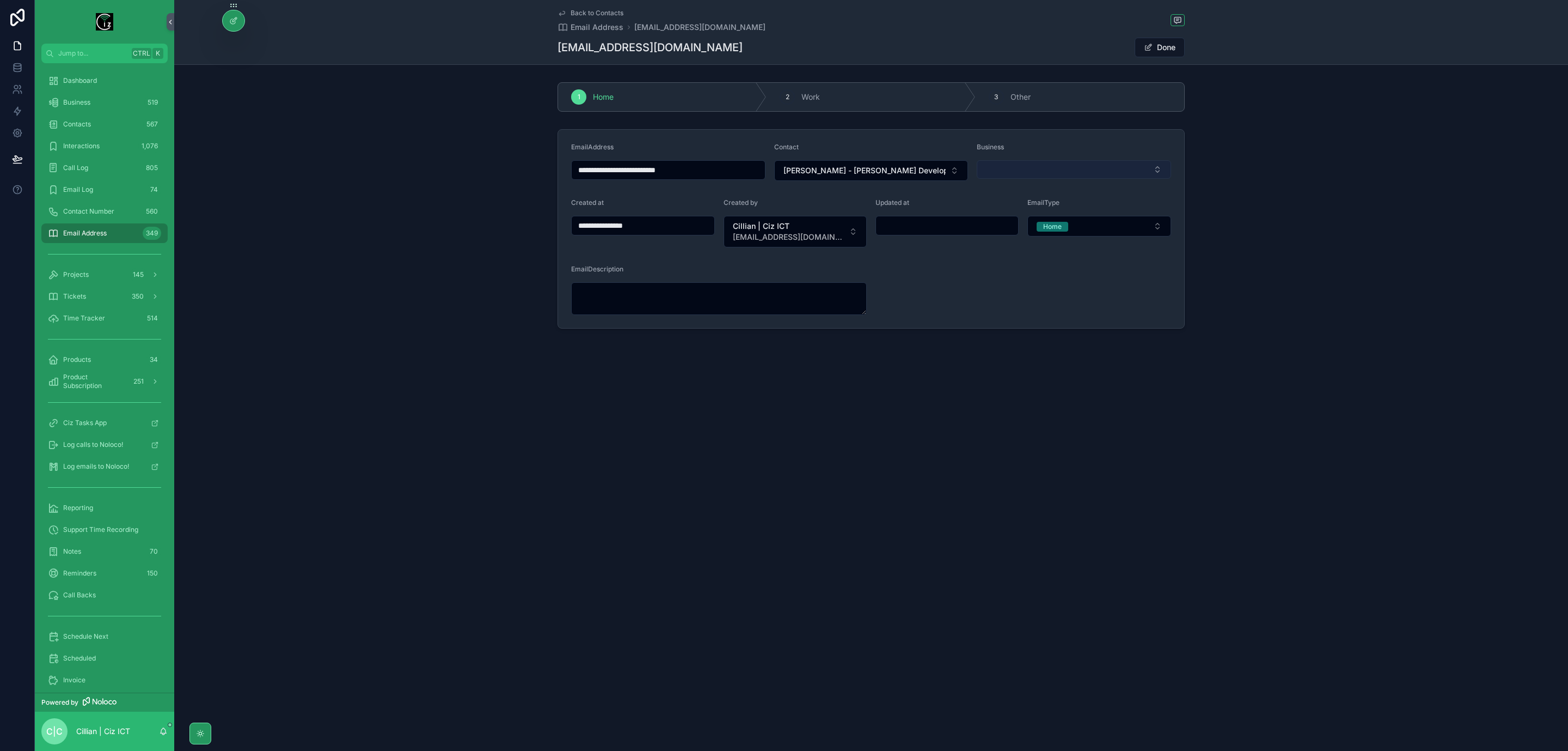
click at [1039, 167] on button "Select Button" at bounding box center [1073, 169] width 194 height 18
type input "*****"
click at [1064, 213] on span "Feale Contracts - Brian Collins" at bounding box center [1047, 213] width 125 height 11
type input "**********"
click at [1150, 48] on span "scrollable content" at bounding box center [1148, 47] width 9 height 9
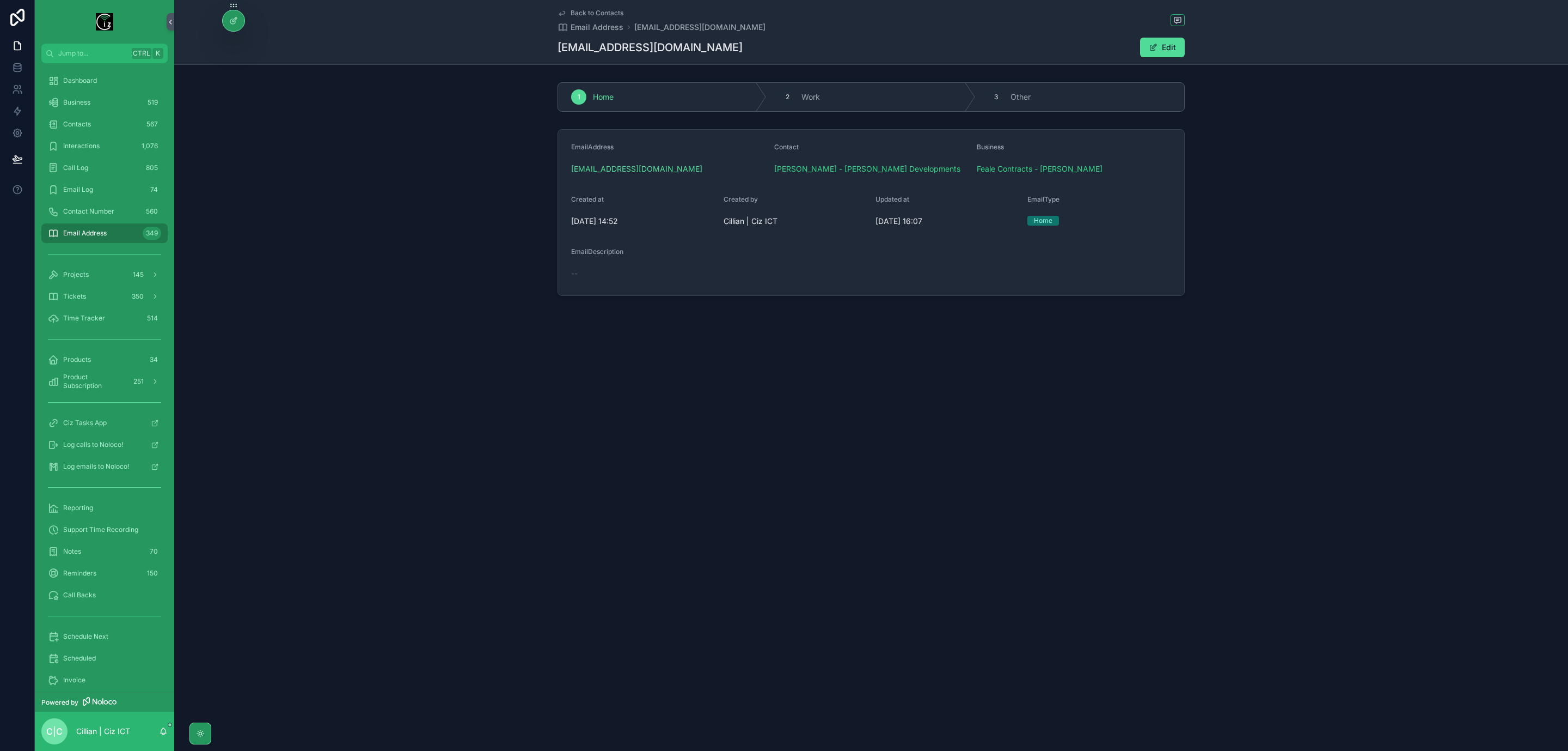
click at [593, 10] on span "Back to Contacts" at bounding box center [596, 13] width 53 height 9
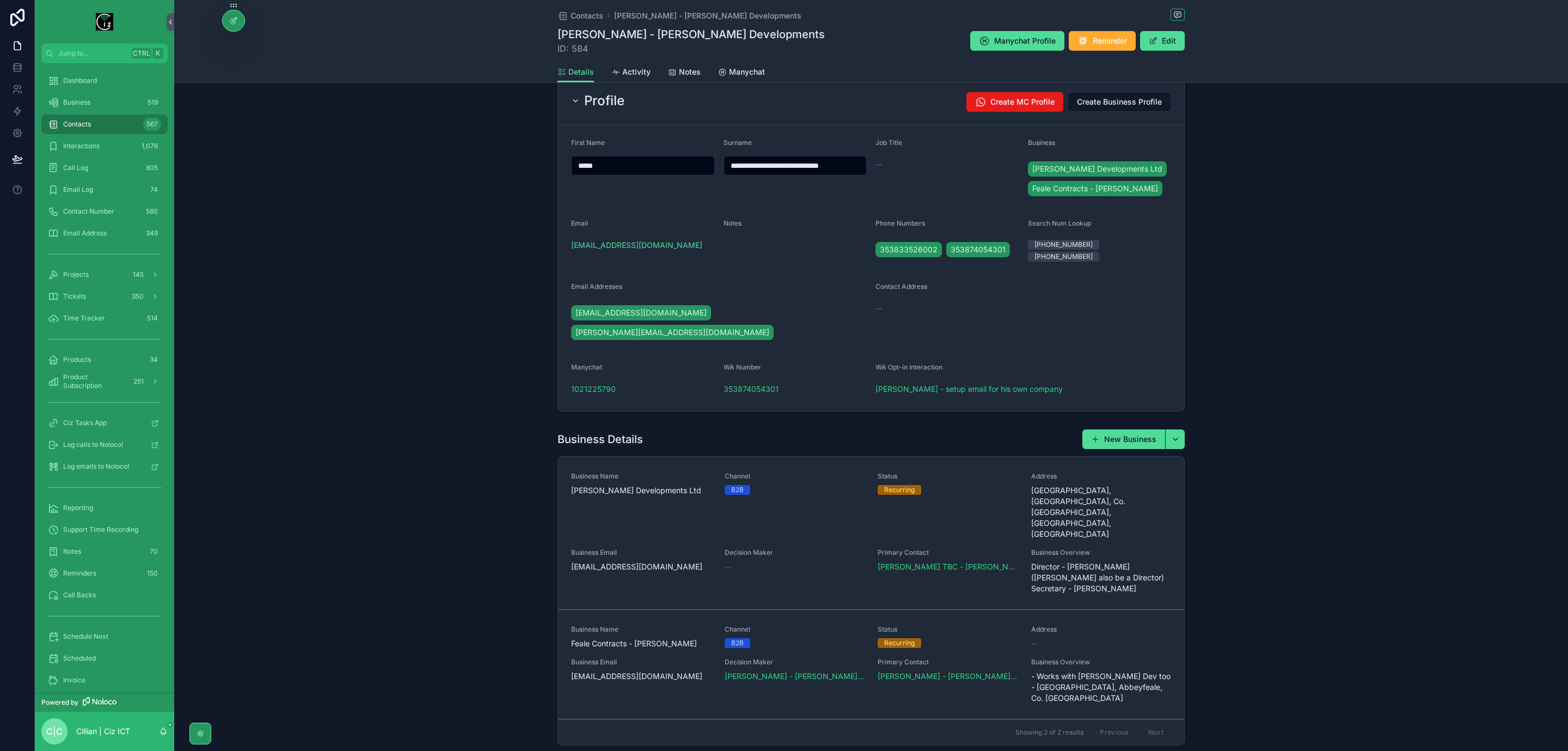
scroll to position [82, 0]
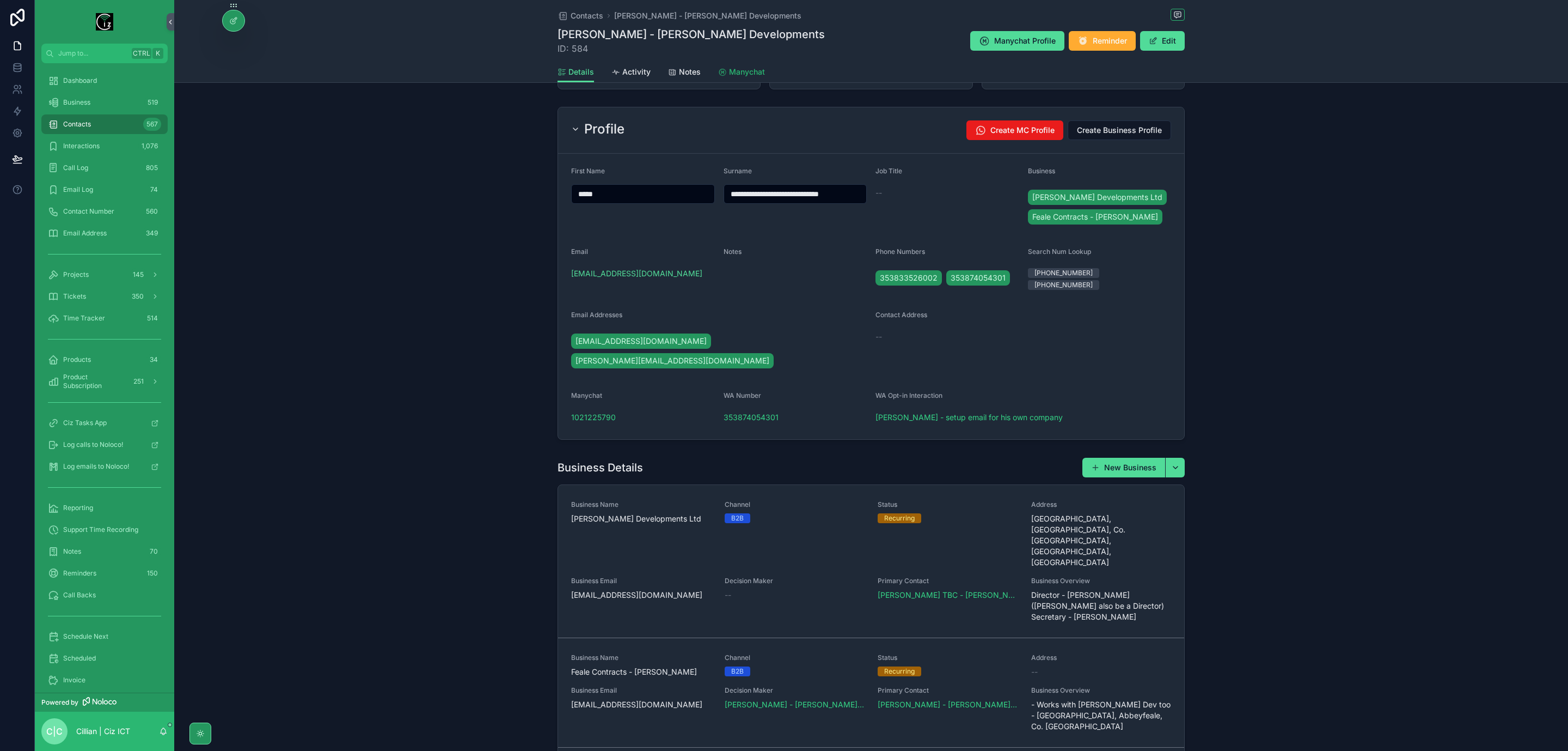
click at [749, 73] on span "Manychat" at bounding box center [747, 71] width 36 height 11
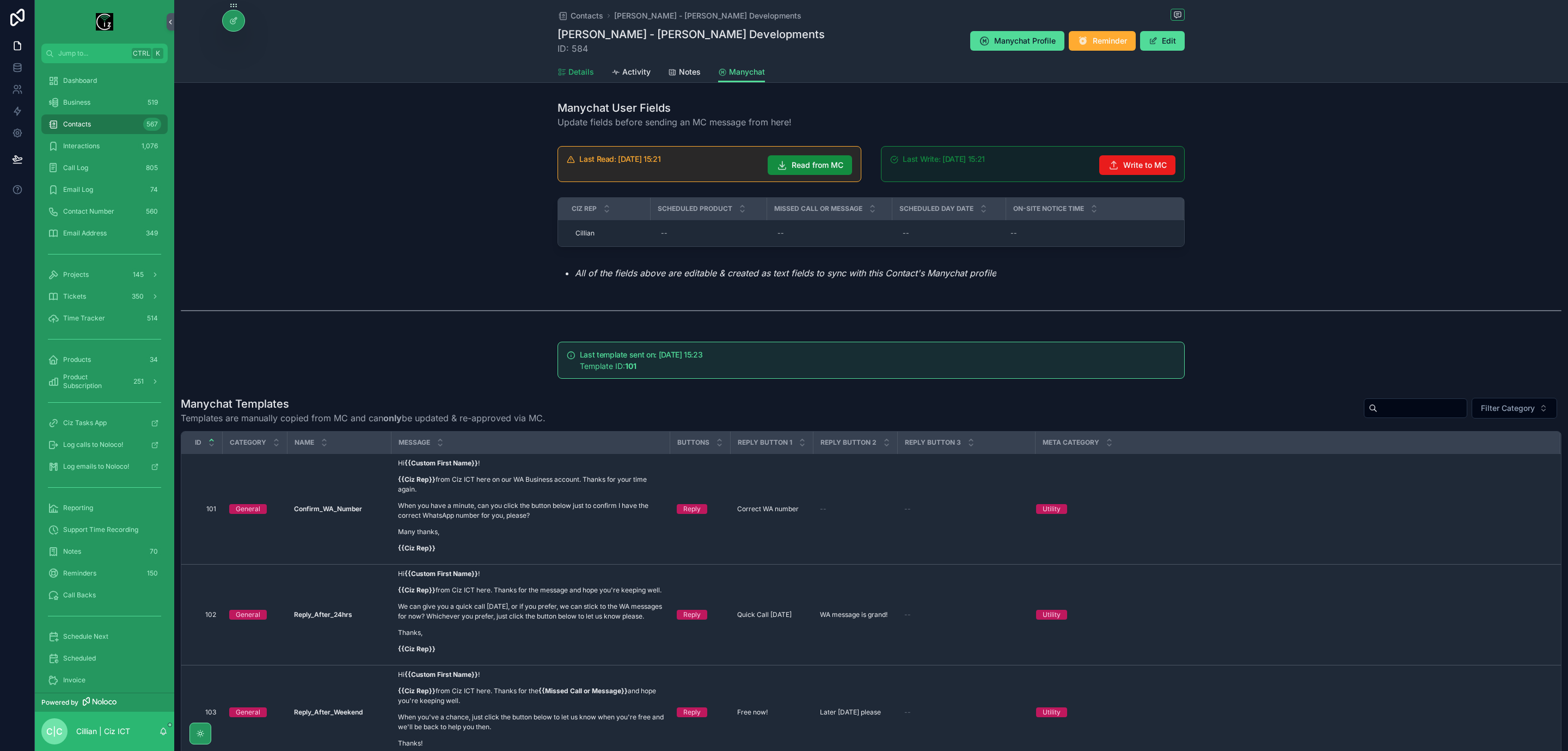
click at [569, 69] on span "Details" at bounding box center [581, 71] width 26 height 11
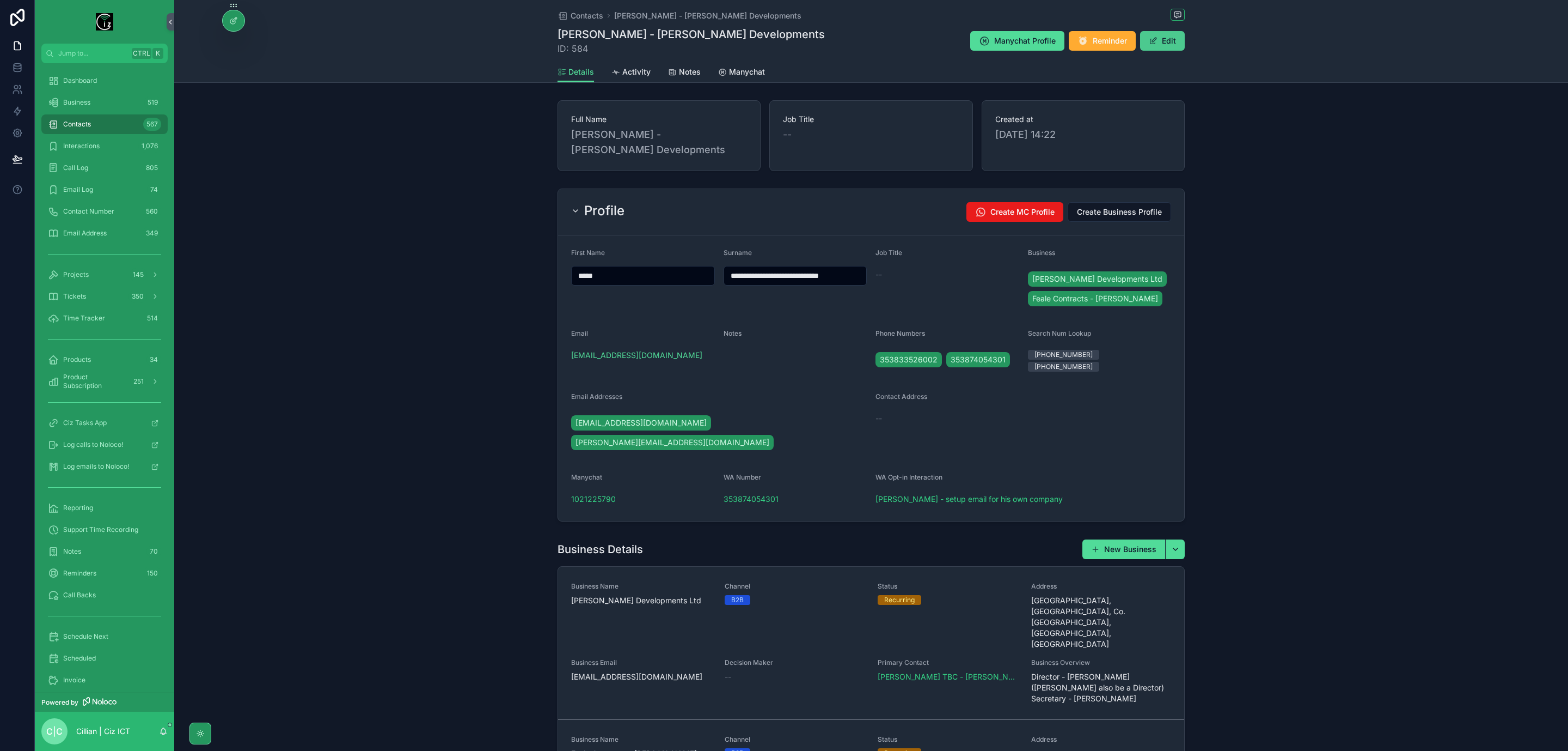
click at [1168, 41] on button "Edit" at bounding box center [1163, 41] width 44 height 19
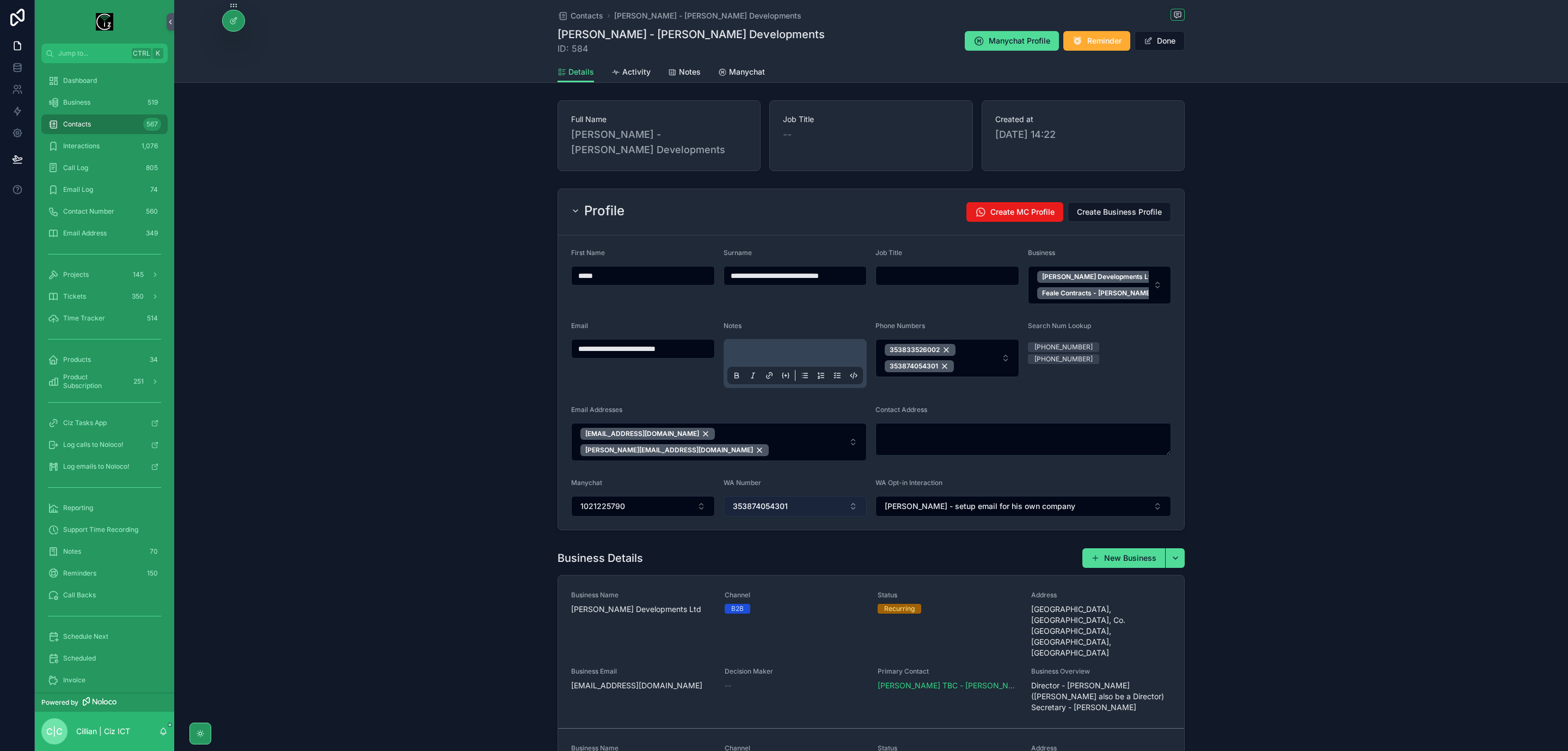
click at [799, 497] on button "353874054301" at bounding box center [795, 506] width 144 height 20
click at [796, 567] on div "353833526002" at bounding box center [791, 567] width 138 height 17
click at [637, 507] on button "1021225790" at bounding box center [643, 506] width 144 height 20
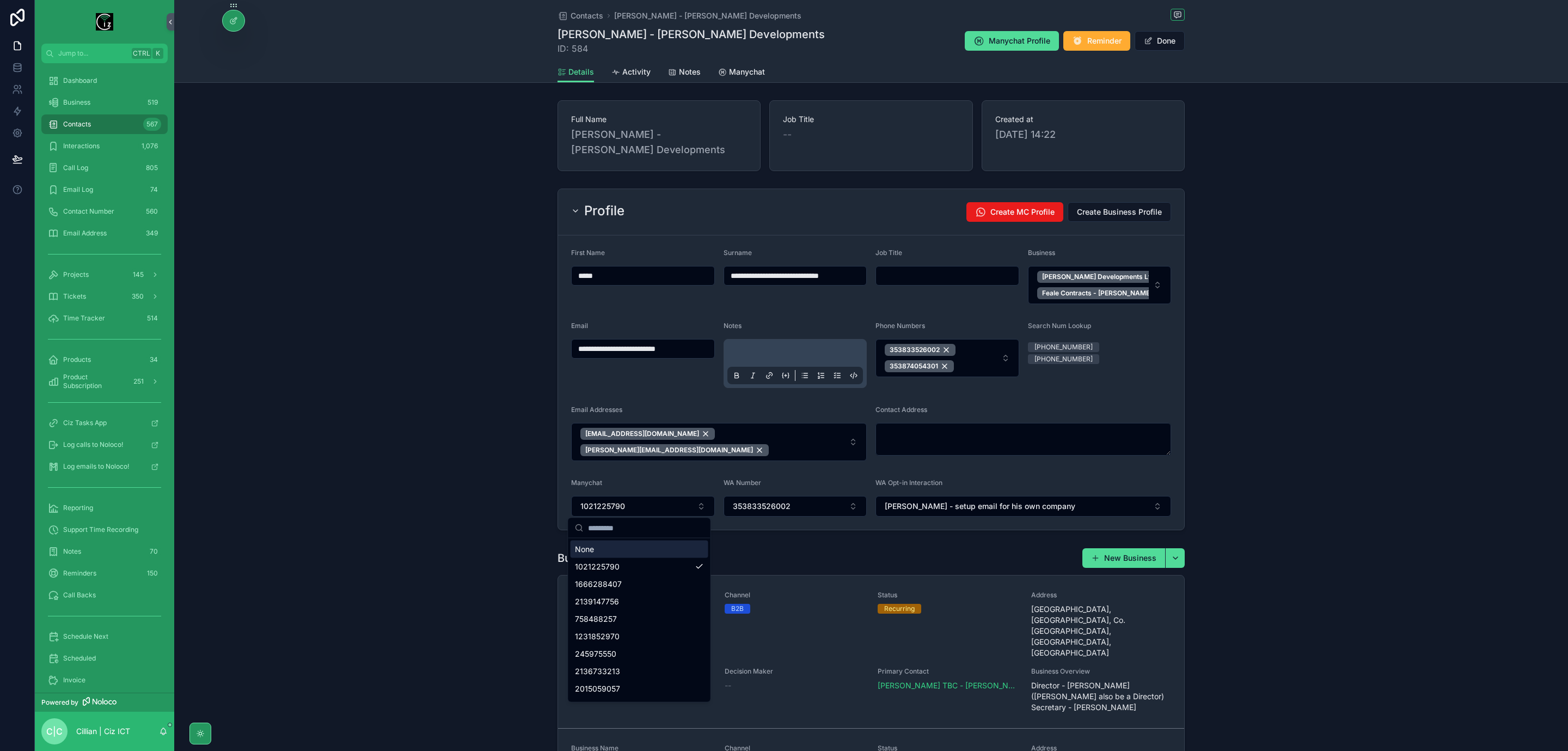
click at [619, 549] on div "None" at bounding box center [639, 549] width 138 height 17
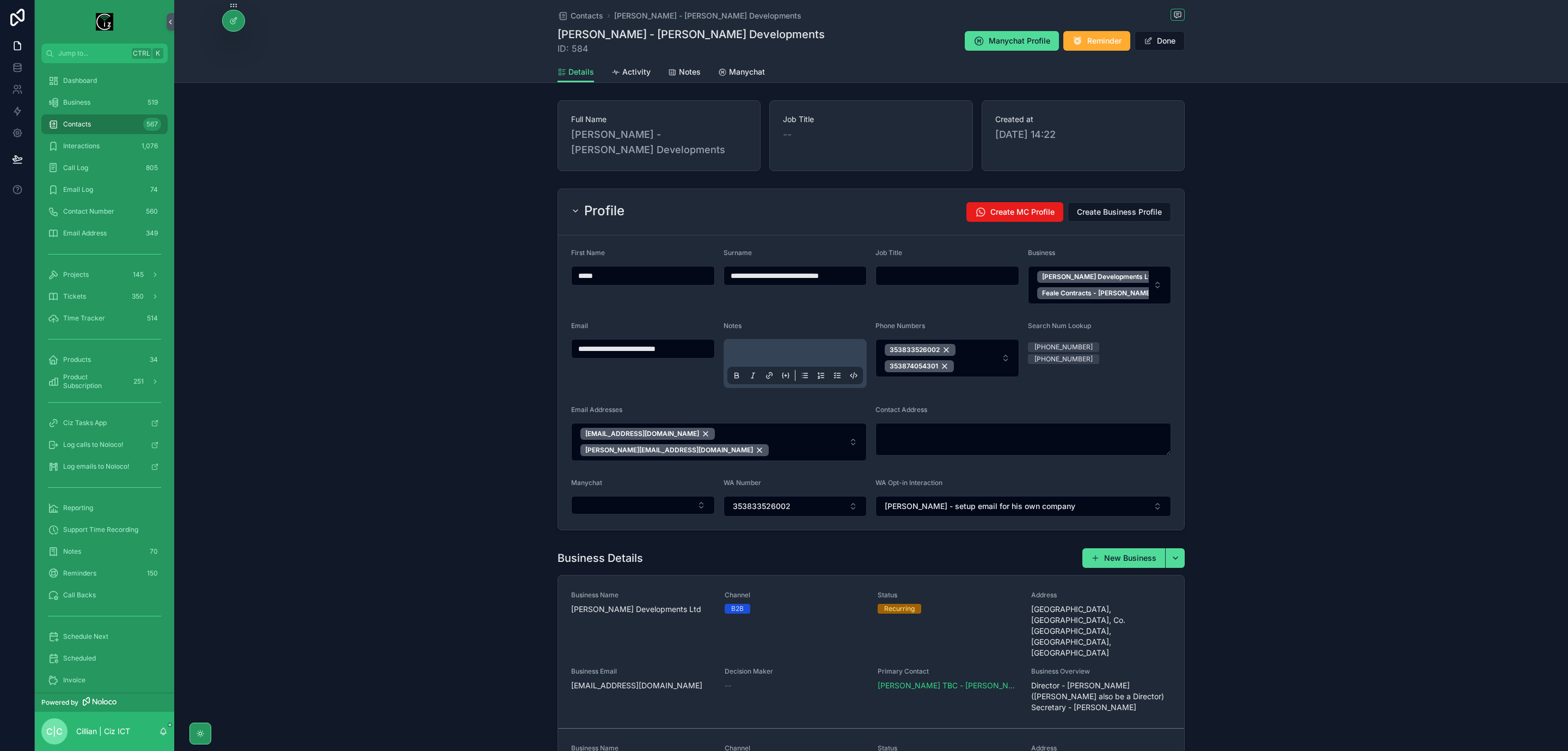
click at [1278, 442] on div "**********" at bounding box center [871, 359] width 1394 height 350
click at [1163, 46] on button "Done" at bounding box center [1160, 41] width 50 height 19
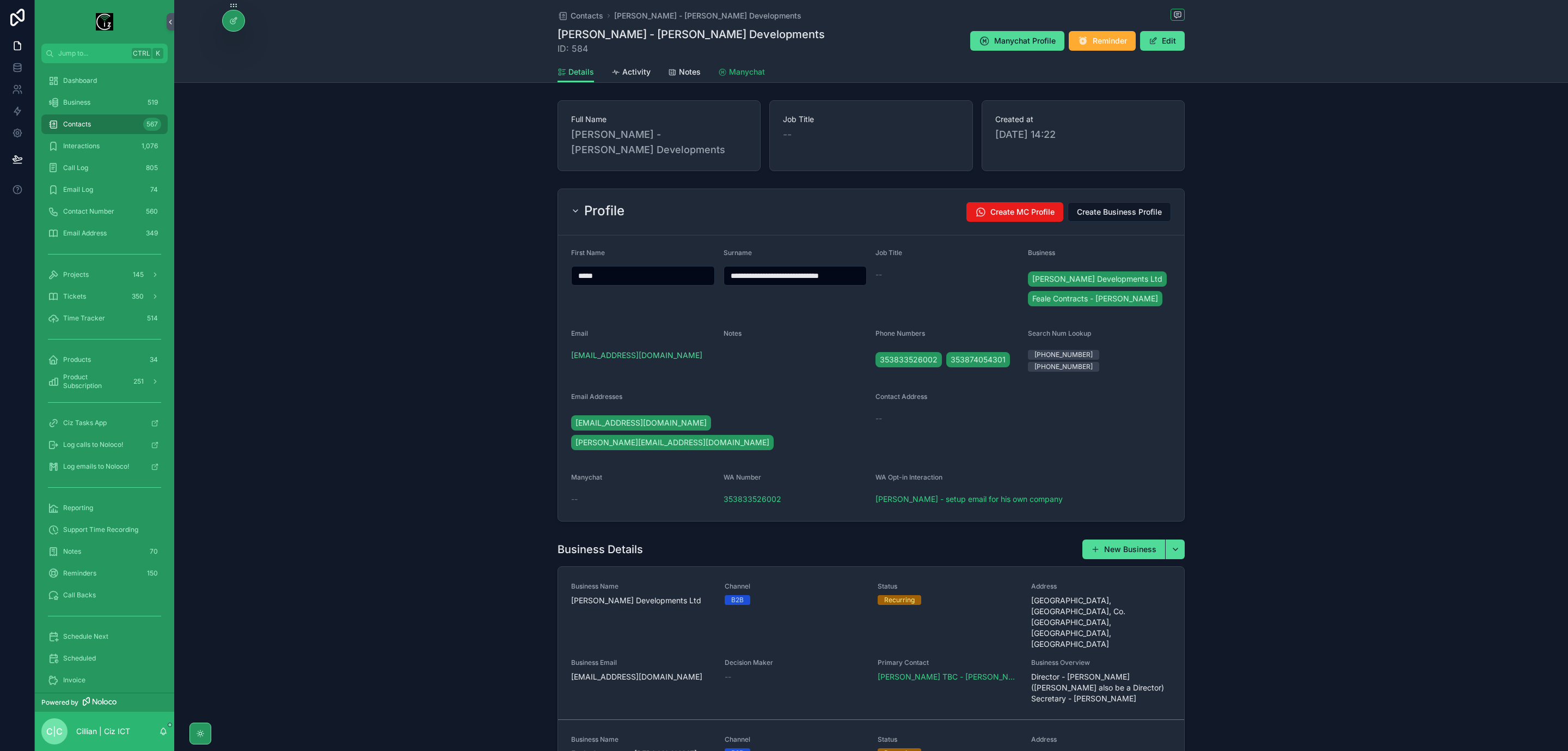
click at [735, 74] on span "Manychat" at bounding box center [747, 71] width 36 height 11
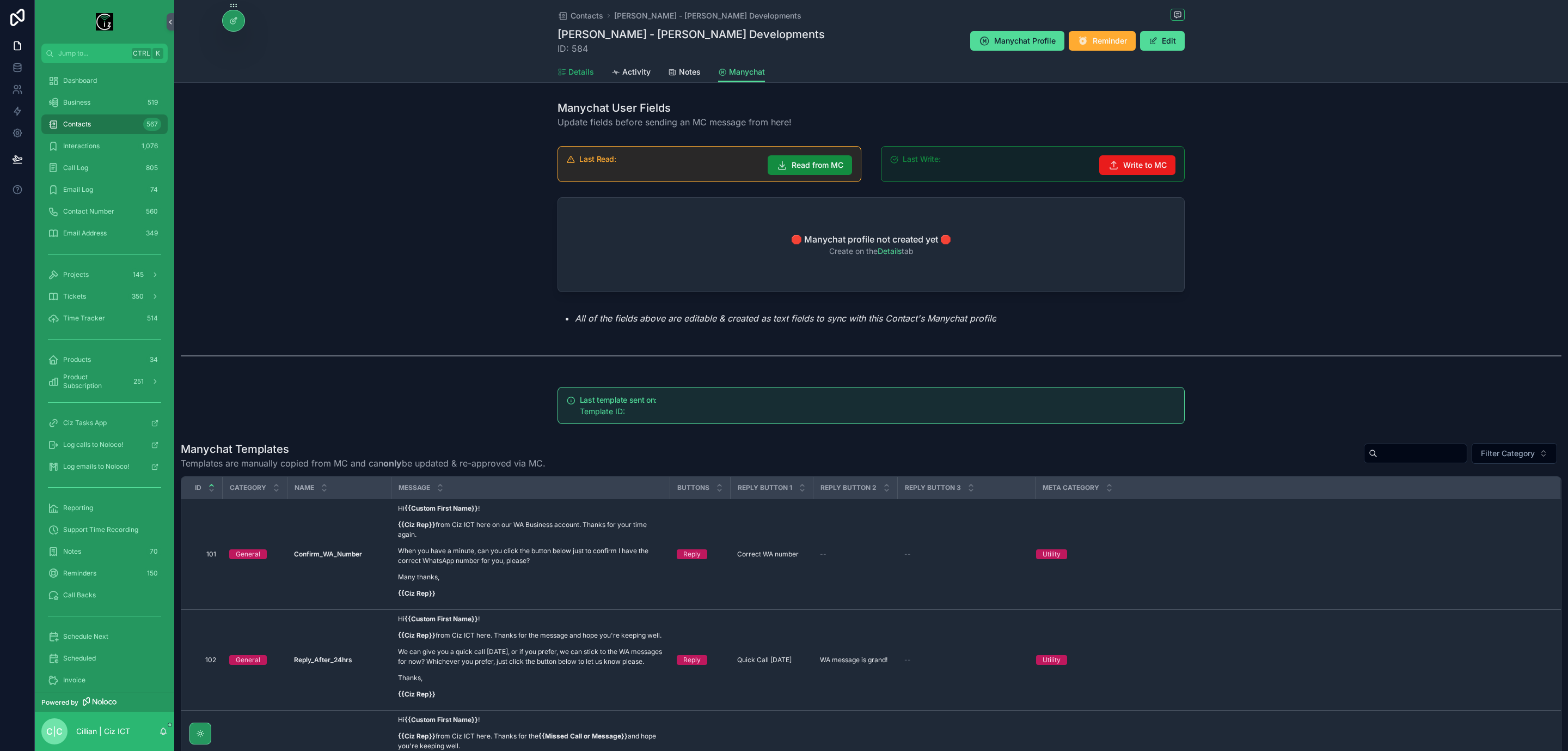
click at [572, 71] on span "Details" at bounding box center [581, 71] width 26 height 11
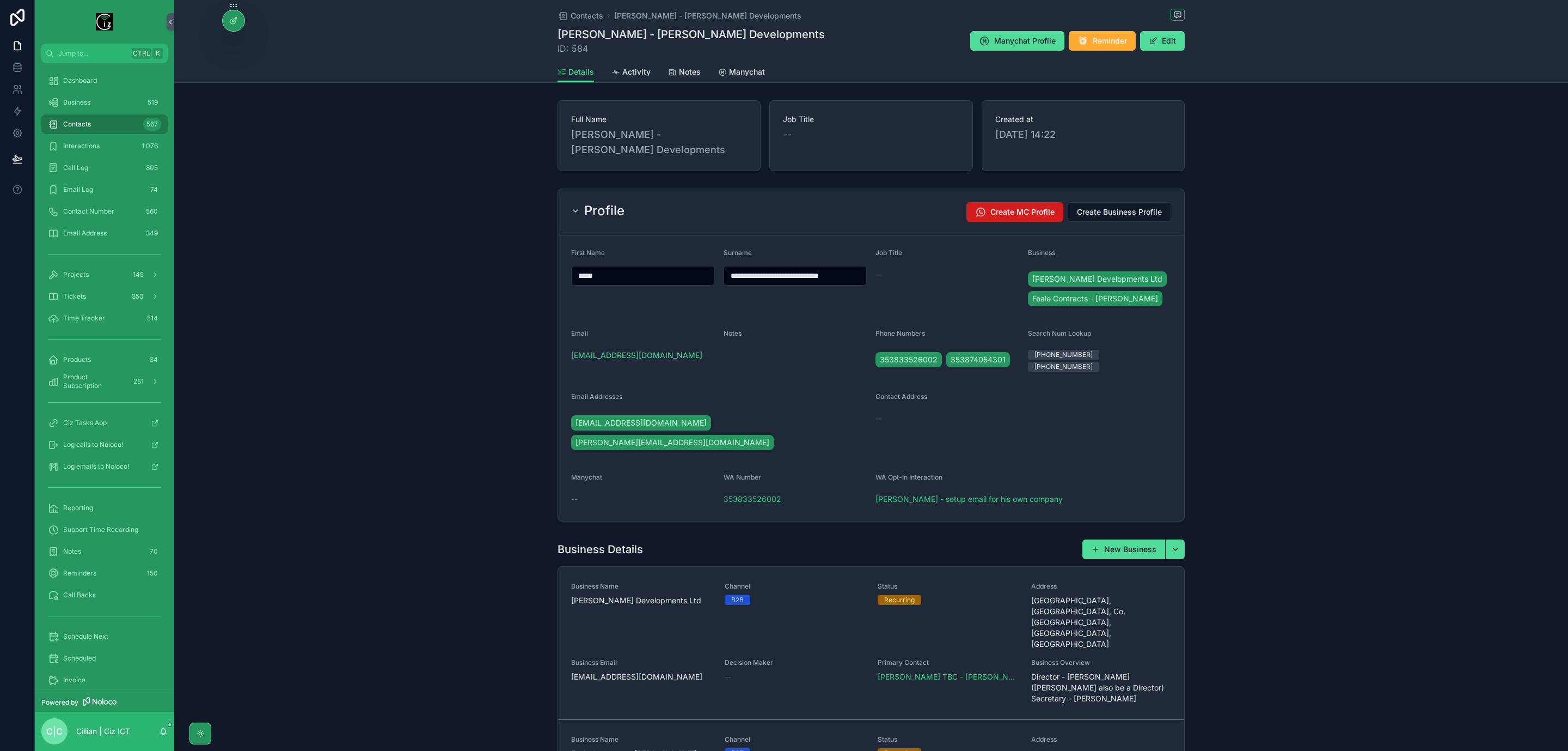
click at [1011, 210] on span "Create MC Profile" at bounding box center [1023, 211] width 65 height 11
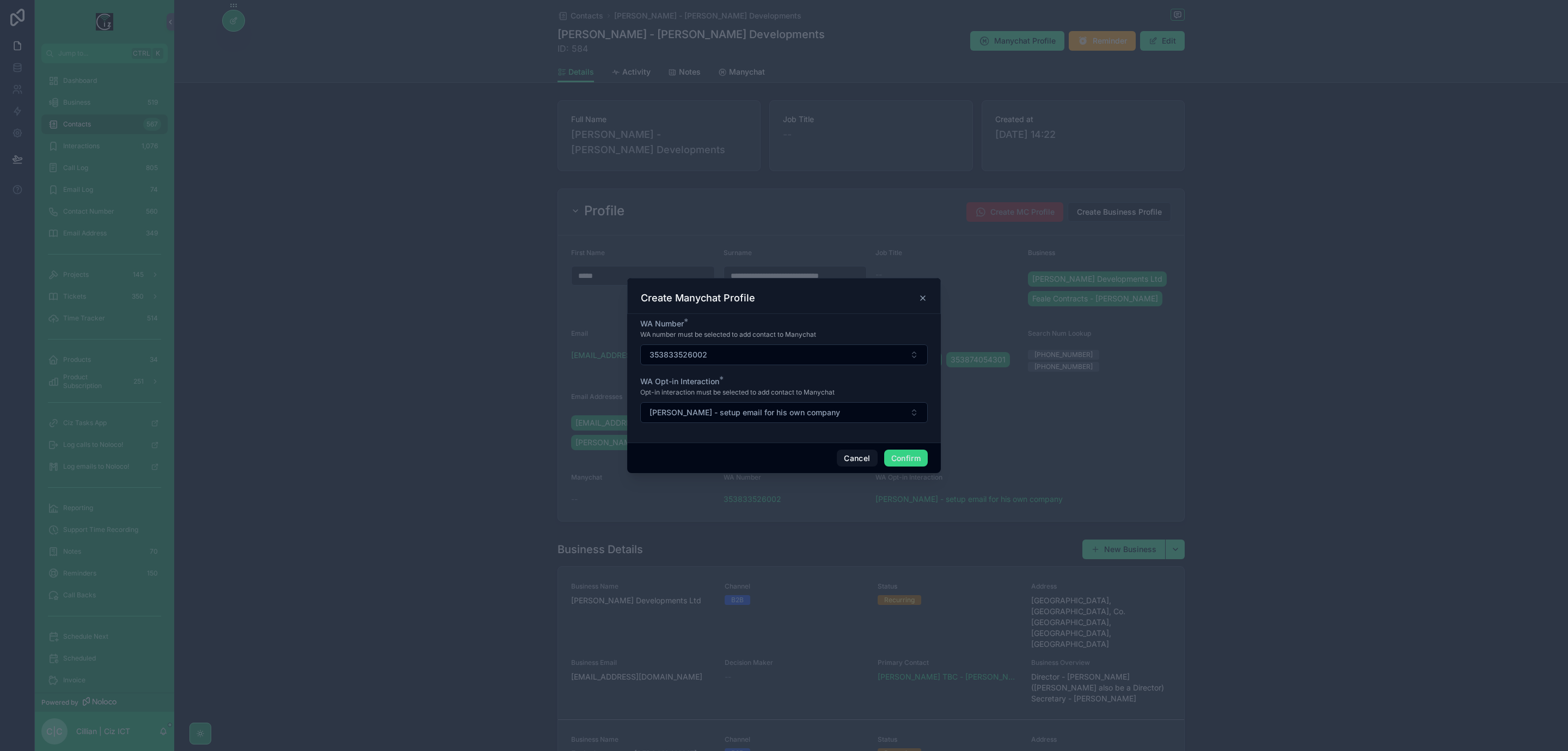
click at [902, 457] on button "Confirm" at bounding box center [905, 459] width 43 height 17
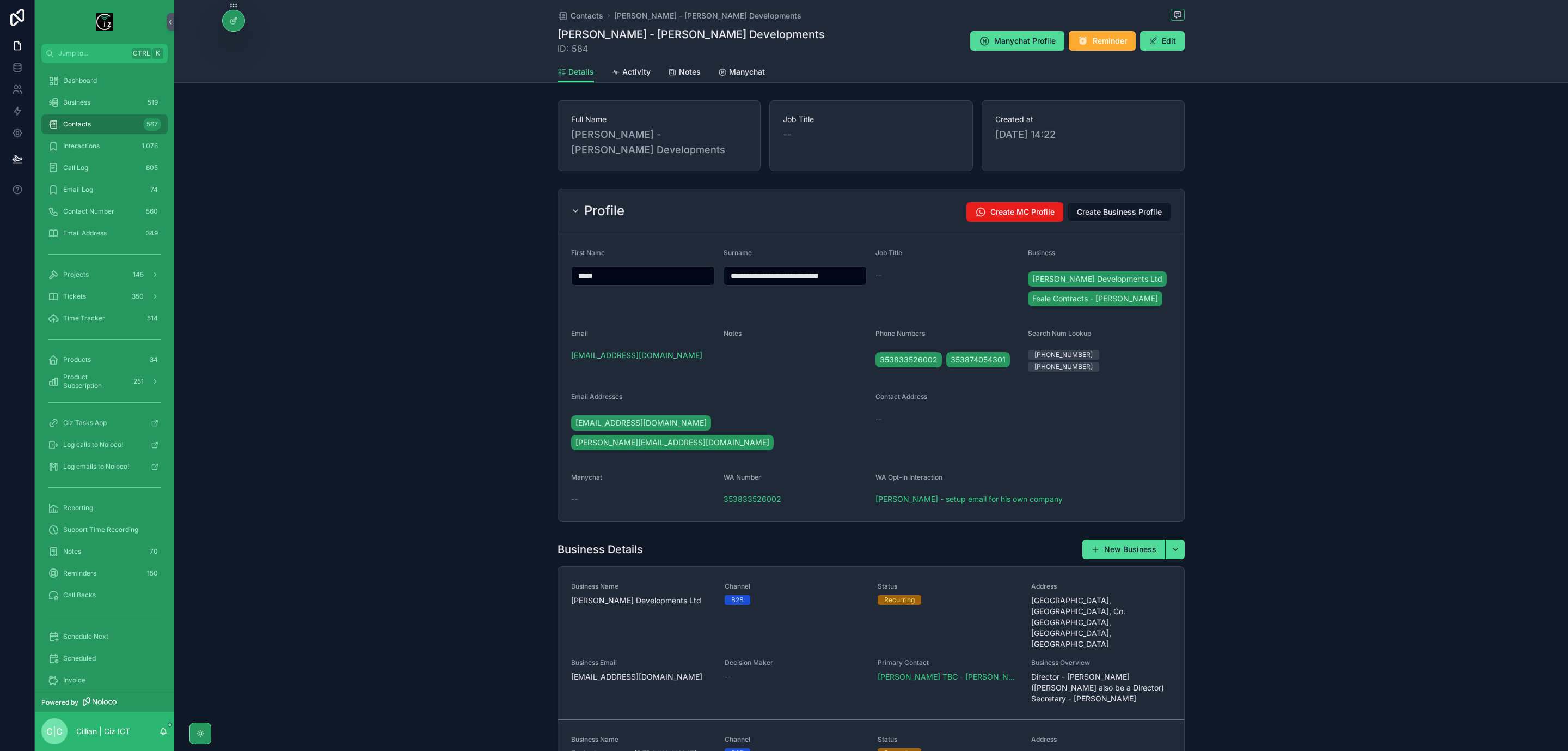
drag, startPoint x: 758, startPoint y: 278, endPoint x: 867, endPoint y: 274, distance: 109.1
click at [867, 274] on form "**********" at bounding box center [870, 378] width 626 height 286
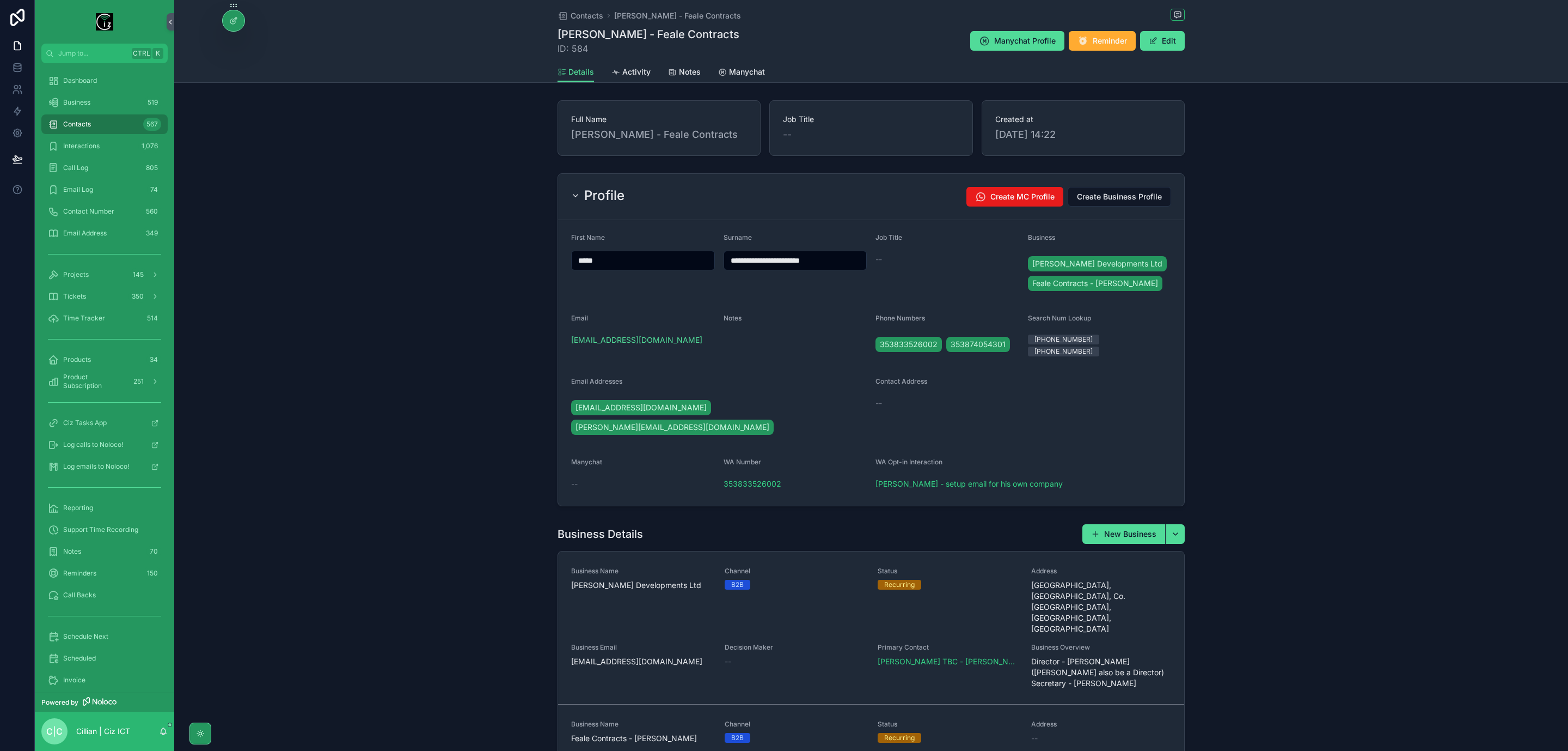
type input "**********"
click at [1253, 268] on div "**********" at bounding box center [871, 340] width 1394 height 342
click at [615, 69] on icon "scrollable content" at bounding box center [616, 72] width 9 height 9
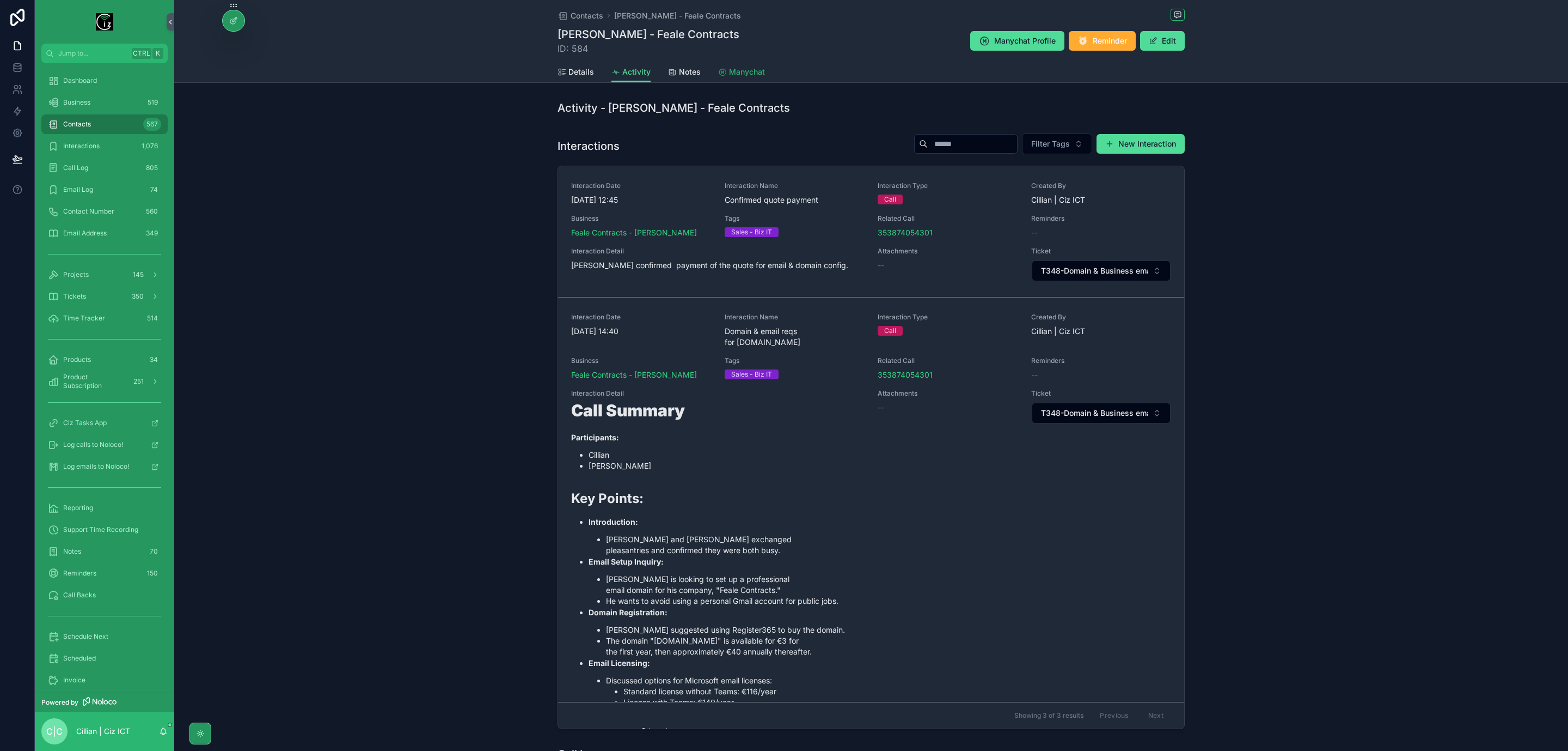
click at [740, 65] on link "Manychat" at bounding box center [741, 72] width 47 height 22
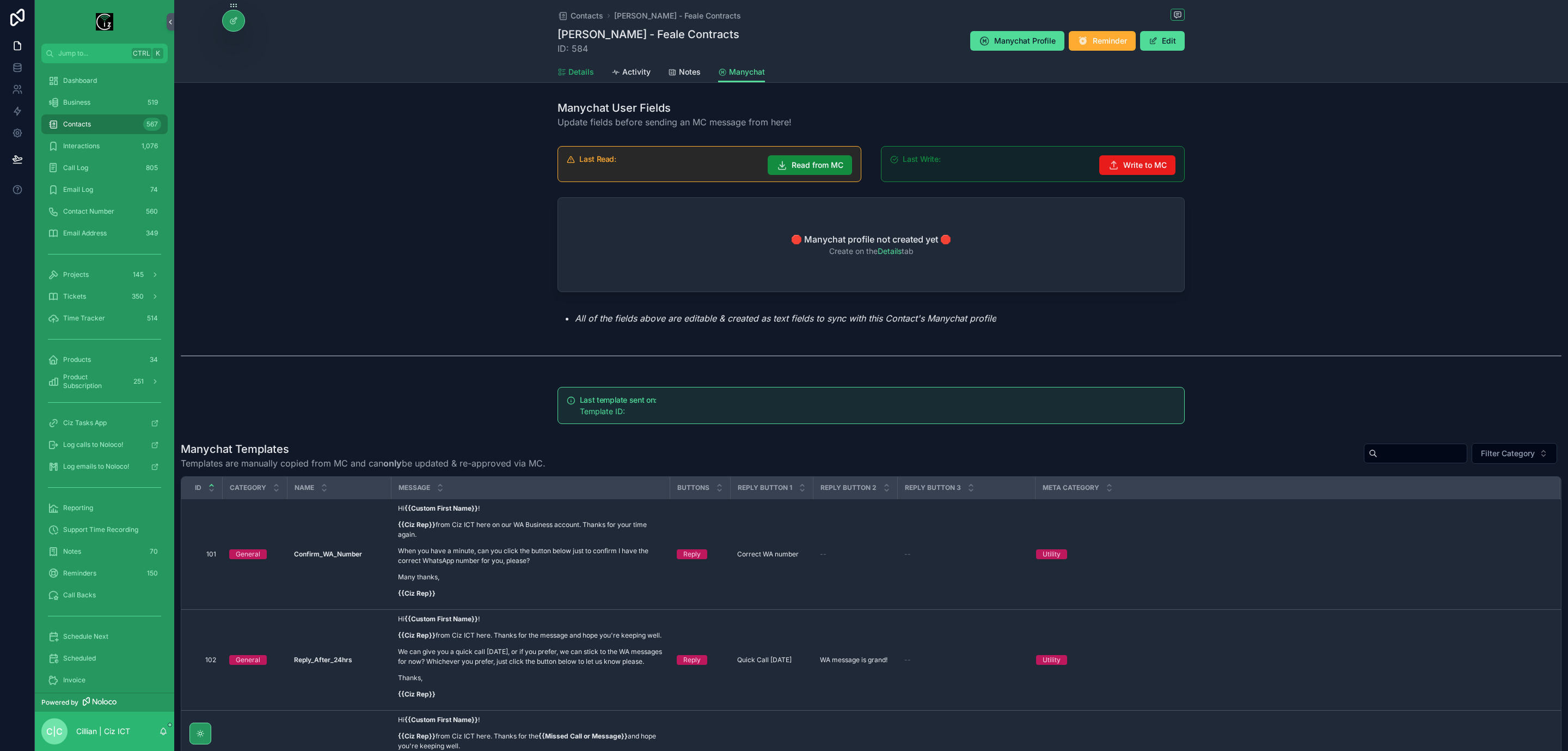
click at [575, 71] on span "Details" at bounding box center [581, 71] width 26 height 11
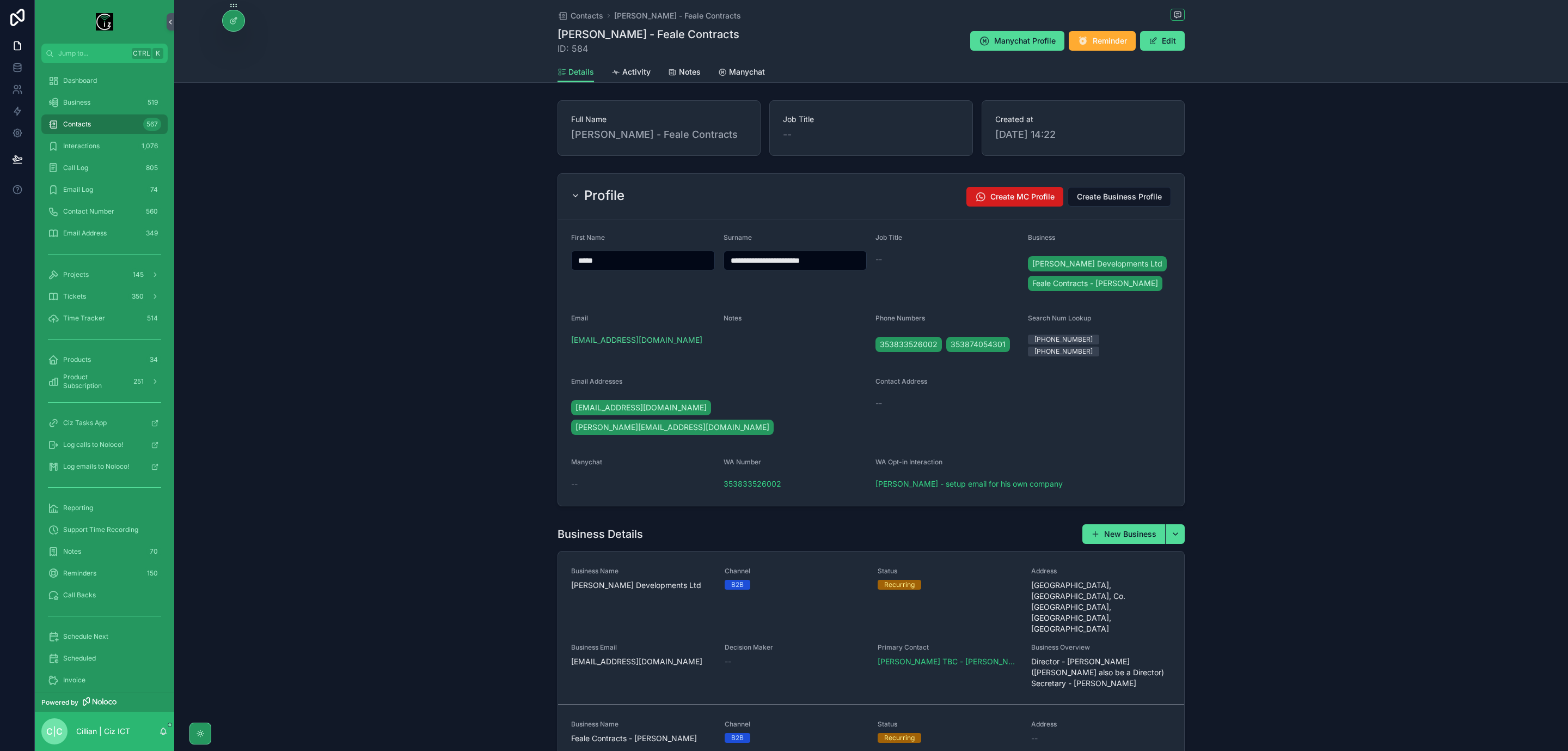
click at [1013, 198] on span "Create MC Profile" at bounding box center [1023, 196] width 65 height 11
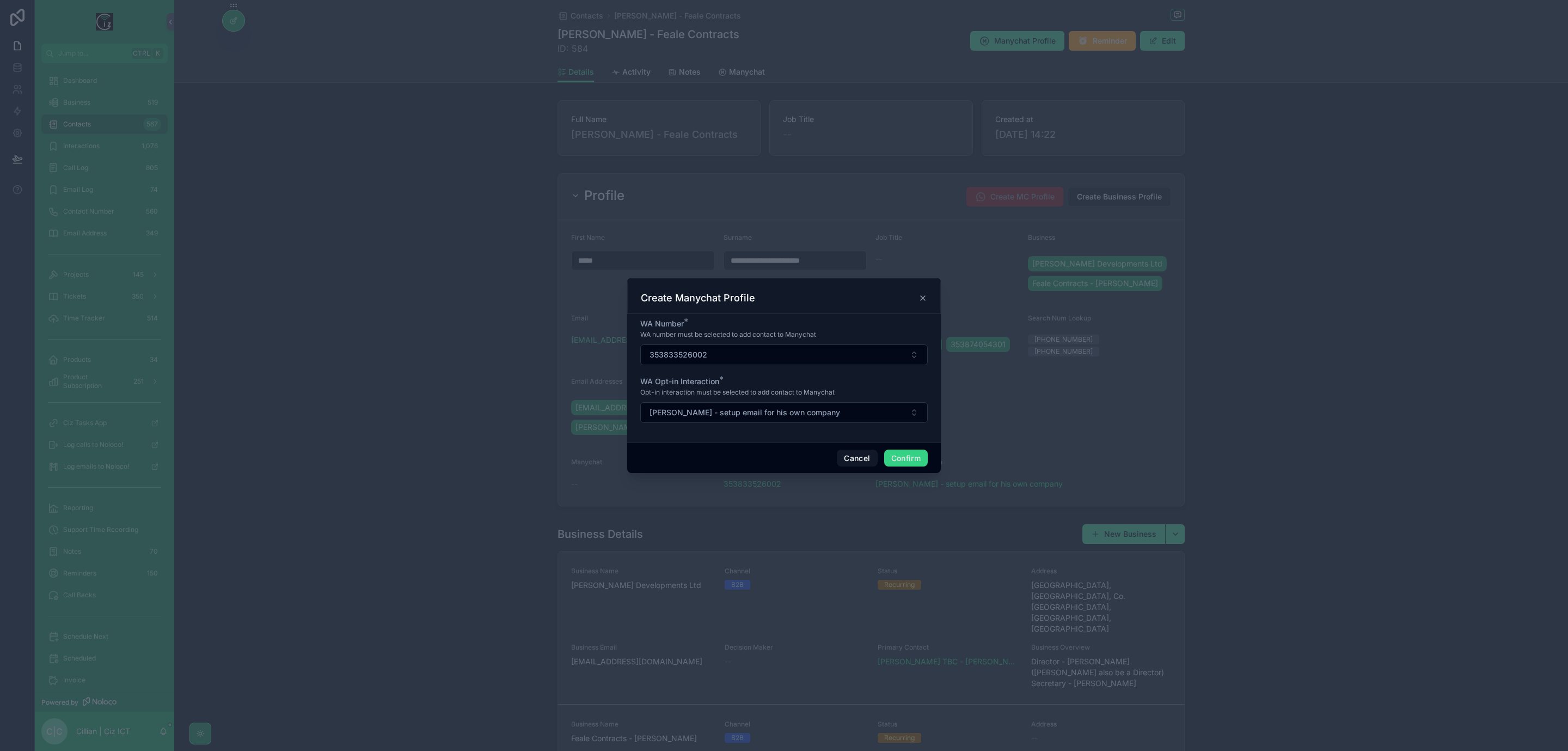
click at [907, 459] on button "Confirm" at bounding box center [905, 459] width 43 height 17
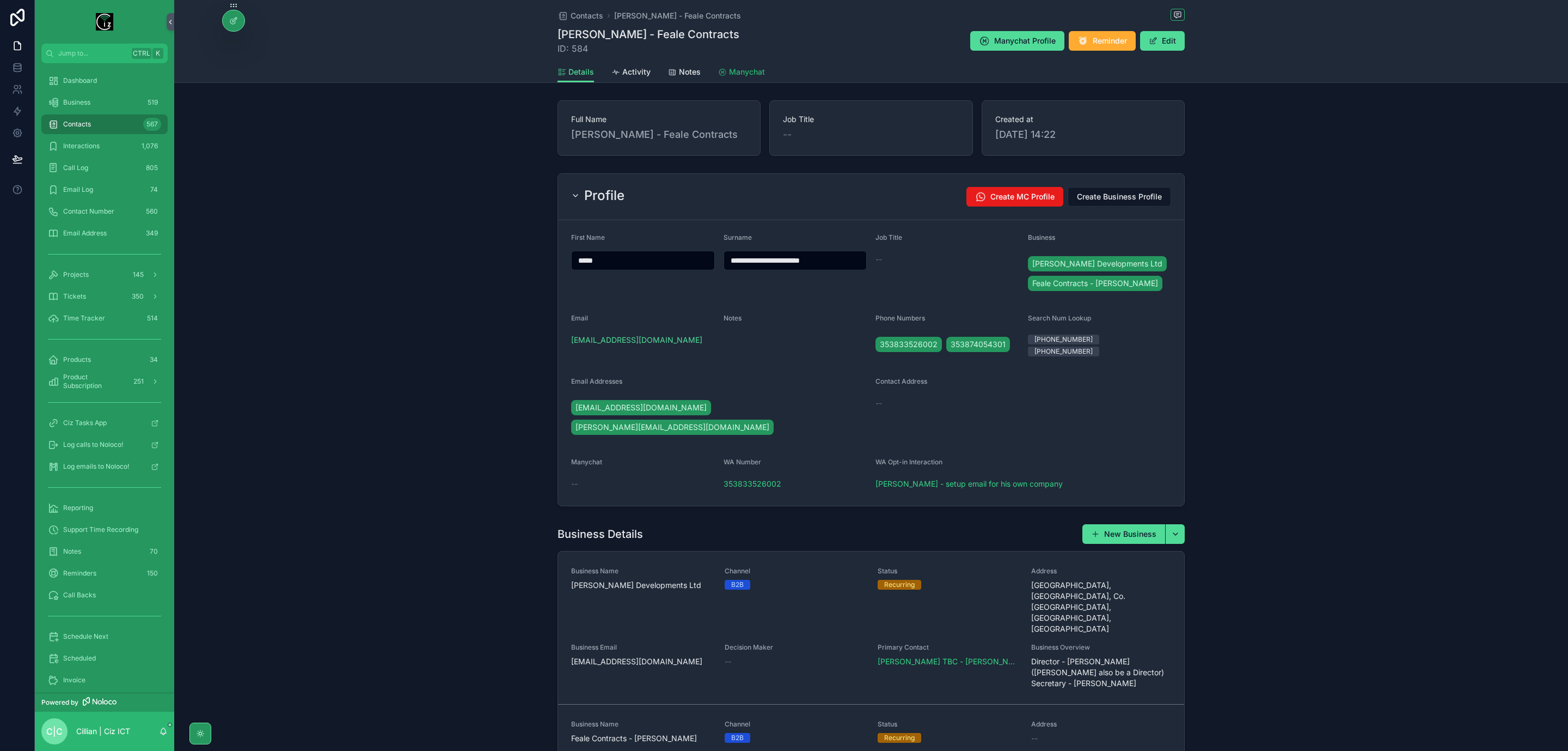
click at [754, 79] on link "Manychat" at bounding box center [741, 72] width 47 height 22
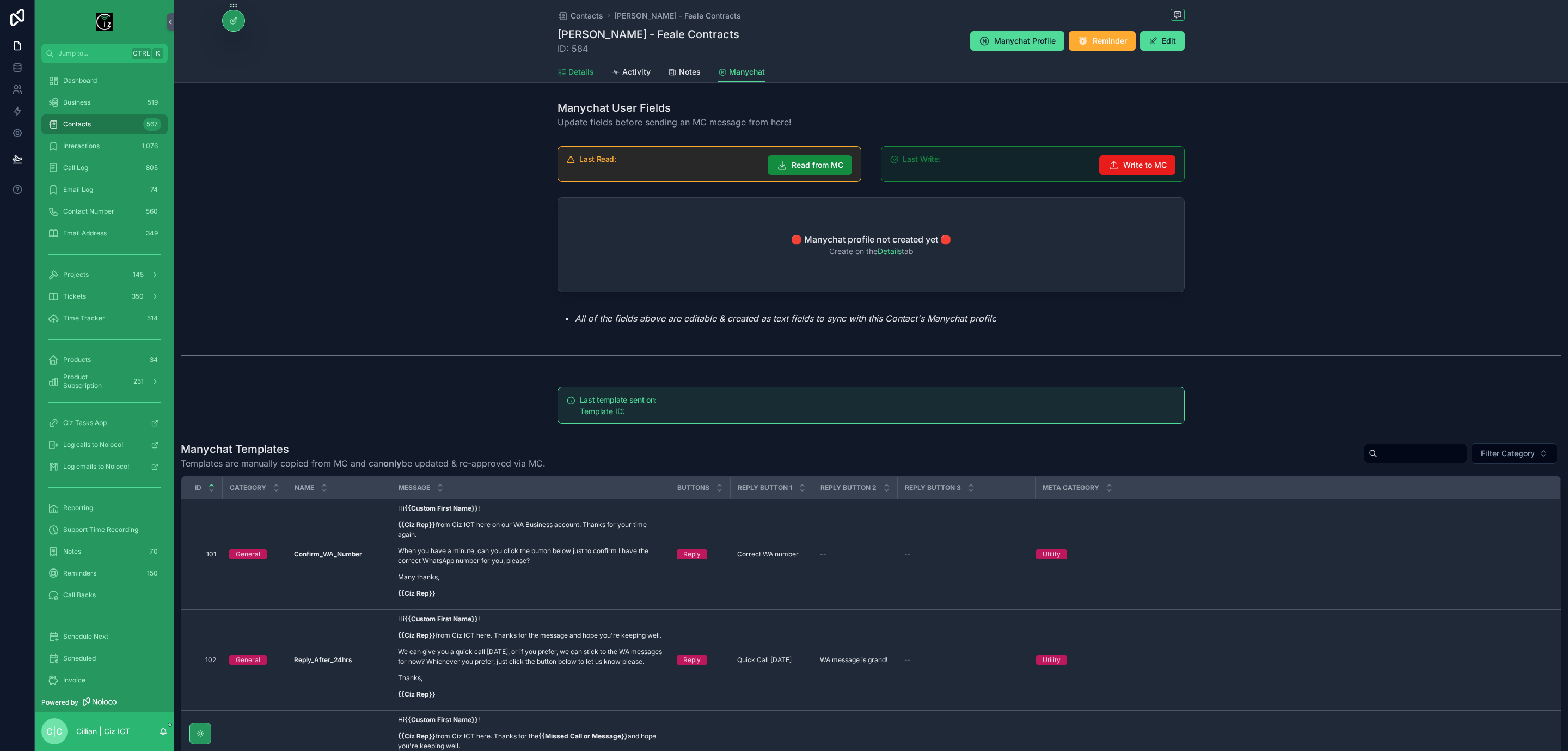
click at [570, 78] on link "Details" at bounding box center [576, 72] width 37 height 22
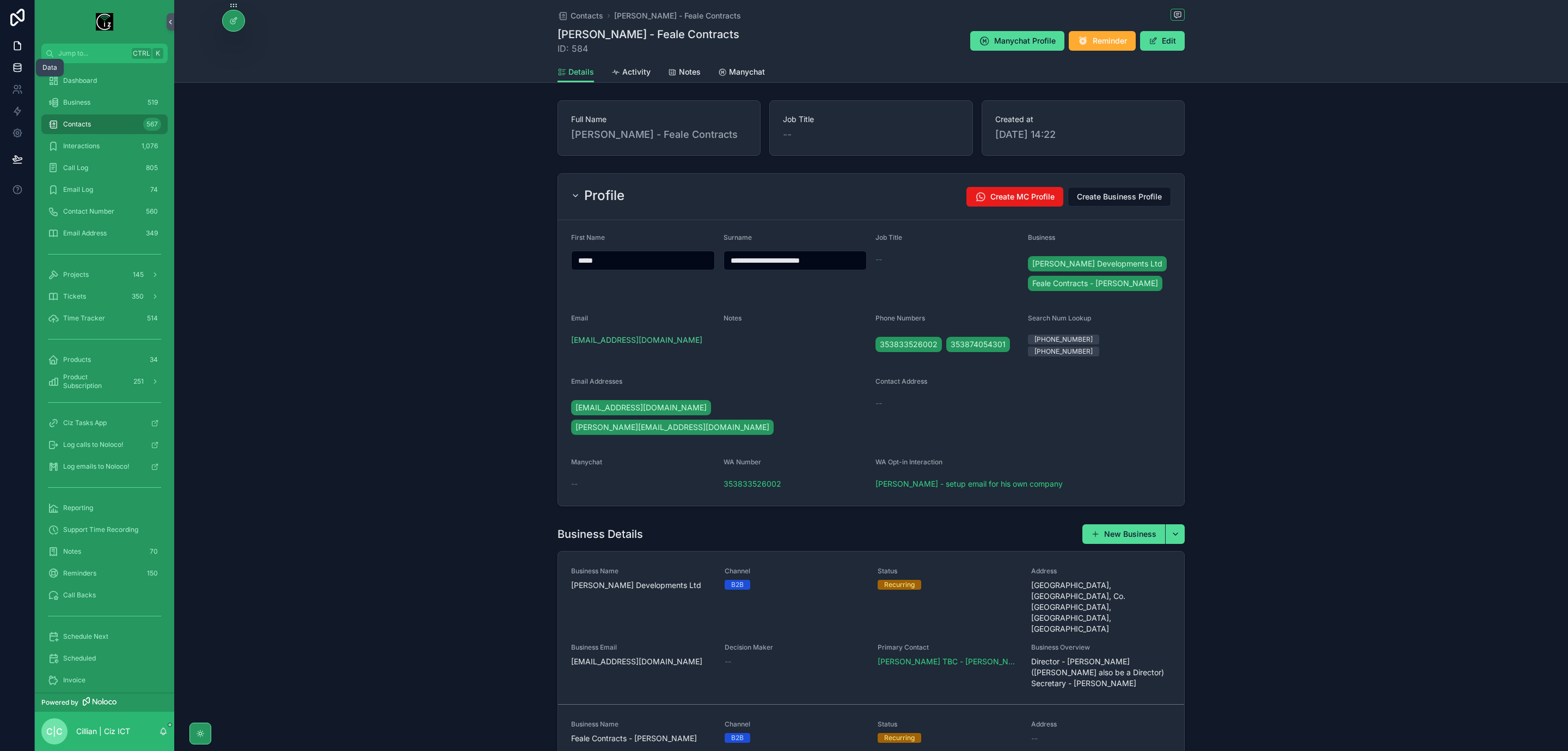
click at [14, 70] on icon at bounding box center [16, 70] width 7 height 5
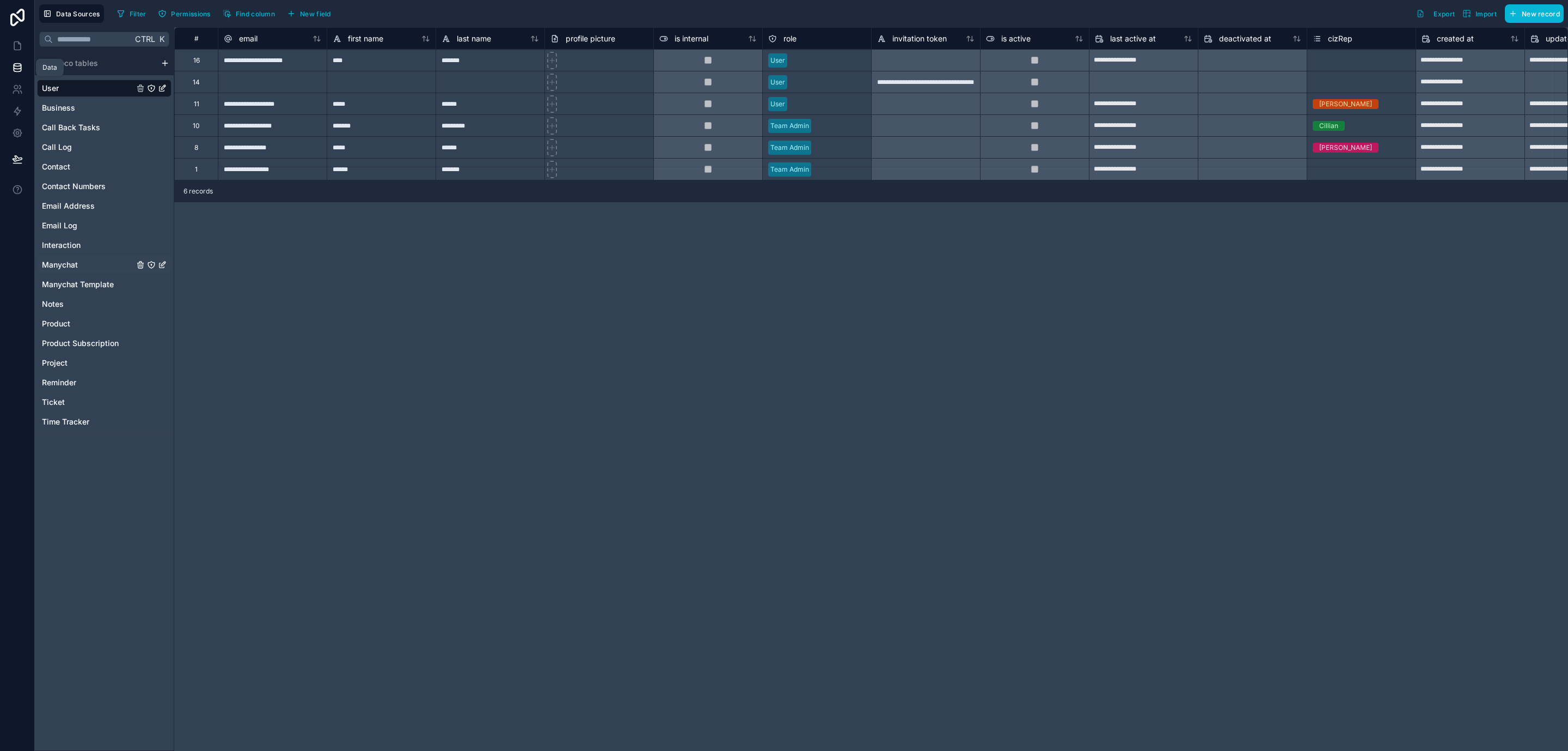
click at [77, 264] on span "Manychat" at bounding box center [59, 264] width 36 height 11
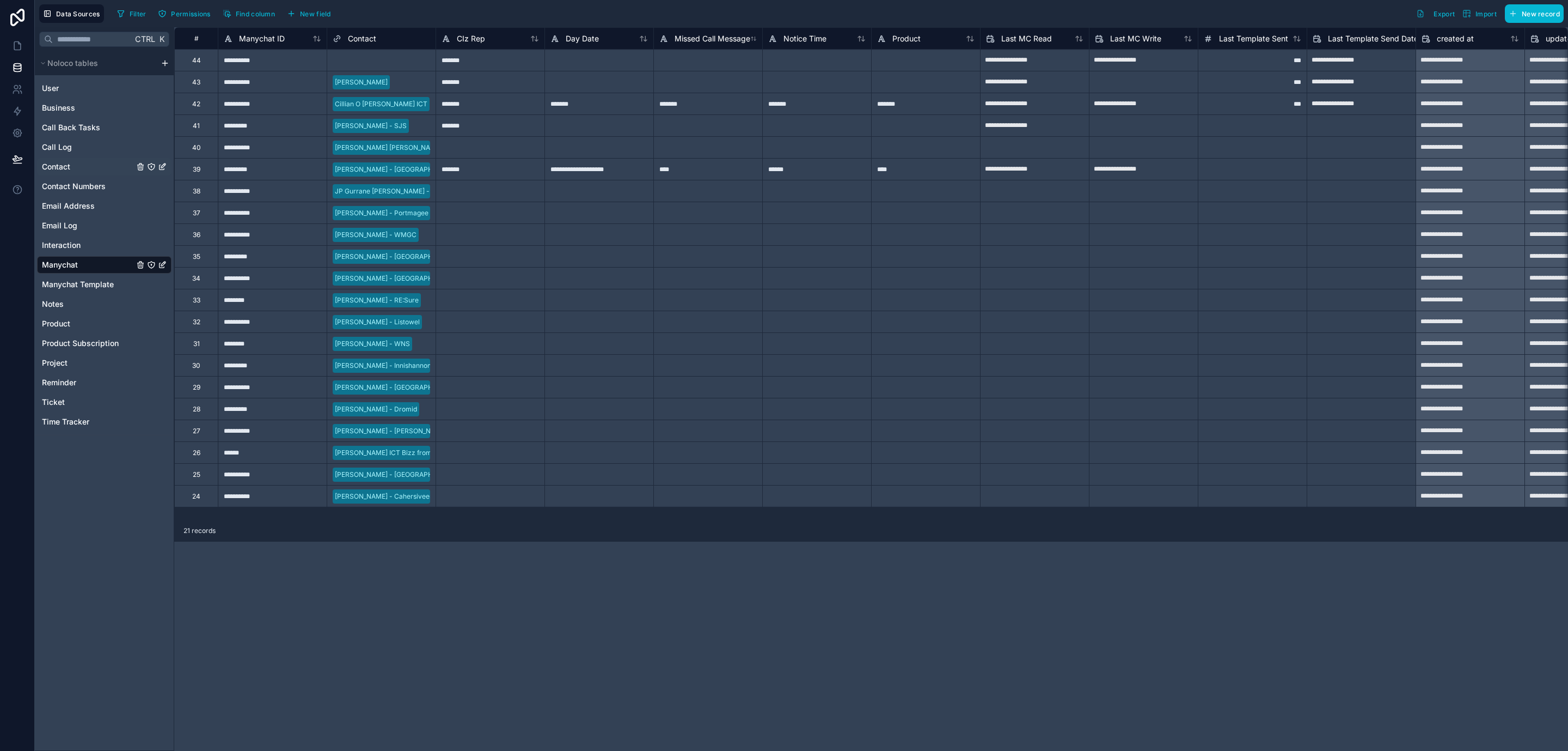
click at [66, 167] on span "Contact" at bounding box center [55, 166] width 28 height 11
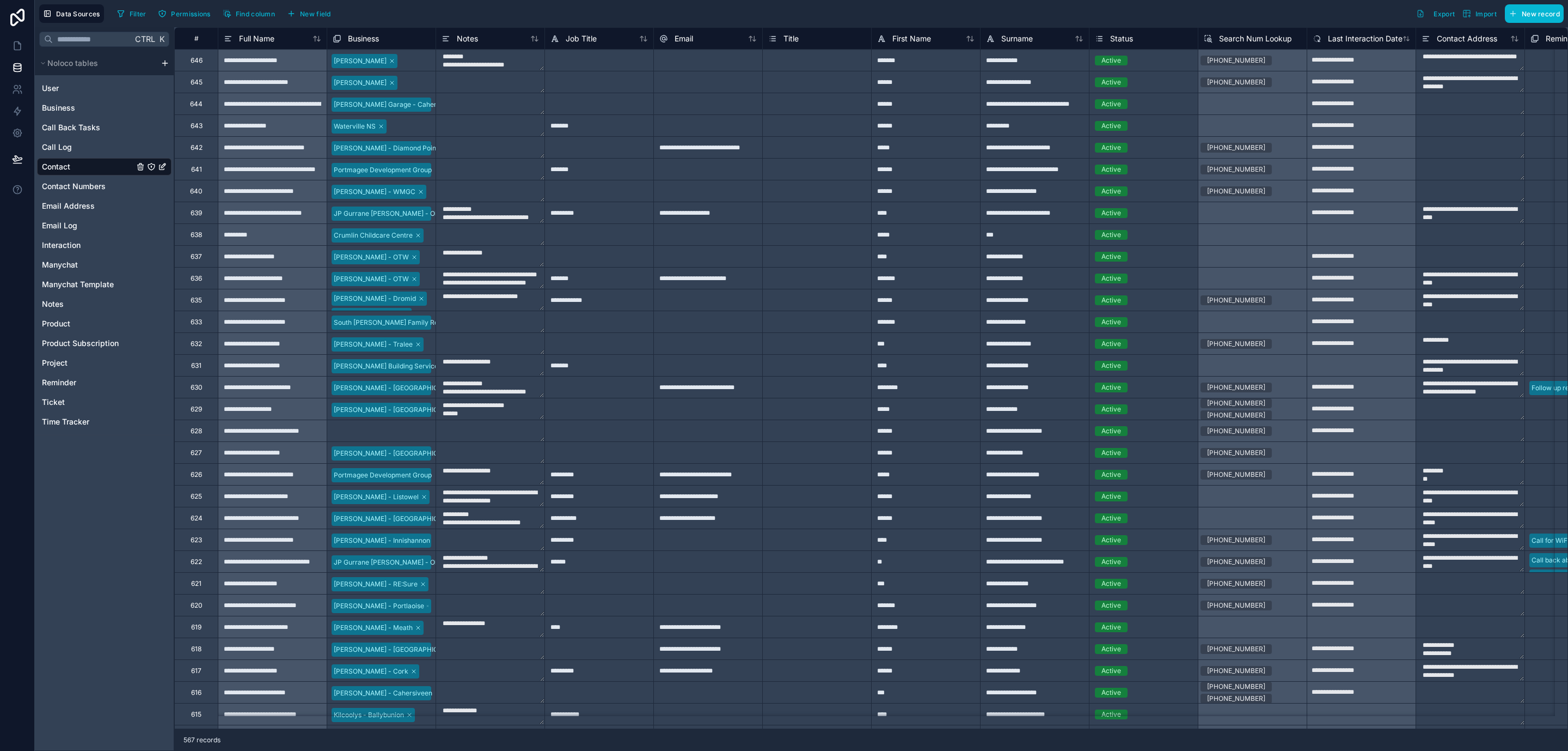
click at [108, 14] on div "Data Sources Filter Permissions Find column New field Export Import New record" at bounding box center [801, 14] width 1533 height 27
click at [123, 11] on icon "button" at bounding box center [121, 14] width 6 height 6
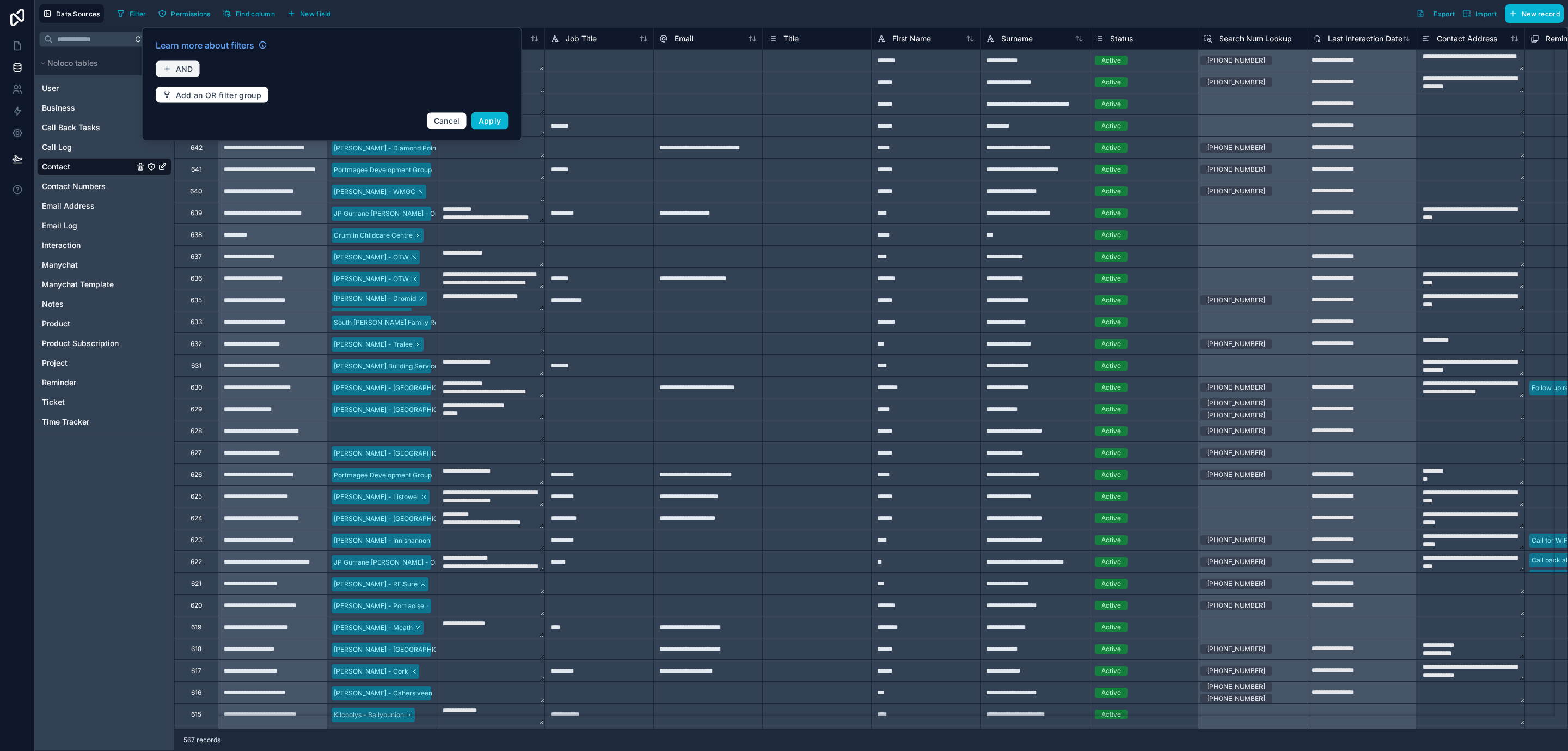
click at [183, 68] on span "AND" at bounding box center [184, 70] width 17 height 10
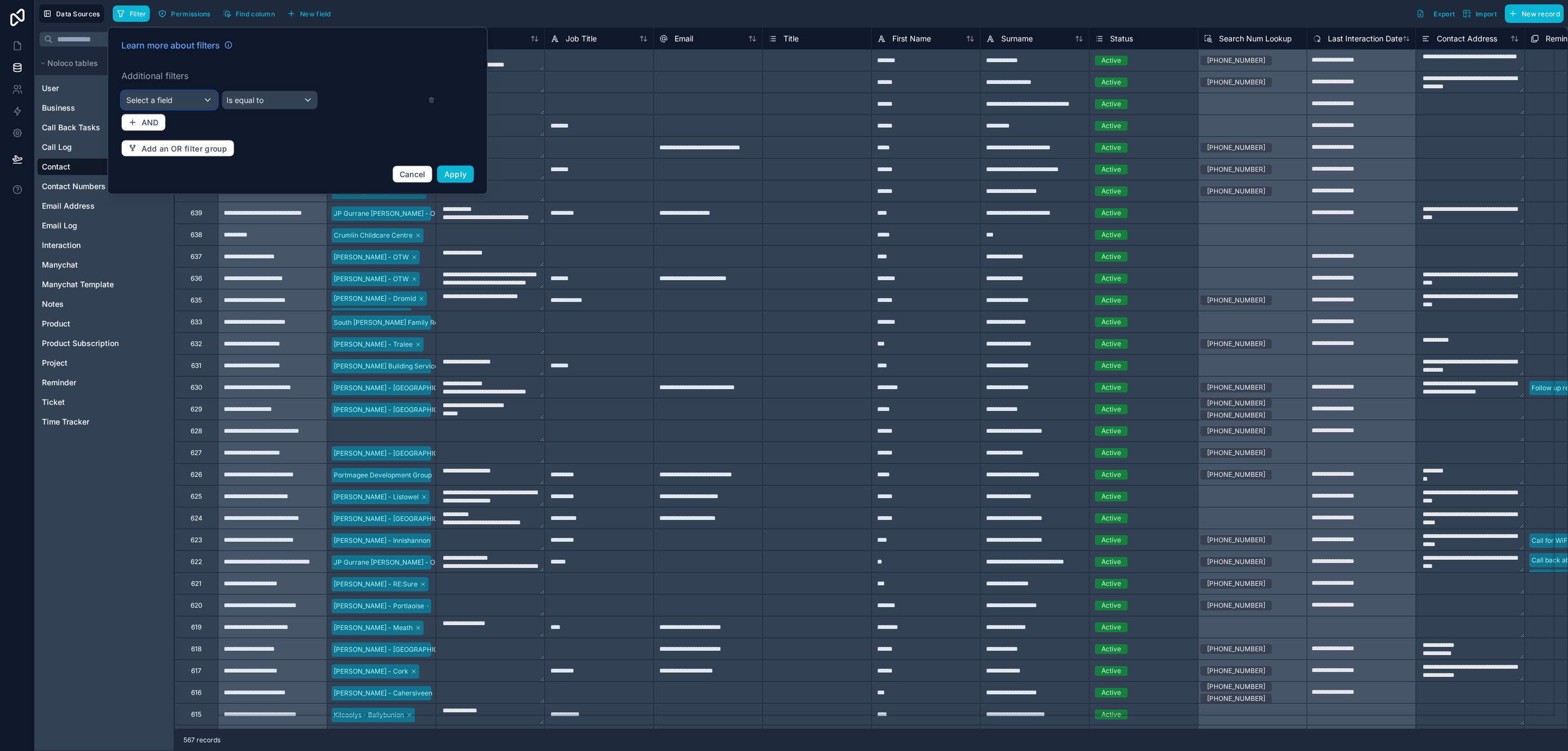
click at [176, 102] on div "Select a field" at bounding box center [169, 100] width 96 height 17
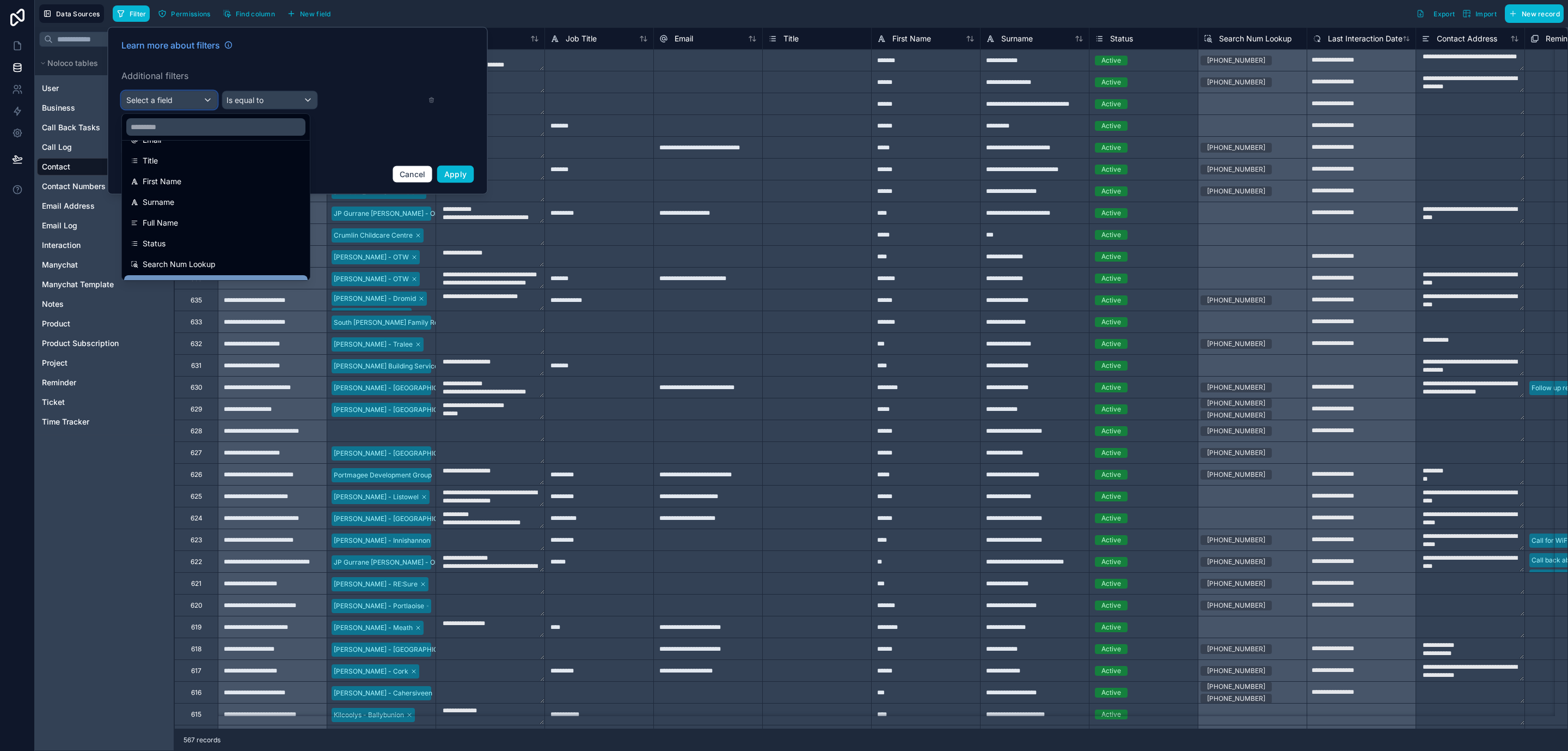
scroll to position [163, 0]
click at [181, 181] on span "First Name" at bounding box center [162, 182] width 39 height 14
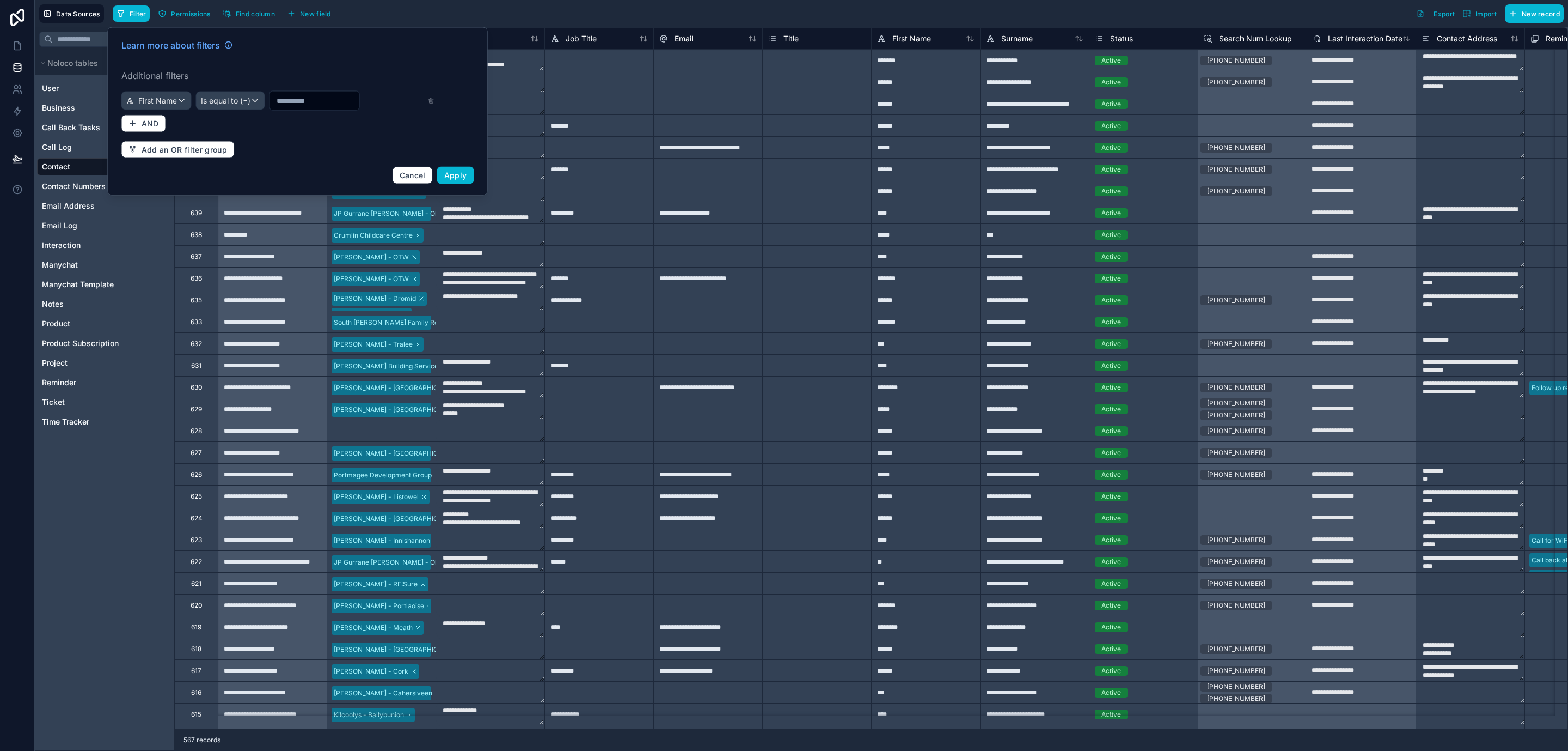
click at [302, 103] on input "text" at bounding box center [315, 100] width 90 height 15
type input "*****"
click at [464, 177] on span "Apply" at bounding box center [455, 176] width 23 height 10
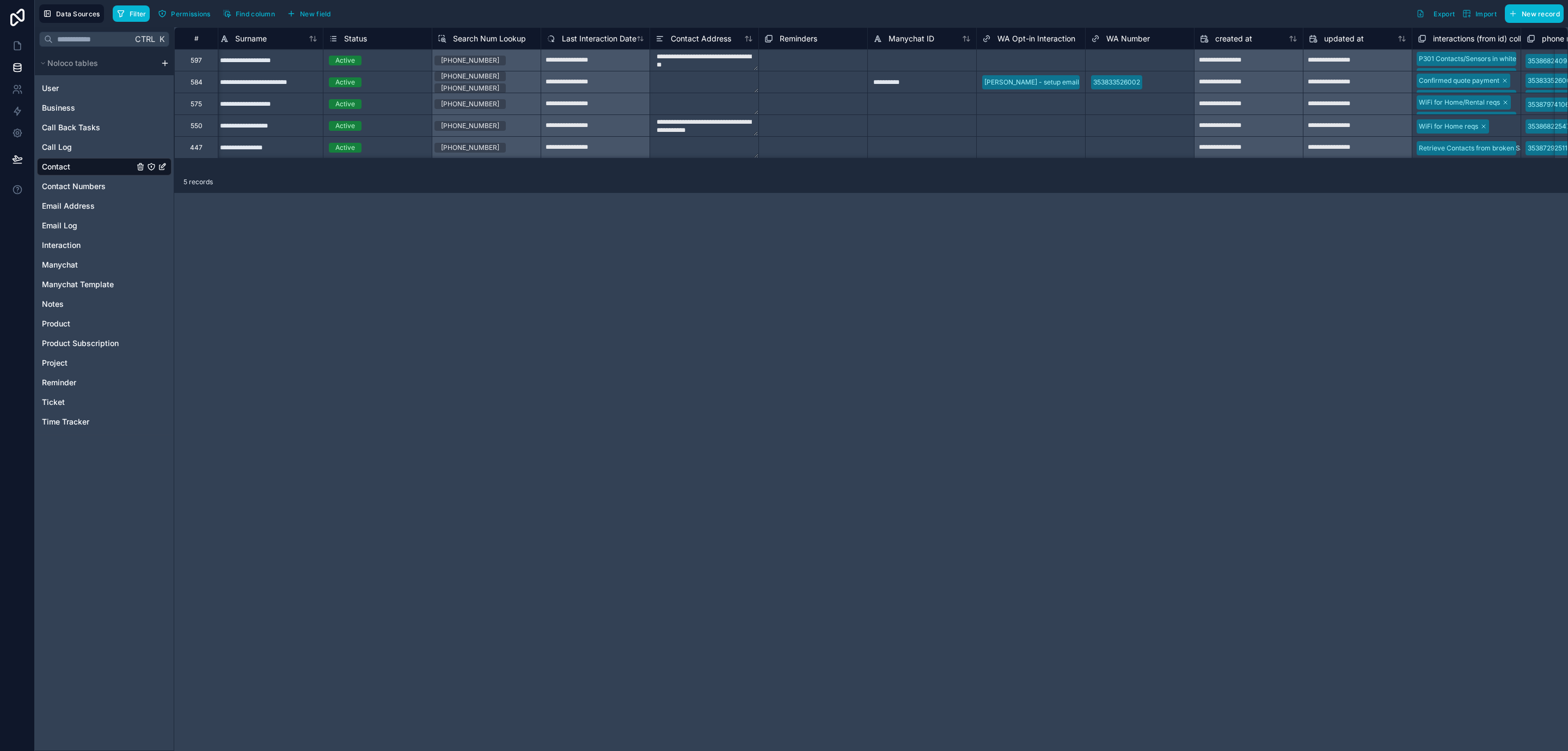
scroll to position [0, 742]
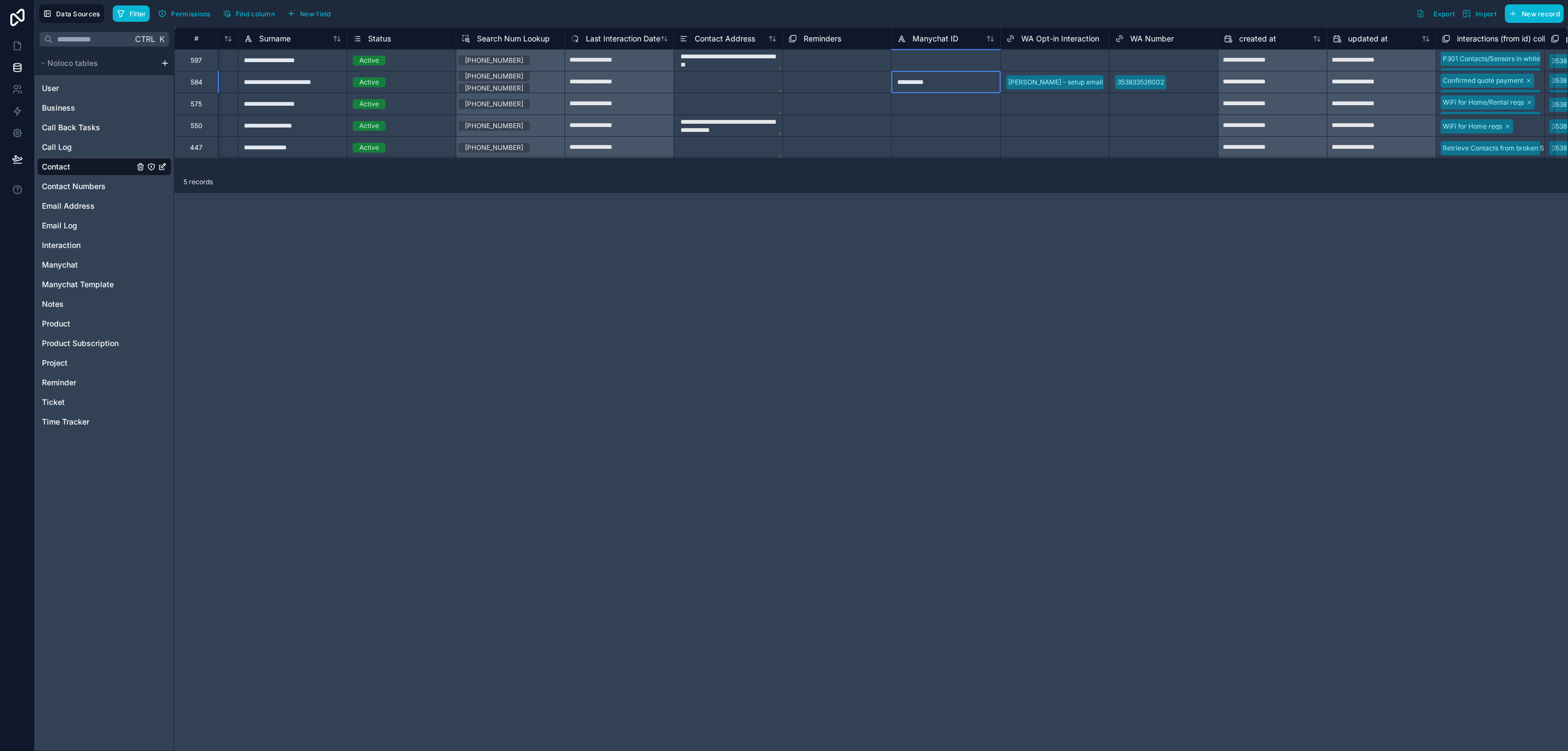
click at [934, 83] on div "**********" at bounding box center [946, 81] width 109 height 22
click at [668, 311] on div "**********" at bounding box center [871, 388] width 1394 height 723
click at [19, 46] on icon at bounding box center [16, 45] width 11 height 11
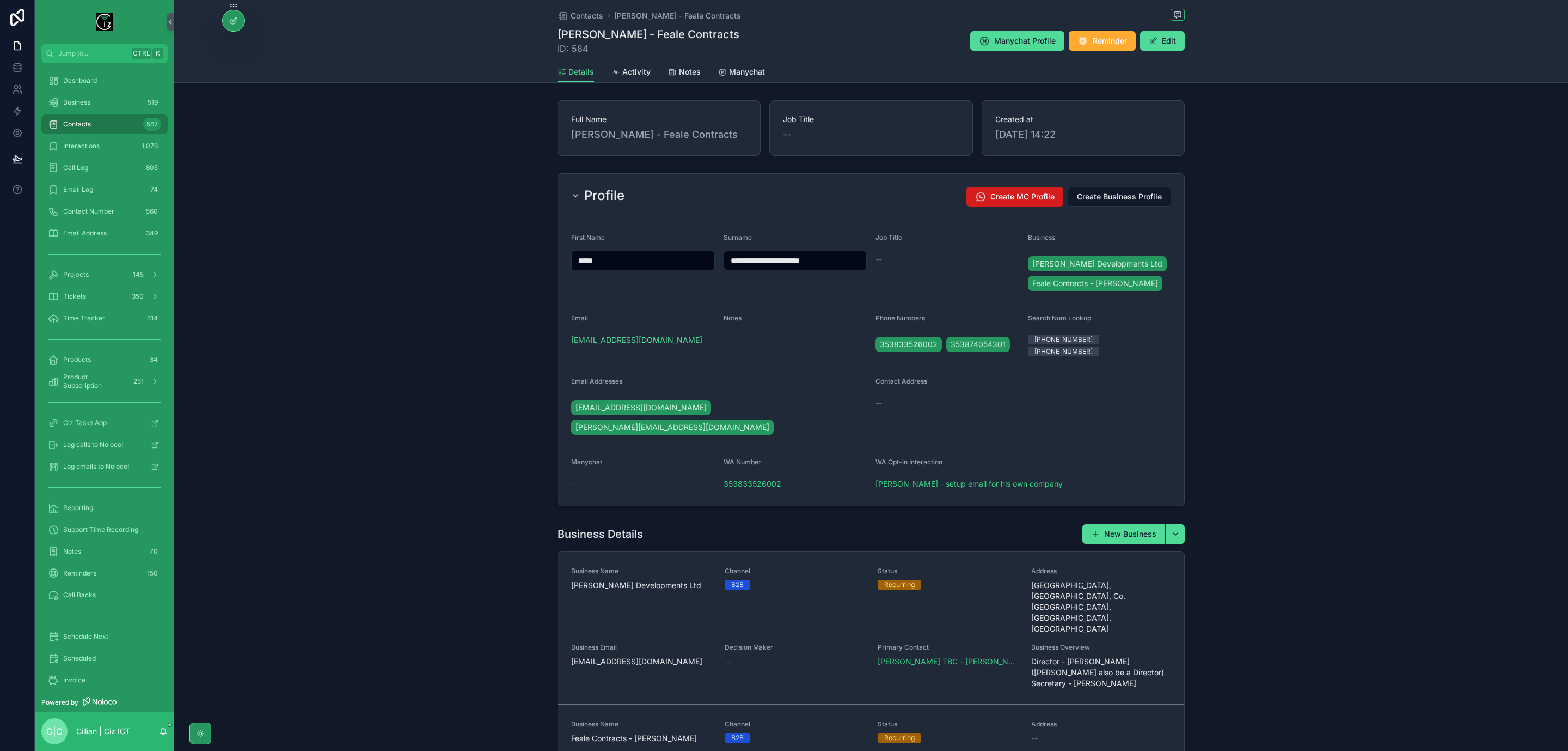
click at [1018, 198] on span "Create MC Profile" at bounding box center [1023, 196] width 65 height 11
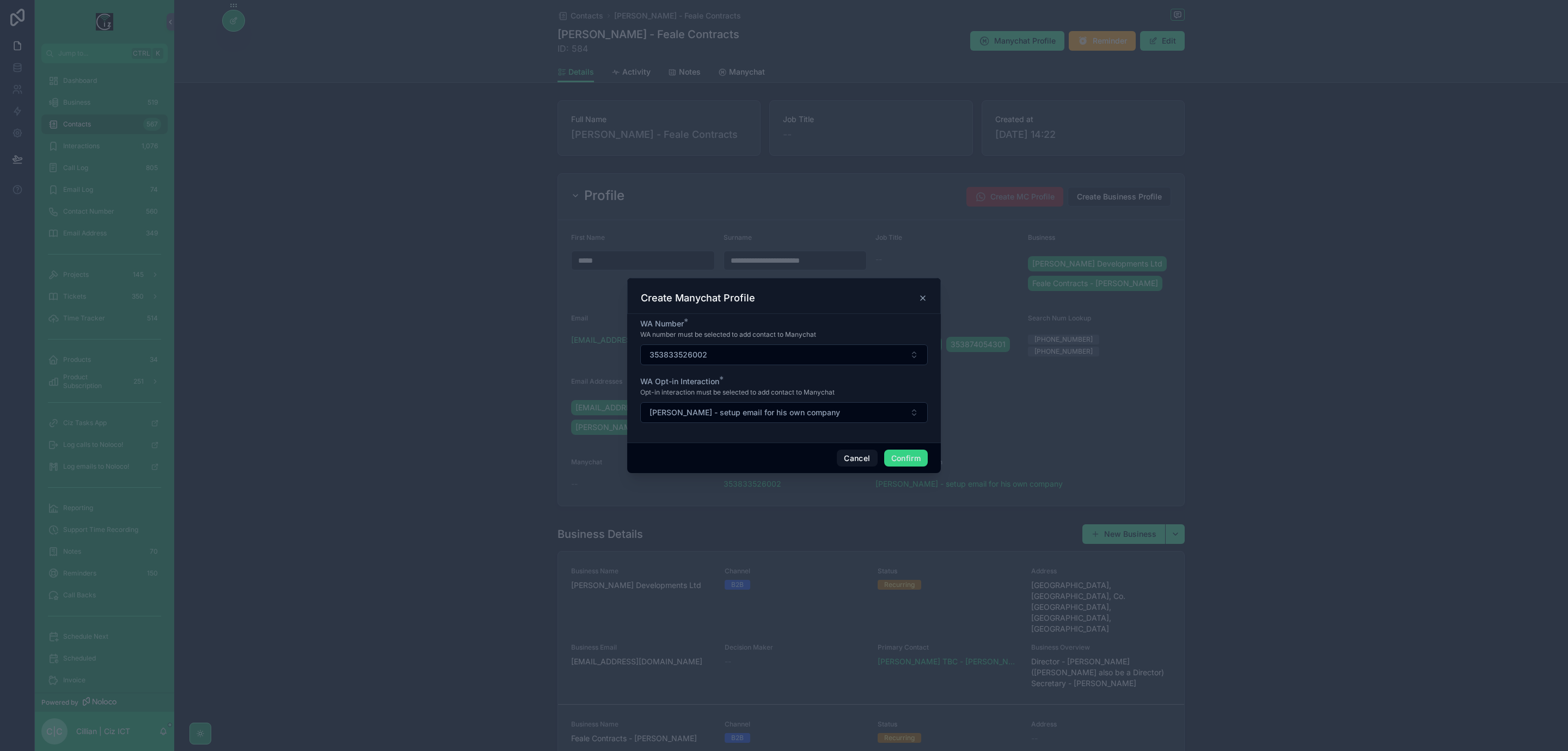
click at [912, 460] on button "Confirm" at bounding box center [905, 459] width 43 height 17
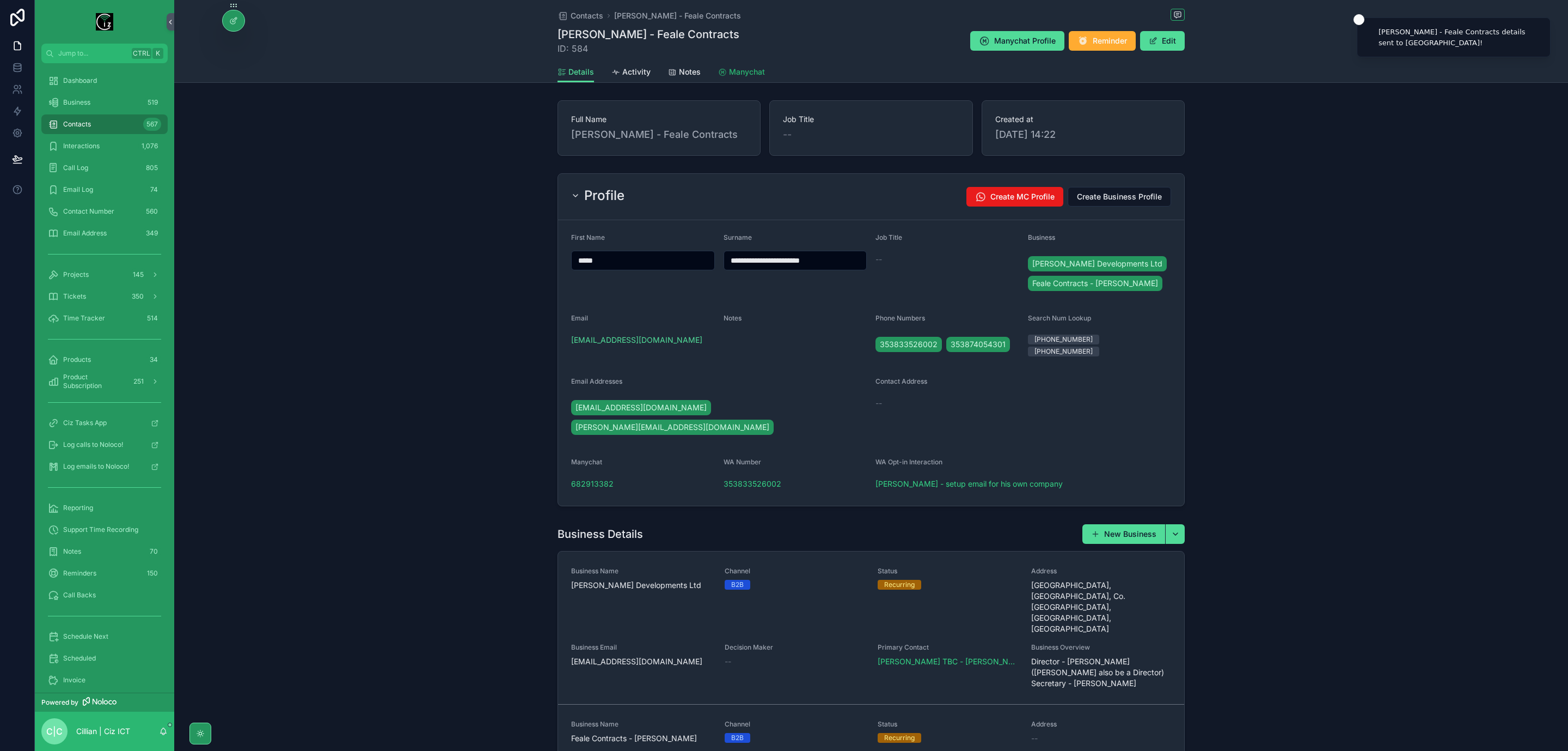
click at [747, 75] on span "Manychat" at bounding box center [747, 71] width 36 height 11
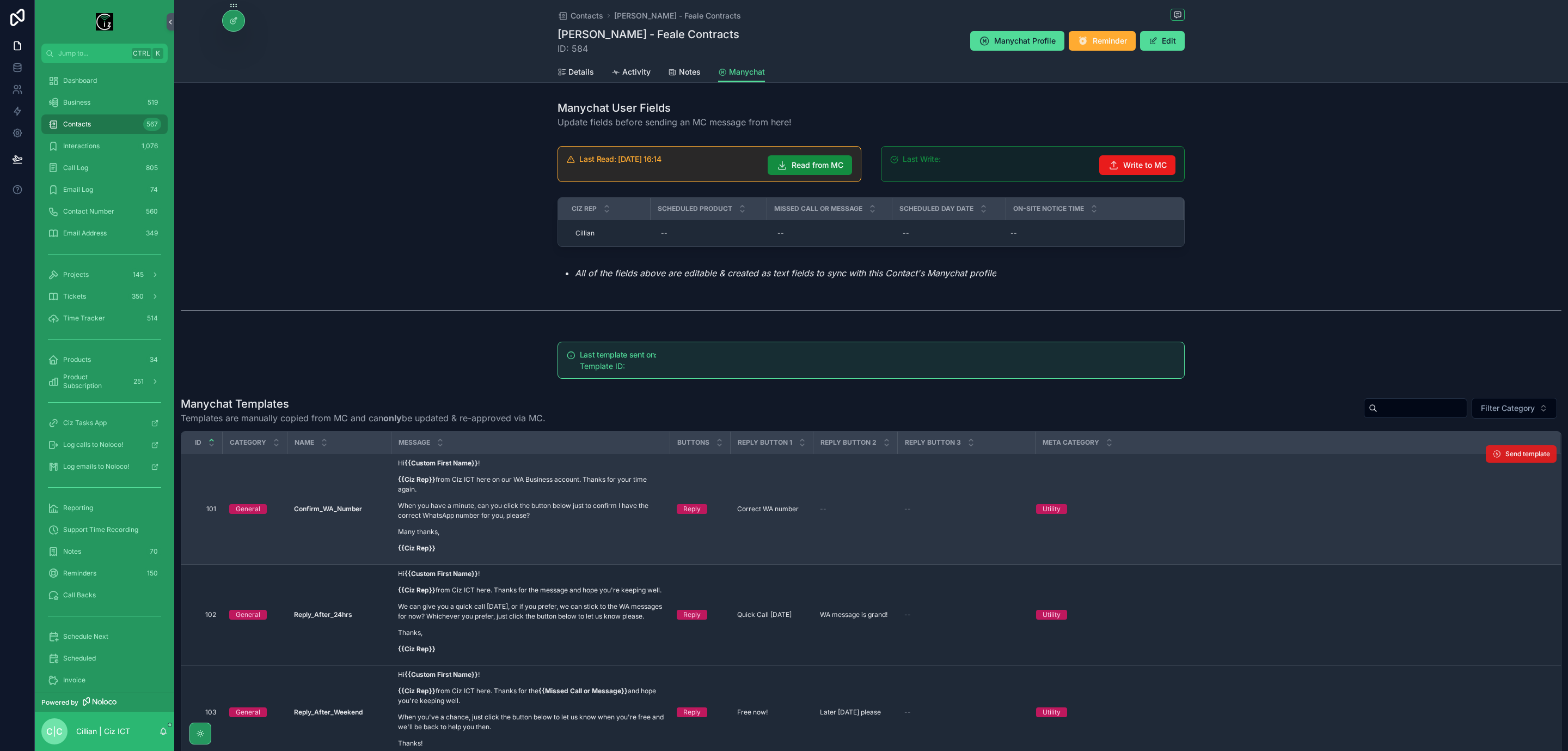
click at [1514, 453] on span "Send template" at bounding box center [1527, 454] width 44 height 9
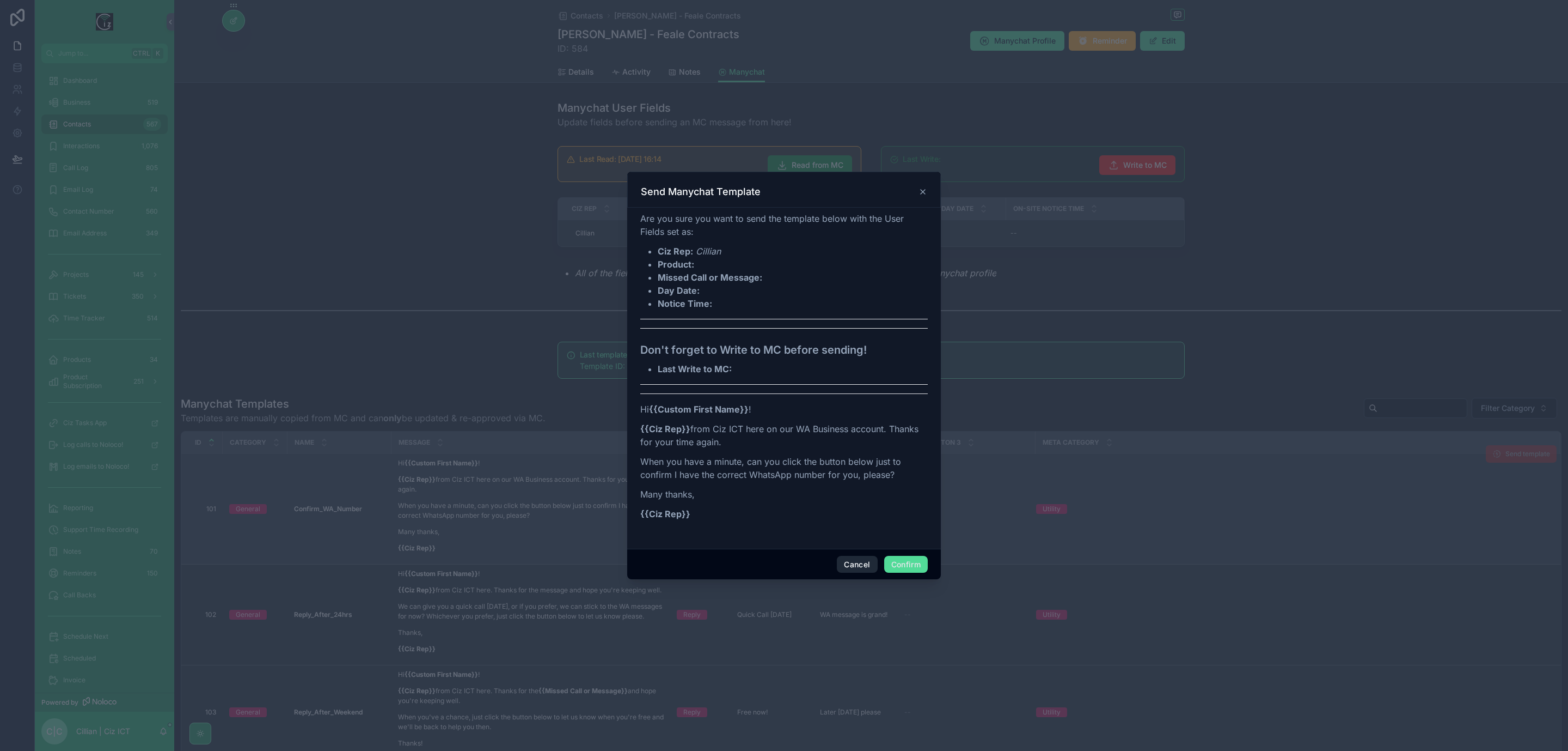
click at [850, 567] on button "Cancel" at bounding box center [857, 565] width 41 height 17
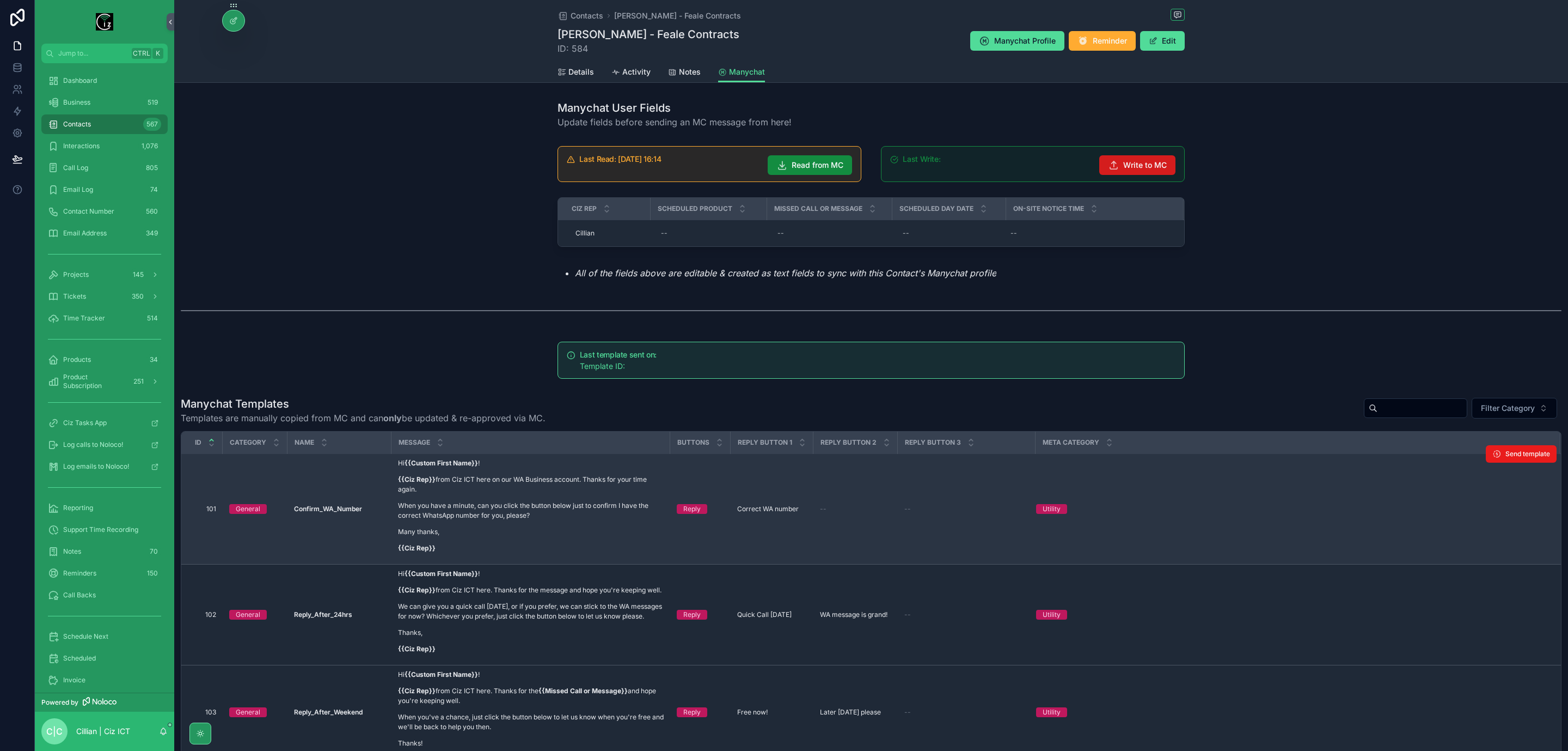
click at [1141, 165] on span "Write to MC" at bounding box center [1144, 164] width 43 height 11
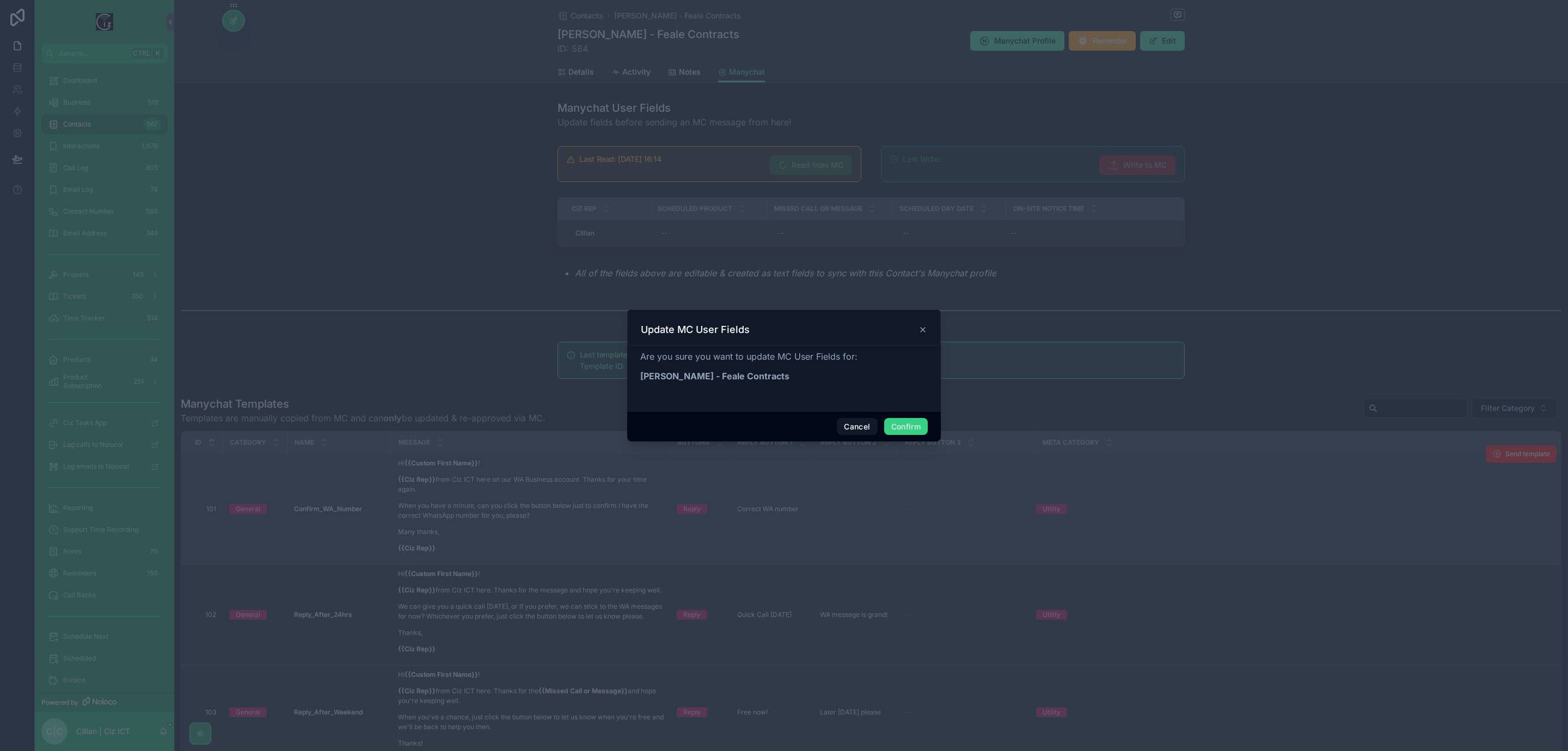
click at [907, 429] on button "Confirm" at bounding box center [905, 427] width 43 height 17
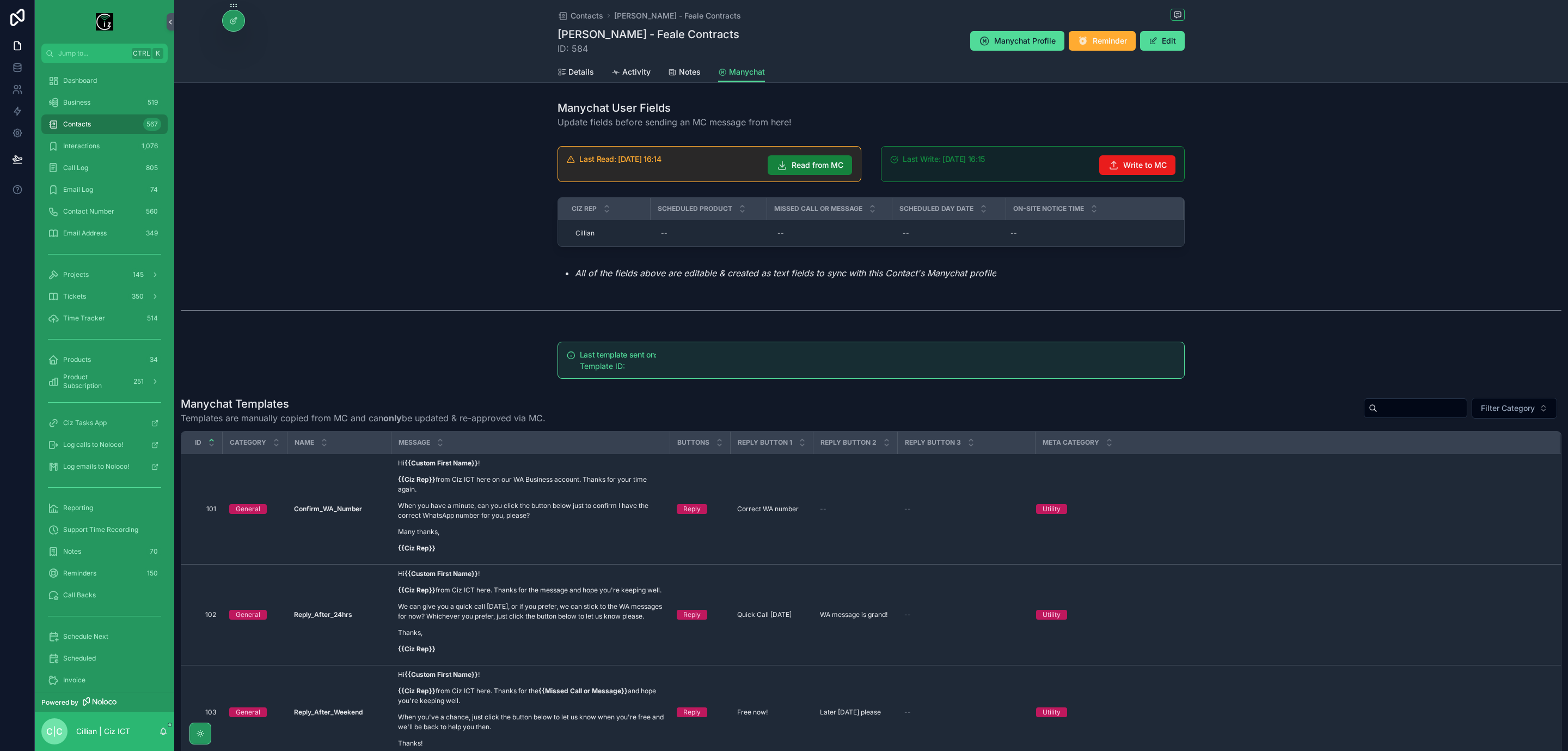
click at [806, 167] on span "Read from MC" at bounding box center [818, 164] width 52 height 11
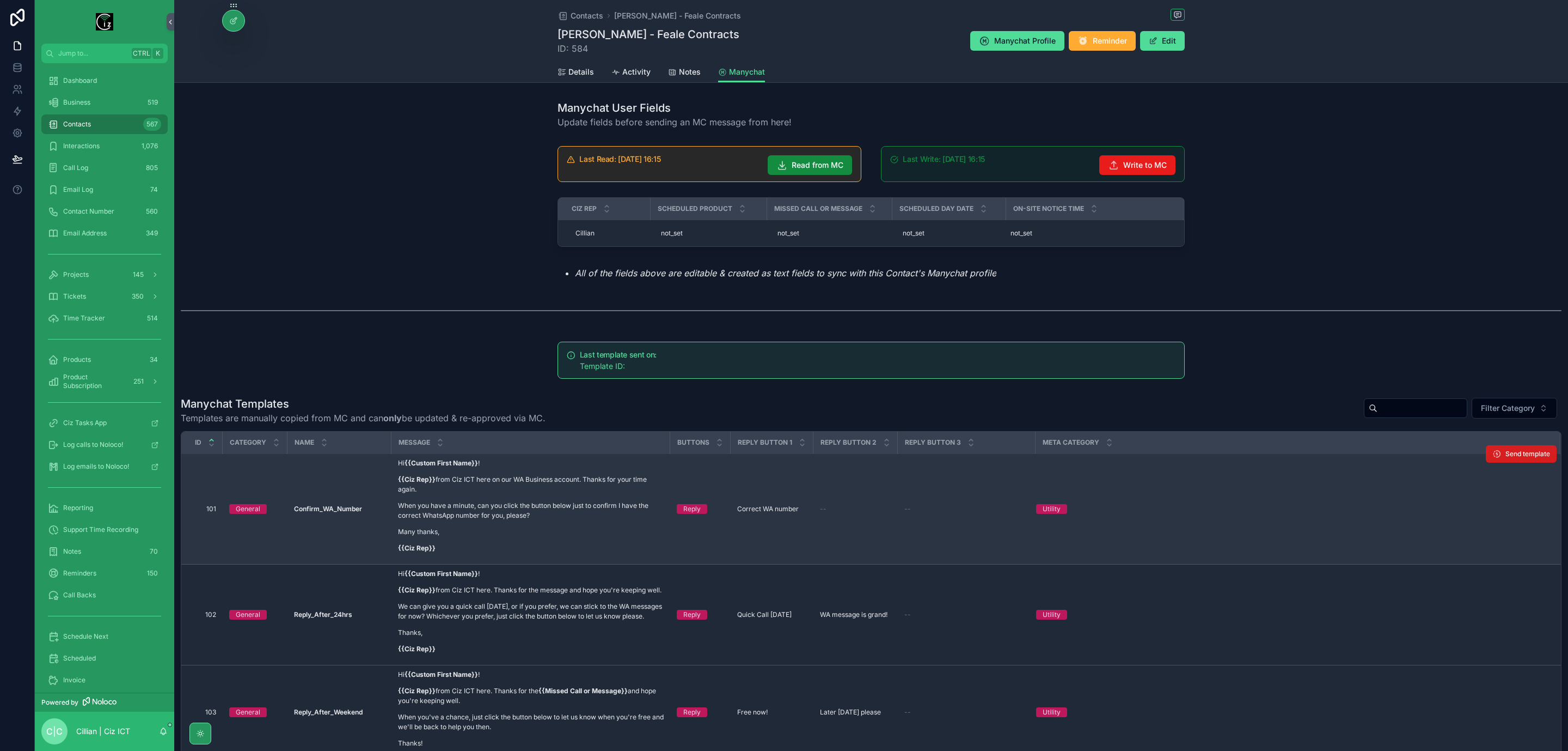
click at [1510, 454] on span "Send template" at bounding box center [1527, 454] width 44 height 9
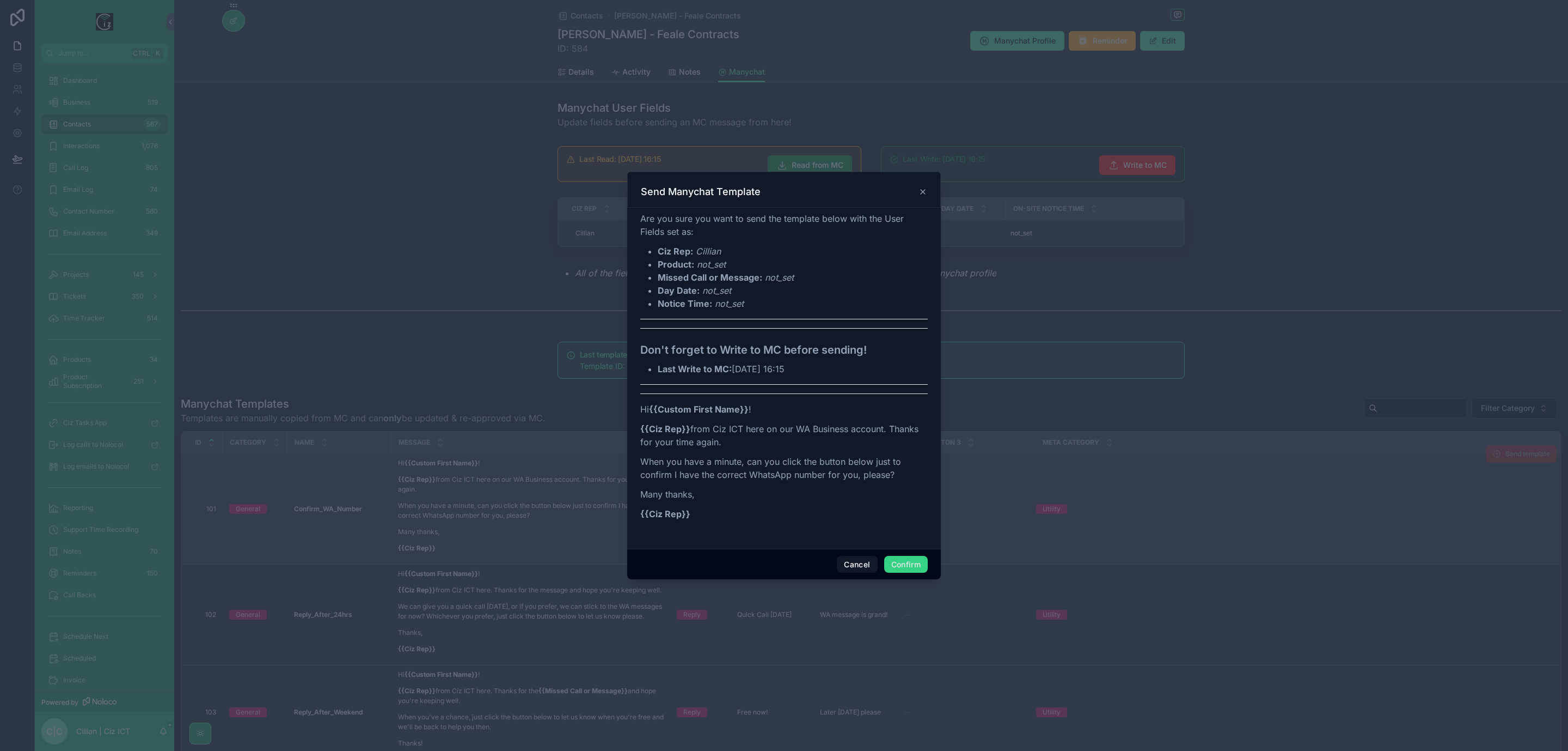
click at [913, 565] on button "Confirm" at bounding box center [905, 565] width 43 height 17
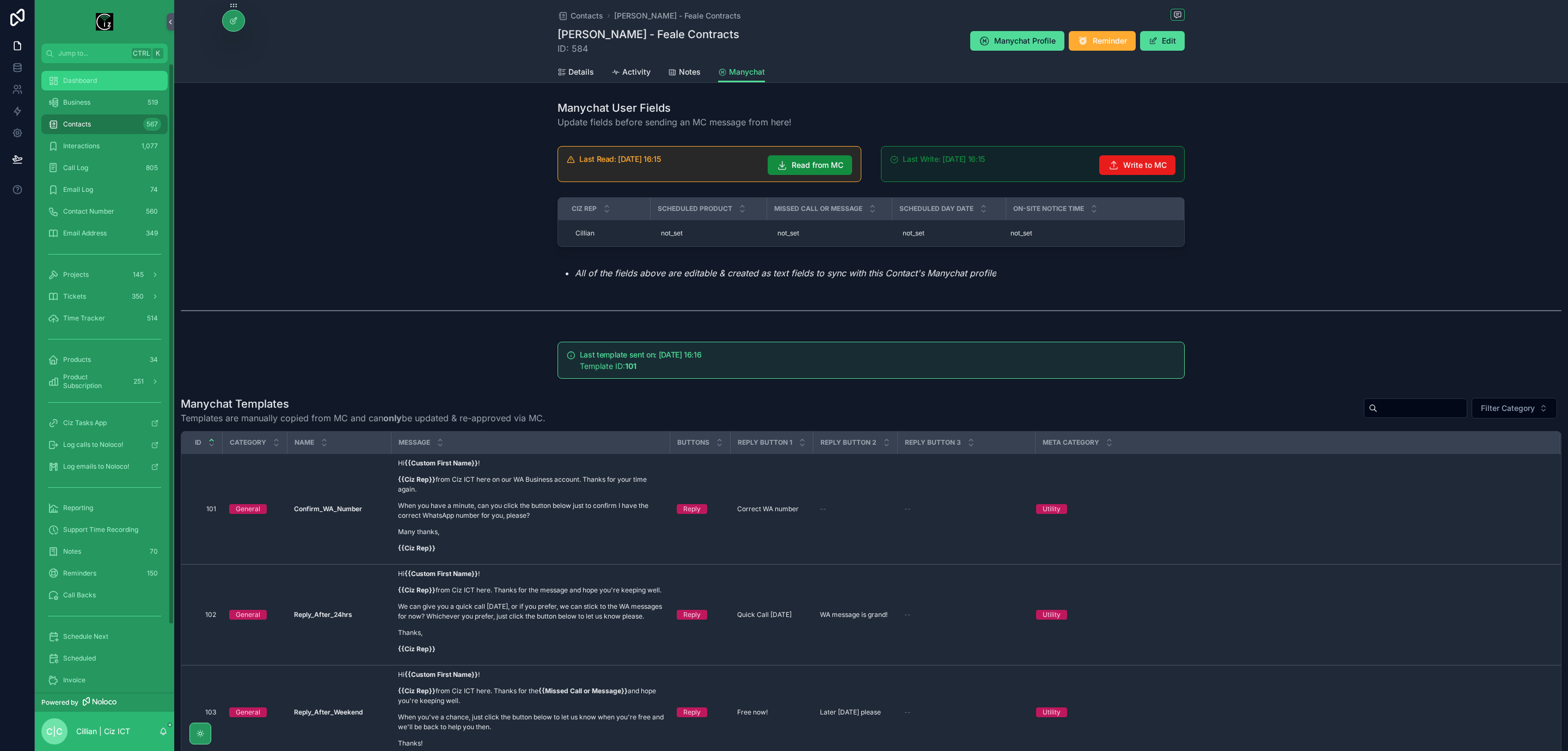
click at [96, 80] on span "Dashboard" at bounding box center [79, 80] width 34 height 9
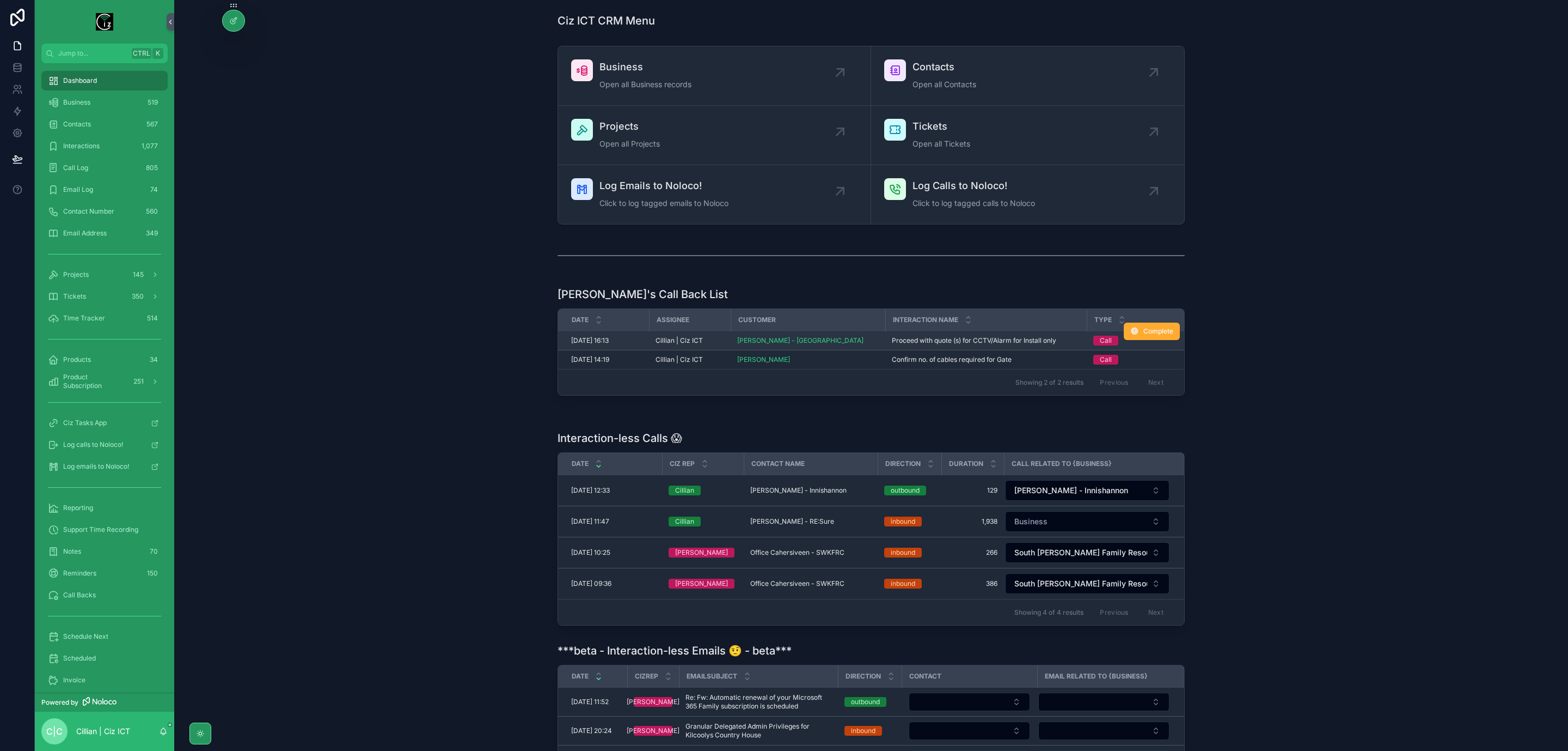
click at [959, 337] on span "Proceed with quote (s) for CCTV/Alarm for Install only" at bounding box center [974, 340] width 164 height 9
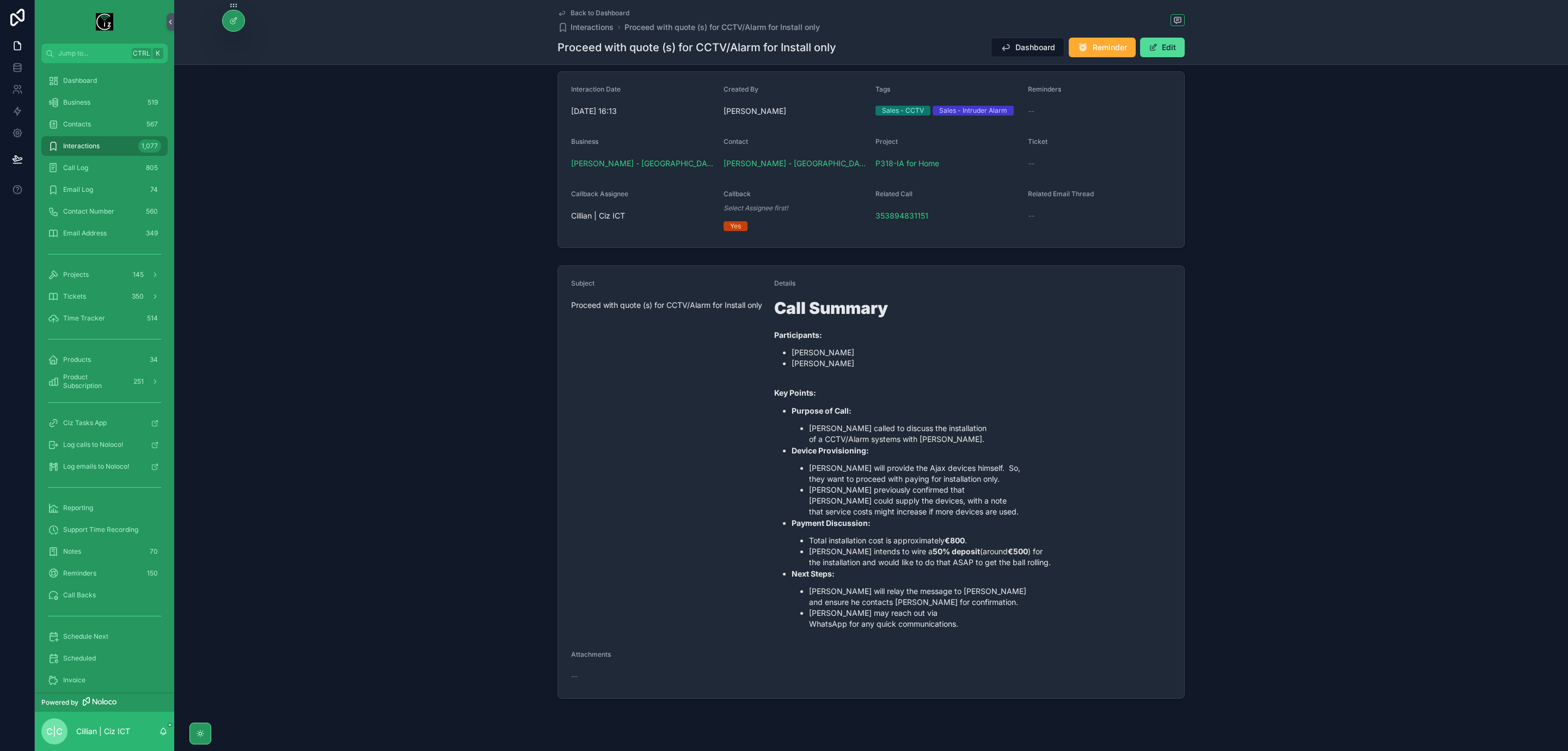
scroll to position [86, 0]
click at [90, 78] on span "Dashboard" at bounding box center [79, 80] width 34 height 9
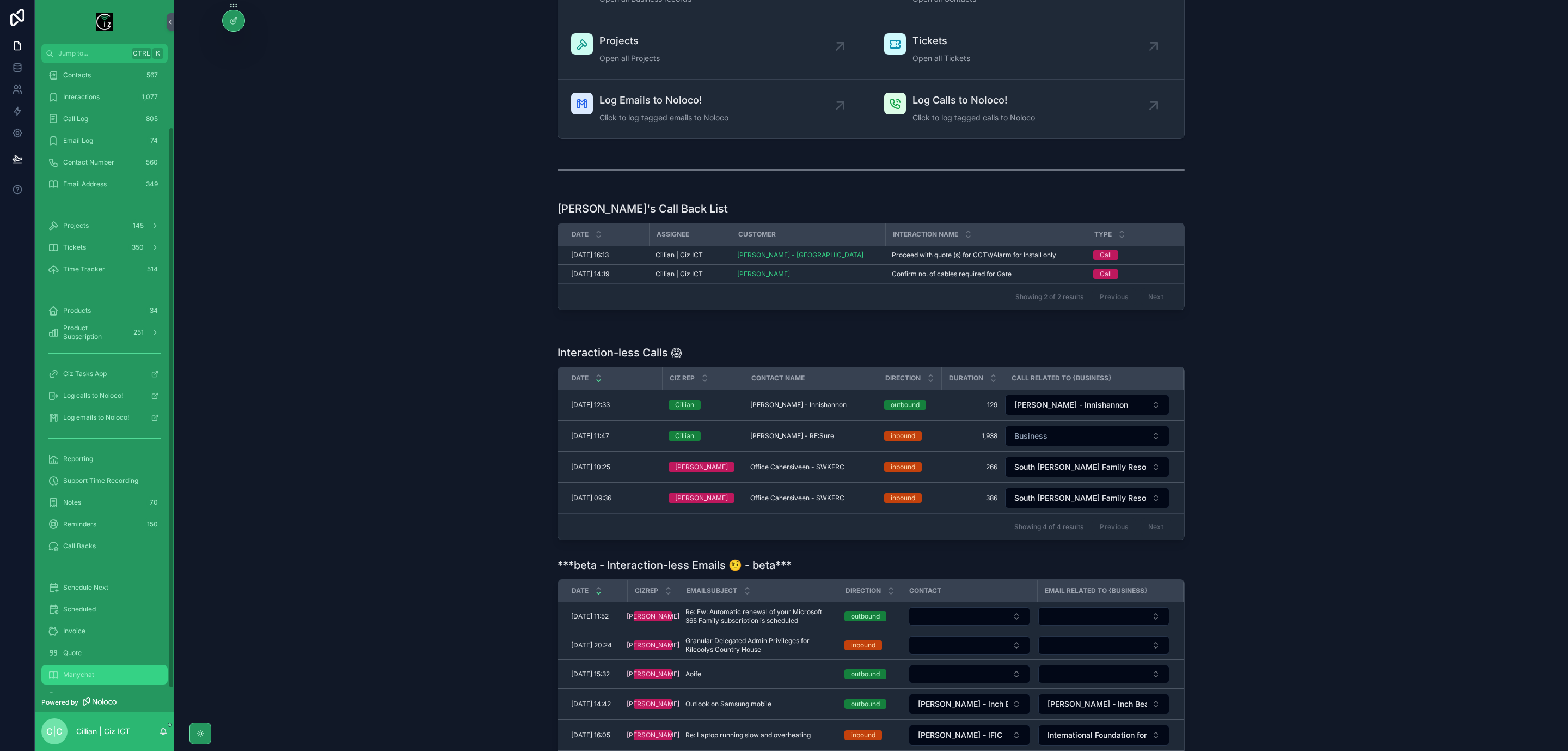
scroll to position [75, 0]
click at [91, 600] on div "Invoice" at bounding box center [104, 604] width 113 height 17
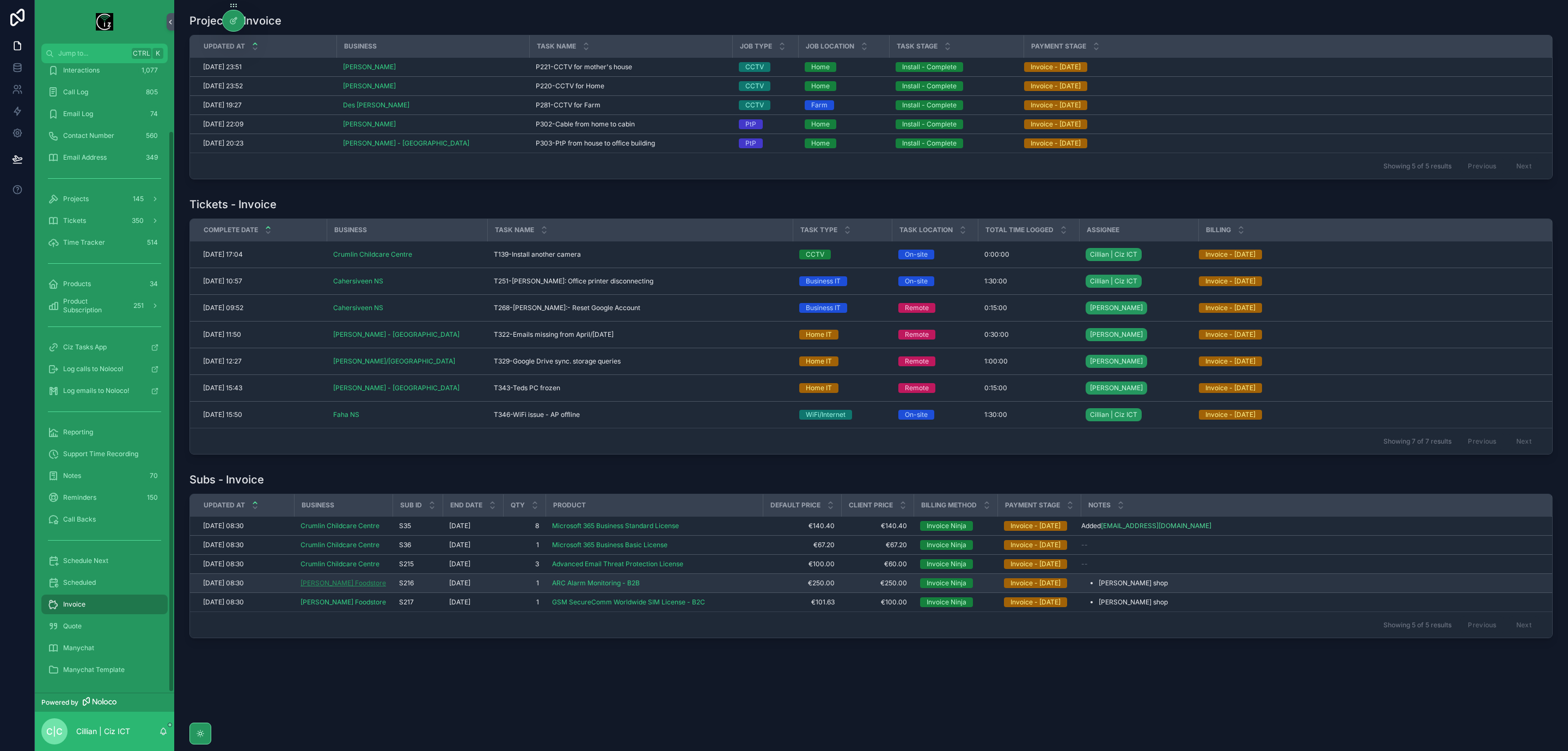
click at [353, 585] on span "Nicholas Browne Foodstore" at bounding box center [344, 582] width 86 height 9
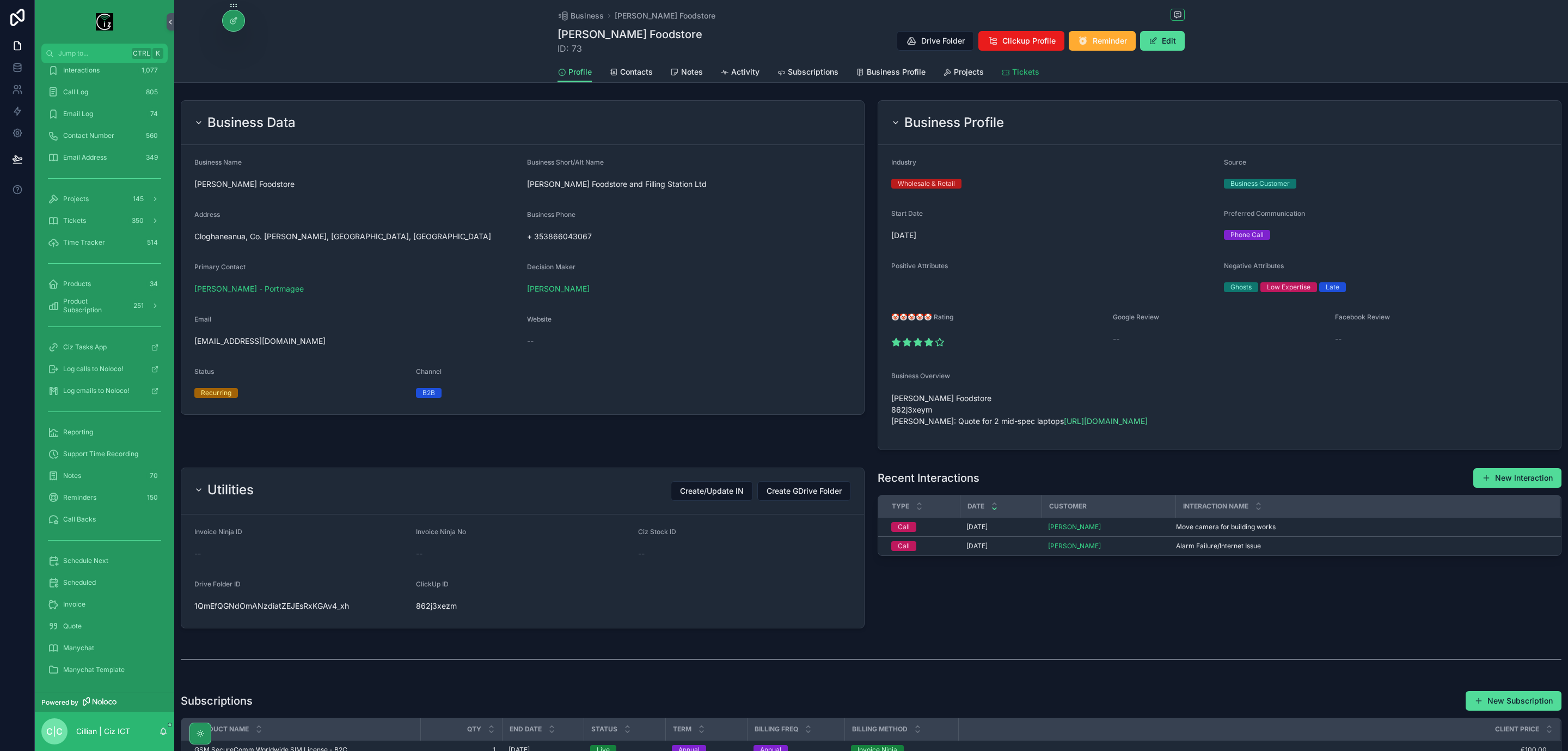
click at [1018, 67] on span "Tickets" at bounding box center [1026, 71] width 27 height 11
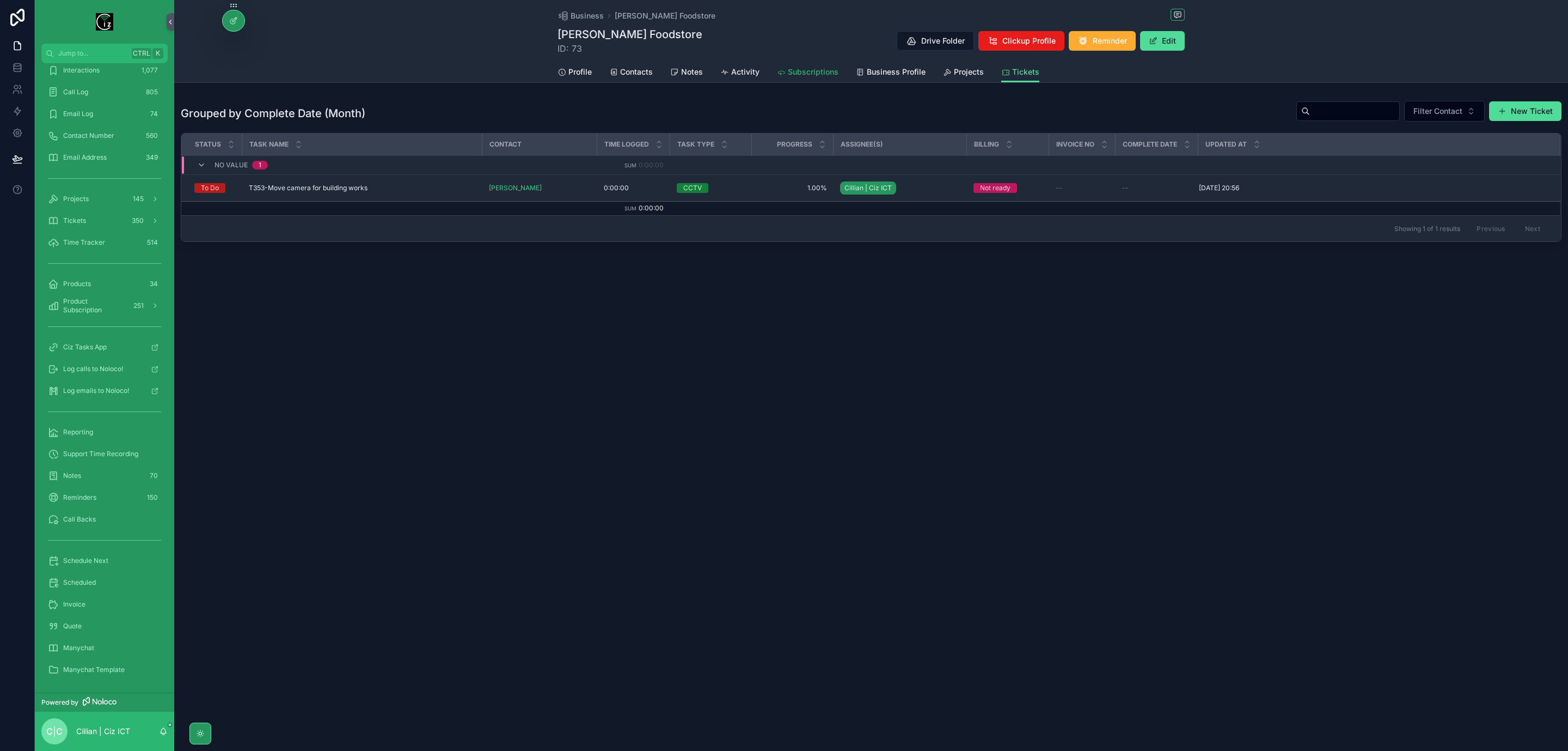
click at [806, 71] on span "Subscriptions" at bounding box center [813, 71] width 50 height 11
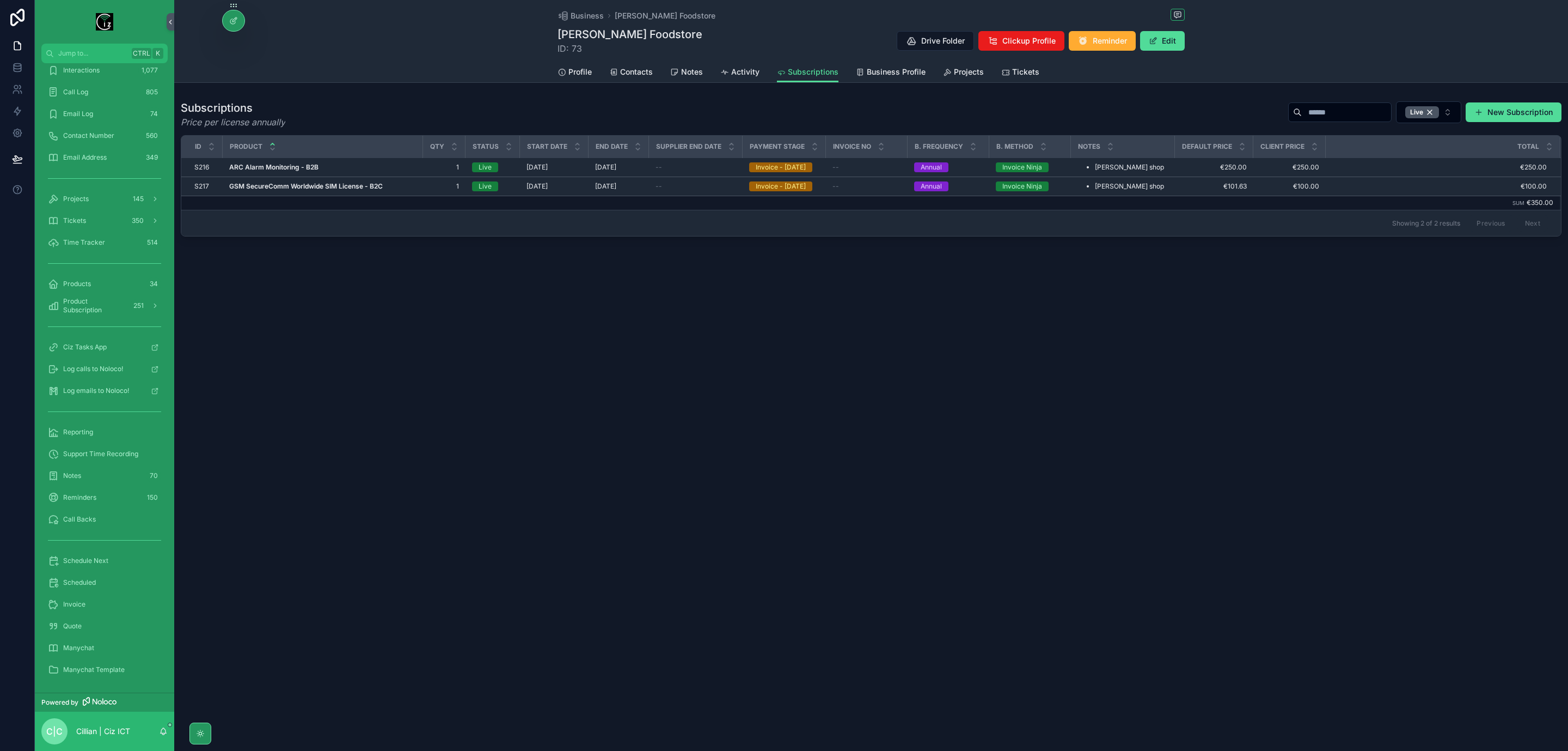
click at [949, 451] on div "Business Nicholas Browne Foodstore Nicholas Browne Foodstore ID: 73 Drive Folde…" at bounding box center [871, 376] width 1394 height 751
click at [109, 101] on div "Business 519" at bounding box center [104, 102] width 113 height 17
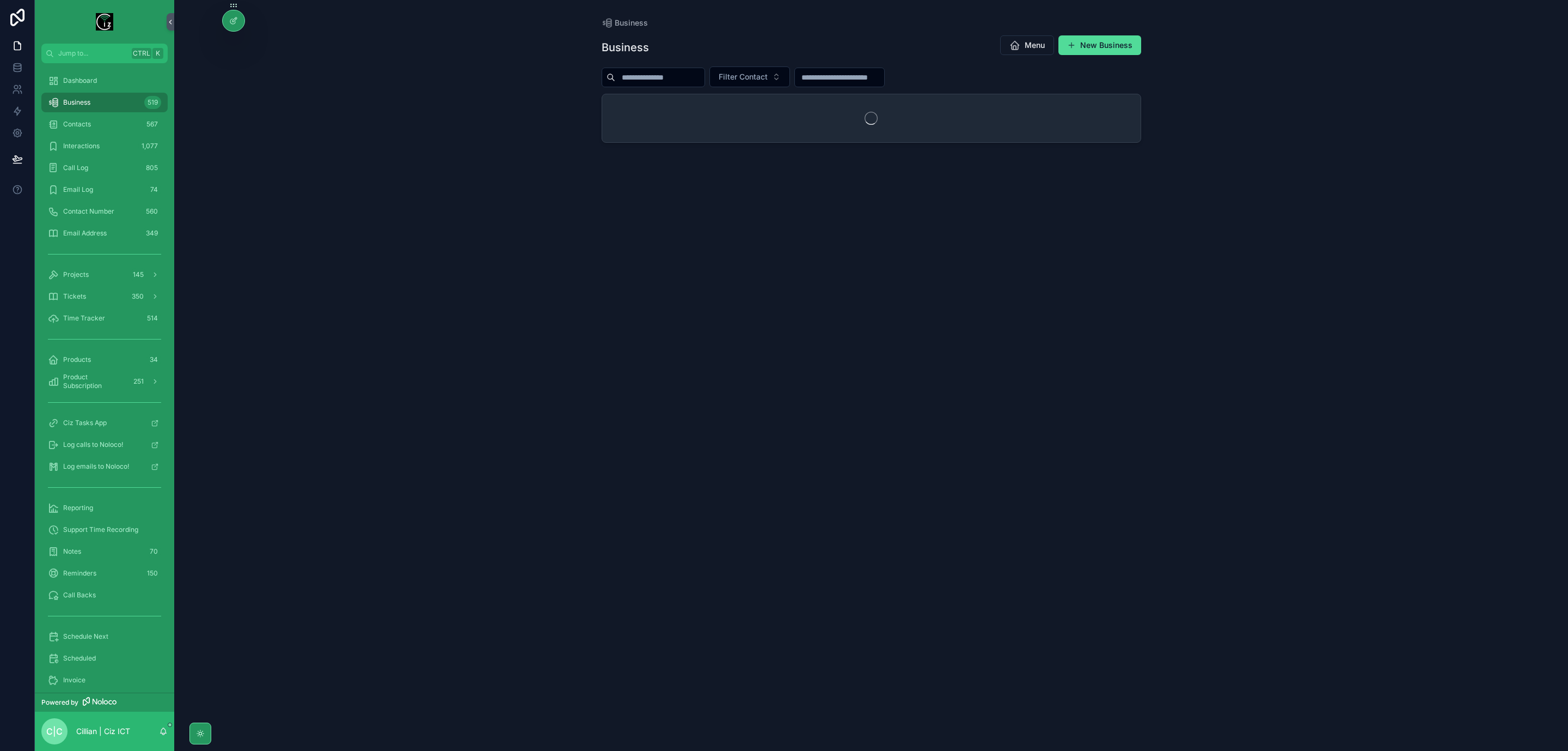
click at [672, 86] on div "Business Menu New Business Filter Contact" at bounding box center [871, 382] width 539 height 709
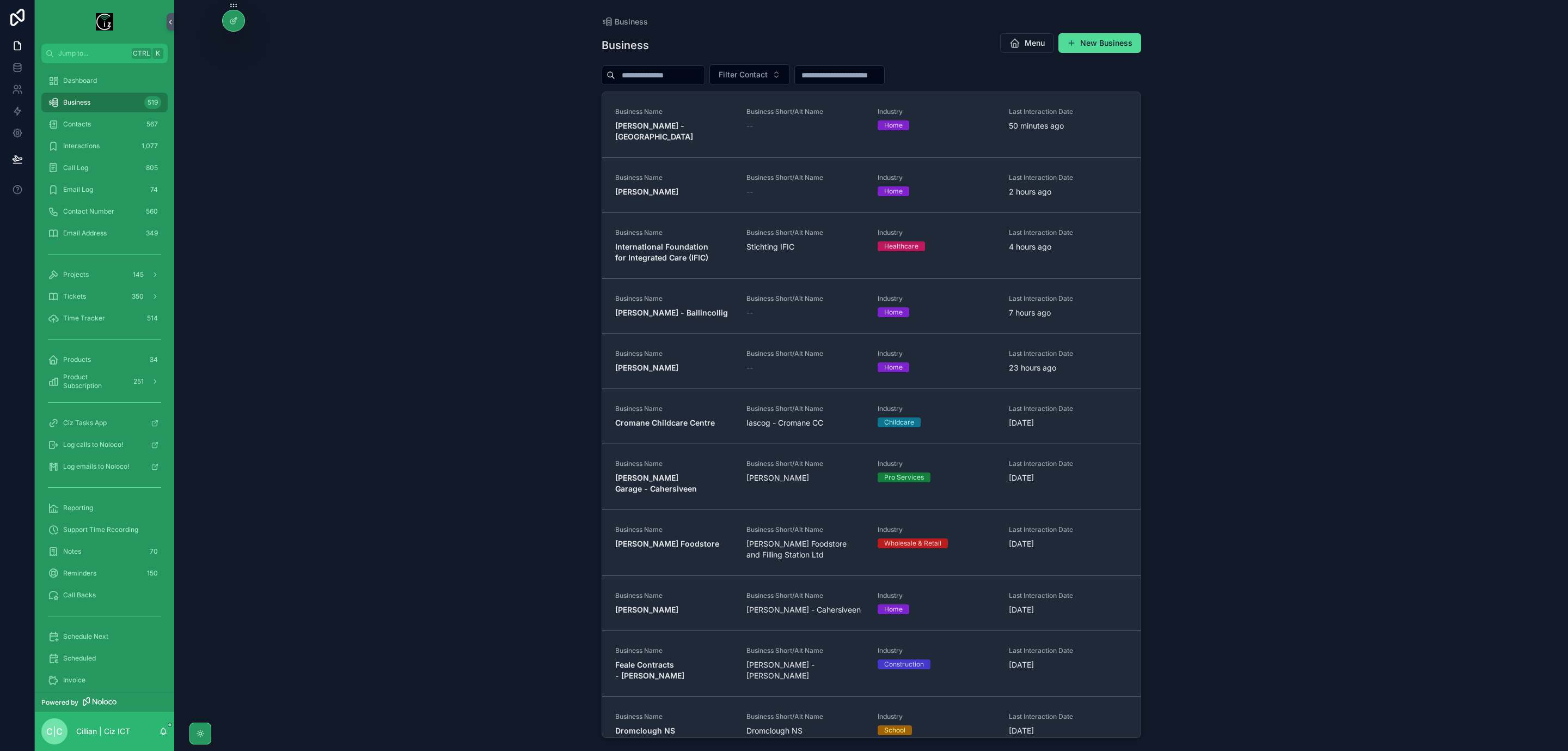
click at [683, 77] on input "scrollable content" at bounding box center [660, 75] width 90 height 15
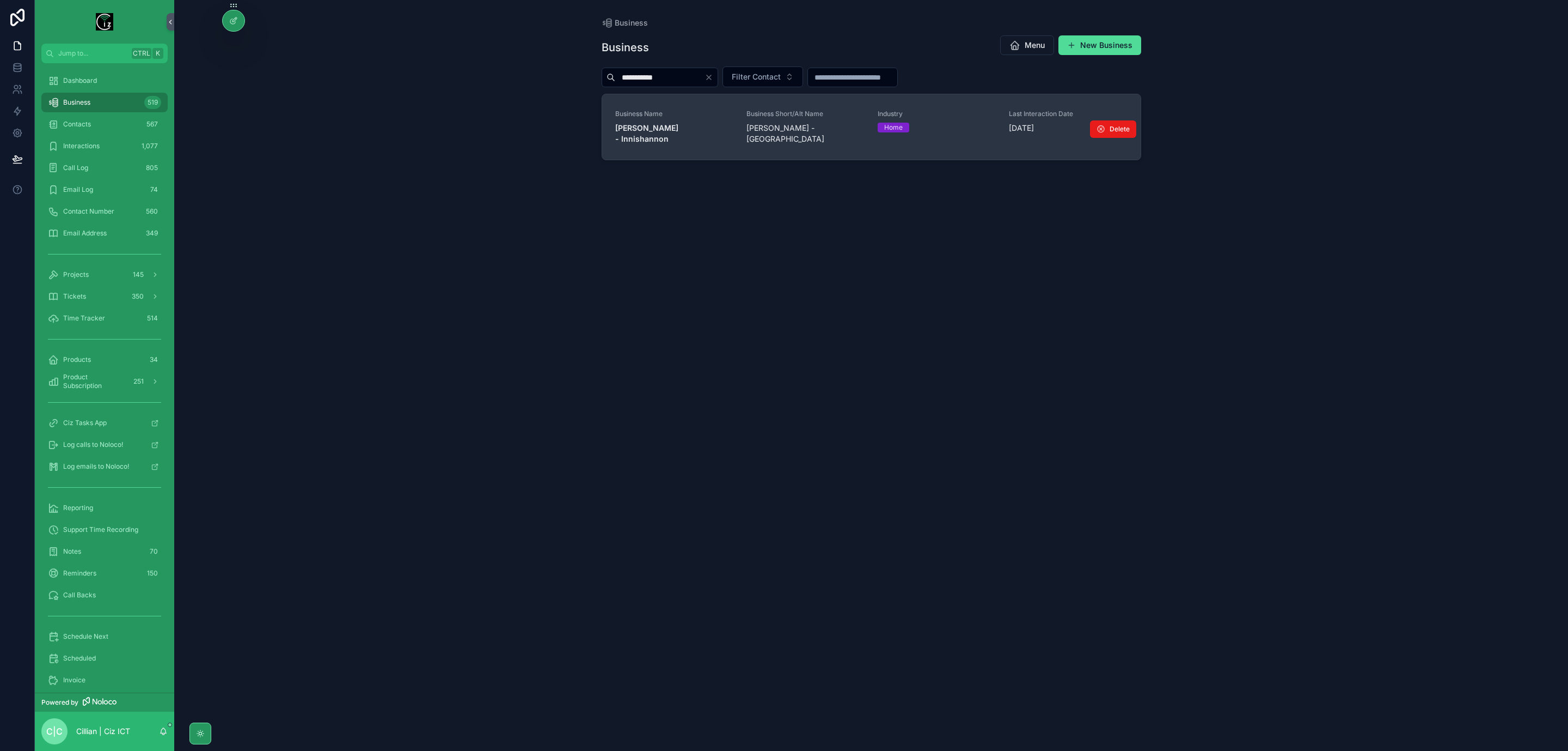
type input "**********"
click at [674, 134] on span "Brian Woods - Innishannon" at bounding box center [674, 133] width 118 height 22
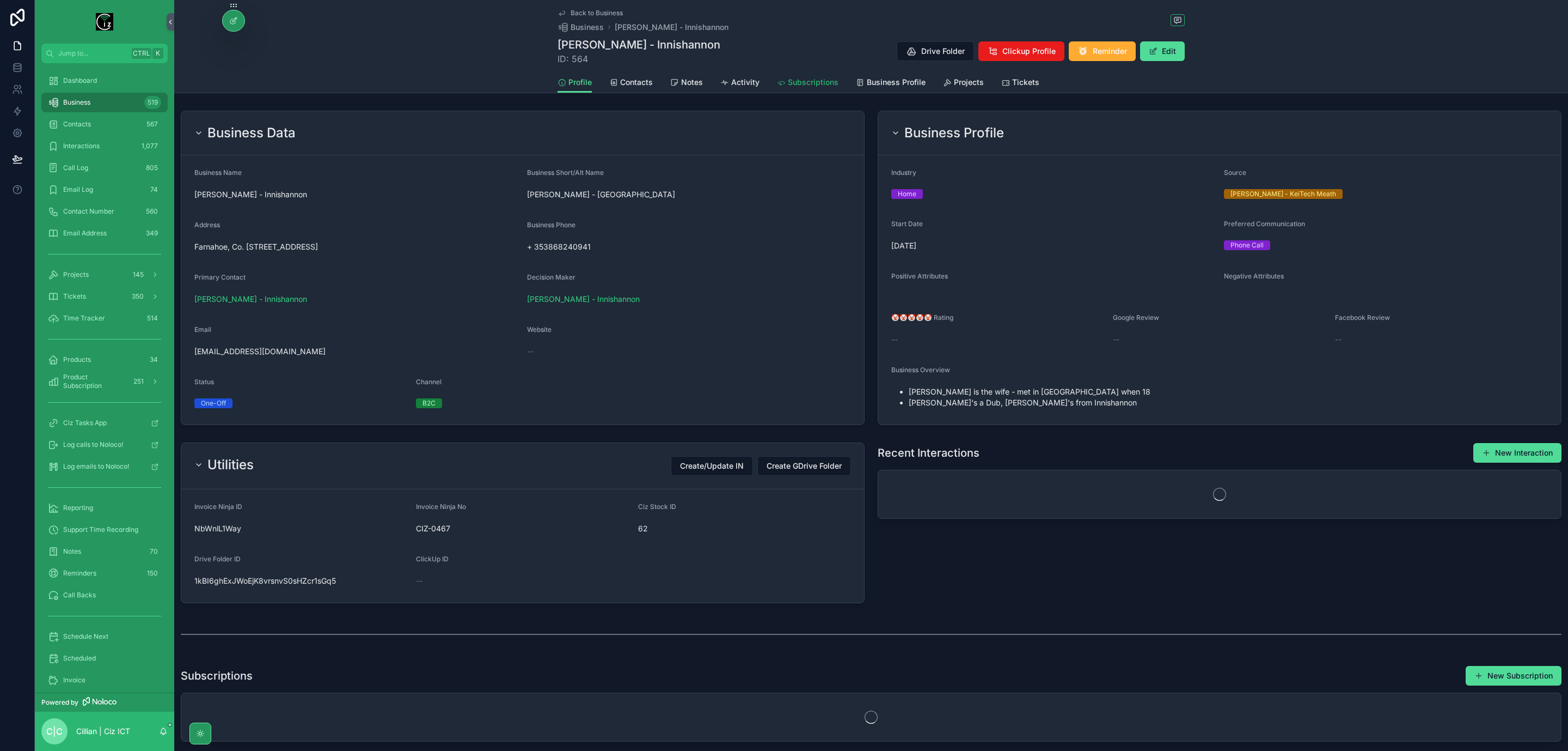
click at [799, 74] on link "Subscriptions" at bounding box center [808, 83] width 62 height 22
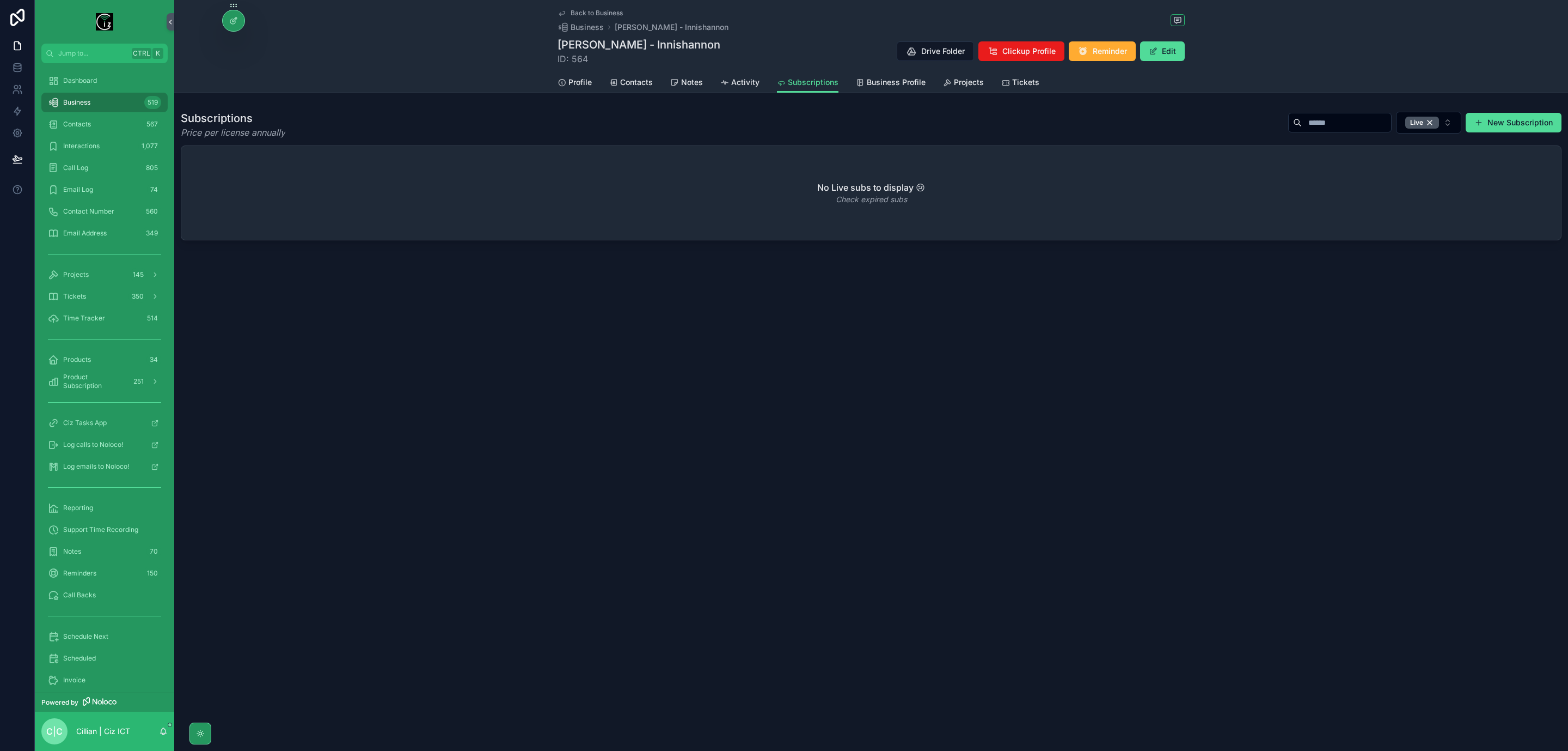
click at [1544, 118] on button "New Subscription" at bounding box center [1513, 123] width 96 height 19
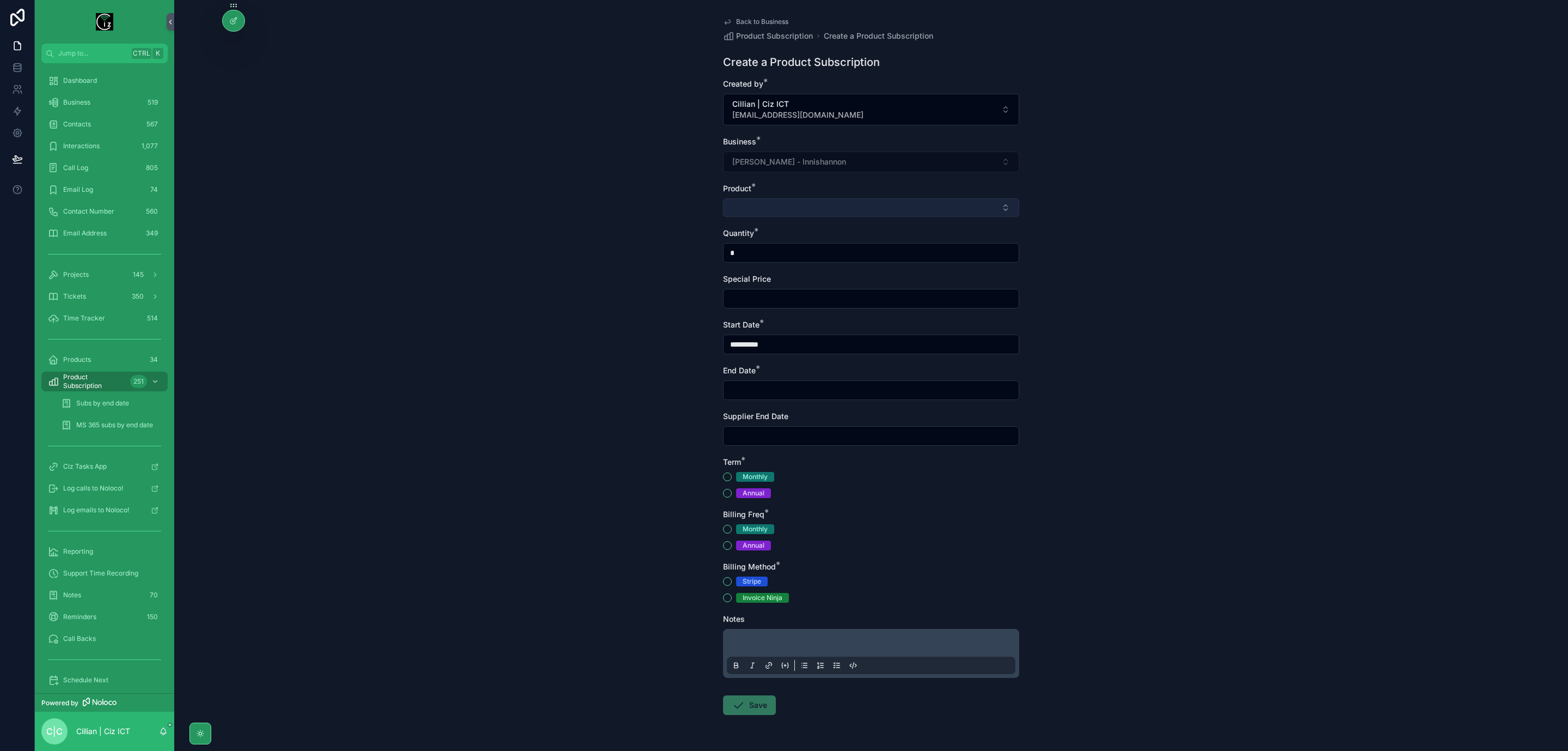
click at [817, 203] on button "Select Button" at bounding box center [870, 207] width 296 height 18
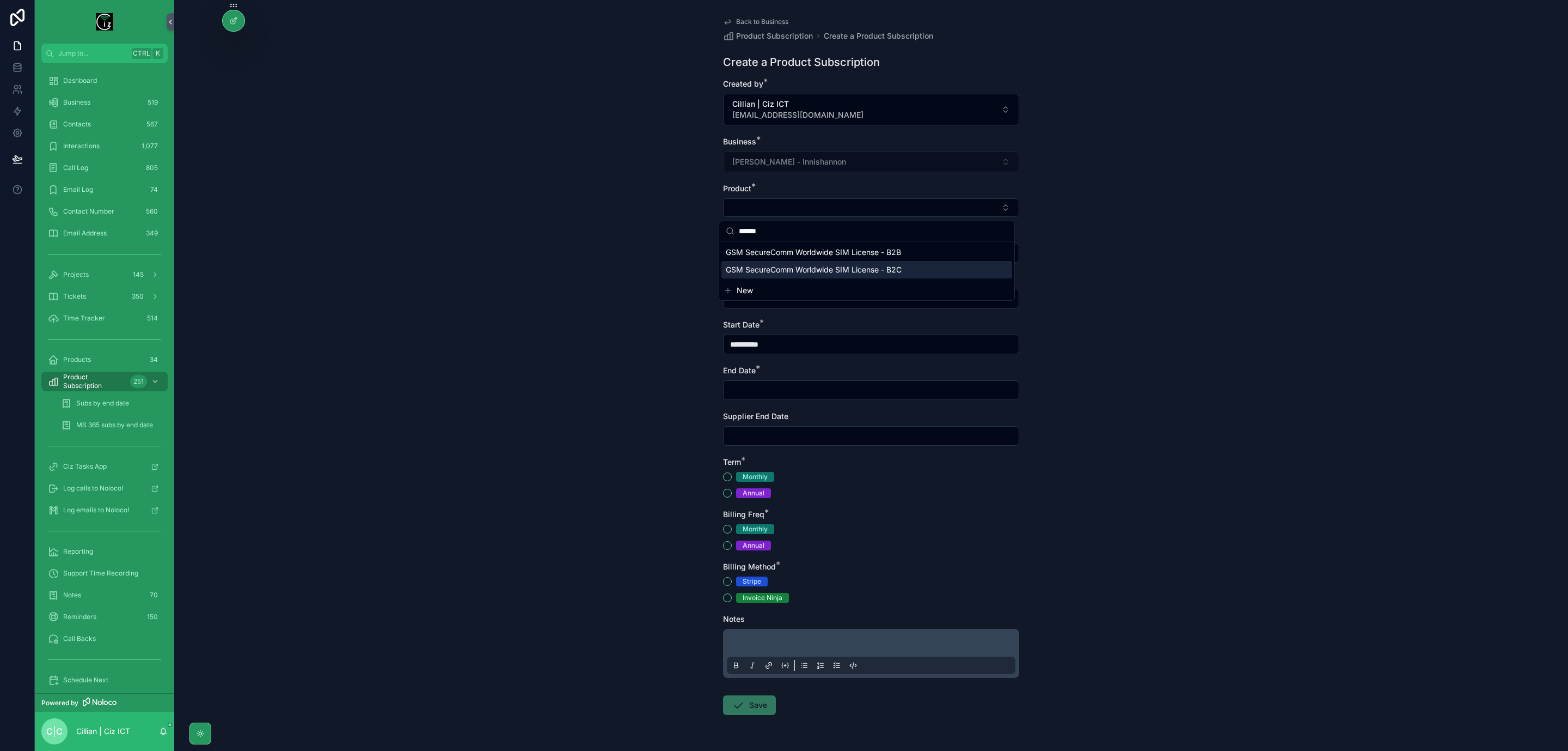
type input "******"
click at [834, 268] on span "GSM SecureComm Worldwide SIM License - B2C" at bounding box center [813, 269] width 176 height 11
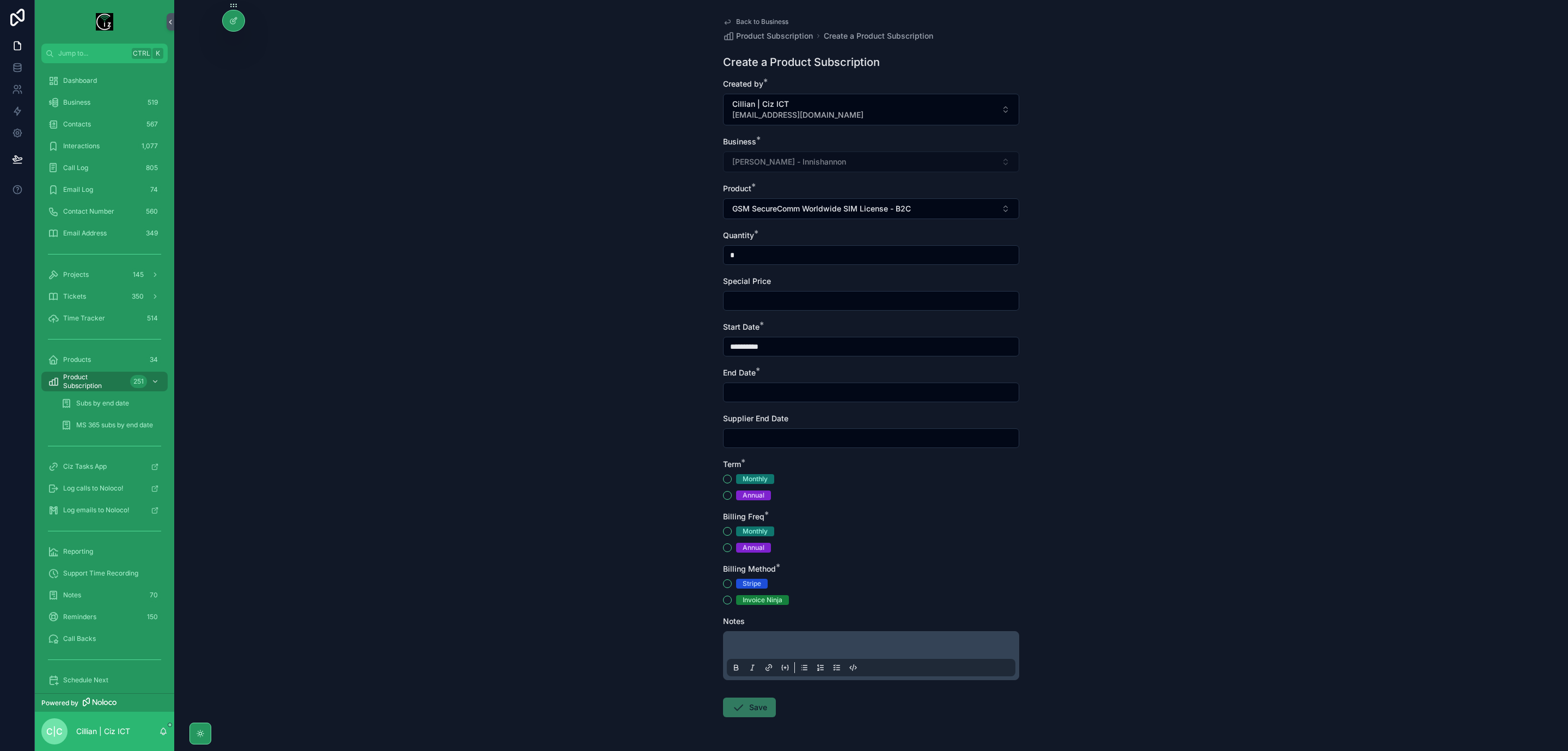
click at [823, 257] on input "*" at bounding box center [871, 255] width 295 height 15
type input "*"
click at [833, 299] on input "scrollable content" at bounding box center [871, 301] width 295 height 15
type input "**"
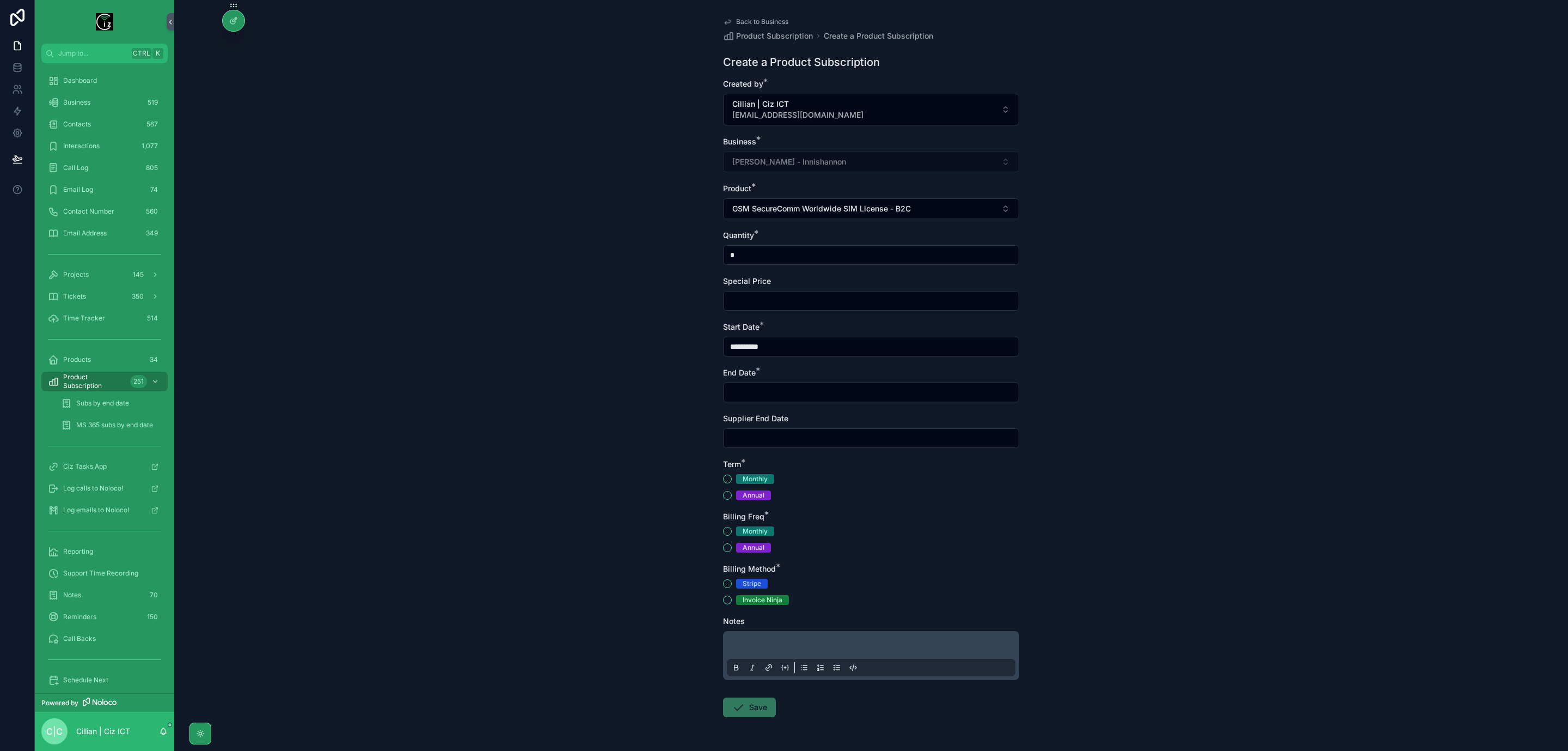
click at [843, 344] on input "**********" at bounding box center [871, 347] width 295 height 15
click at [805, 376] on button "scrollable content" at bounding box center [809, 375] width 19 height 19
click at [823, 533] on button "26" at bounding box center [828, 534] width 19 height 19
click at [865, 507] on button "21" at bounding box center [867, 511] width 19 height 19
type input "**********"
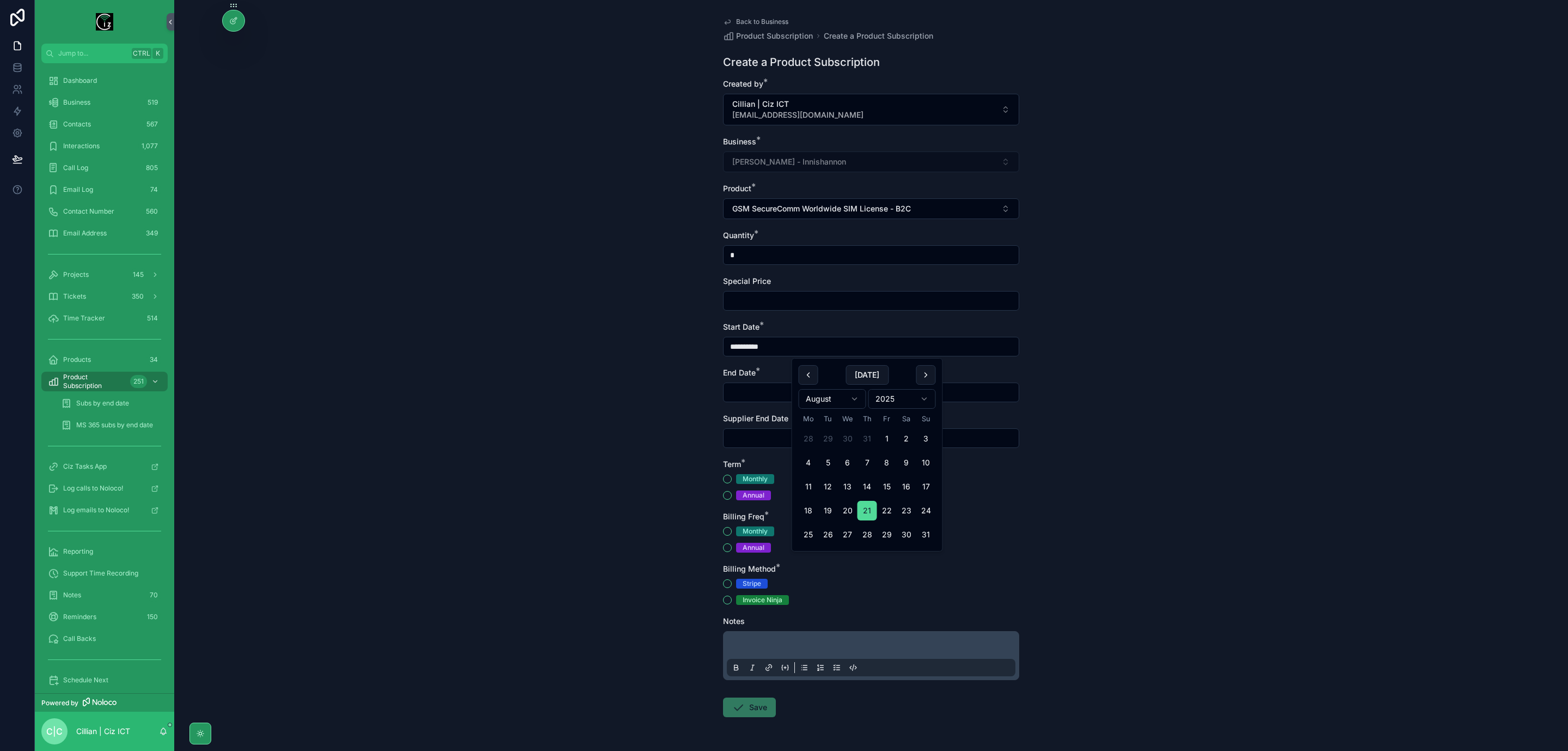
click at [788, 345] on input "**********" at bounding box center [871, 347] width 295 height 15
click at [758, 395] on input "scrollable content" at bounding box center [871, 392] width 295 height 15
paste input "**********"
click at [846, 559] on button "20" at bounding box center [847, 556] width 19 height 19
click at [806, 396] on input "**********" at bounding box center [871, 392] width 295 height 15
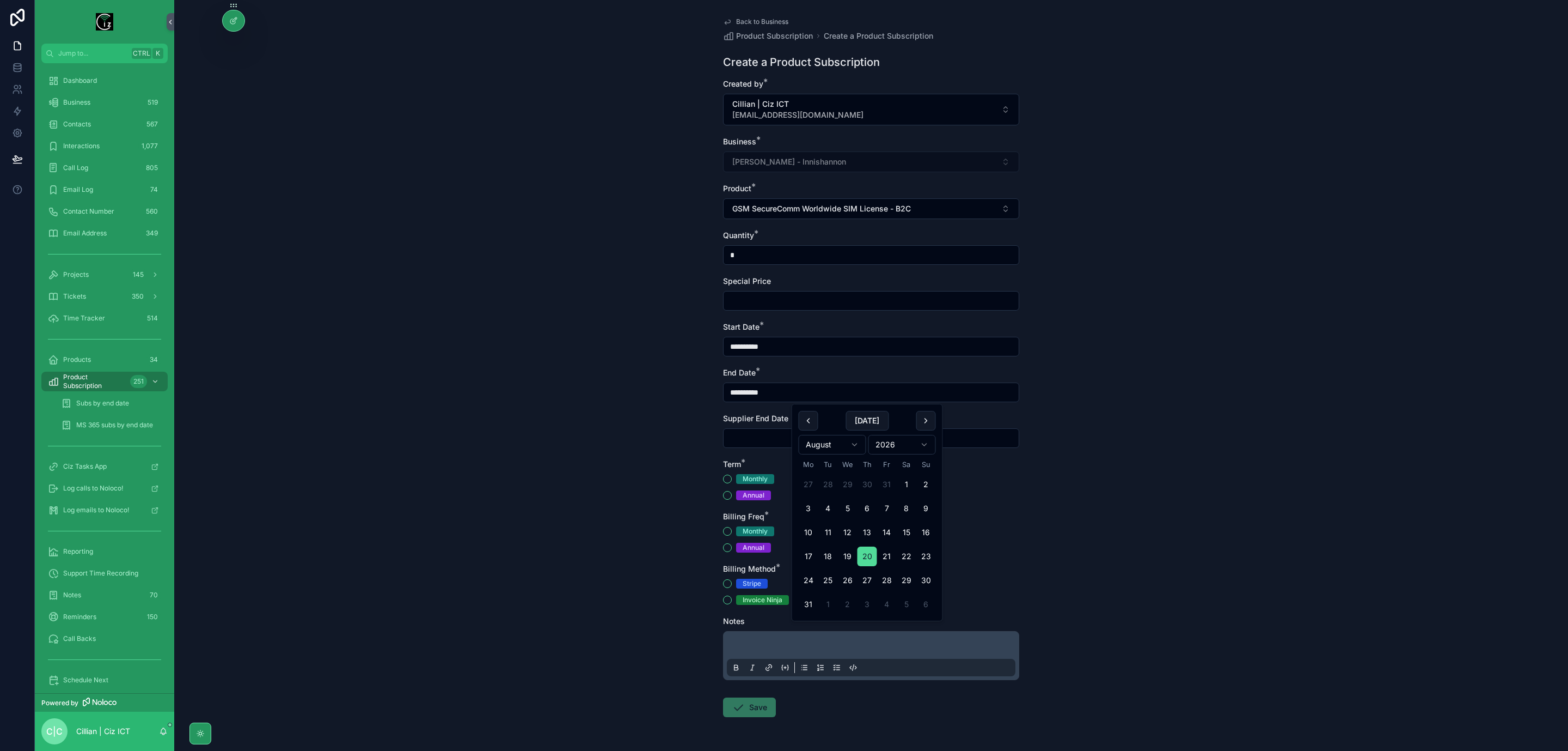
type input "**********"
click at [1048, 378] on div "**********" at bounding box center [871, 376] width 1394 height 751
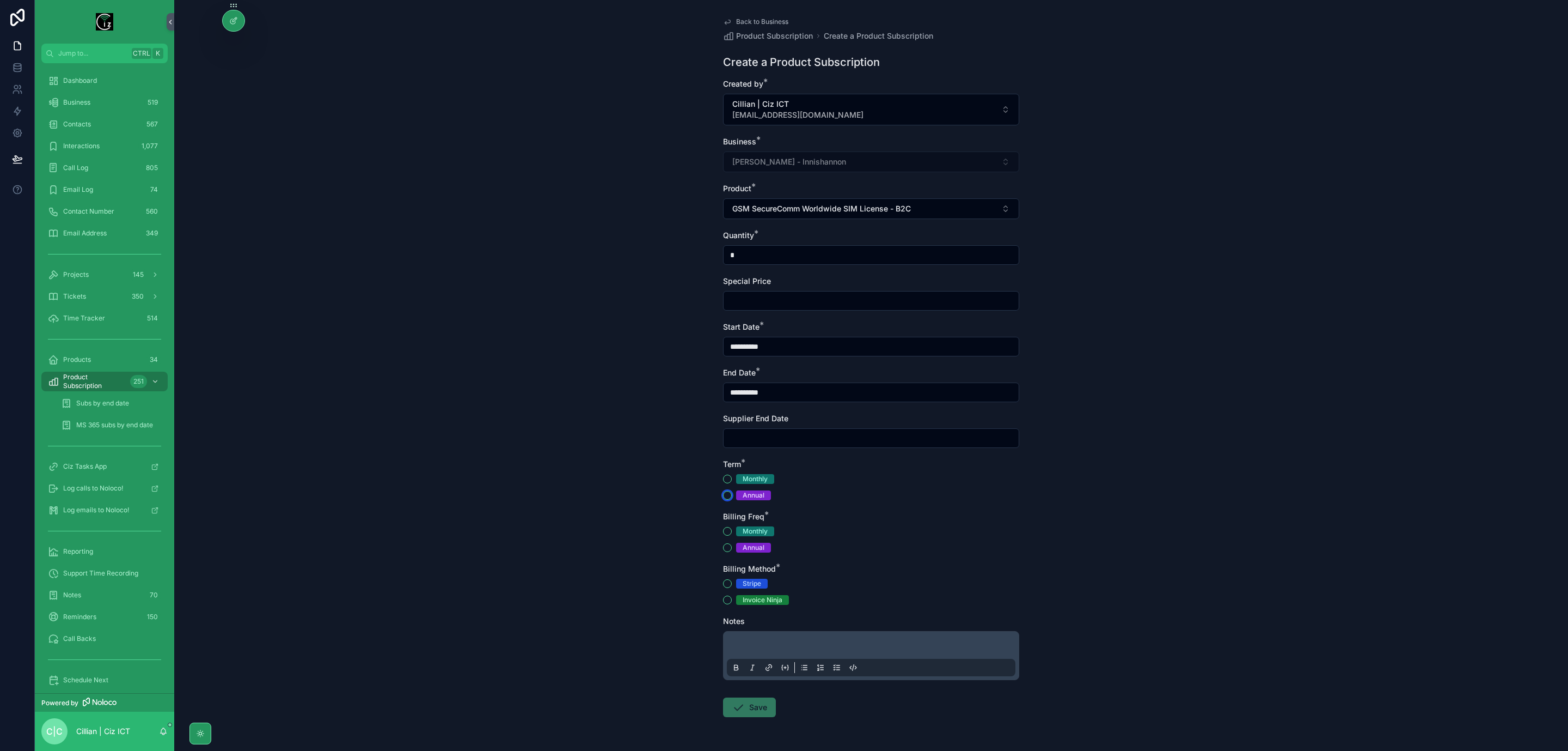
click at [723, 497] on button "Annual" at bounding box center [727, 494] width 9 height 9
click at [726, 544] on button "Annual" at bounding box center [727, 547] width 9 height 9
click at [723, 598] on button "Invoice Ninja" at bounding box center [727, 599] width 9 height 9
click at [761, 712] on button "Save" at bounding box center [749, 707] width 53 height 19
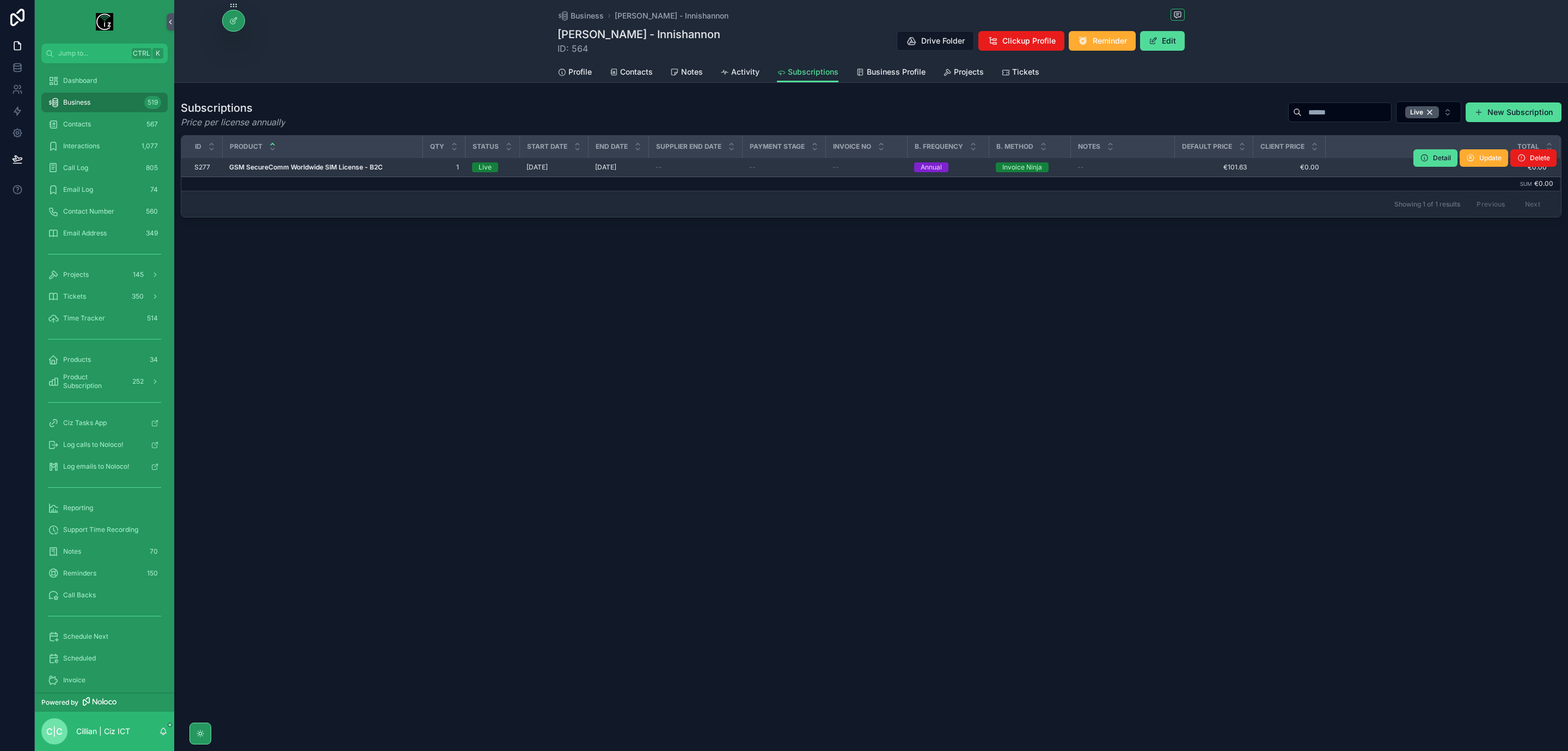
click at [691, 168] on div "--" at bounding box center [696, 167] width 81 height 9
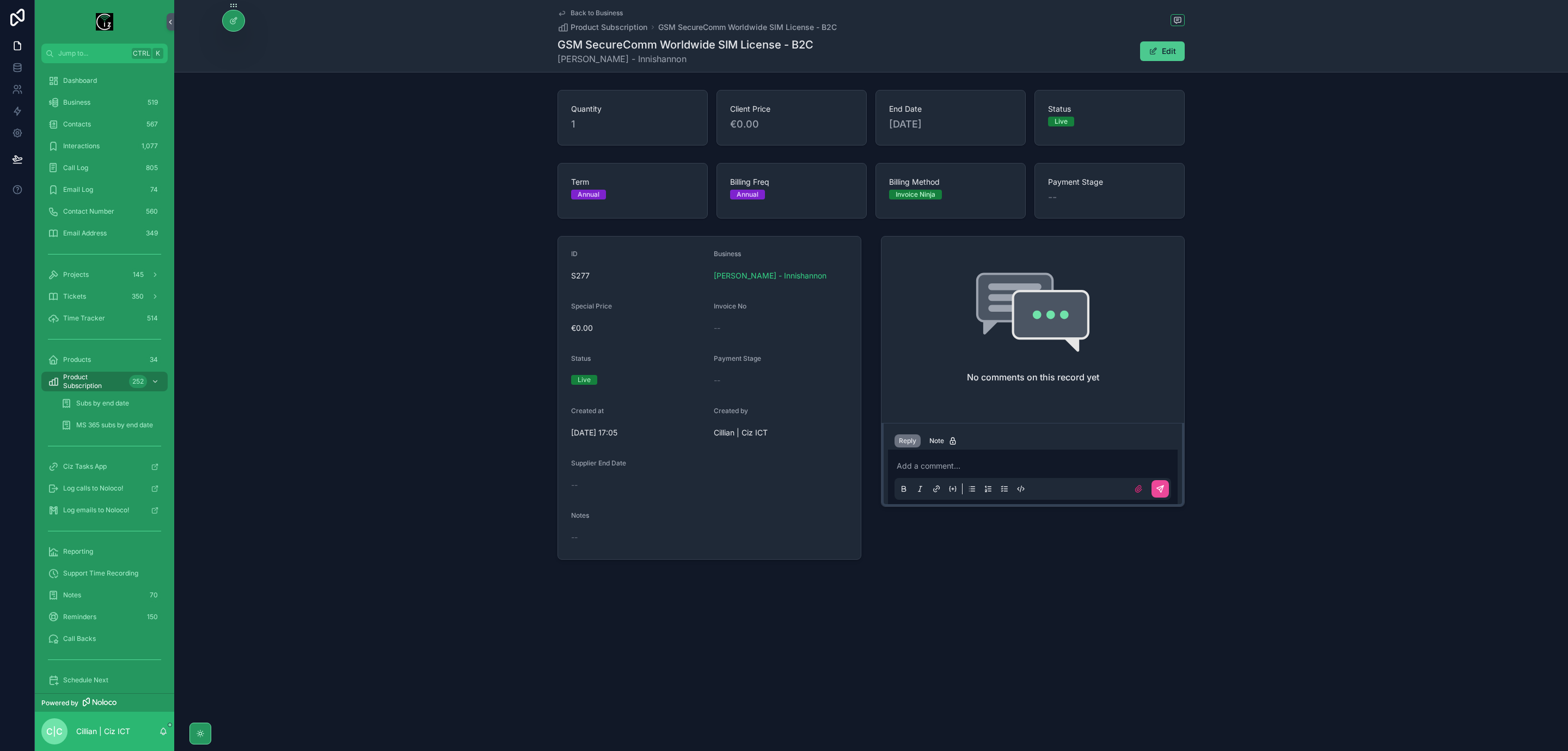
click at [1157, 61] on button "Edit" at bounding box center [1163, 51] width 44 height 19
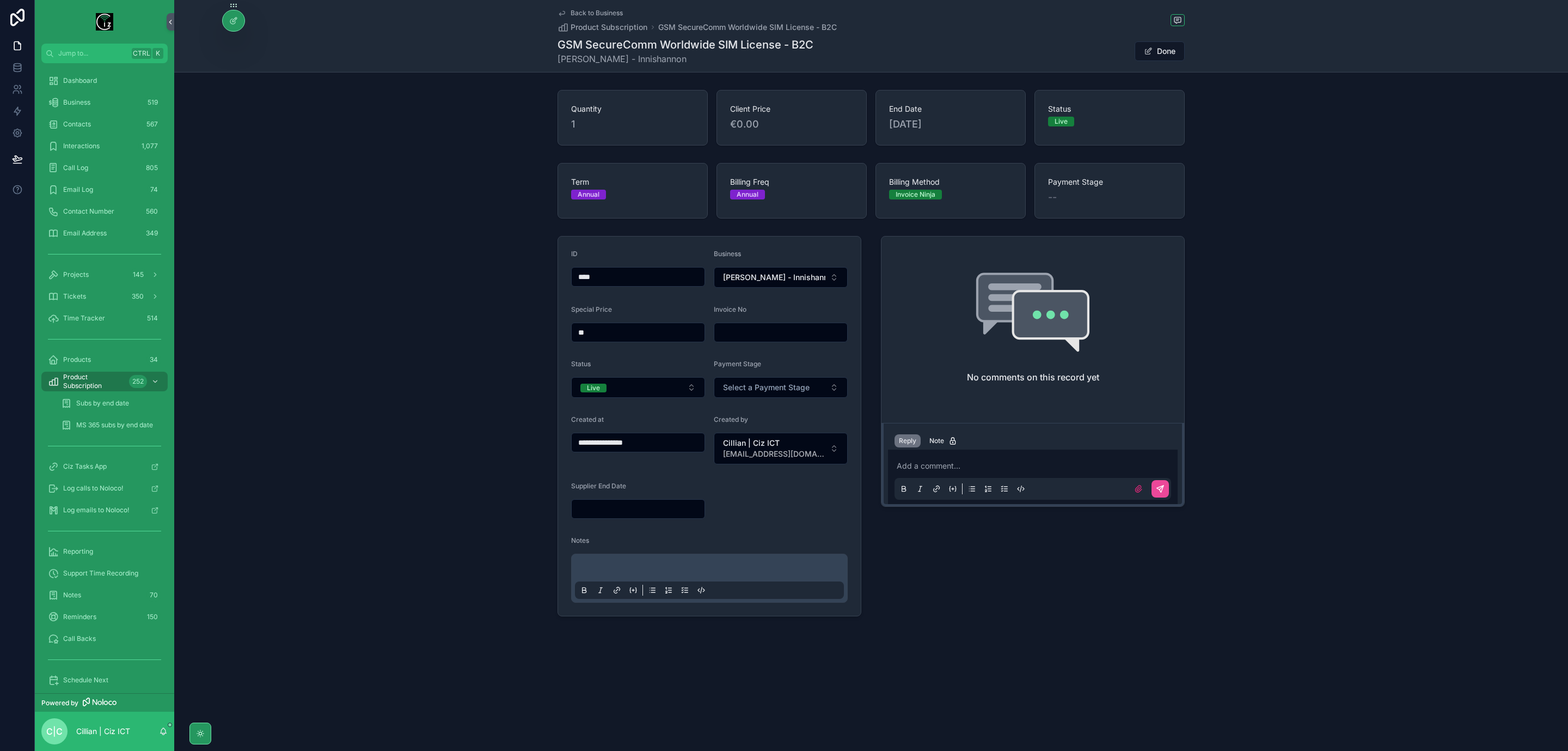
drag, startPoint x: 601, startPoint y: 341, endPoint x: 577, endPoint y: 340, distance: 24.0
click at [577, 340] on input "**" at bounding box center [639, 332] width 133 height 15
click at [1249, 213] on div "Term Annual Billing Freq Annual Billing Method Invoice Ninja Payment Stage --" at bounding box center [871, 190] width 1394 height 65
click at [1162, 56] on button "Done" at bounding box center [1160, 51] width 50 height 19
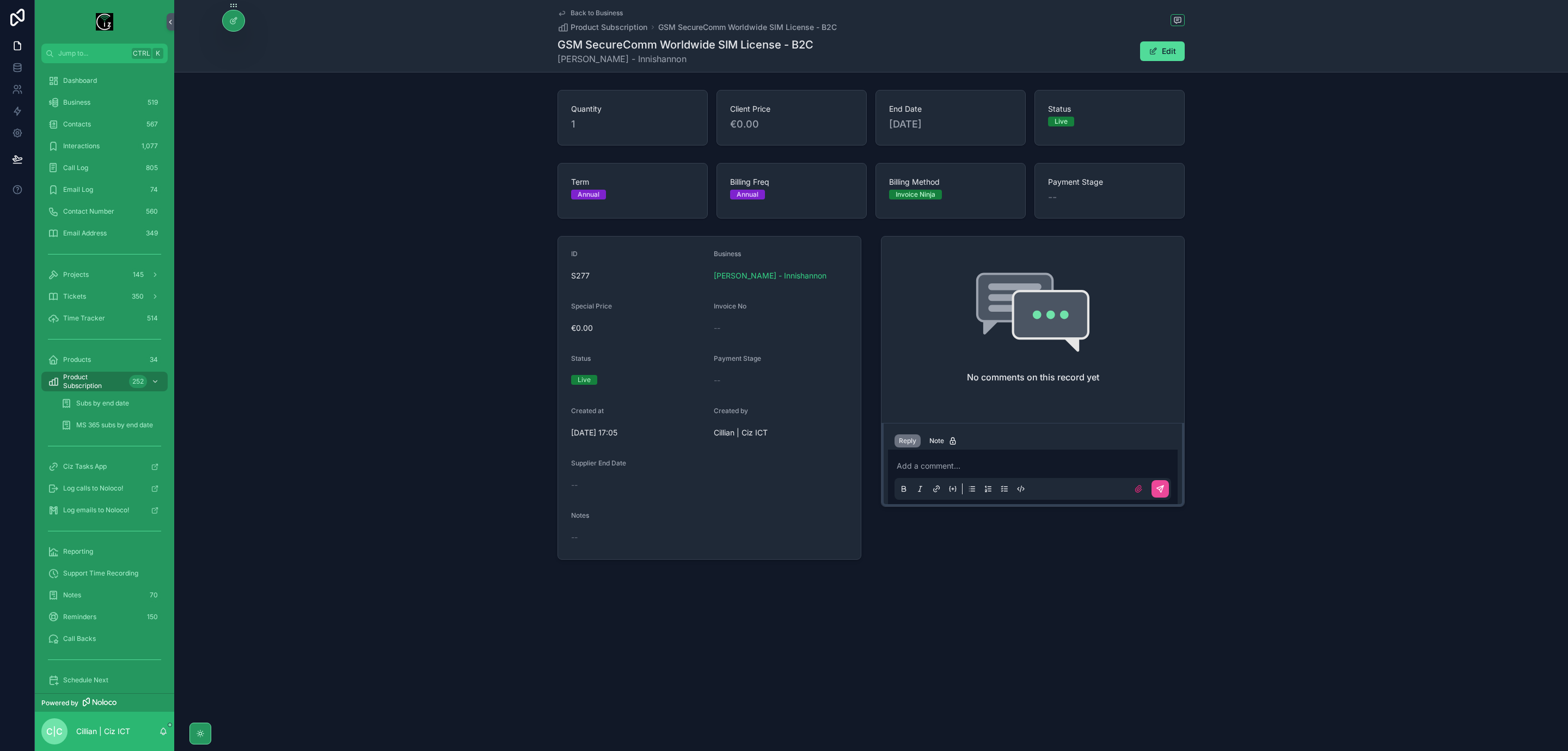
click at [573, 16] on span "Back to Business" at bounding box center [596, 13] width 52 height 9
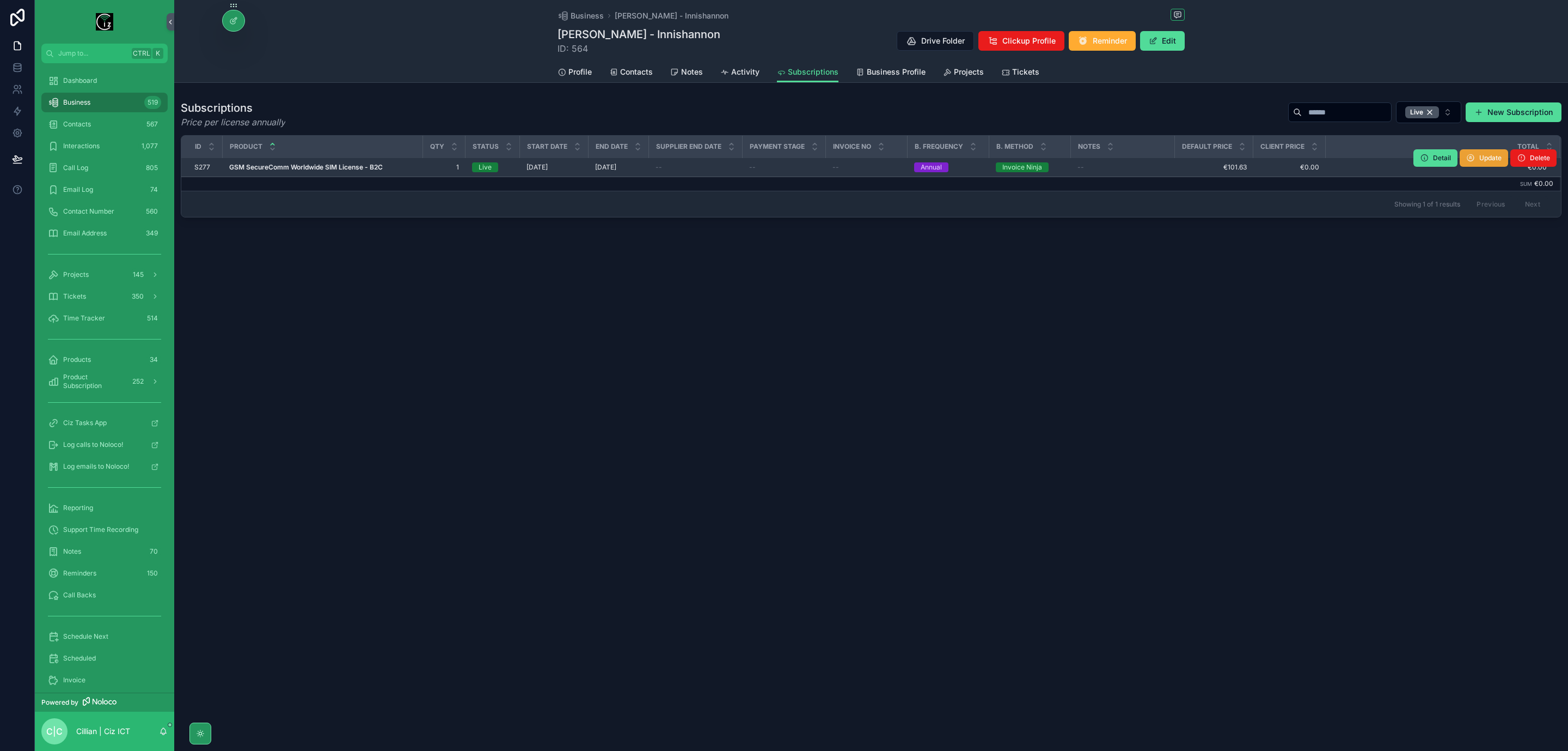
click at [1495, 160] on span "Update" at bounding box center [1490, 157] width 22 height 9
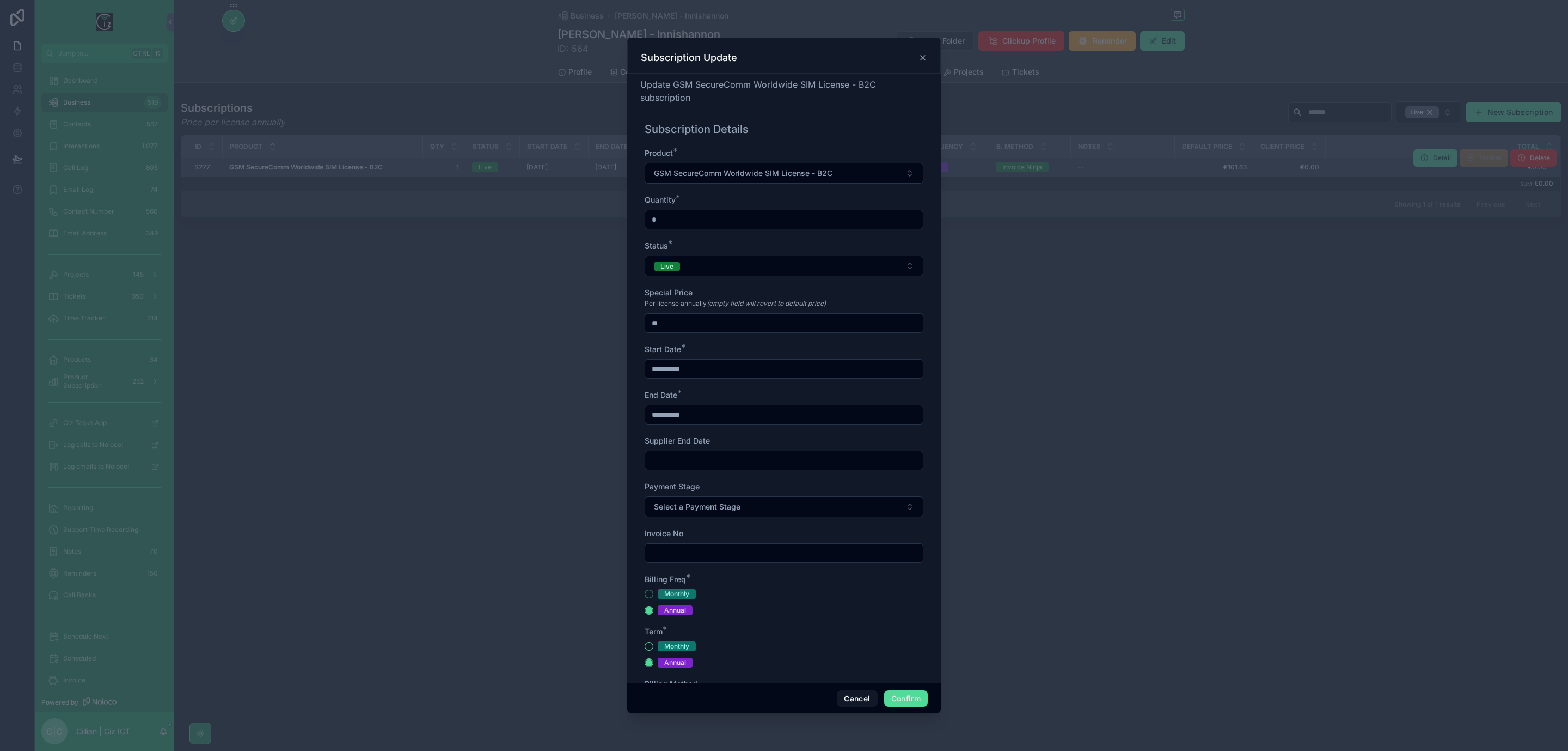
drag, startPoint x: 657, startPoint y: 330, endPoint x: 637, endPoint y: 333, distance: 20.2
click at [637, 333] on div "**********" at bounding box center [784, 377] width 314 height 609
type input "****"
click at [912, 698] on button "Confirm" at bounding box center [905, 698] width 43 height 17
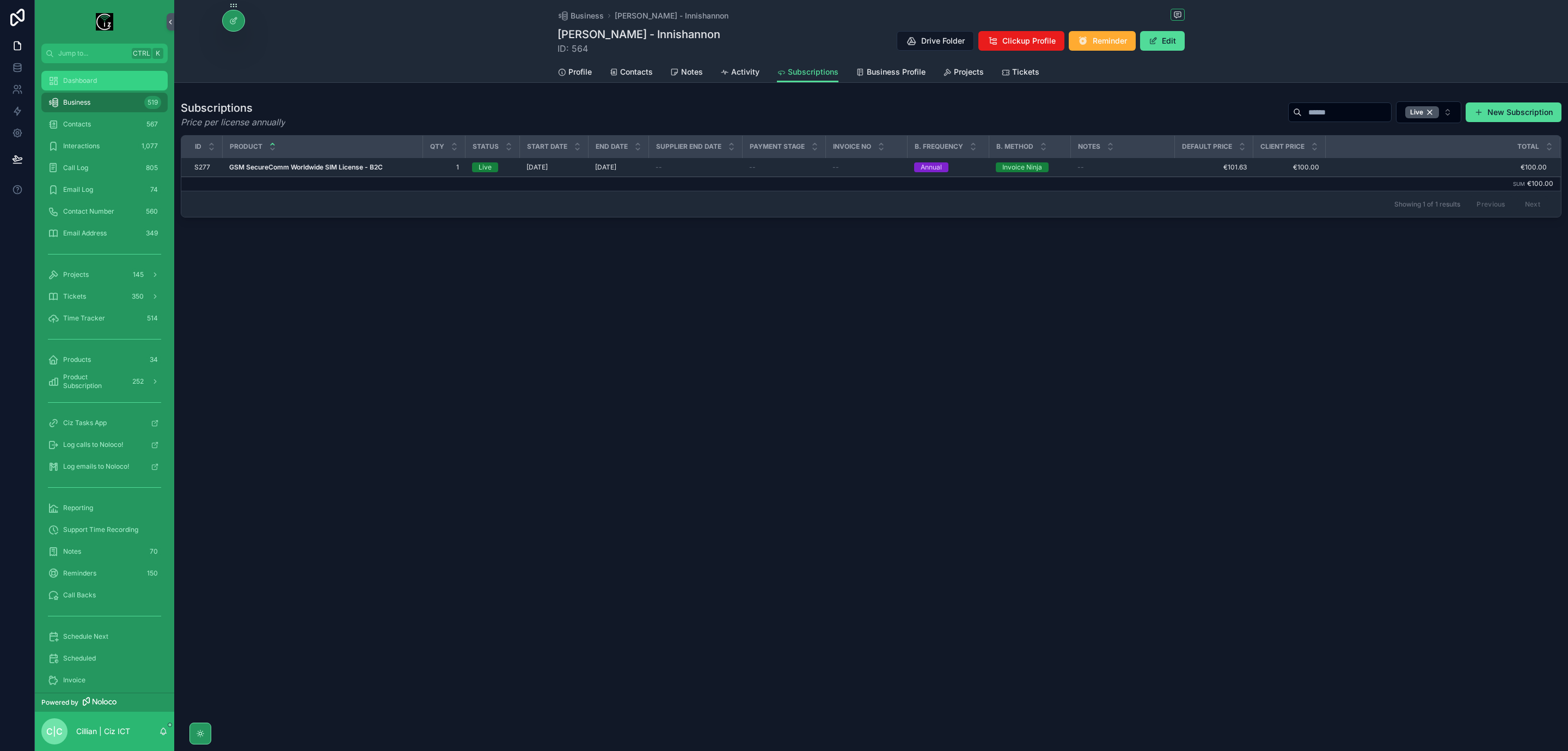
click at [87, 85] on div "Dashboard" at bounding box center [104, 80] width 113 height 17
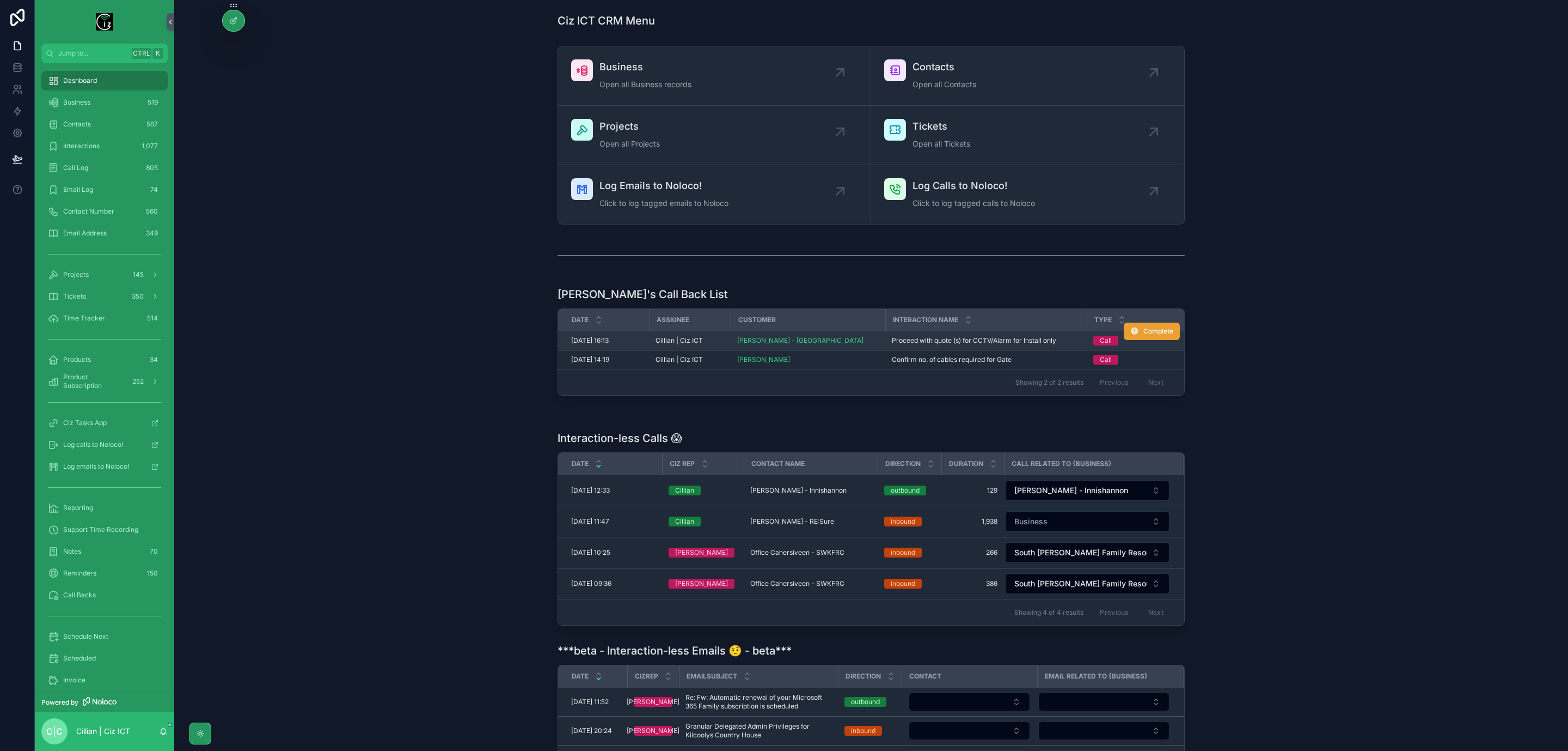
click at [1163, 329] on span "Complete" at bounding box center [1158, 331] width 30 height 9
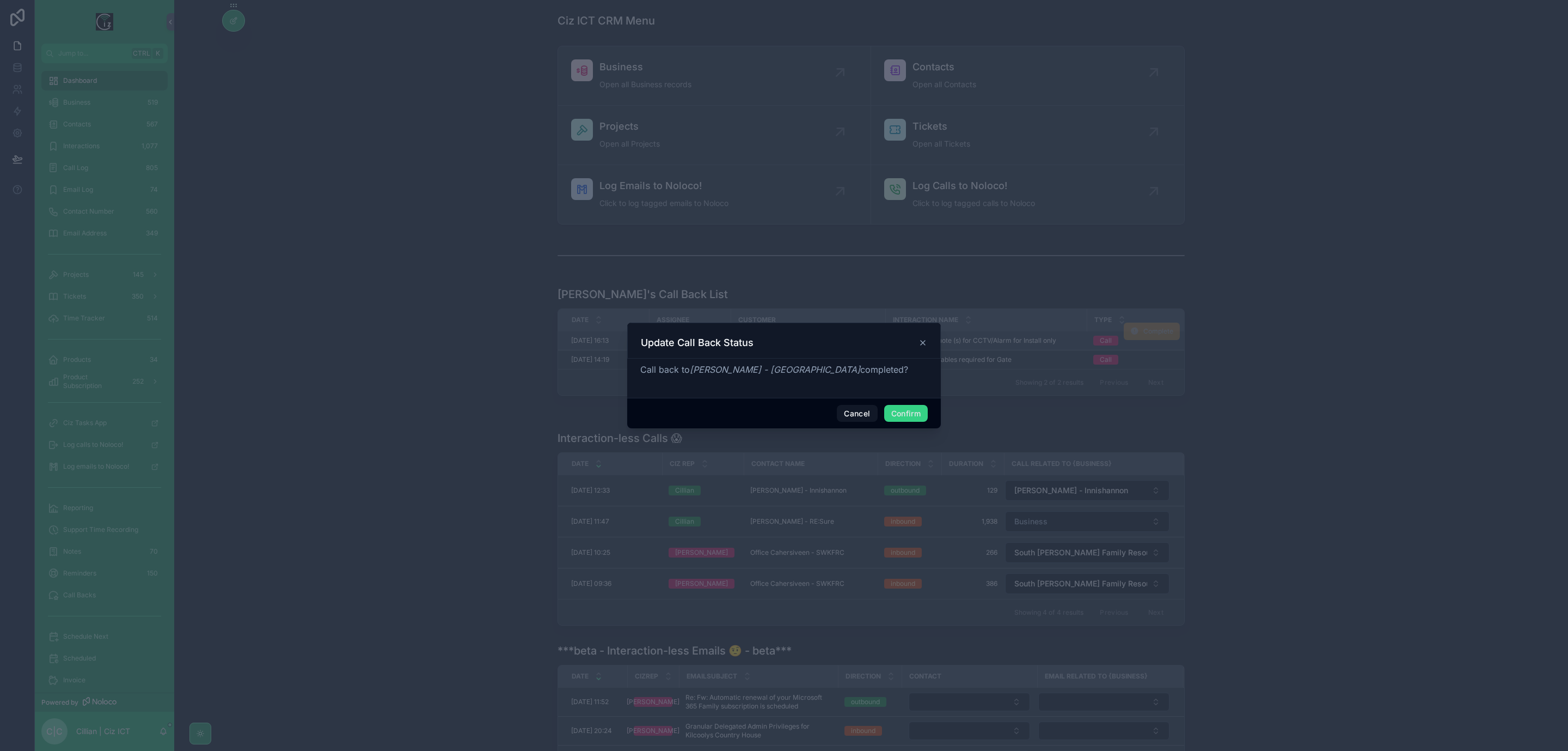
click at [911, 407] on button "Confirm" at bounding box center [905, 413] width 43 height 17
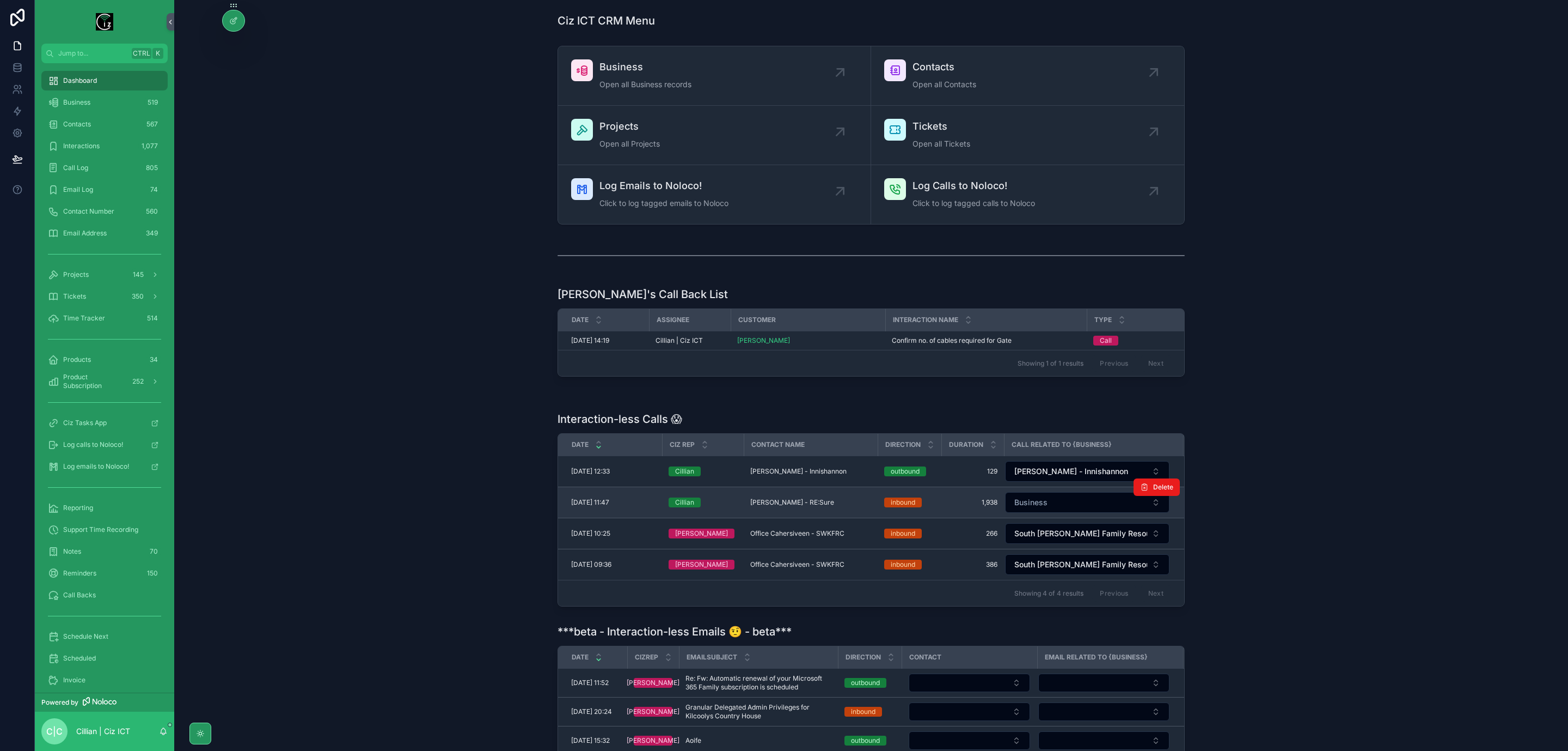
click at [801, 507] on span "Wes Fallon - RE:Sure" at bounding box center [792, 502] width 84 height 9
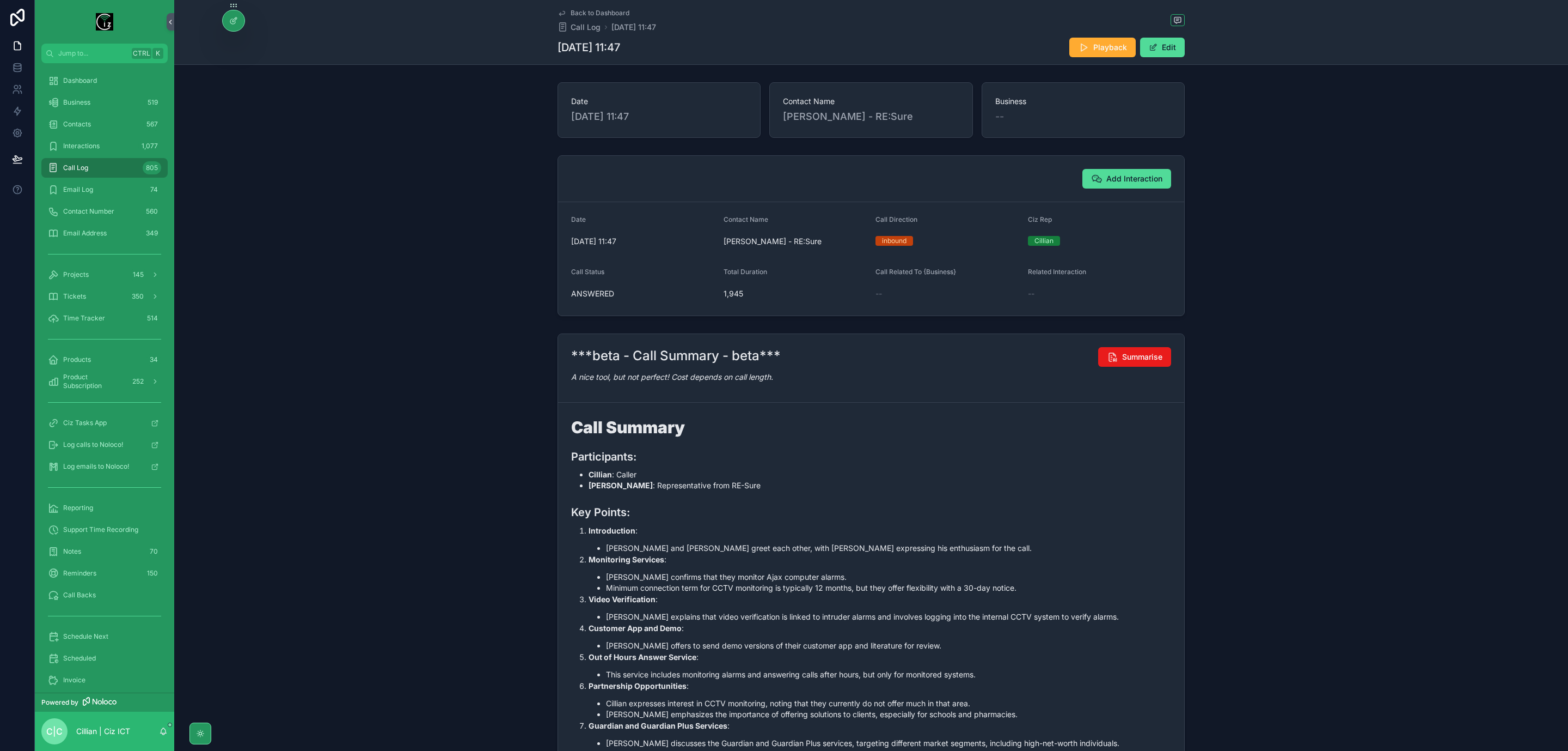
click at [817, 125] on div "Contact Name Wes Fallon - RE:Sure" at bounding box center [870, 110] width 203 height 56
click at [752, 240] on span "Wes Fallon - RE:Sure" at bounding box center [795, 240] width 144 height 11
click at [1158, 48] on button "Edit" at bounding box center [1163, 47] width 44 height 19
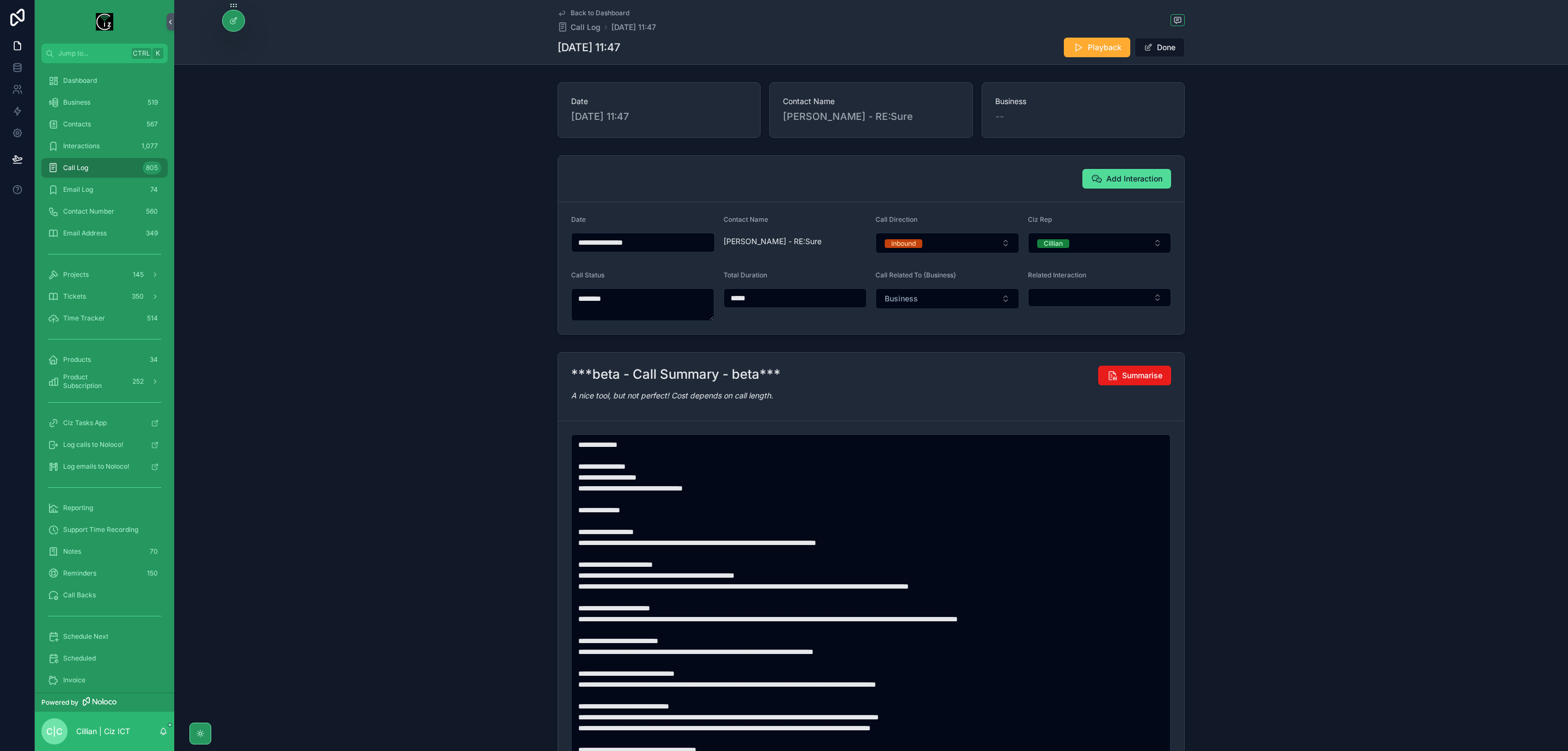
click at [755, 247] on span "Wes Fallon - RE:Sure" at bounding box center [795, 240] width 144 height 11
click at [1162, 49] on button "Done" at bounding box center [1160, 47] width 50 height 19
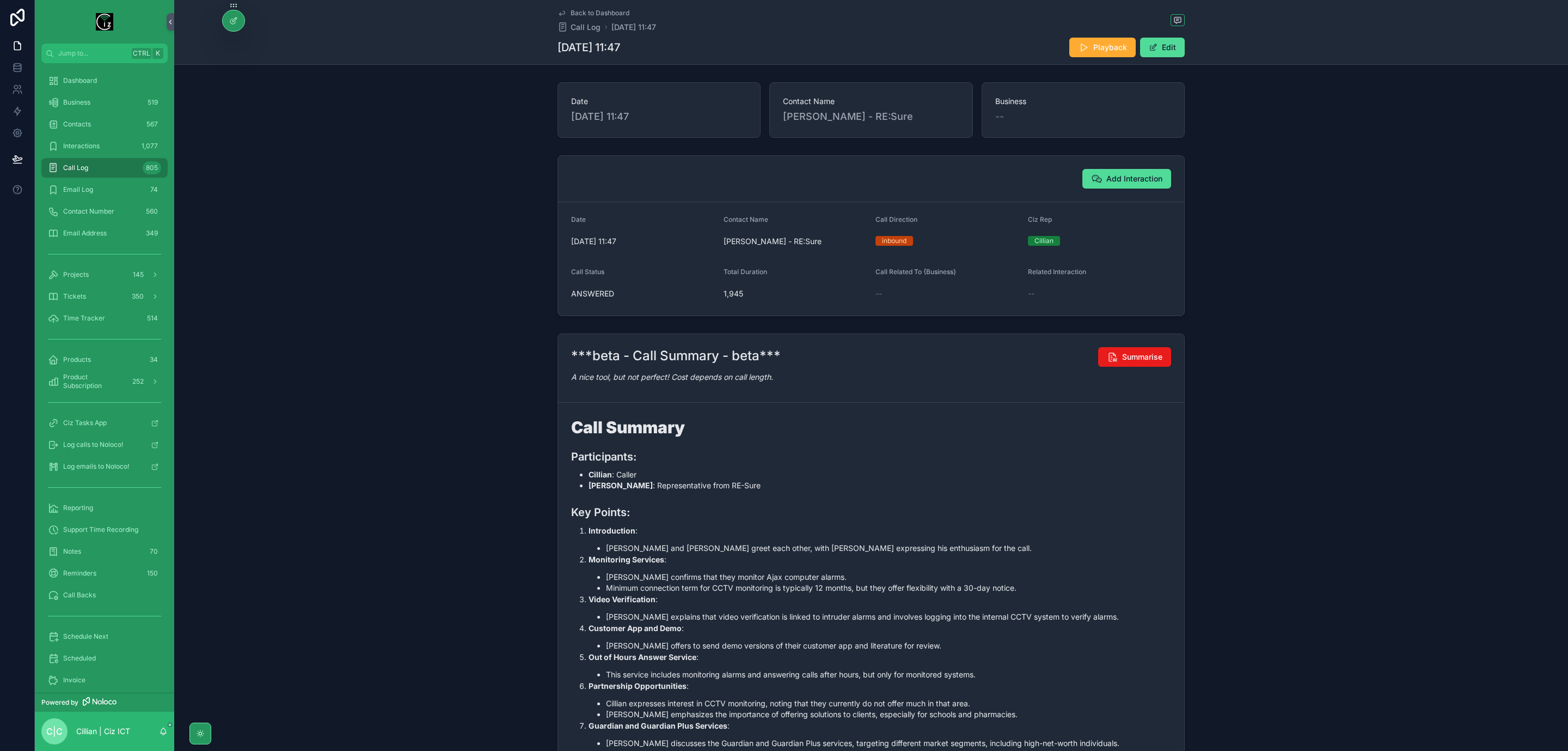
click at [570, 12] on span "Back to Dashboard" at bounding box center [599, 13] width 59 height 9
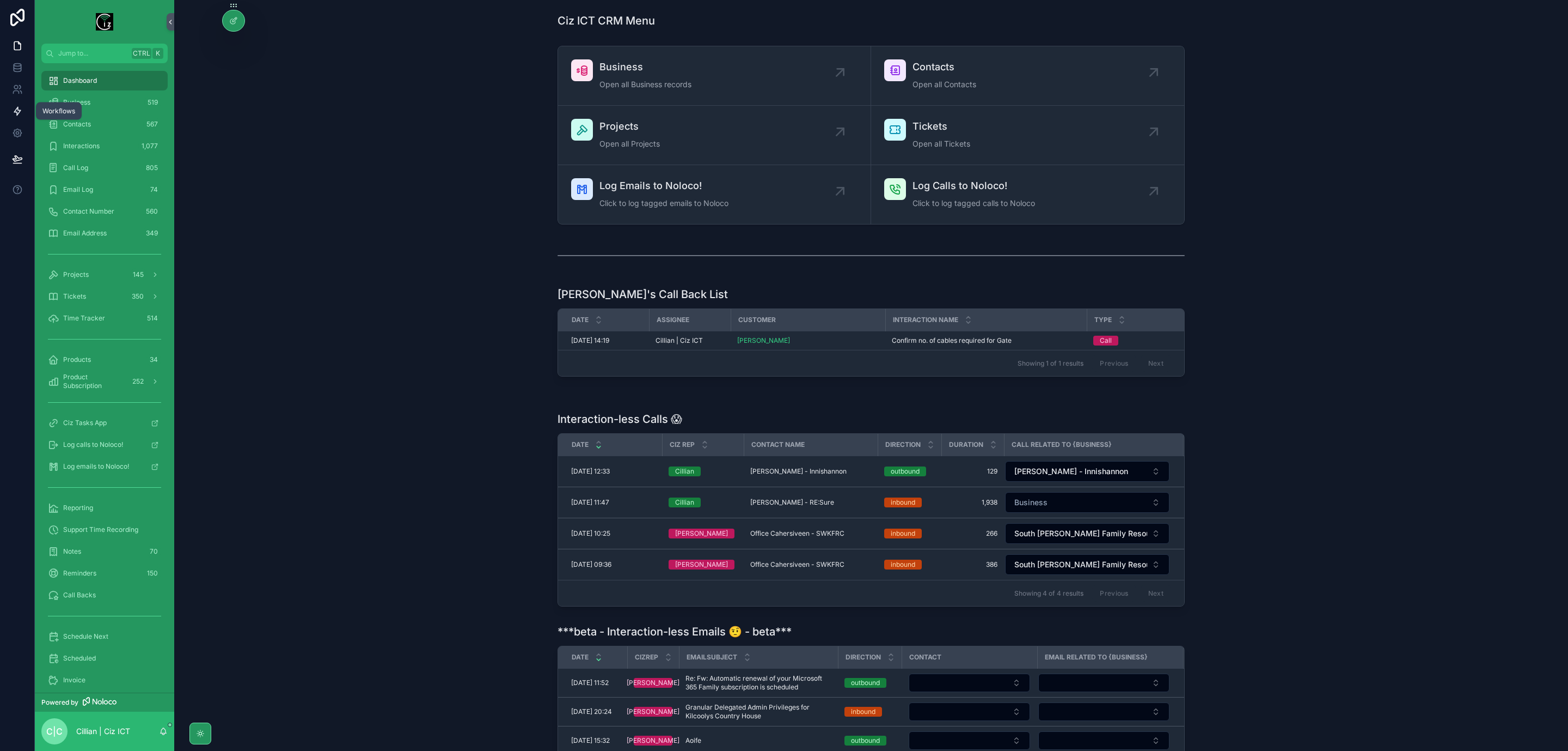
click at [14, 109] on icon at bounding box center [16, 110] width 11 height 11
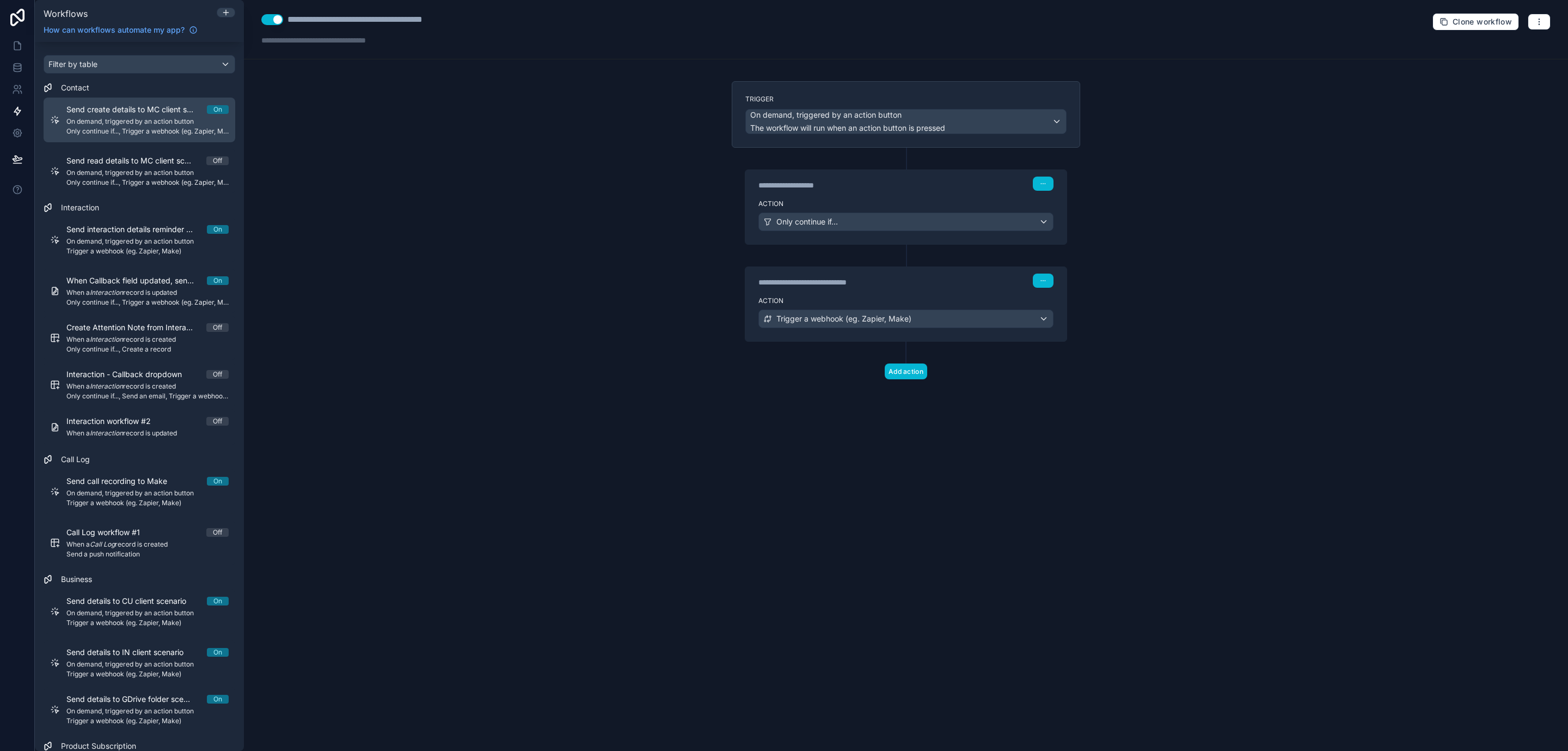
click at [154, 120] on span "On demand, triggered by an action button" at bounding box center [148, 121] width 162 height 9
click at [1046, 214] on div "Only continue if..." at bounding box center [906, 222] width 294 height 17
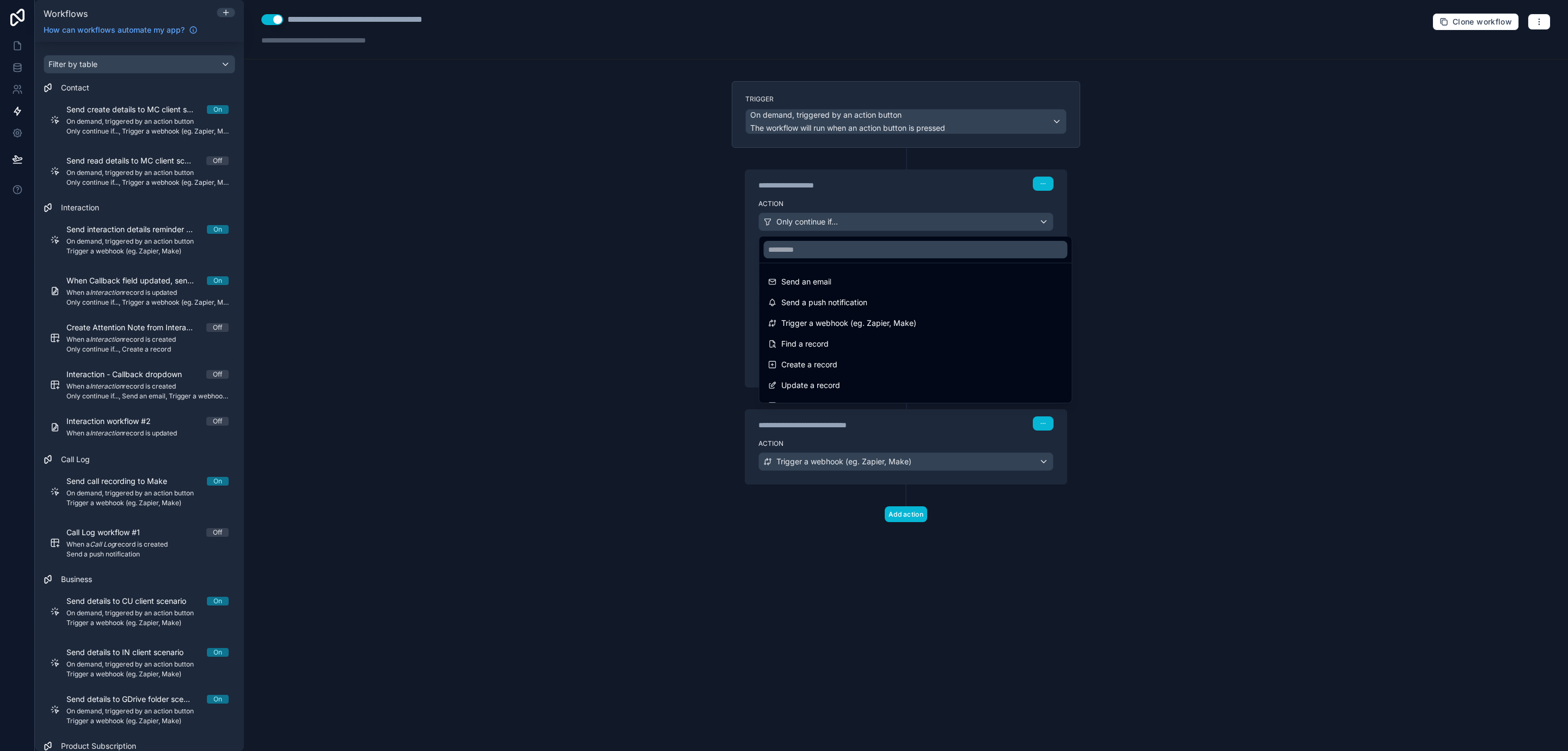
click at [1004, 193] on div at bounding box center [784, 376] width 1568 height 751
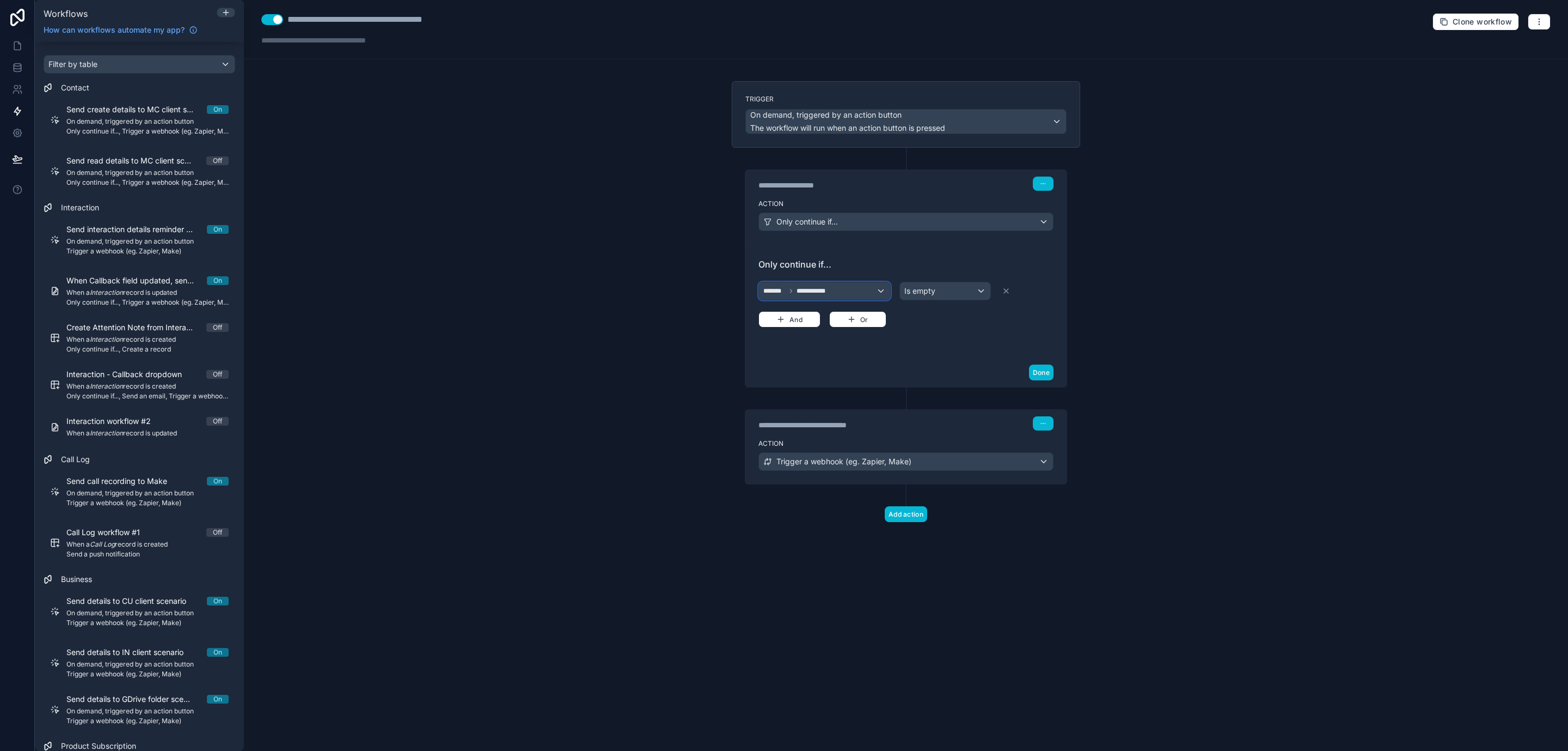
click at [874, 290] on div "**********" at bounding box center [825, 291] width 131 height 17
click at [892, 360] on div "Trigger The source Contact record" at bounding box center [840, 358] width 146 height 26
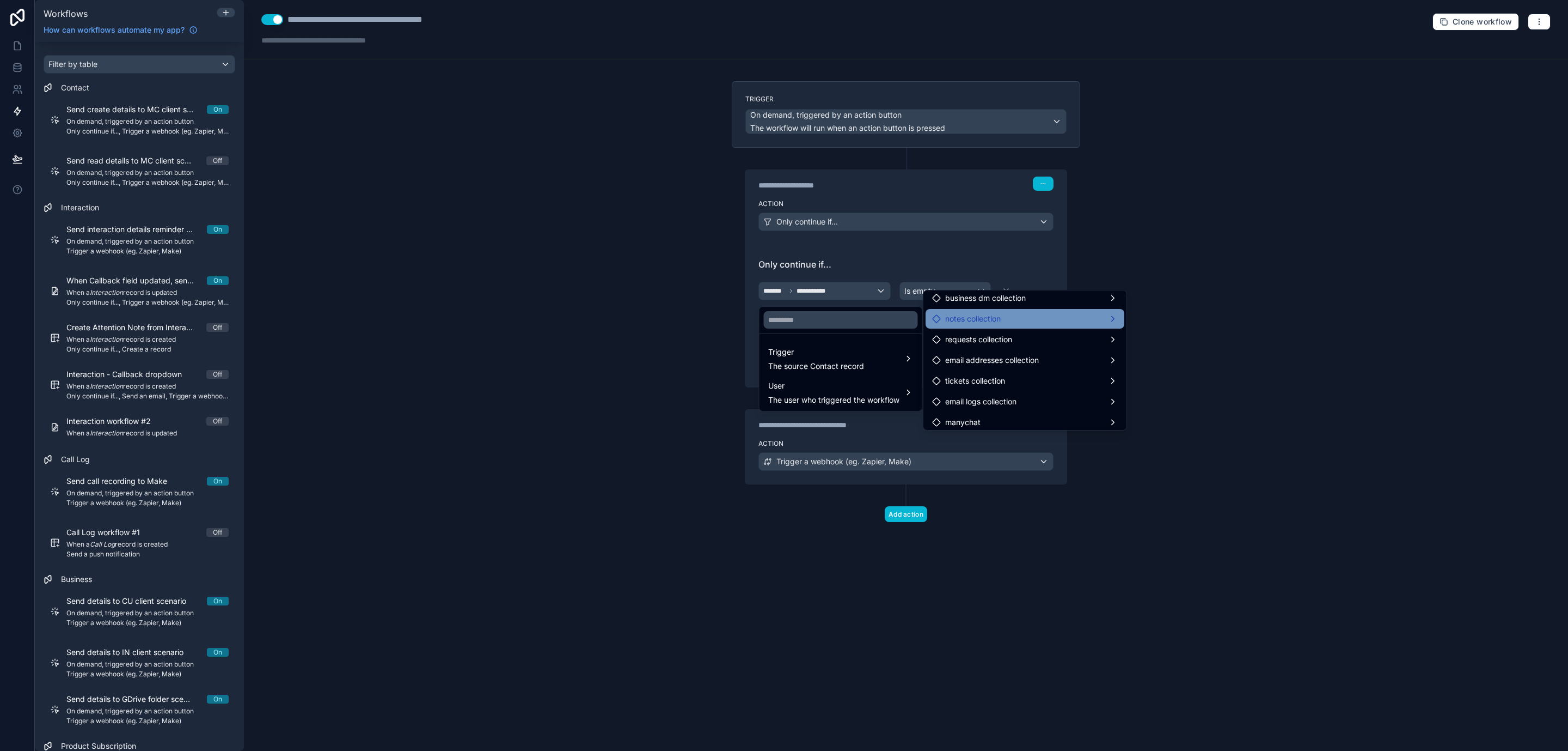
scroll to position [505, 0]
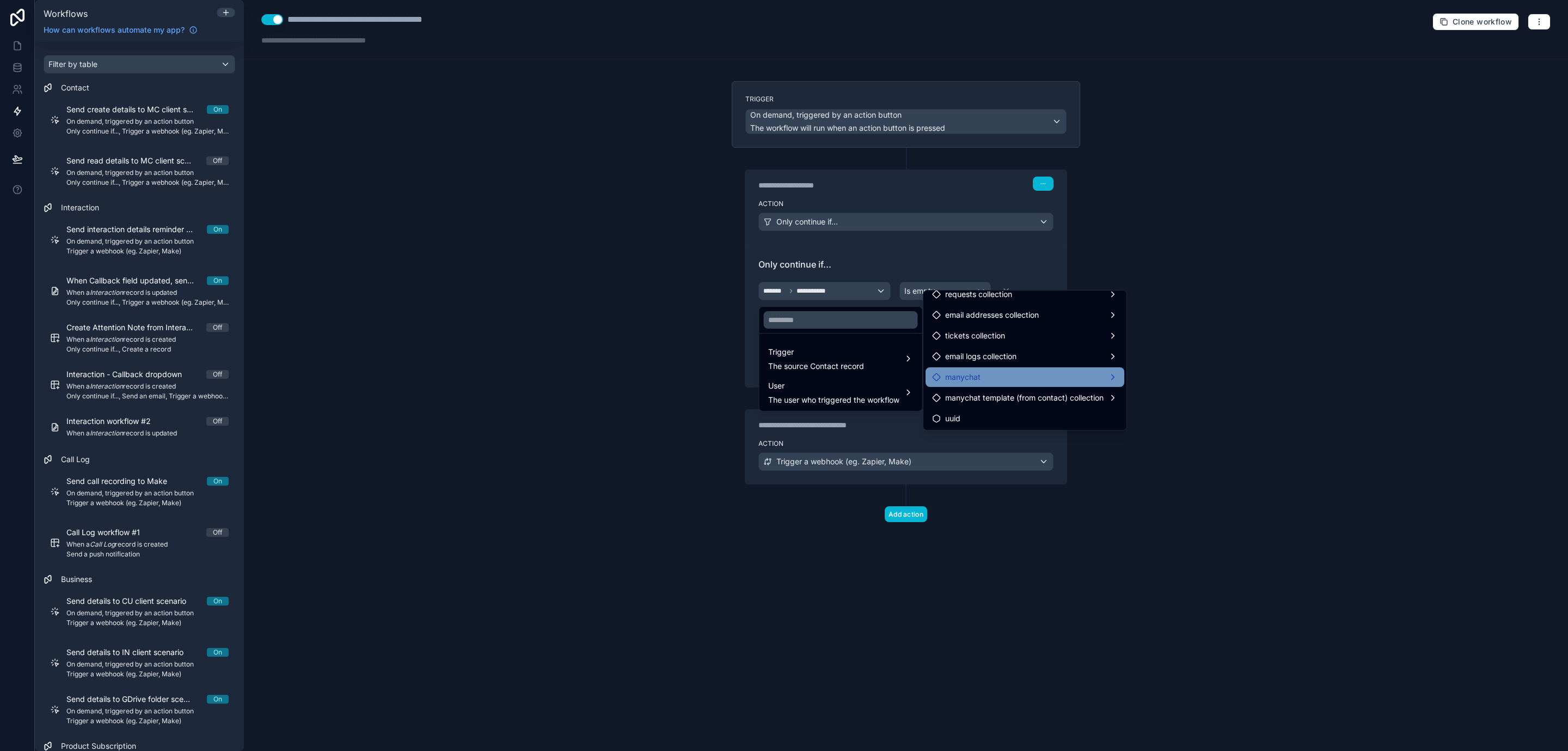
click at [1106, 380] on div "manychat" at bounding box center [1025, 377] width 185 height 14
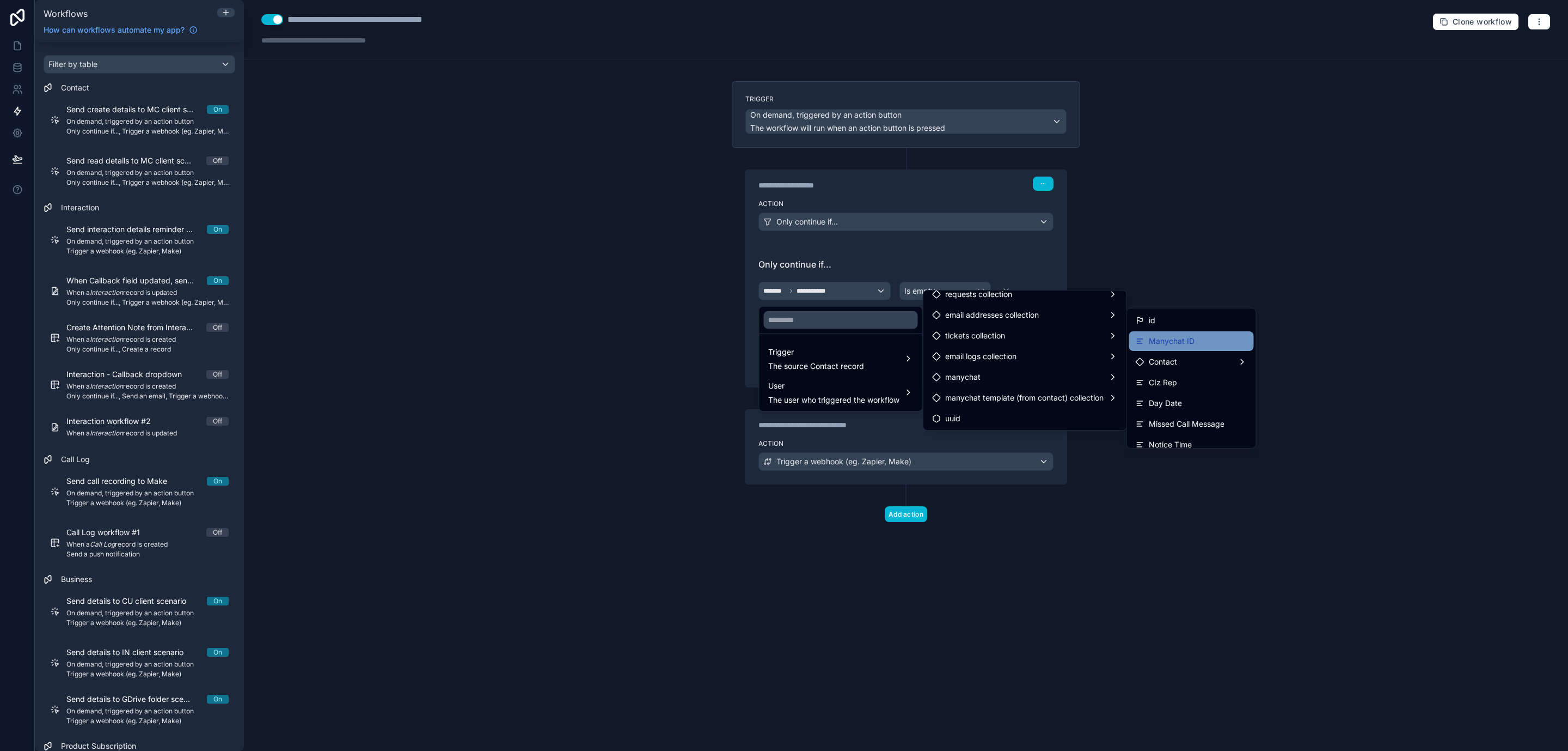
click at [1227, 347] on div "Manychat ID" at bounding box center [1192, 341] width 112 height 14
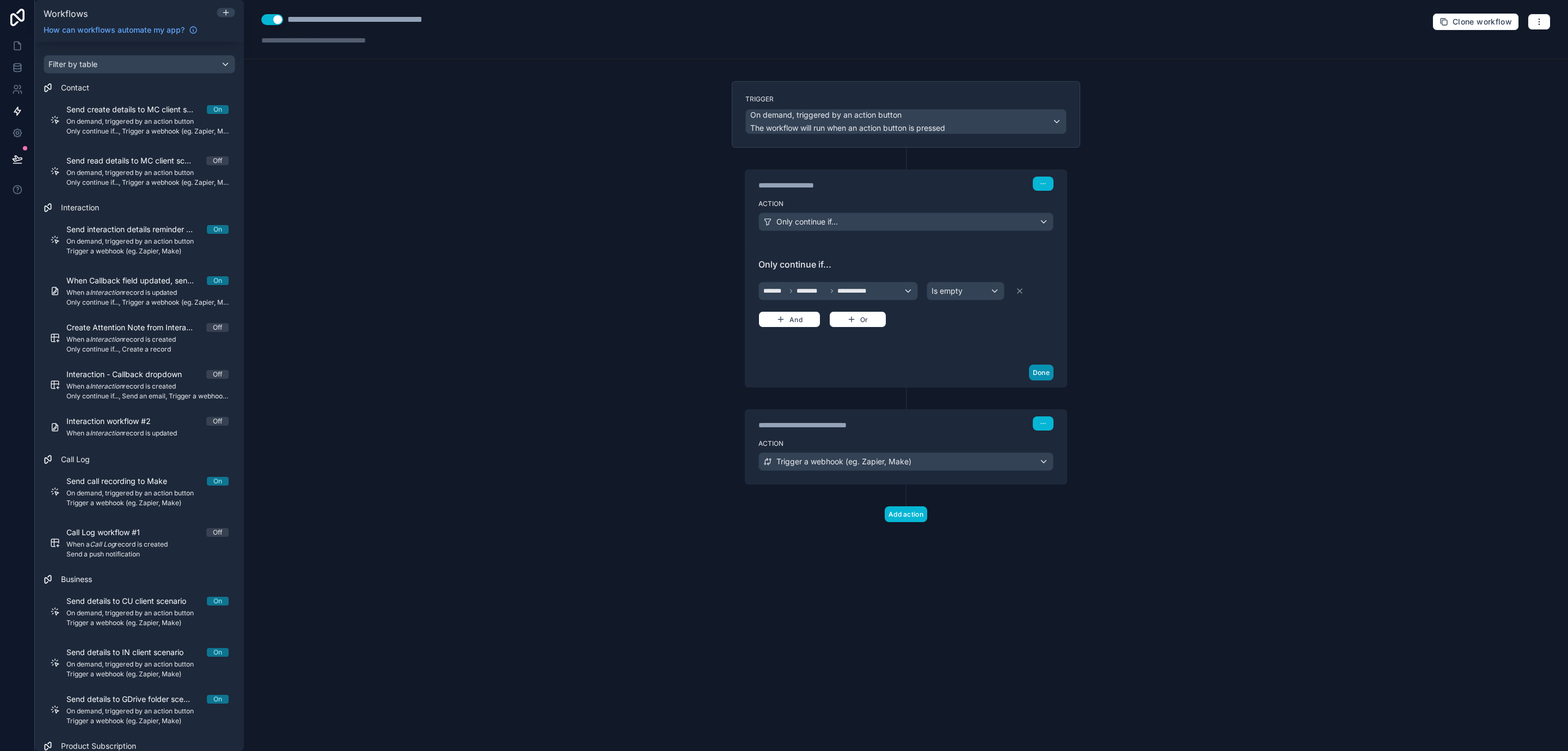
click at [1042, 376] on button "Done" at bounding box center [1041, 373] width 24 height 15
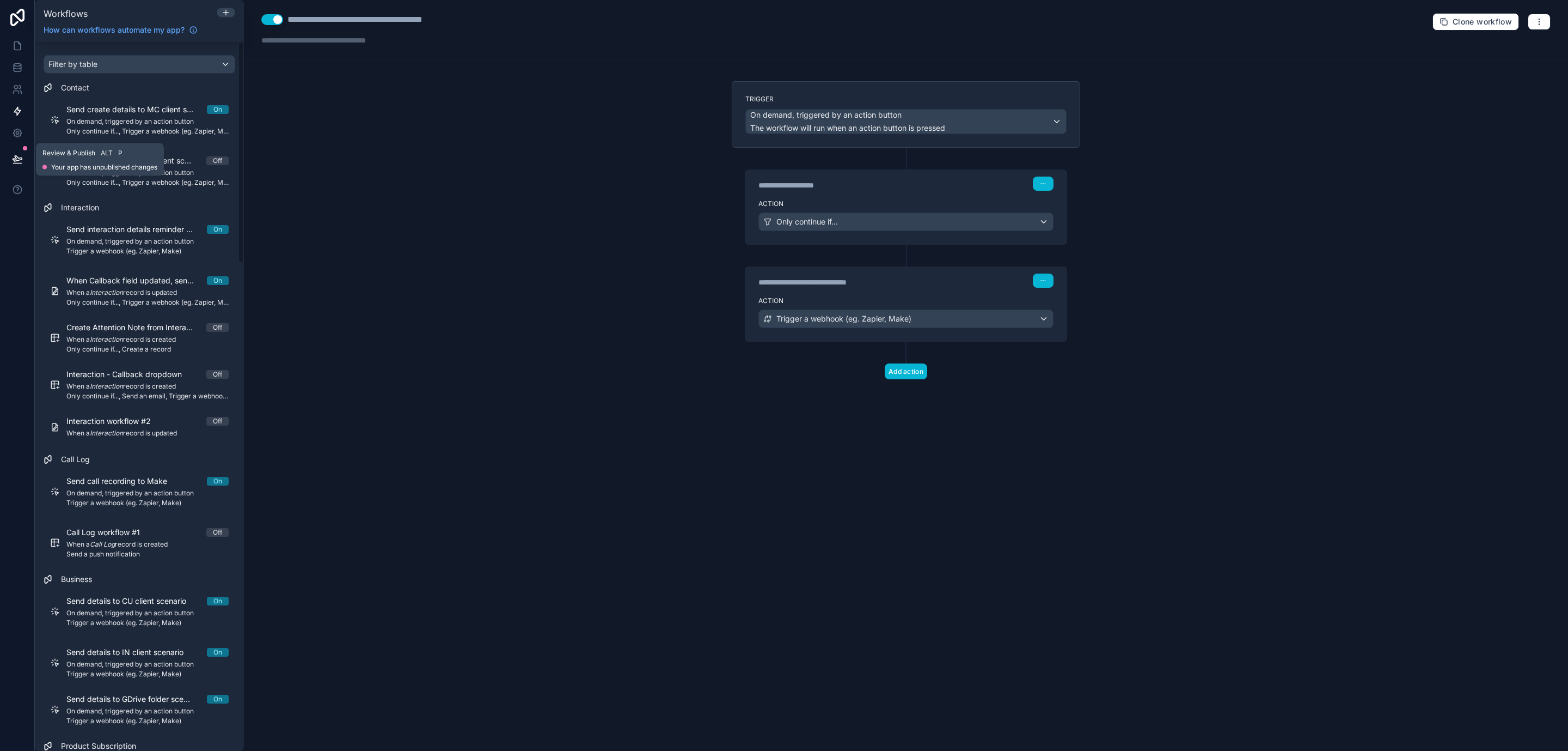
click at [15, 157] on icon at bounding box center [17, 158] width 10 height 6
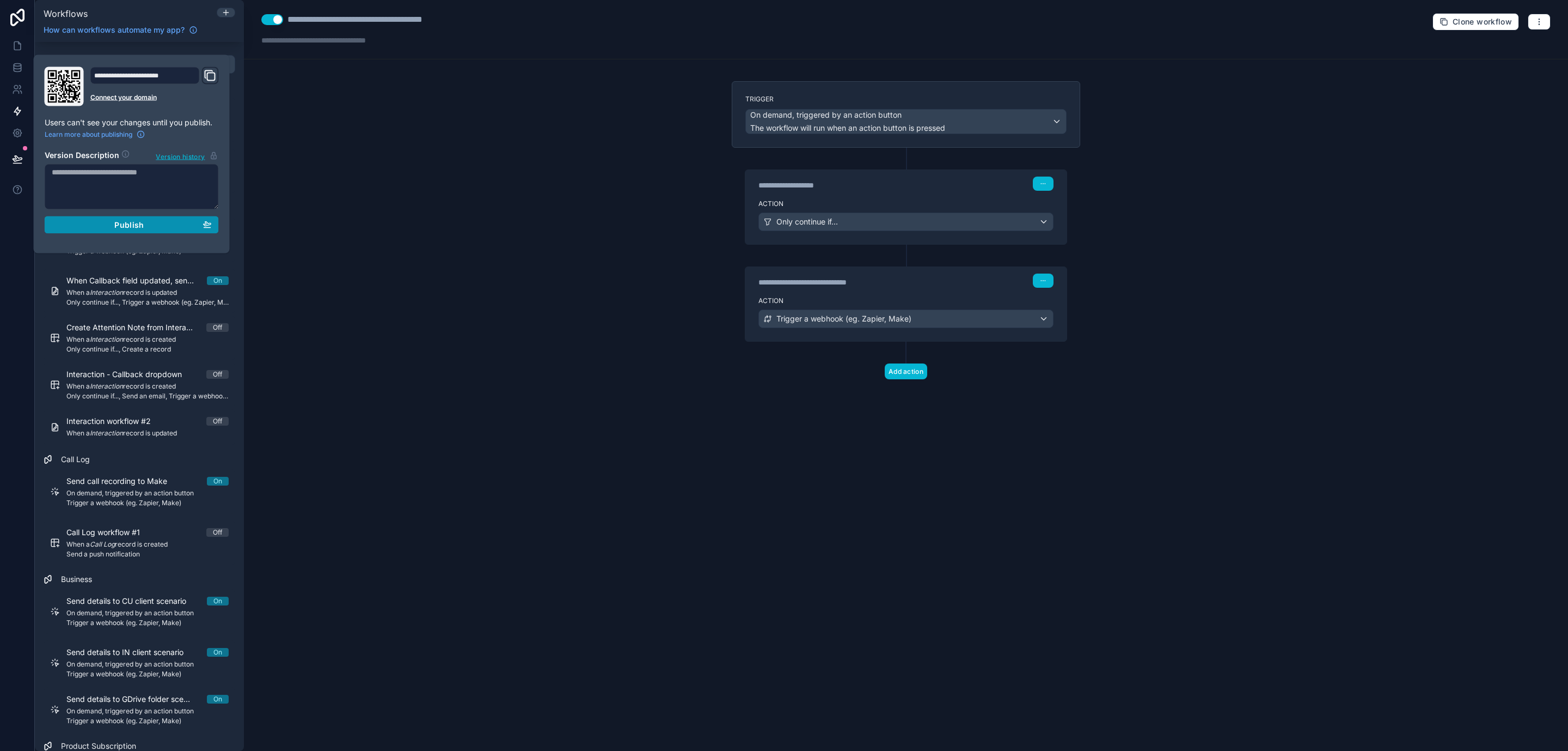
click at [129, 225] on span "Publish" at bounding box center [129, 225] width 29 height 10
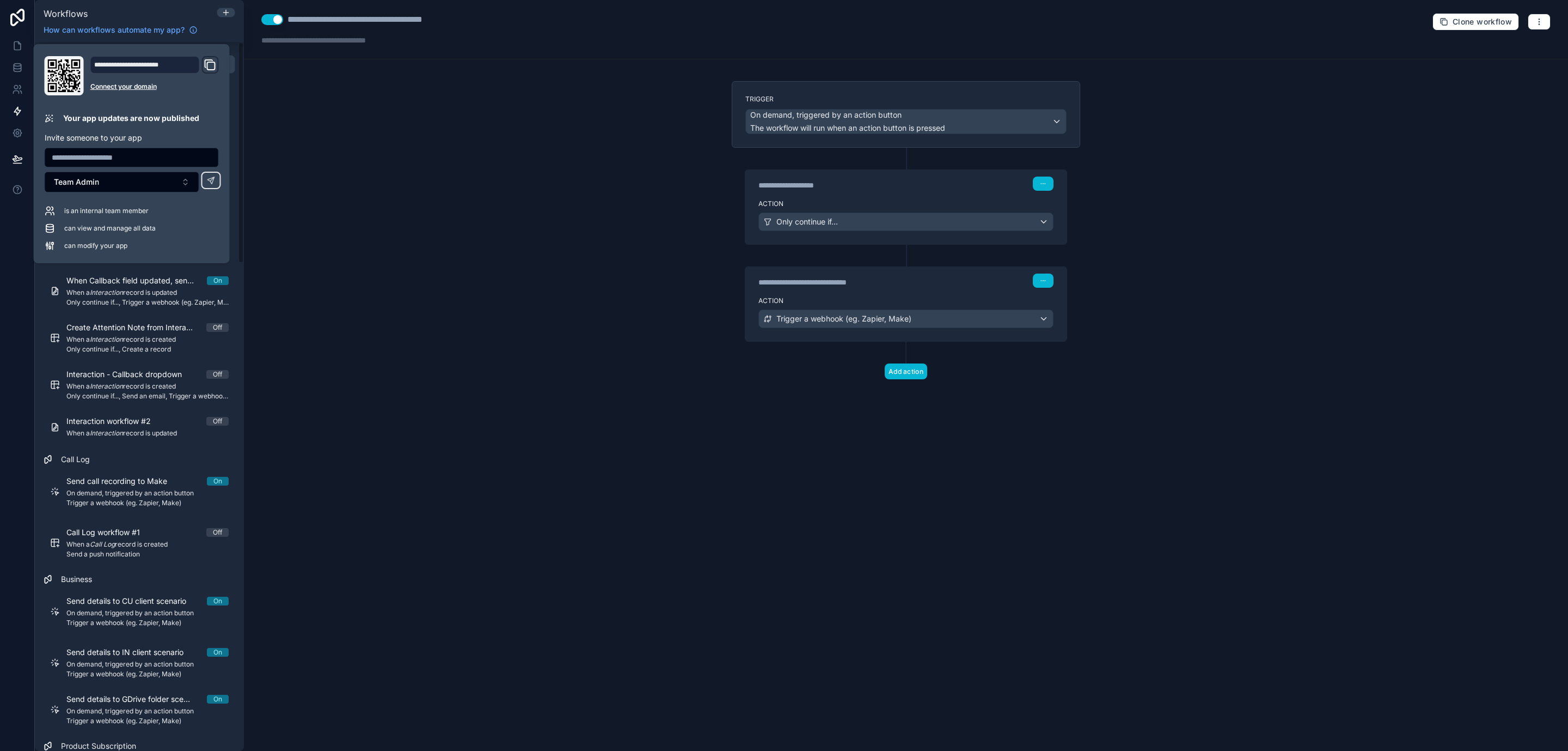
click at [462, 240] on div "**********" at bounding box center [906, 376] width 1324 height 751
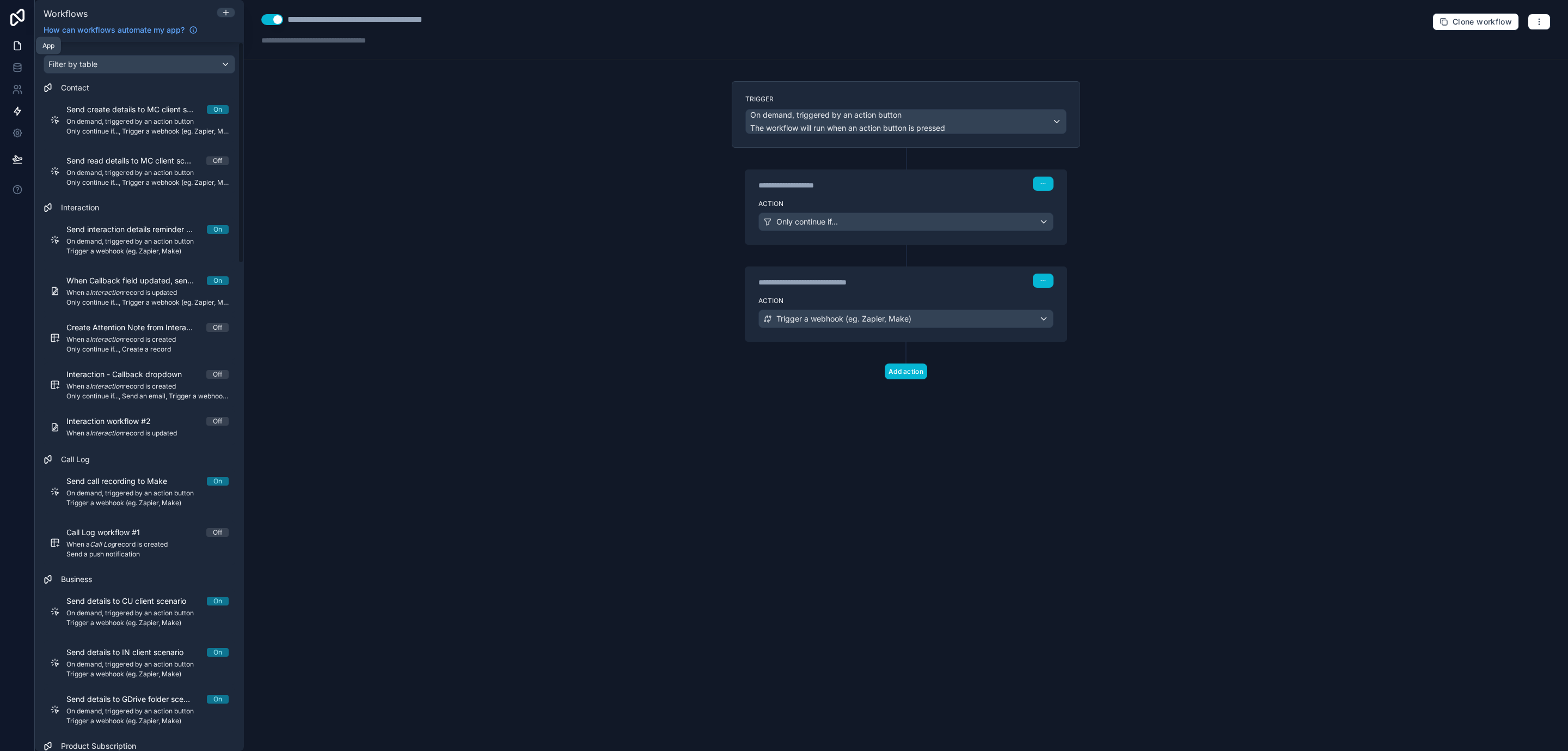
click at [16, 49] on icon at bounding box center [16, 45] width 11 height 11
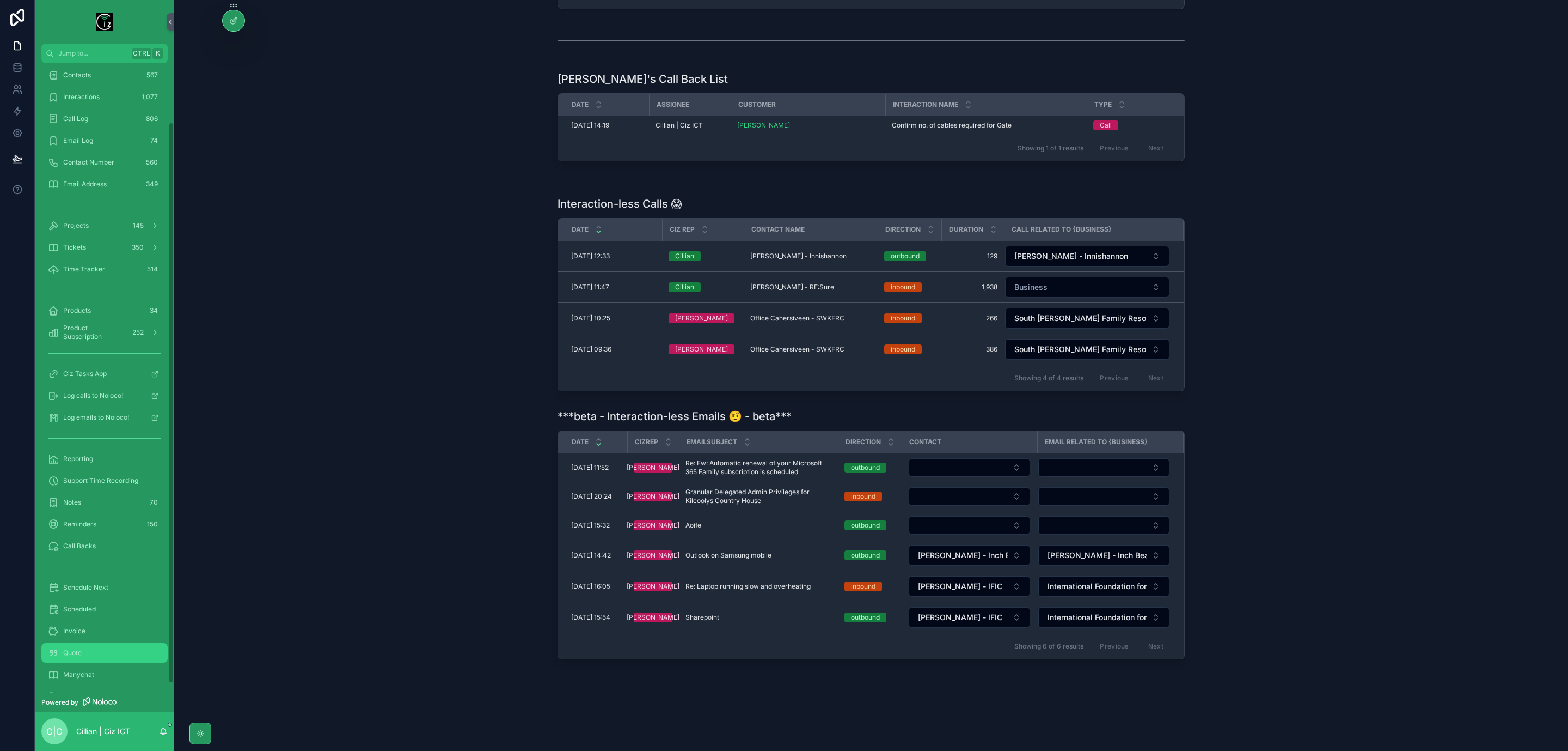
scroll to position [75, 0]
click at [88, 625] on div "Quote" at bounding box center [104, 626] width 113 height 17
